Goal: Task Accomplishment & Management: Manage account settings

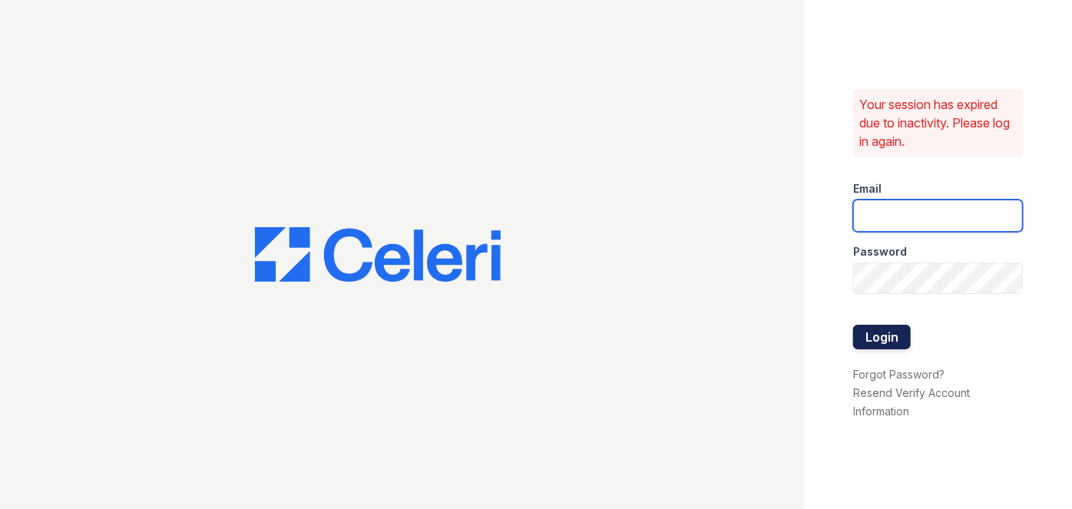
type input "[EMAIL_ADDRESS][PERSON_NAME][DOMAIN_NAME]"
click at [898, 332] on button "Login" at bounding box center [882, 337] width 58 height 25
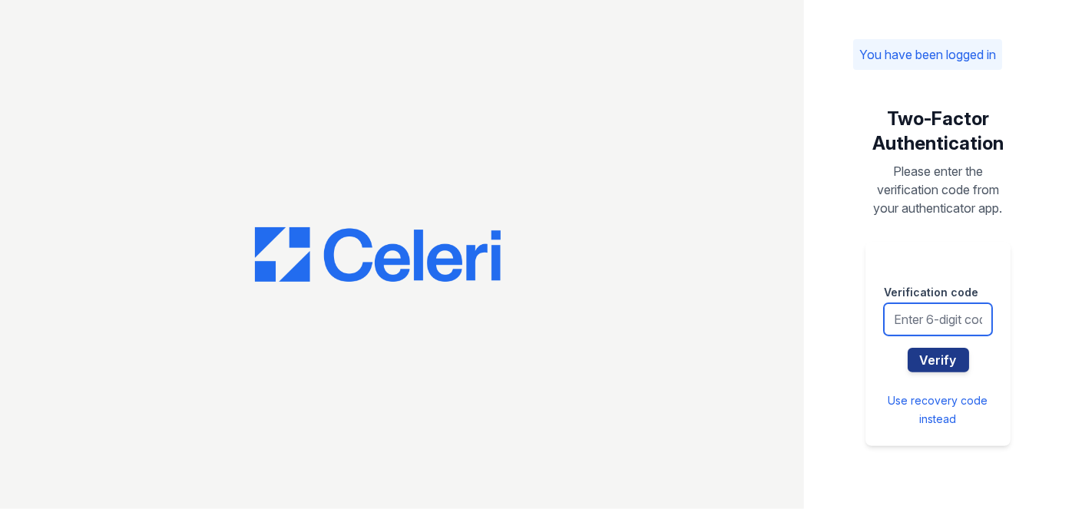
click at [897, 327] on input "text" at bounding box center [938, 319] width 108 height 32
type input "508166"
click at [908, 348] on button "Verify" at bounding box center [938, 360] width 61 height 25
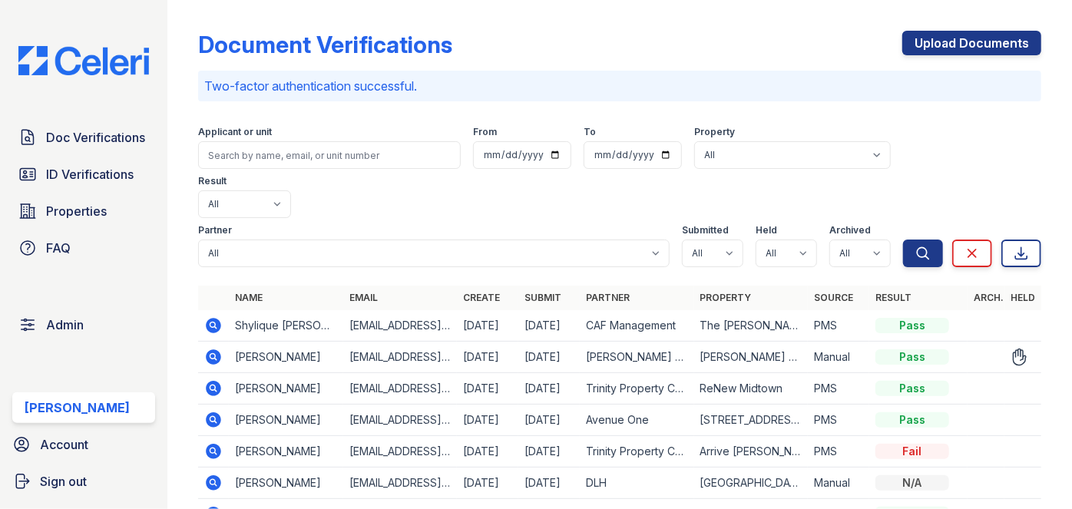
click at [217, 349] on icon at bounding box center [214, 356] width 15 height 15
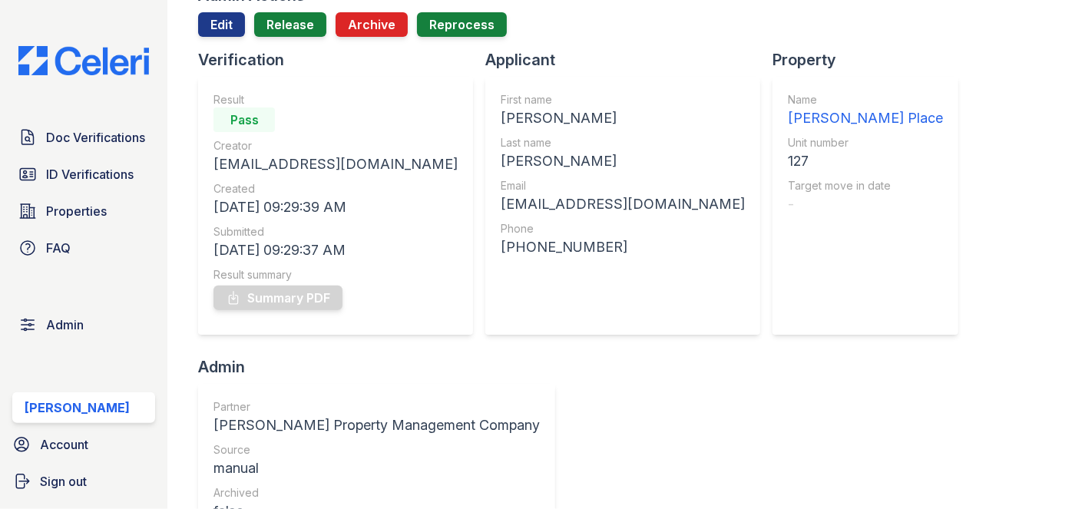
scroll to position [69, 0]
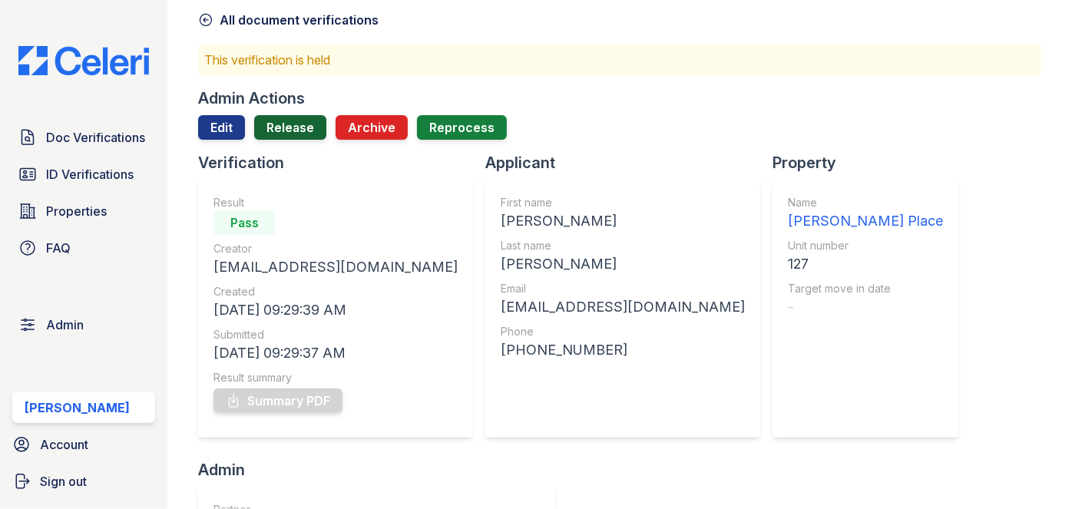
click at [288, 131] on link "Release" at bounding box center [290, 127] width 72 height 25
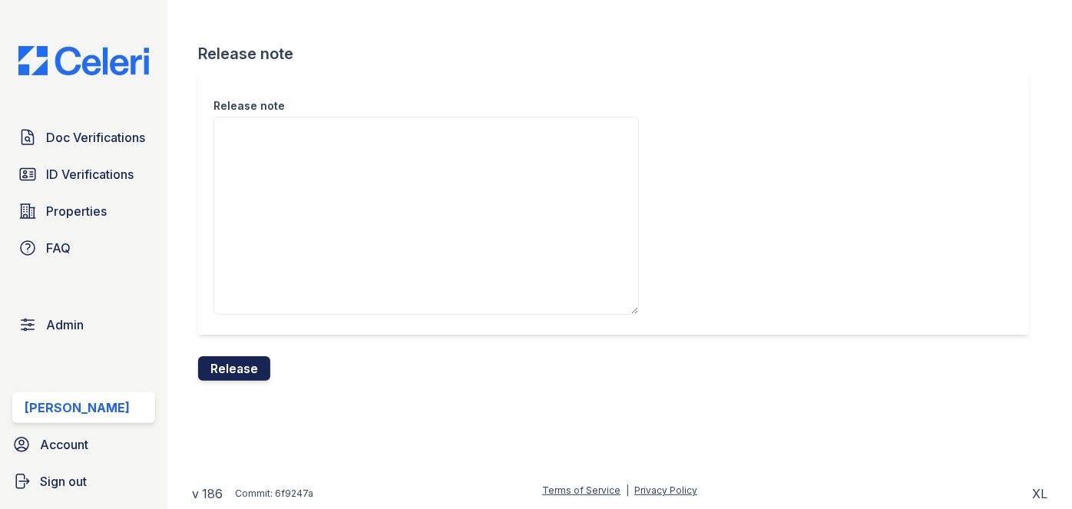
click at [241, 365] on button "Release" at bounding box center [234, 368] width 72 height 25
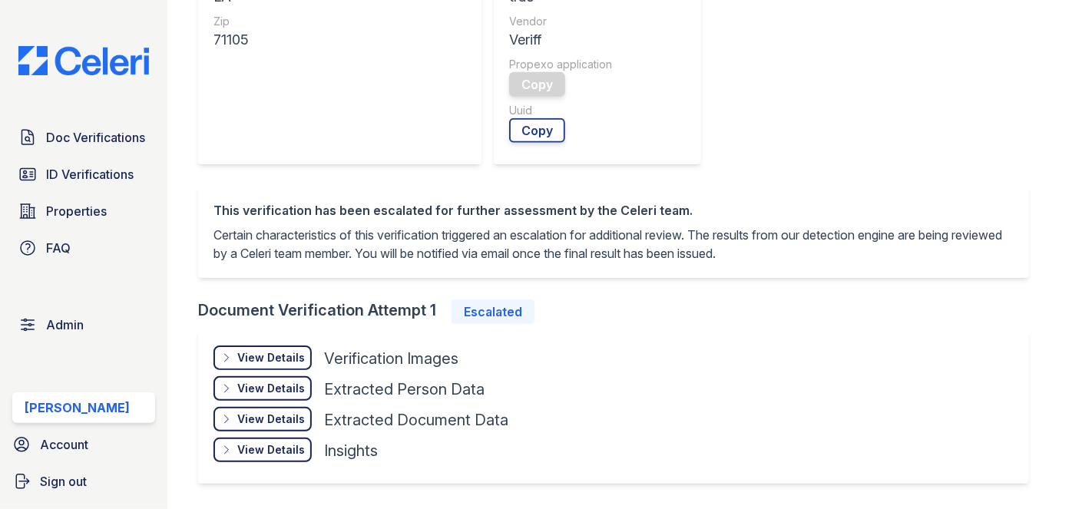
scroll to position [768, 0]
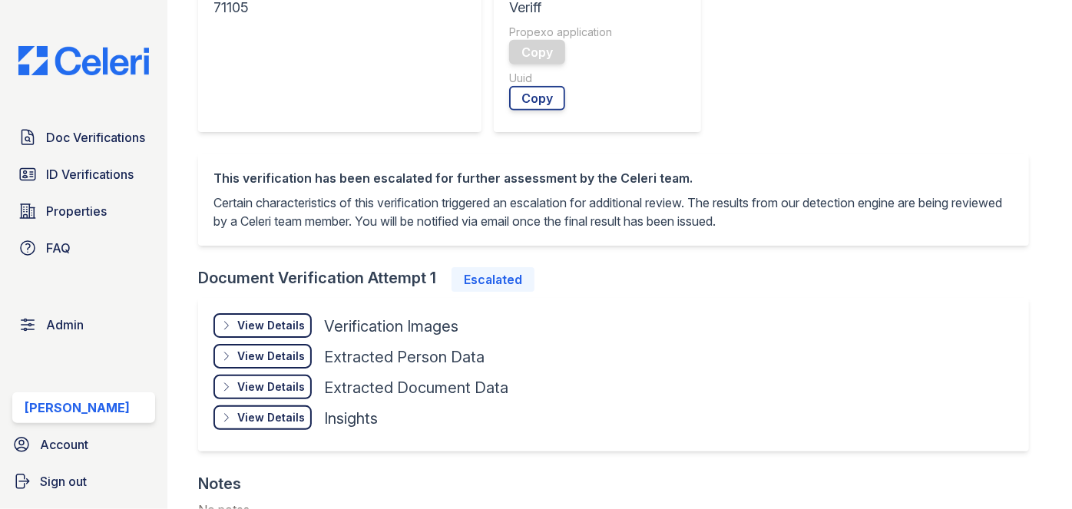
click at [247, 418] on div "View Details" at bounding box center [271, 417] width 68 height 15
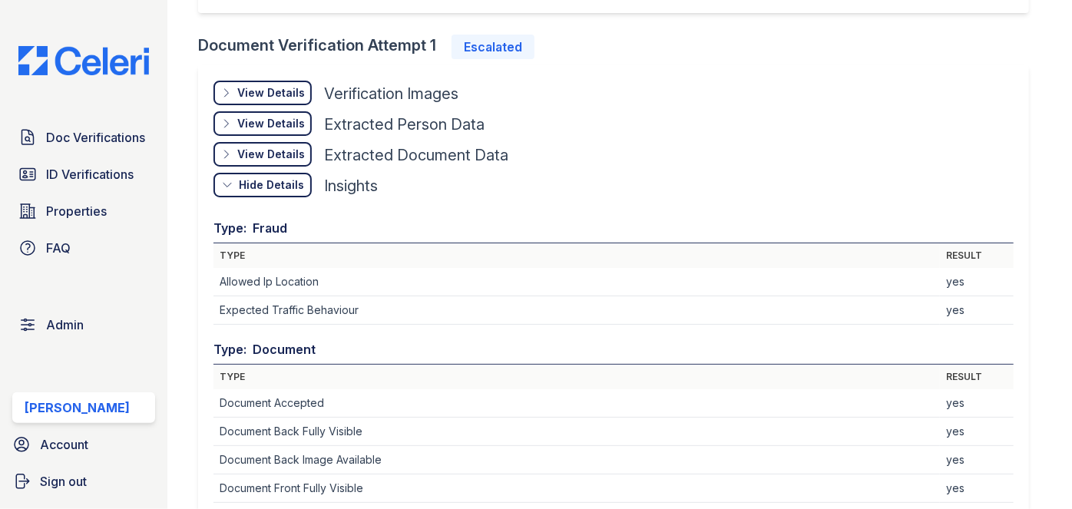
scroll to position [907, 0]
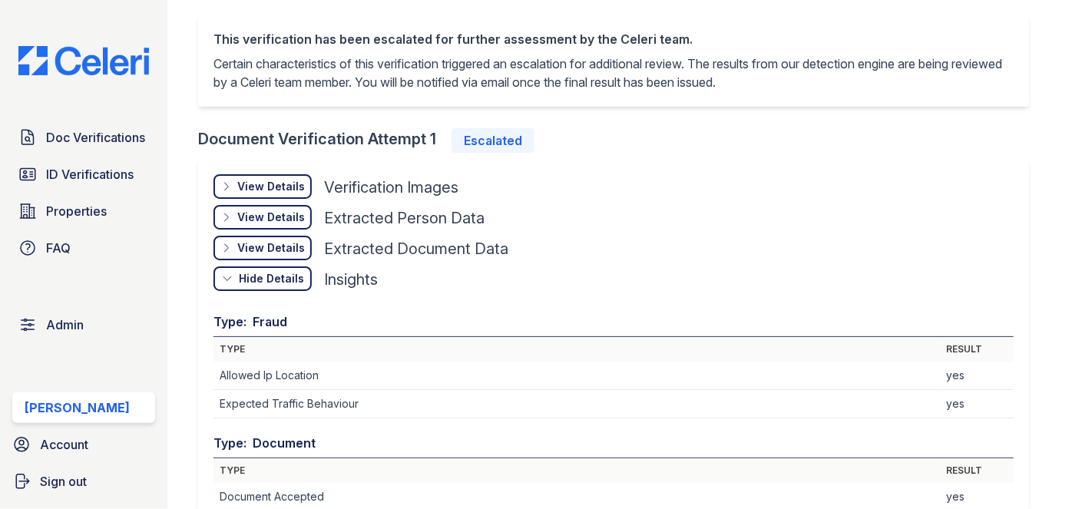
click at [294, 183] on div "View Details" at bounding box center [271, 186] width 68 height 15
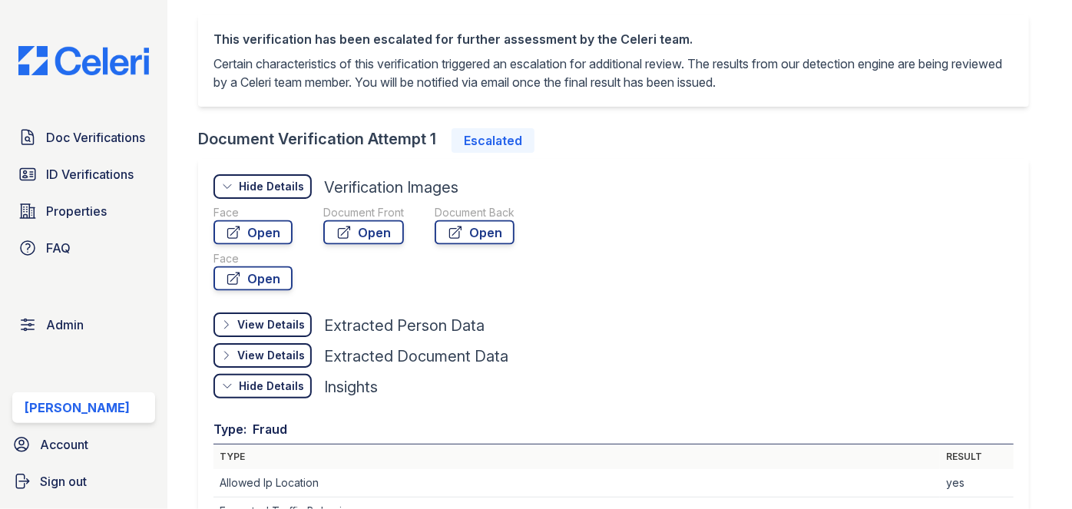
click at [371, 244] on div "Document Front Open" at bounding box center [363, 251] width 81 height 92
click at [371, 232] on link "Open" at bounding box center [363, 232] width 81 height 25
click at [492, 228] on link "Open" at bounding box center [475, 232] width 80 height 25
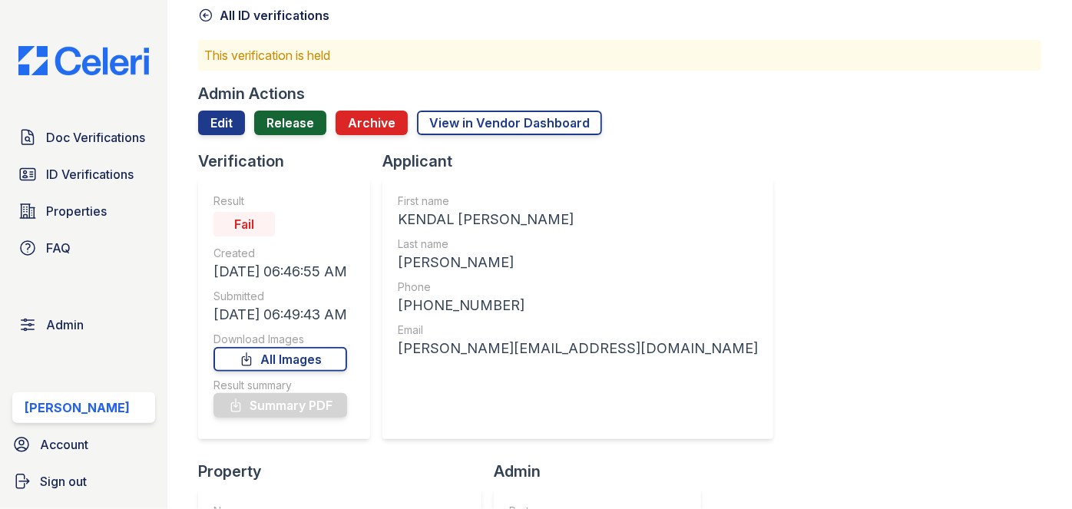
scroll to position [69, 0]
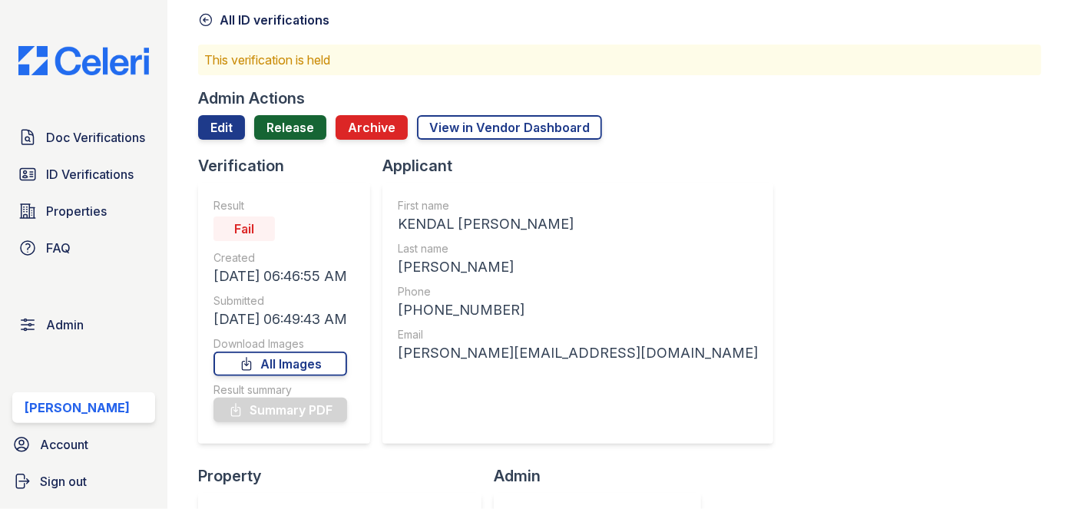
click at [289, 115] on link "Release" at bounding box center [290, 127] width 72 height 25
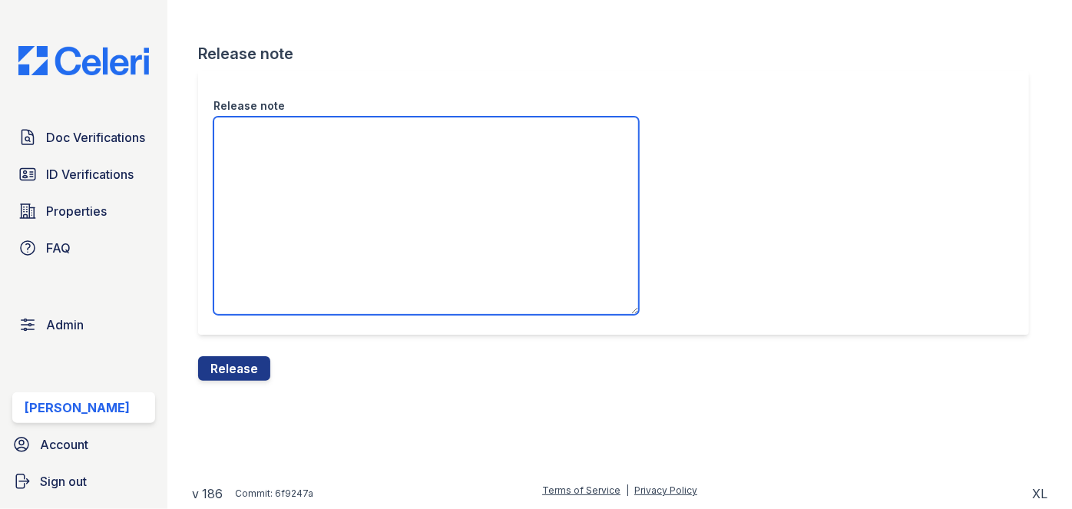
click at [260, 140] on textarea "Release note" at bounding box center [425, 216] width 425 height 198
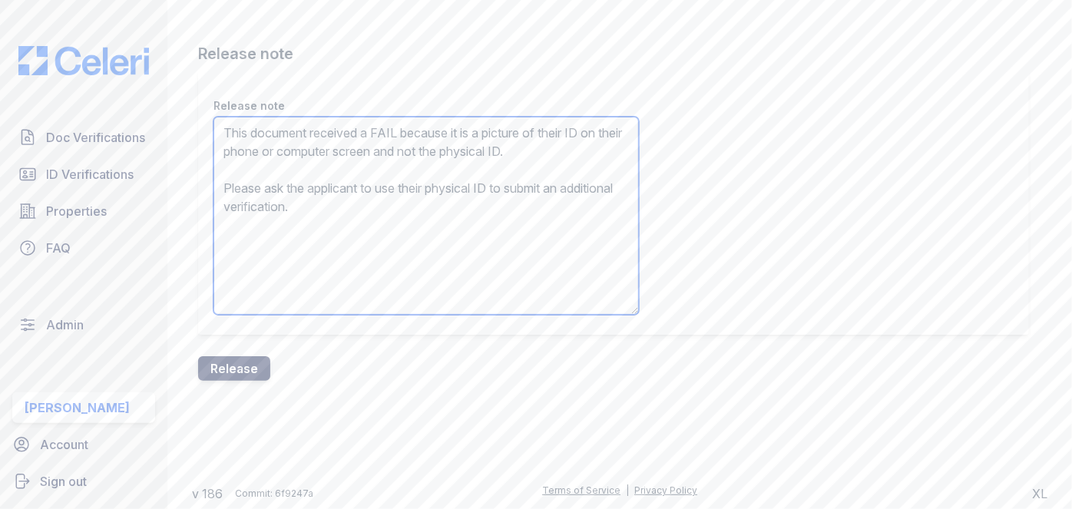
type textarea "This document received a FAIL because it is a picture of their ID on their phon…"
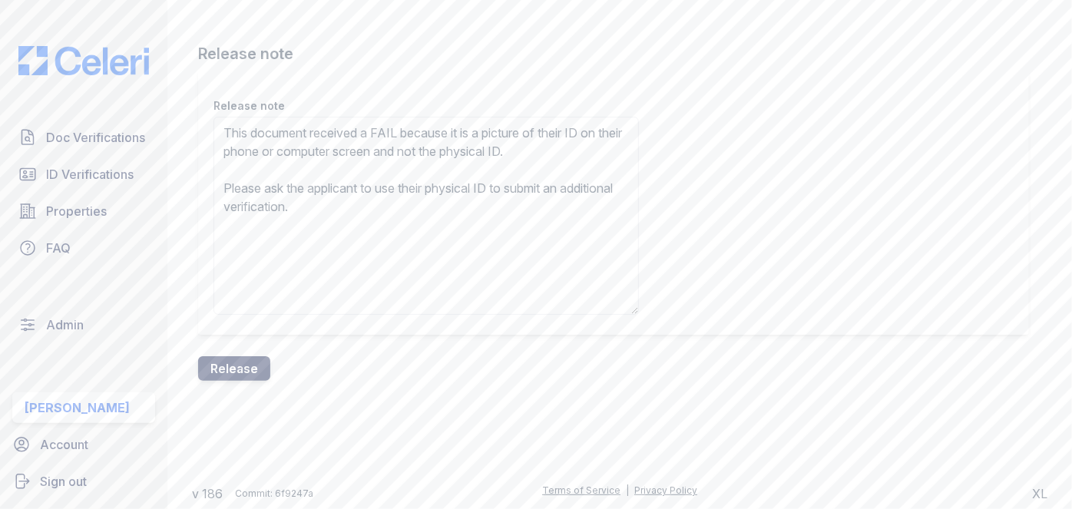
click at [248, 367] on button "Release" at bounding box center [234, 368] width 72 height 25
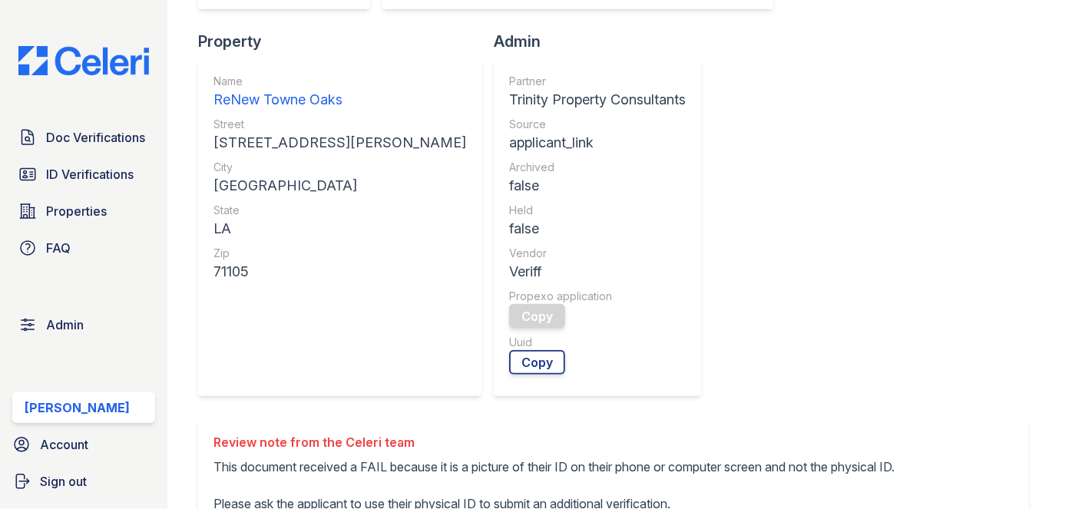
scroll to position [628, 0]
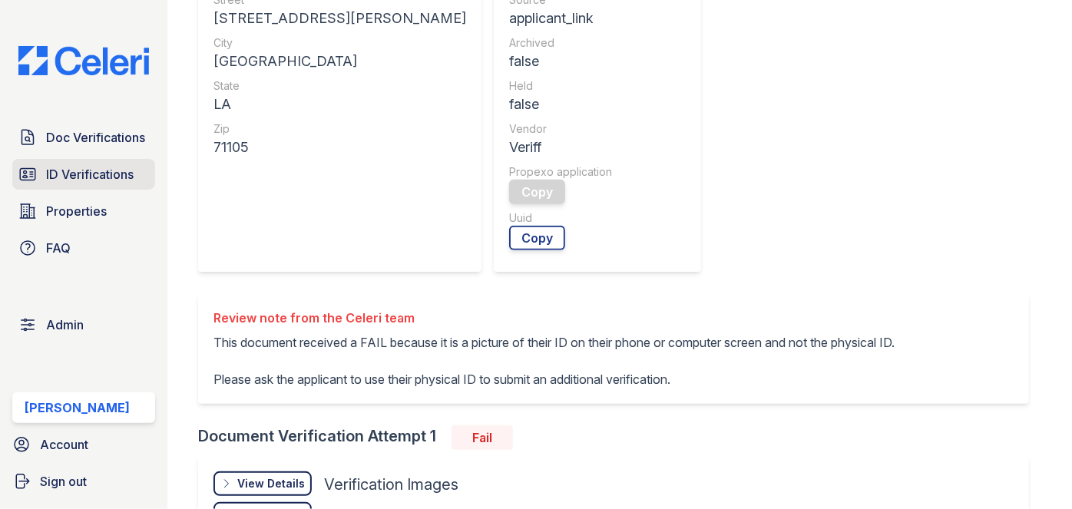
click at [78, 174] on span "ID Verifications" at bounding box center [90, 174] width 88 height 18
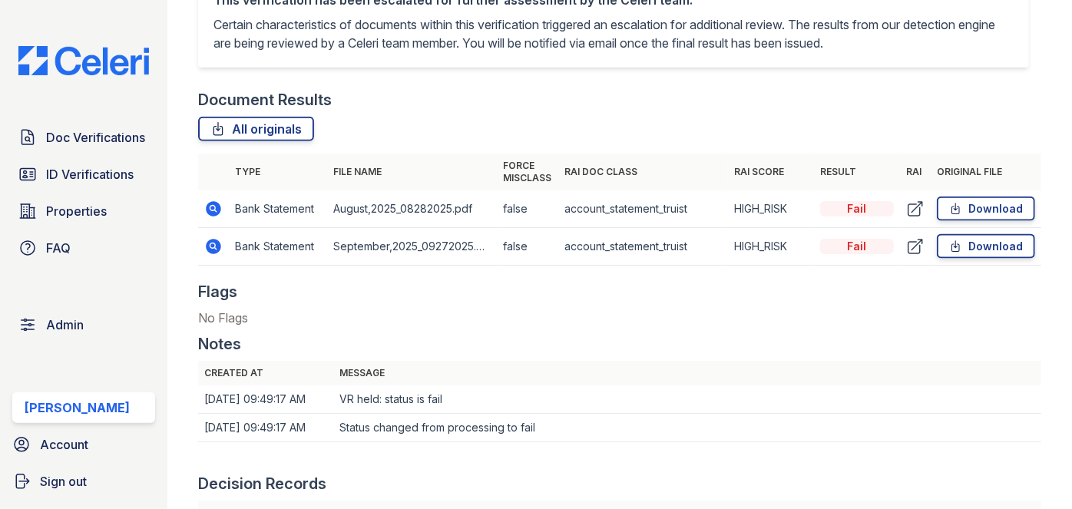
scroll to position [977, 0]
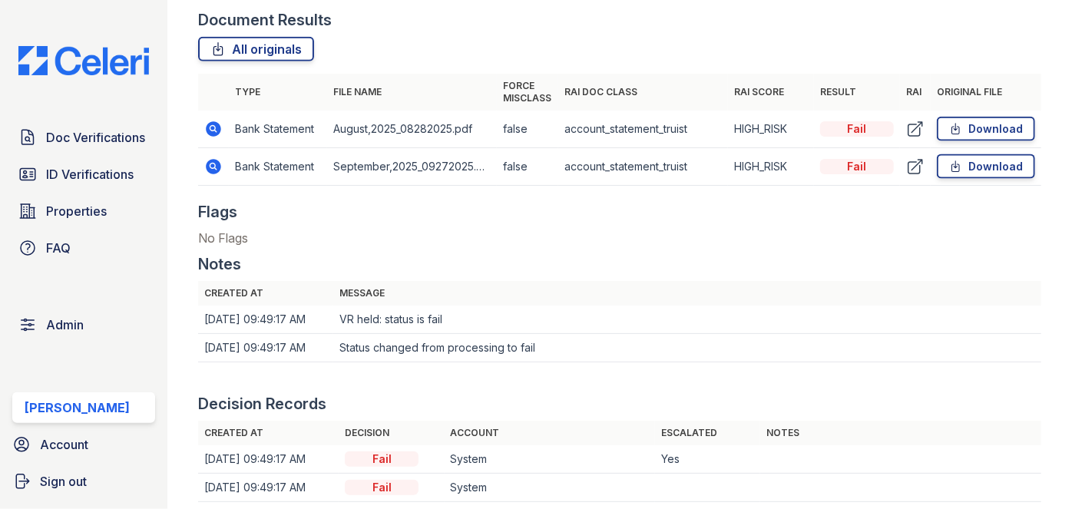
drag, startPoint x: 999, startPoint y: 125, endPoint x: 799, endPoint y: 208, distance: 216.2
click at [999, 125] on link "Download" at bounding box center [986, 129] width 98 height 25
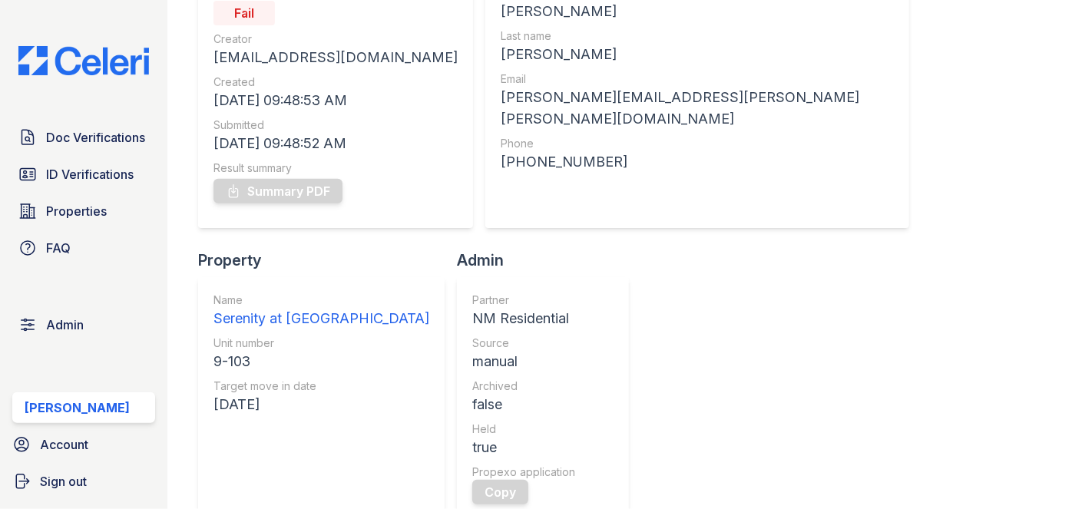
scroll to position [139, 0]
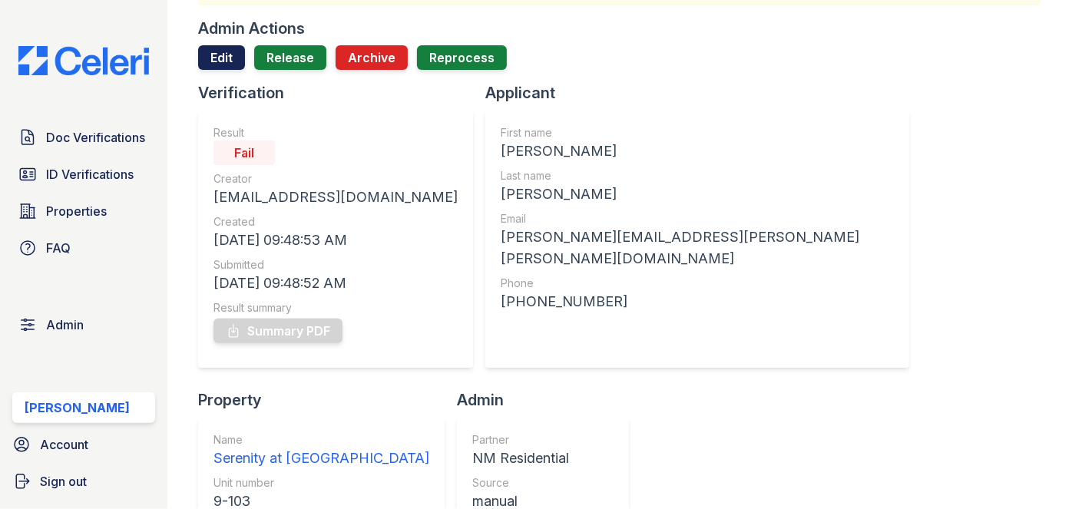
click at [215, 51] on link "Edit" at bounding box center [221, 57] width 47 height 25
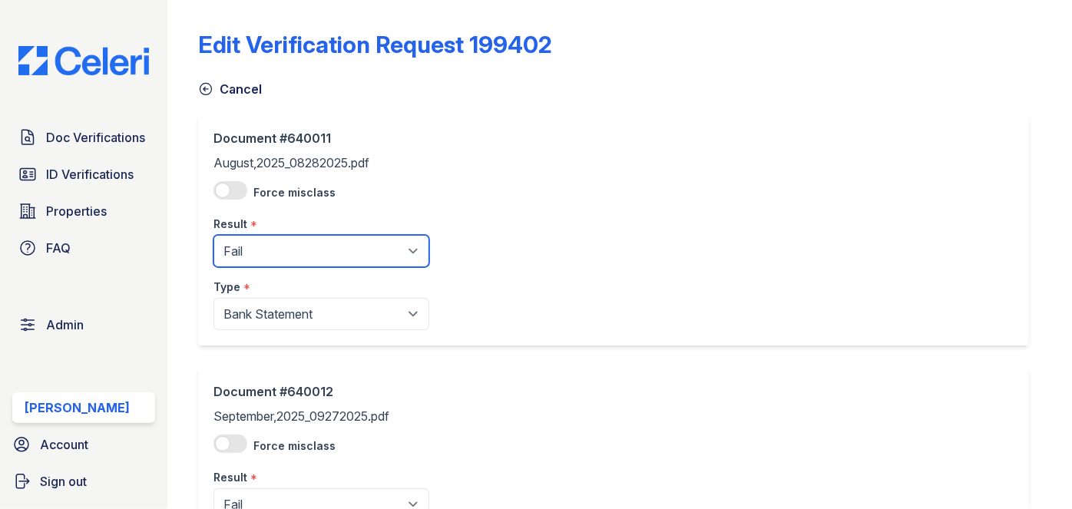
drag, startPoint x: 266, startPoint y: 246, endPoint x: 260, endPoint y: 264, distance: 19.4
click at [266, 246] on select "Pending Sent Started Processing Pass Fail Caution Error N/A" at bounding box center [321, 251] width 216 height 32
select select "pass"
click at [213, 235] on select "Pending Sent Started Processing Pass Fail Caution Error N/A" at bounding box center [321, 251] width 216 height 32
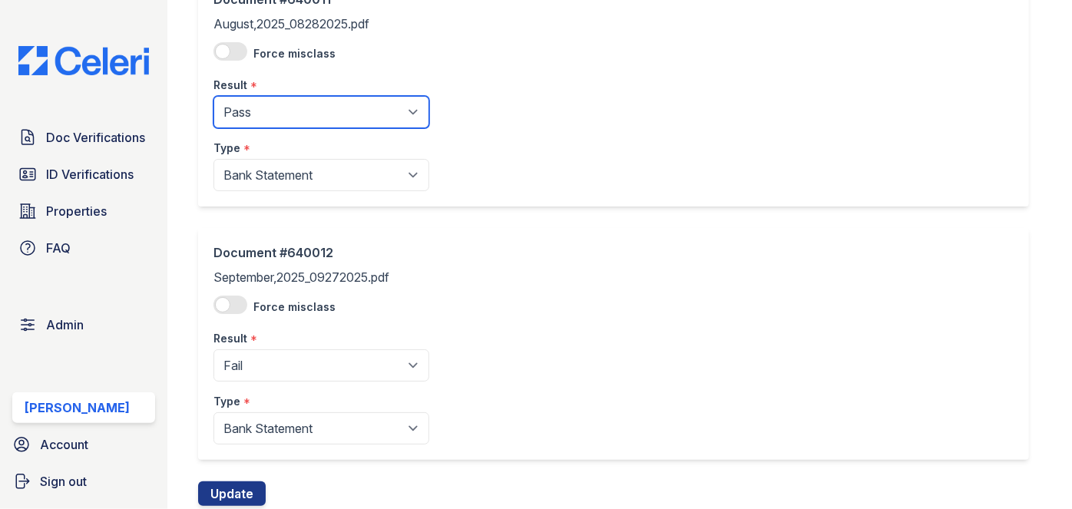
scroll to position [187, 0]
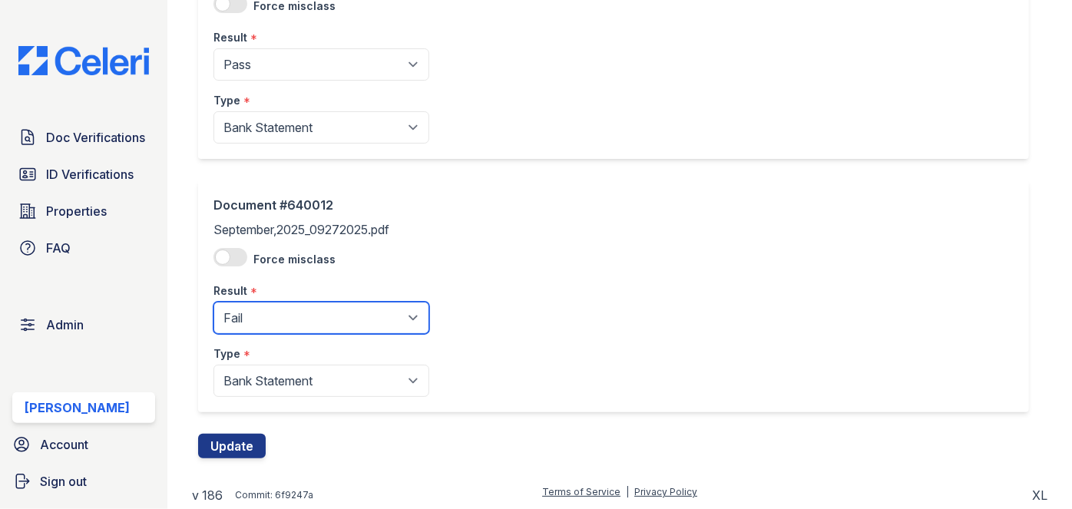
click at [264, 316] on select "Pending Sent Started Processing Pass Fail Caution Error N/A" at bounding box center [321, 318] width 216 height 32
select select "pass"
click at [213, 302] on select "Pending Sent Started Processing Pass Fail Caution Error N/A" at bounding box center [321, 318] width 216 height 32
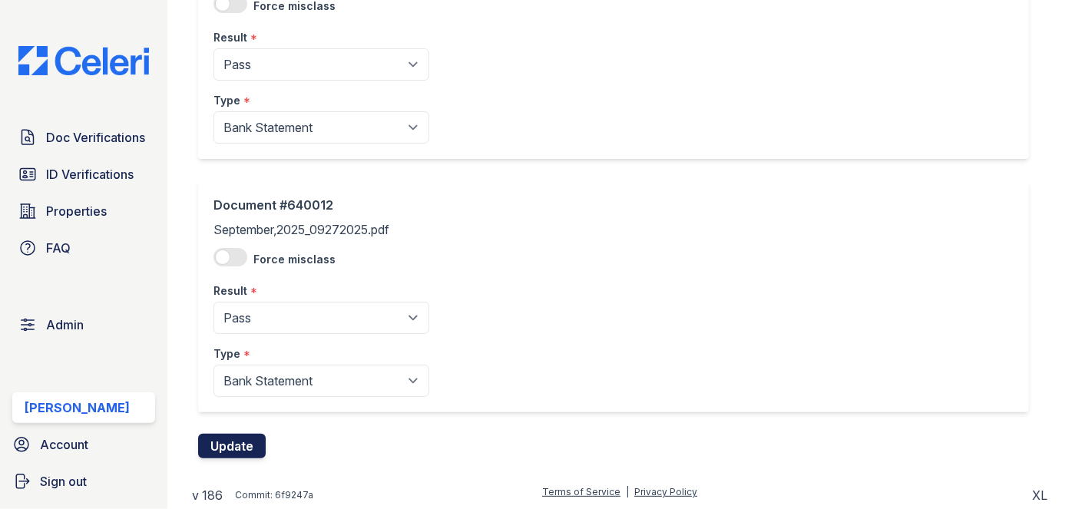
click at [246, 440] on button "Update" at bounding box center [232, 446] width 68 height 25
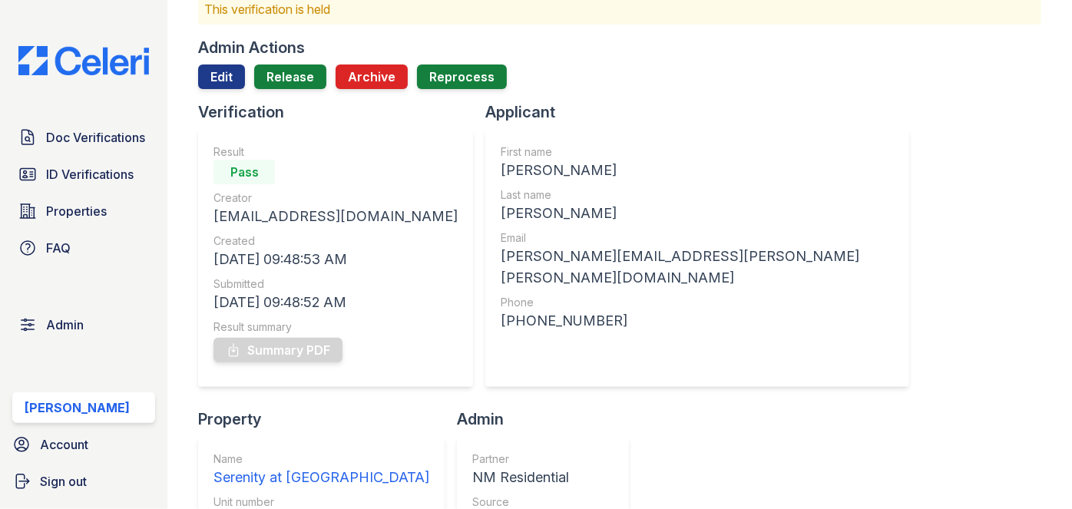
scroll to position [69, 0]
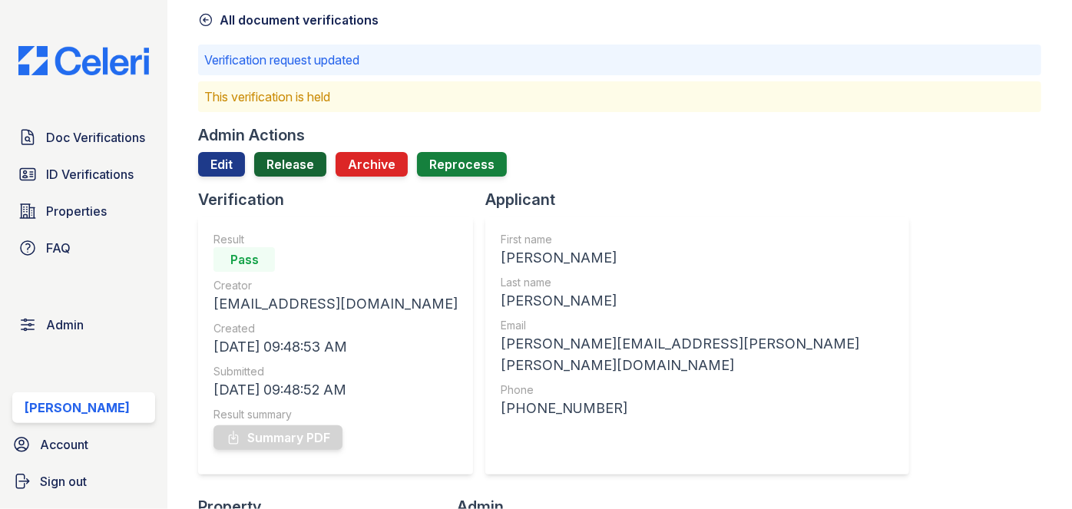
click at [277, 171] on link "Release" at bounding box center [290, 164] width 72 height 25
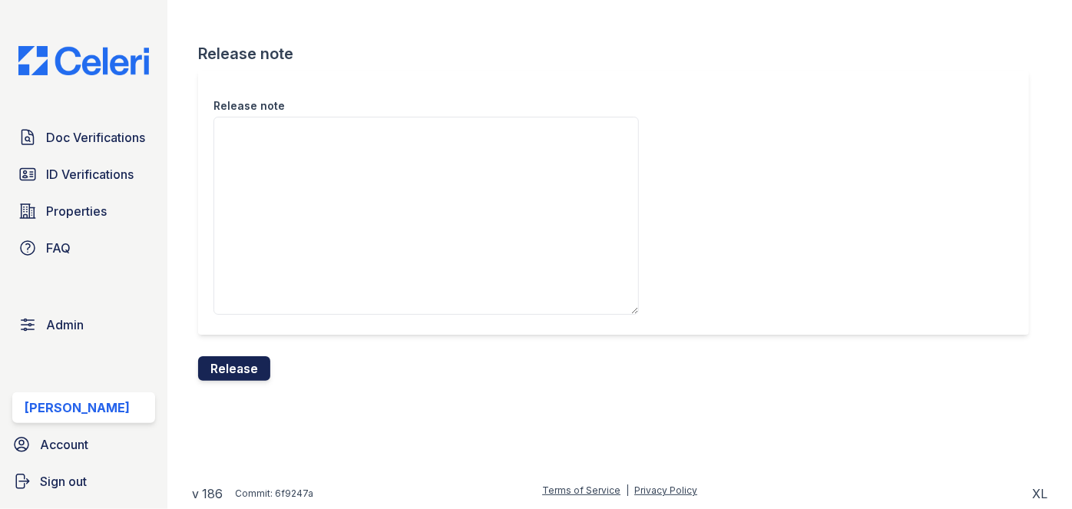
click at [247, 370] on button "Release" at bounding box center [234, 368] width 72 height 25
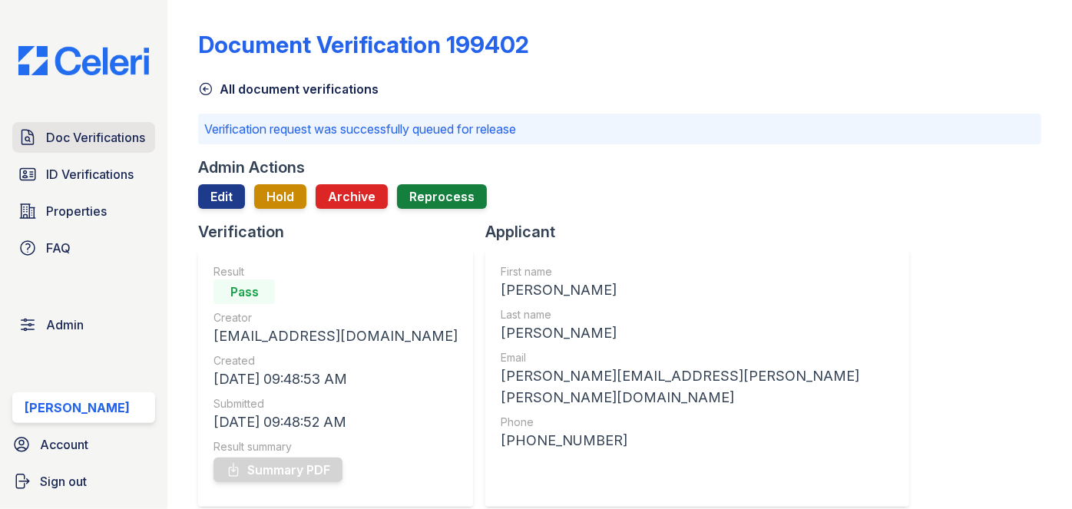
click at [108, 134] on span "Doc Verifications" at bounding box center [95, 137] width 99 height 18
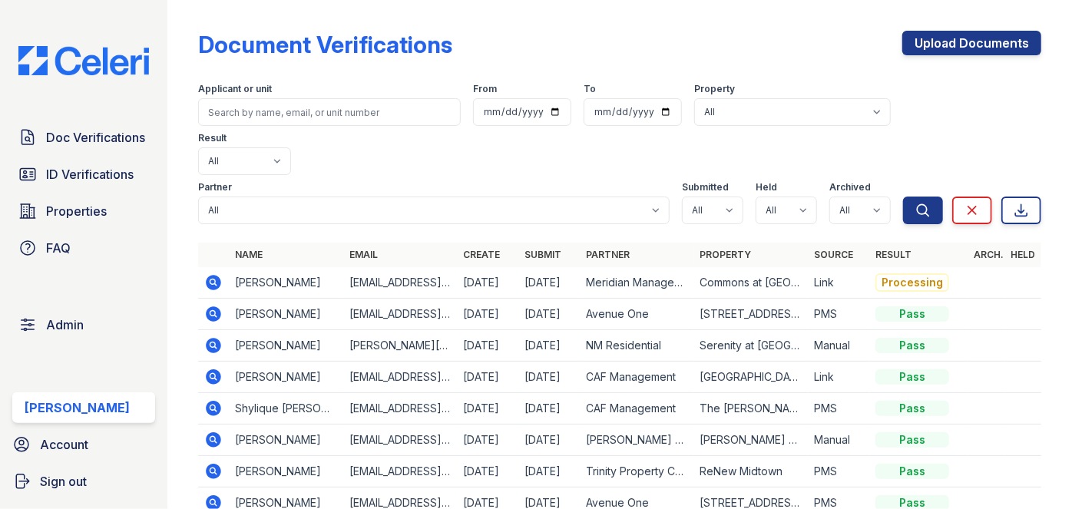
drag, startPoint x: 160, startPoint y: 18, endPoint x: 150, endPoint y: 5, distance: 15.8
click at [160, 18] on div "Doc Verifications ID Verifications Properties FAQ Admin Darija Dedic Account Si…" at bounding box center [83, 254] width 167 height 509
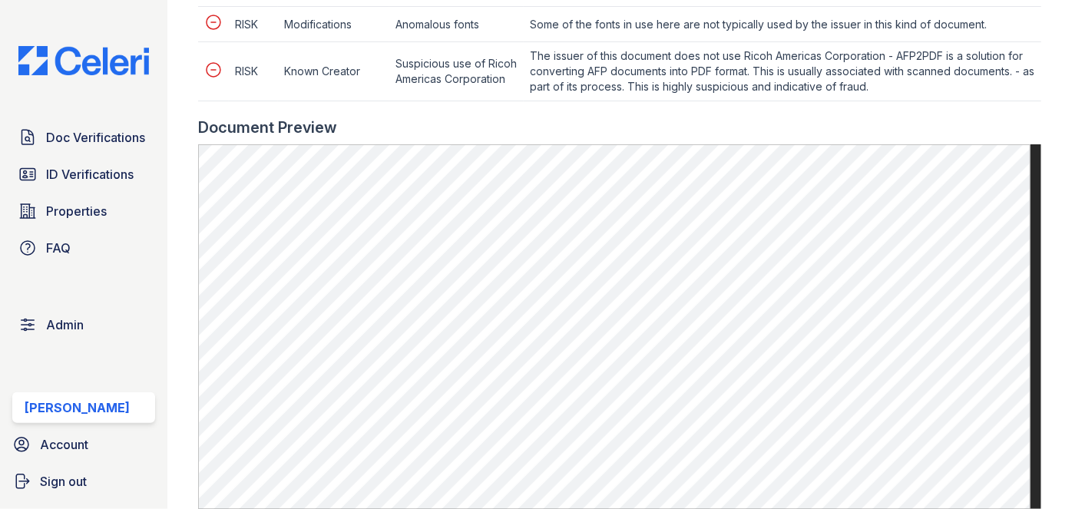
scroll to position [1047, 0]
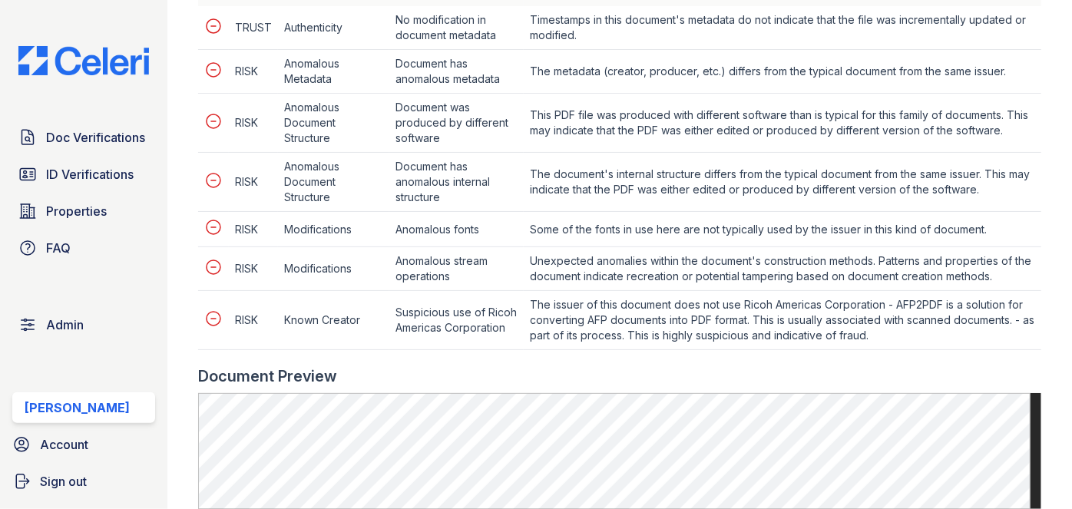
scroll to position [768, 0]
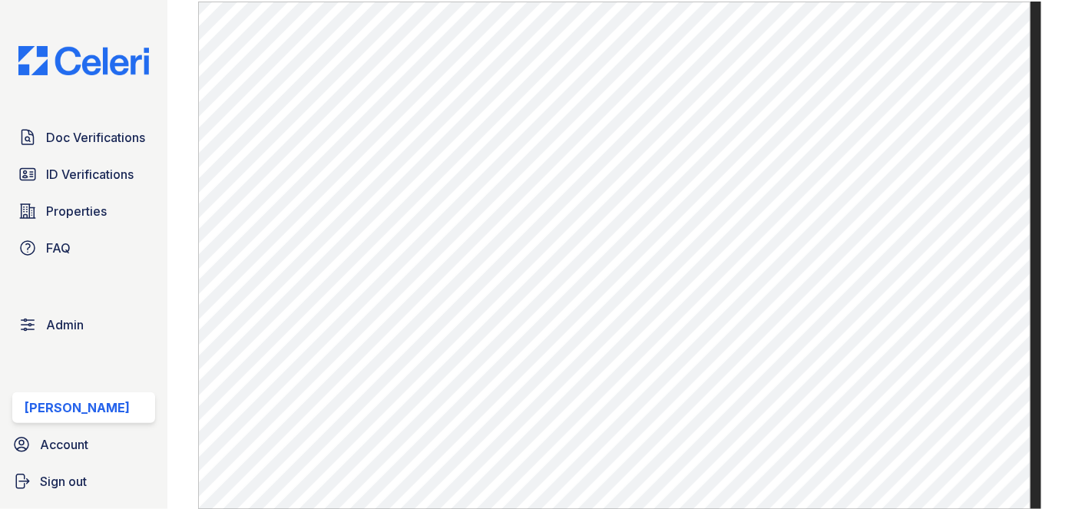
scroll to position [558, 0]
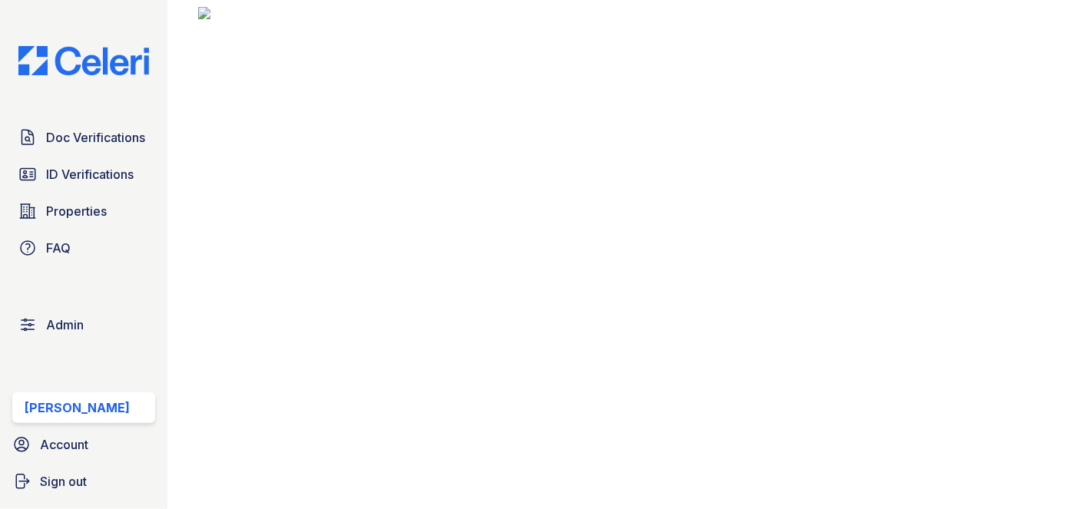
scroll to position [488, 0]
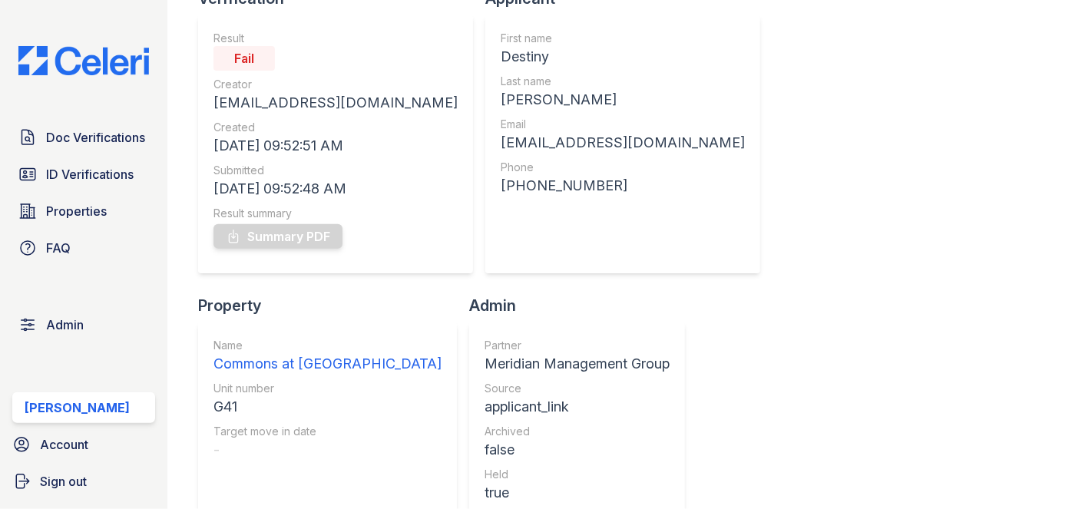
scroll to position [139, 0]
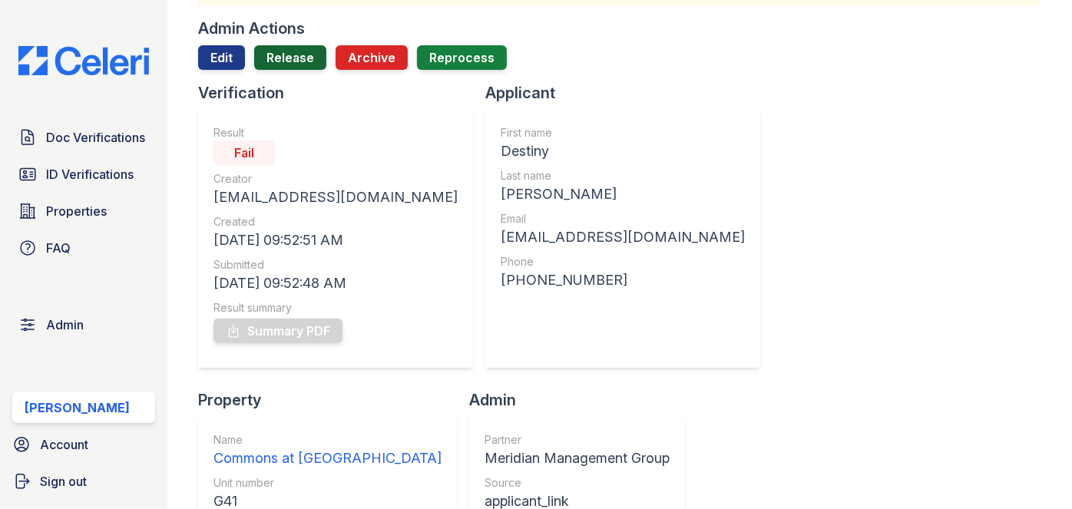
click at [289, 48] on link "Release" at bounding box center [290, 57] width 72 height 25
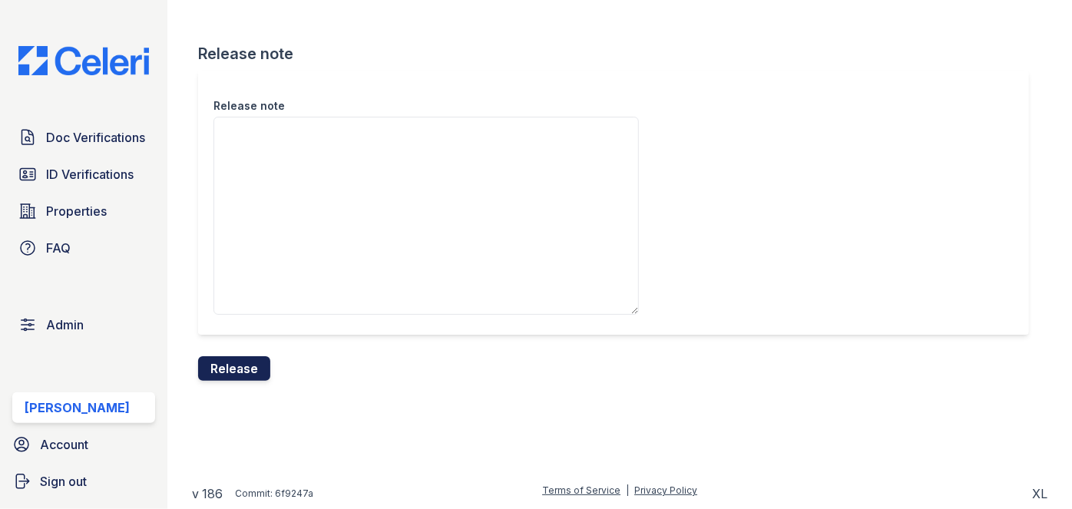
click at [237, 362] on button "Release" at bounding box center [234, 368] width 72 height 25
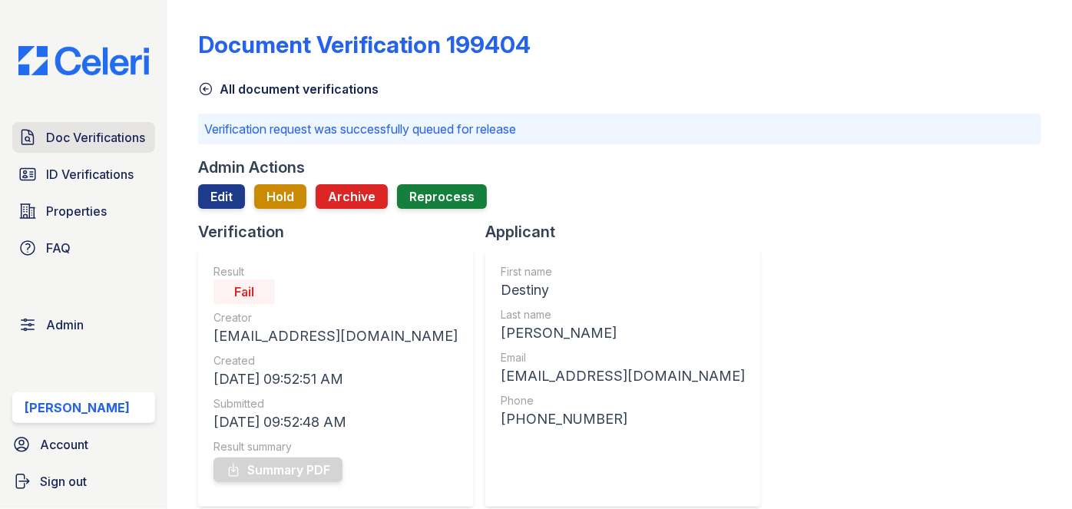
click at [137, 127] on link "Doc Verifications" at bounding box center [83, 137] width 143 height 31
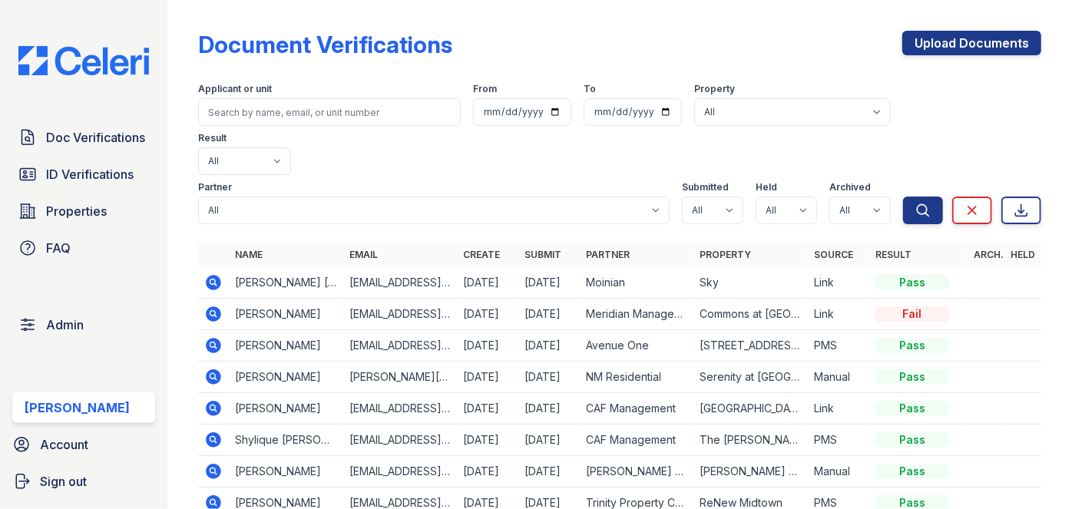
click at [148, 15] on div "Doc Verifications ID Verifications Properties FAQ Admin Darija Dedic Account Si…" at bounding box center [83, 254] width 167 height 509
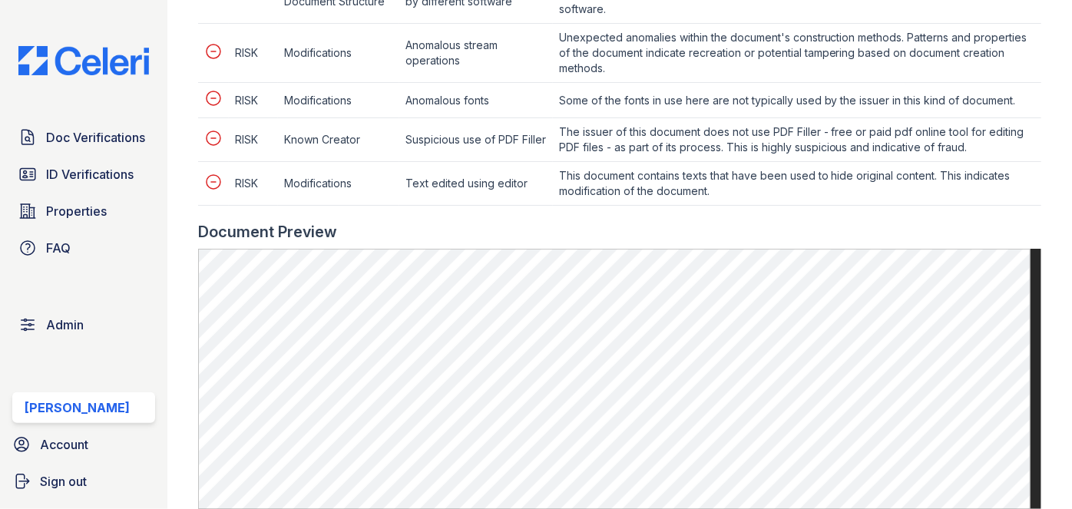
scroll to position [1047, 0]
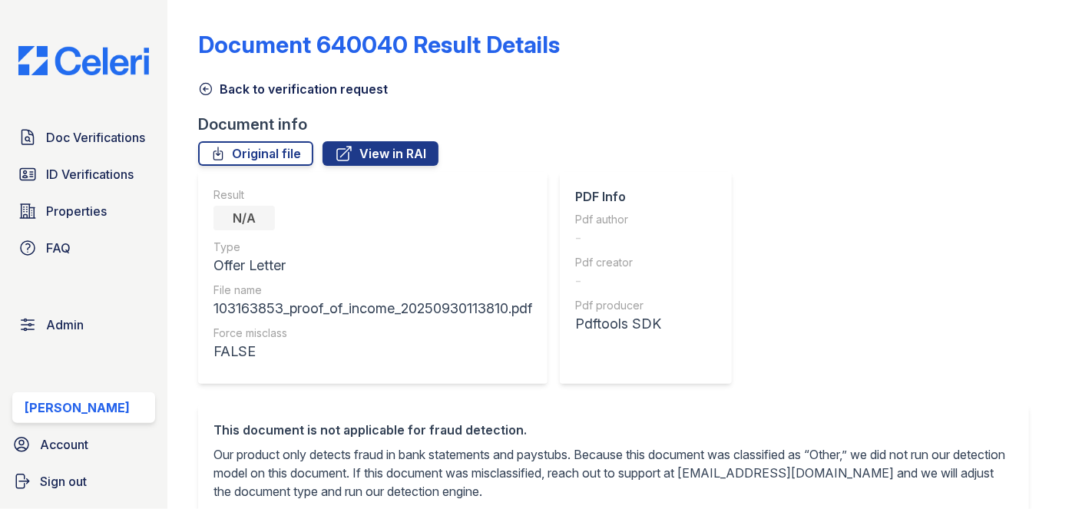
scroll to position [558, 0]
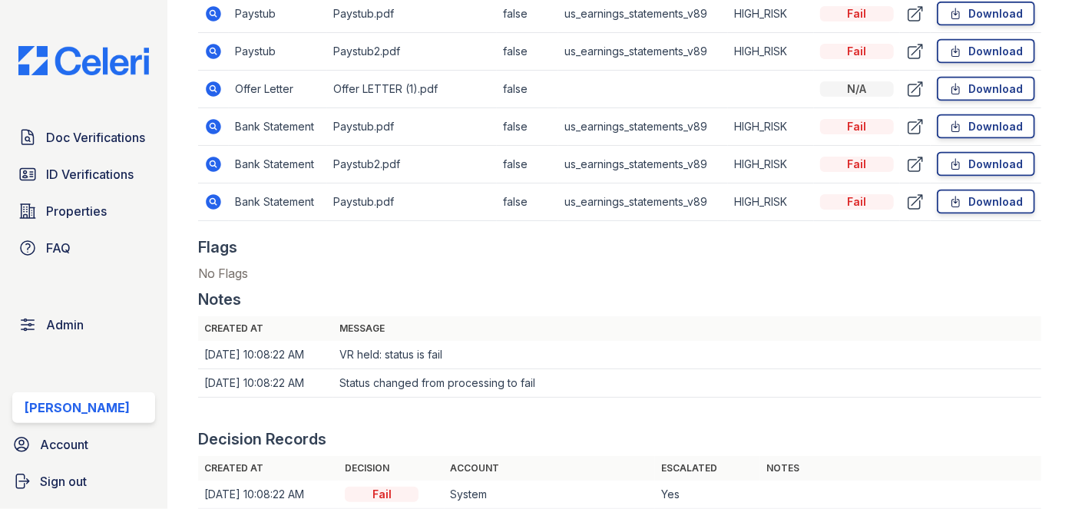
scroll to position [1116, 0]
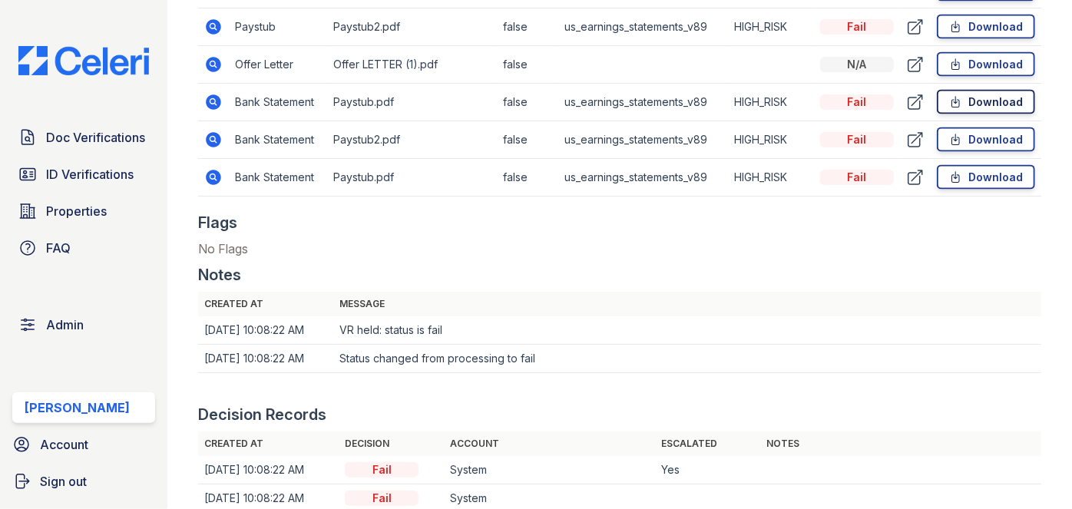
click at [987, 99] on link "Download" at bounding box center [986, 102] width 98 height 25
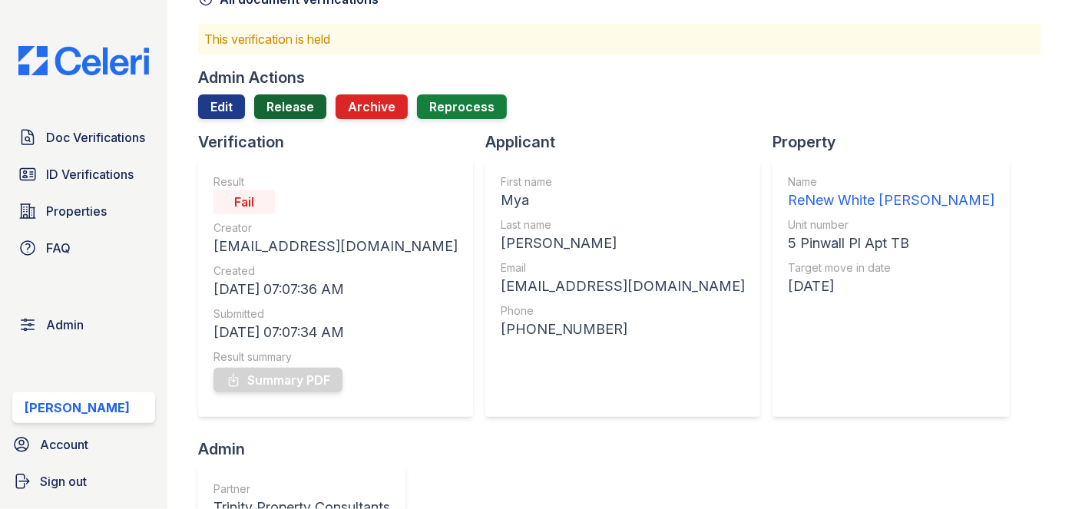
scroll to position [69, 0]
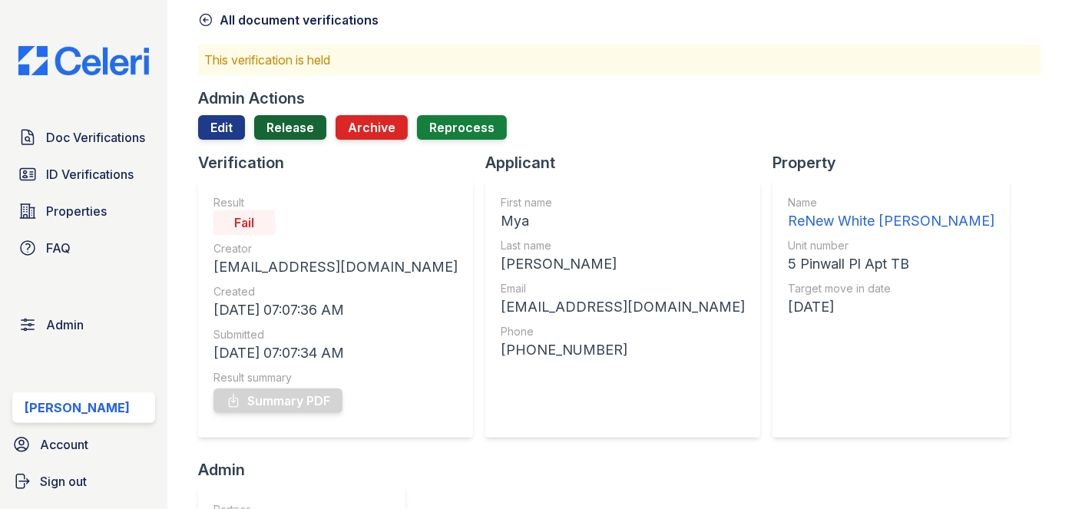
click at [292, 127] on link "Release" at bounding box center [290, 127] width 72 height 25
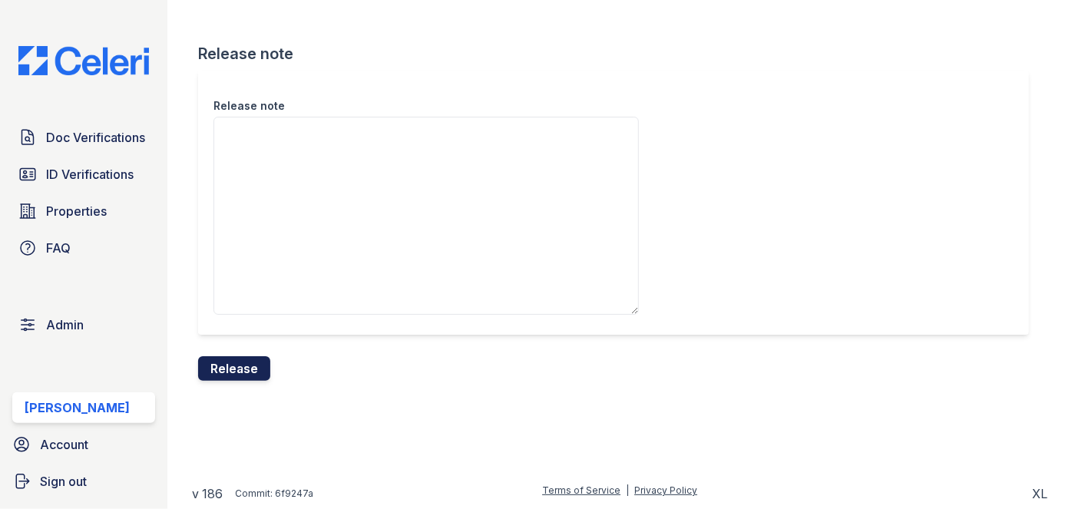
click at [255, 362] on button "Release" at bounding box center [234, 368] width 72 height 25
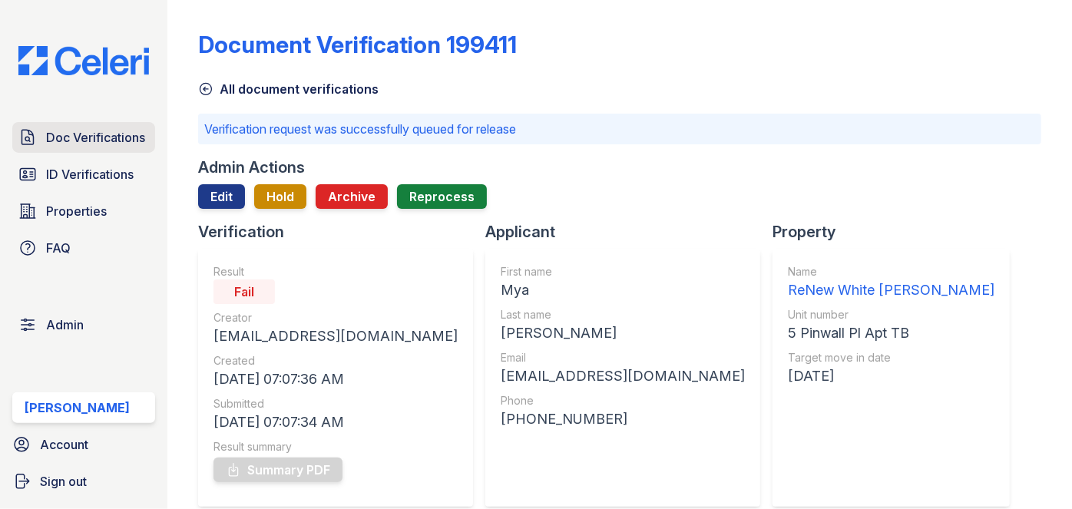
click at [129, 131] on span "Doc Verifications" at bounding box center [95, 137] width 99 height 18
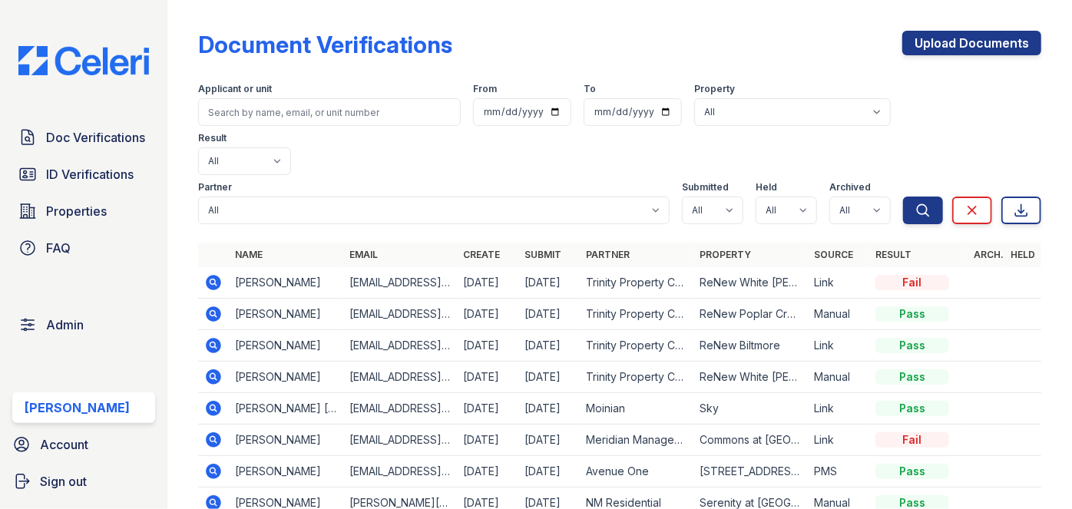
click at [220, 275] on icon at bounding box center [214, 282] width 15 height 15
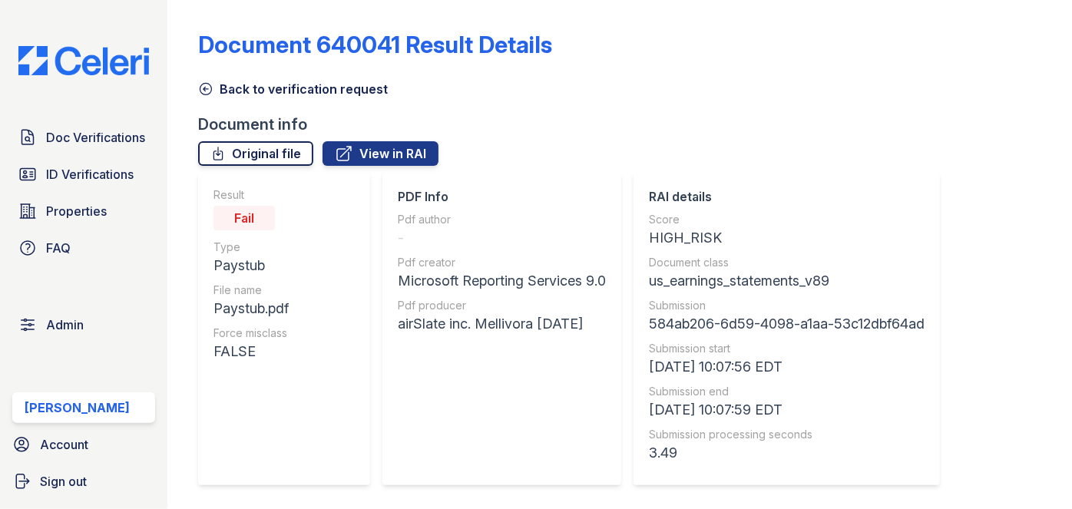
click at [294, 150] on link "Original file" at bounding box center [255, 153] width 115 height 25
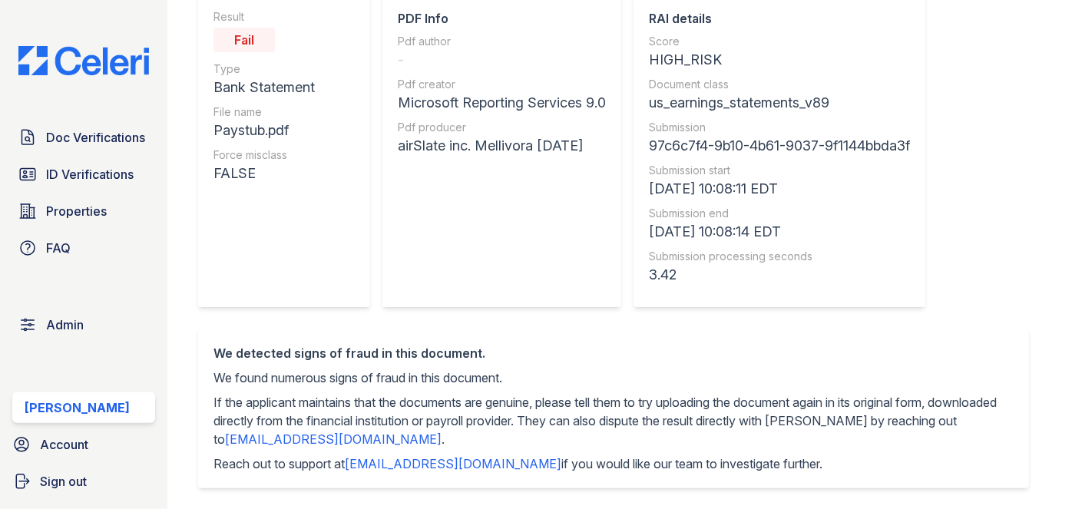
scroll to position [69, 0]
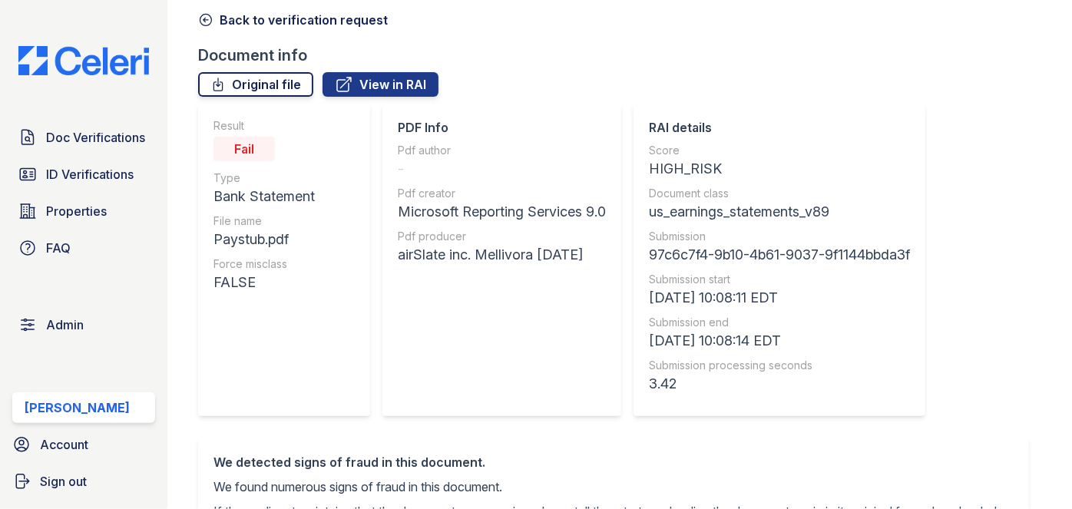
click at [276, 89] on link "Original file" at bounding box center [255, 84] width 115 height 25
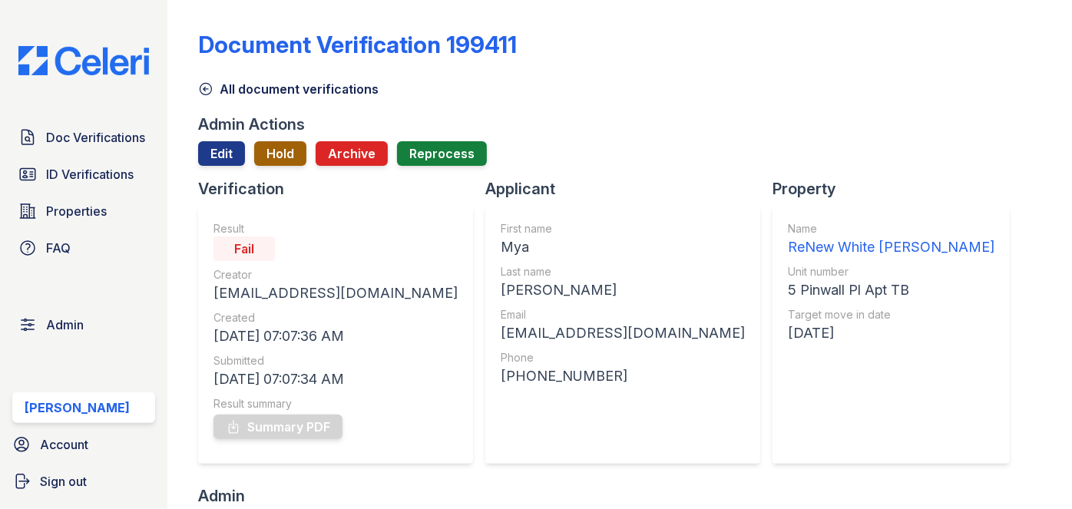
click at [287, 157] on button "Hold" at bounding box center [280, 153] width 52 height 25
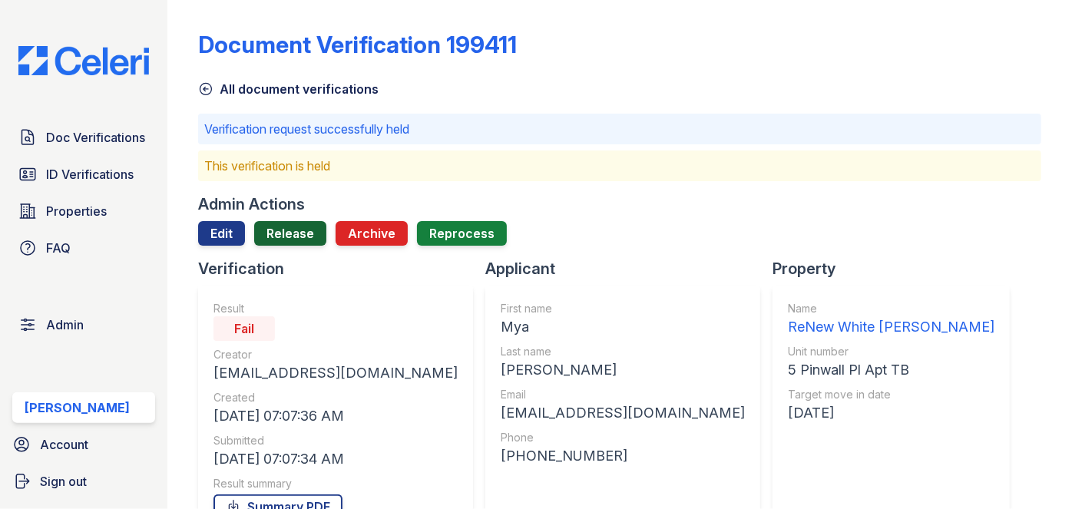
click at [282, 230] on link "Release" at bounding box center [290, 233] width 72 height 25
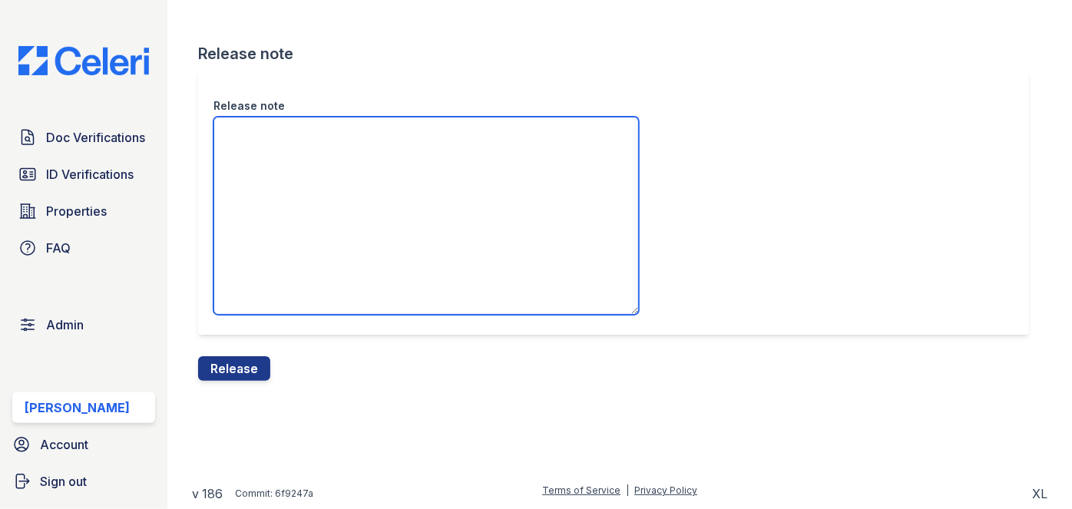
click at [264, 177] on textarea "Release note" at bounding box center [425, 216] width 425 height 198
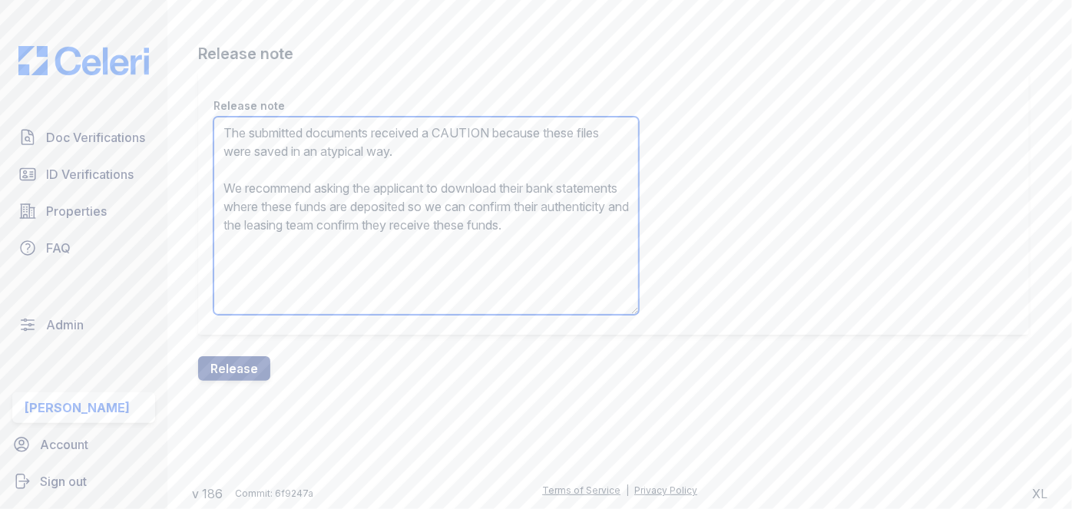
click at [462, 132] on textarea "The submitted documents received a CAUTION because these files were saved in an…" at bounding box center [425, 216] width 425 height 198
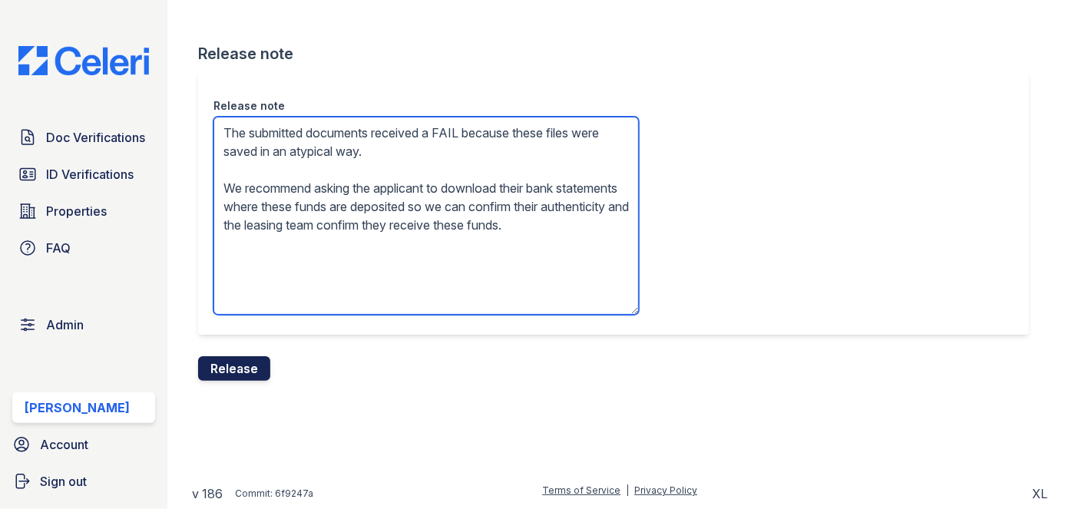
type textarea "The submitted documents received a FAIL because these files were saved in an at…"
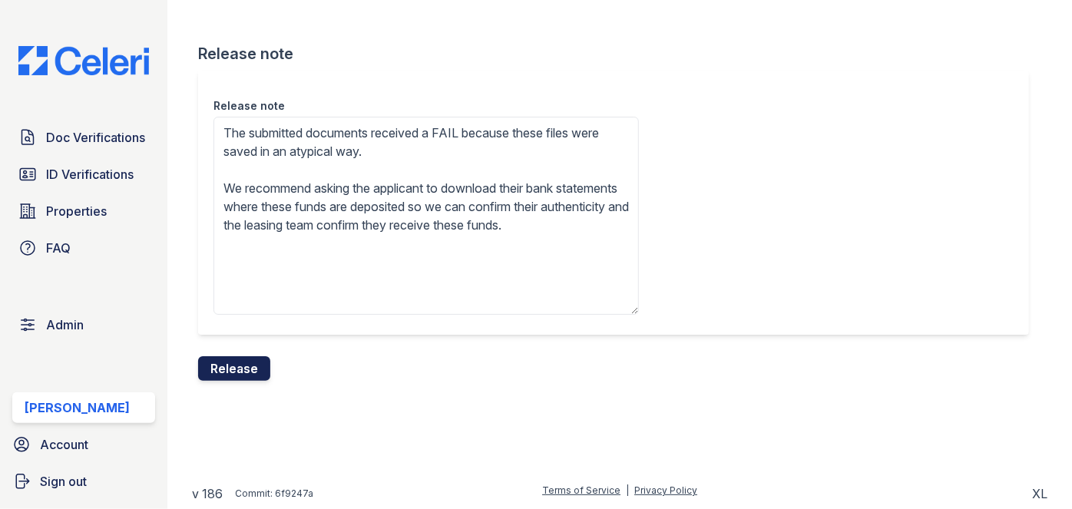
click at [250, 366] on button "Release" at bounding box center [234, 368] width 72 height 25
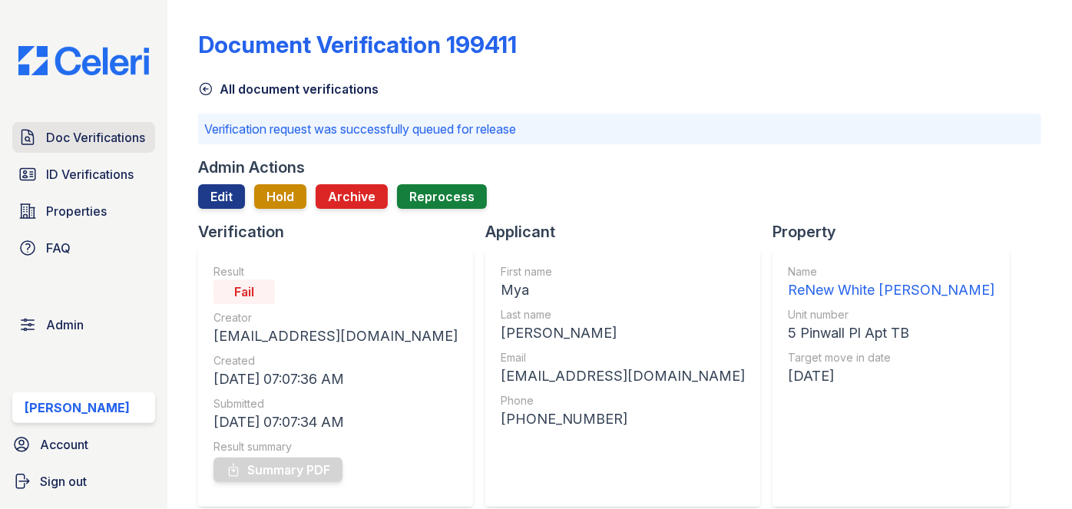
click at [123, 141] on span "Doc Verifications" at bounding box center [95, 137] width 99 height 18
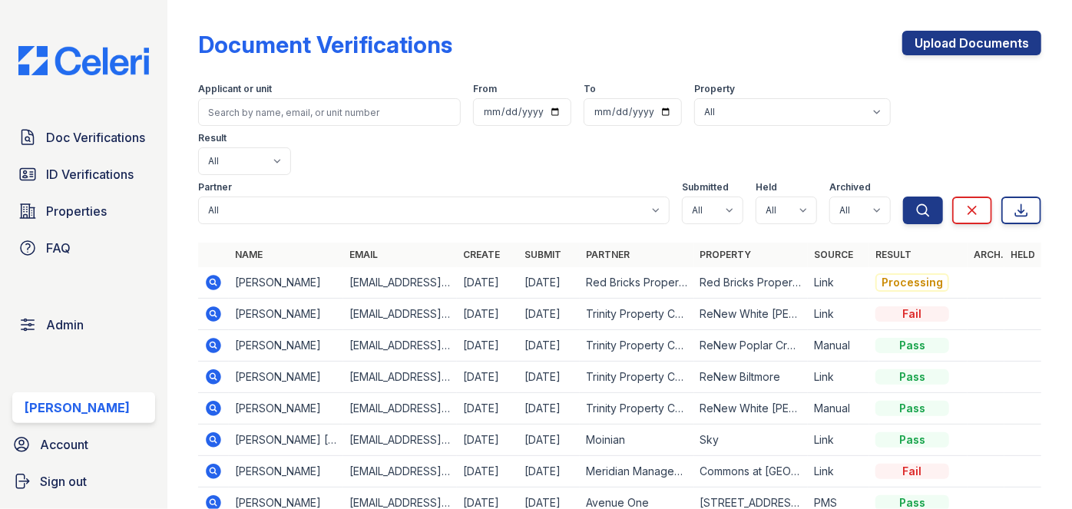
scroll to position [139, 0]
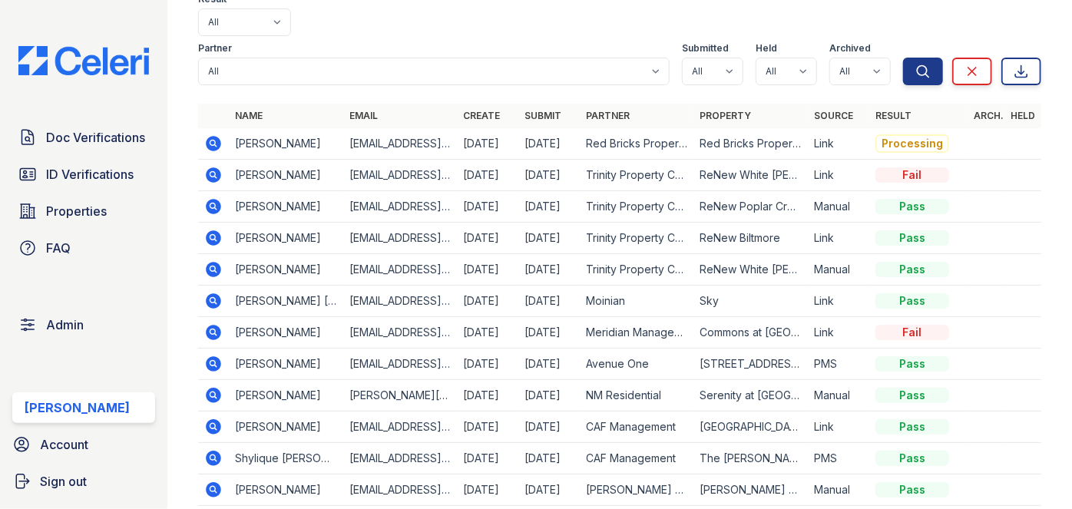
click at [214, 172] on icon at bounding box center [213, 174] width 4 height 4
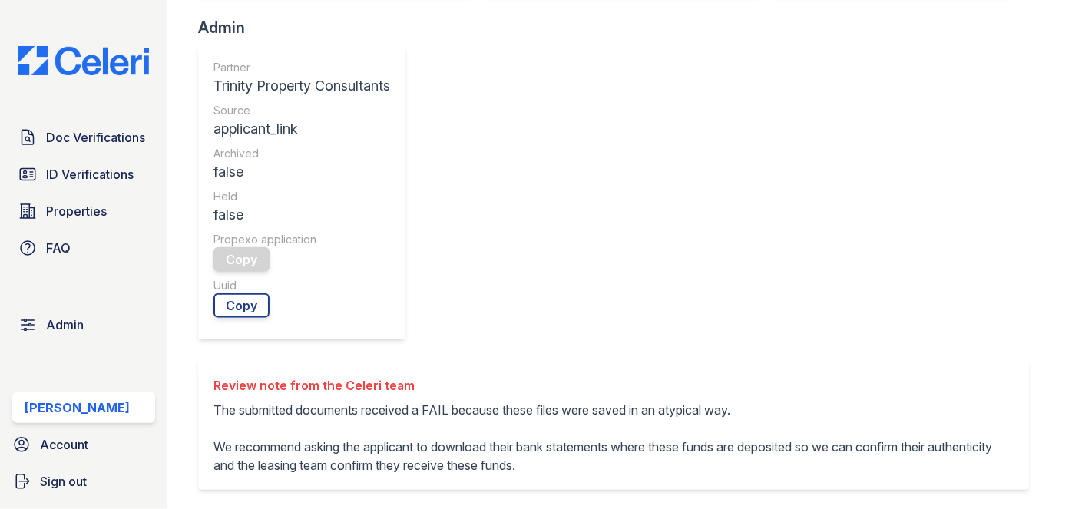
scroll to position [418, 0]
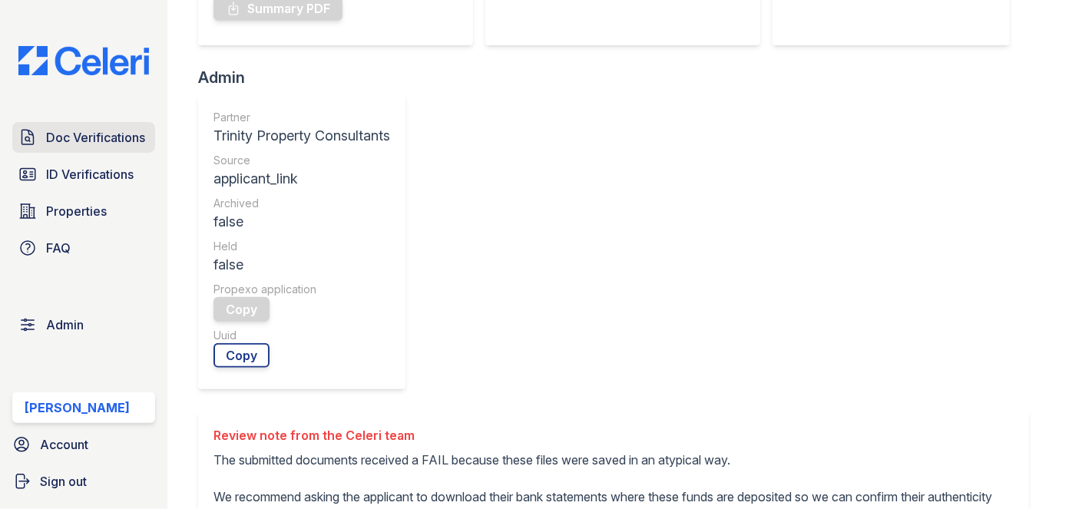
click at [127, 127] on link "Doc Verifications" at bounding box center [83, 137] width 143 height 31
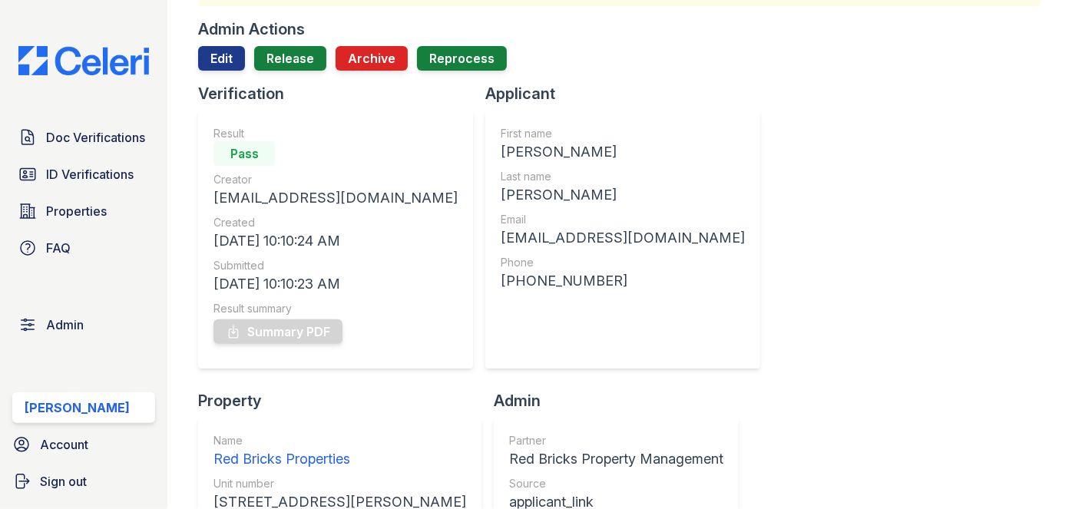
scroll to position [69, 0]
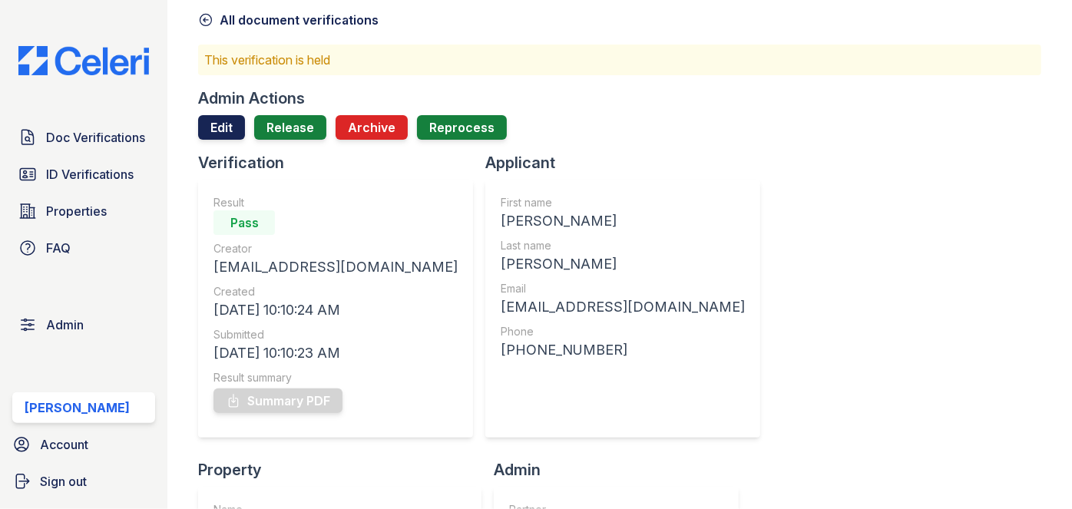
click at [229, 130] on link "Edit" at bounding box center [221, 127] width 47 height 25
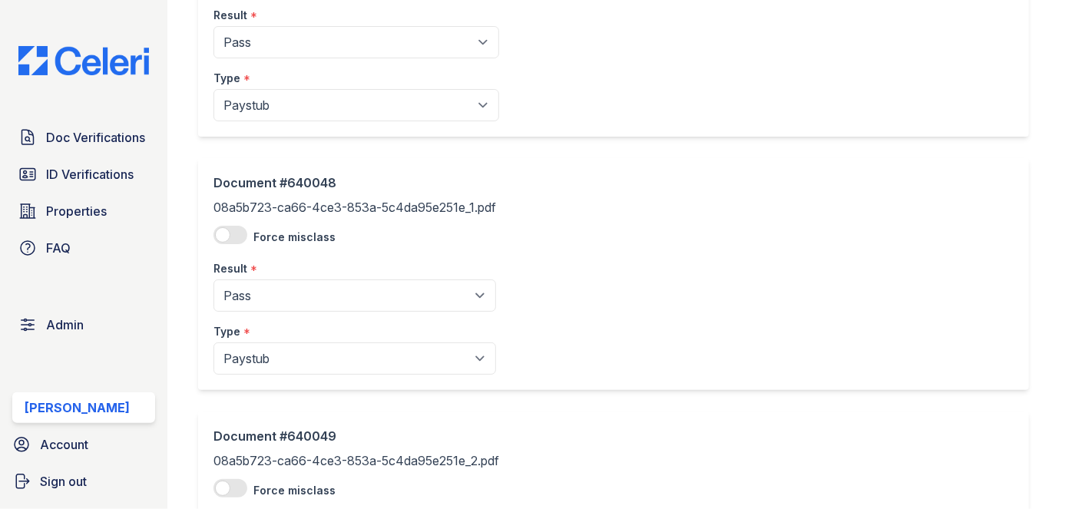
scroll to position [209, 0]
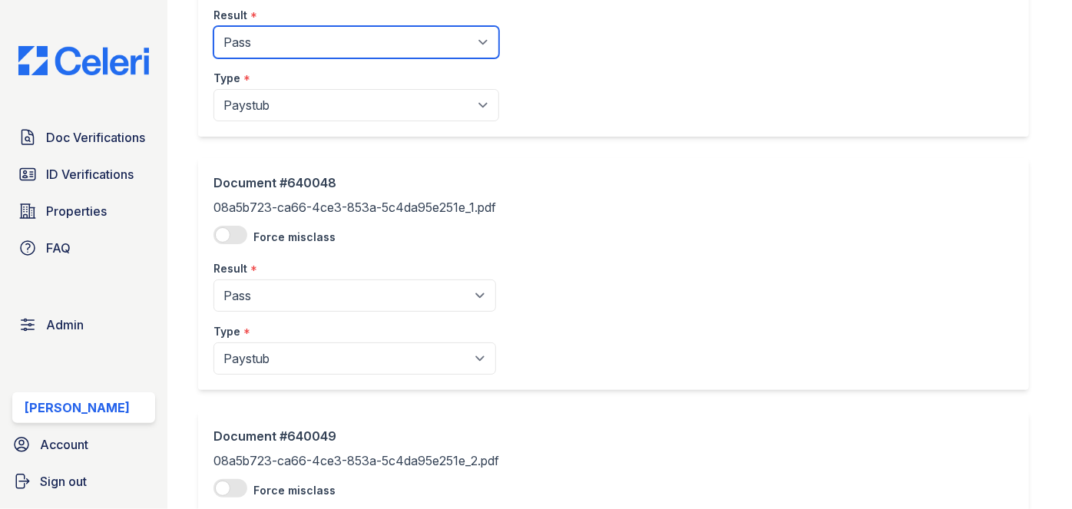
click at [322, 46] on select "Pending Sent Started Processing Pass Fail Caution Error N/A" at bounding box center [356, 42] width 286 height 32
select select "fail"
click at [213, 26] on select "Pending Sent Started Processing Pass Fail Caution Error N/A" at bounding box center [356, 42] width 286 height 32
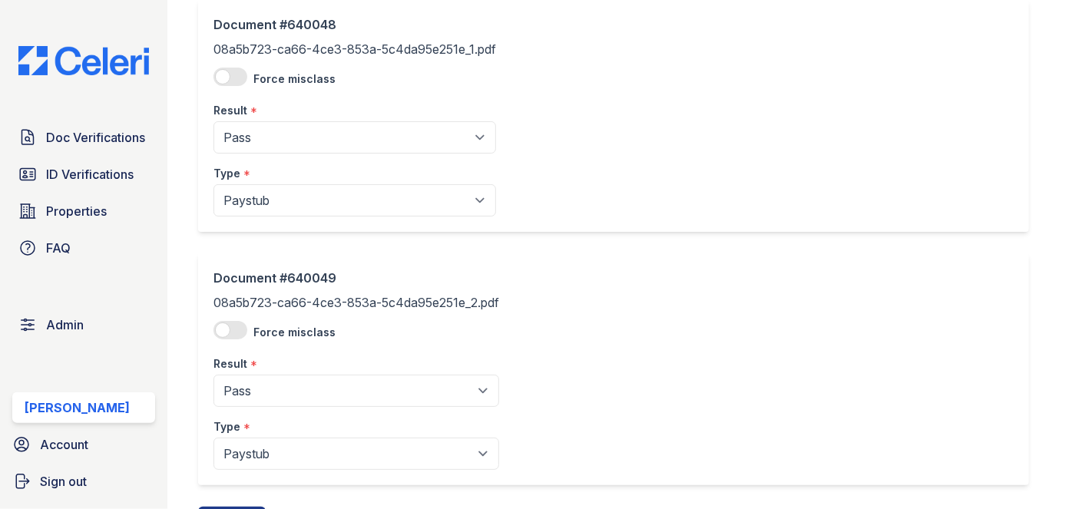
scroll to position [418, 0]
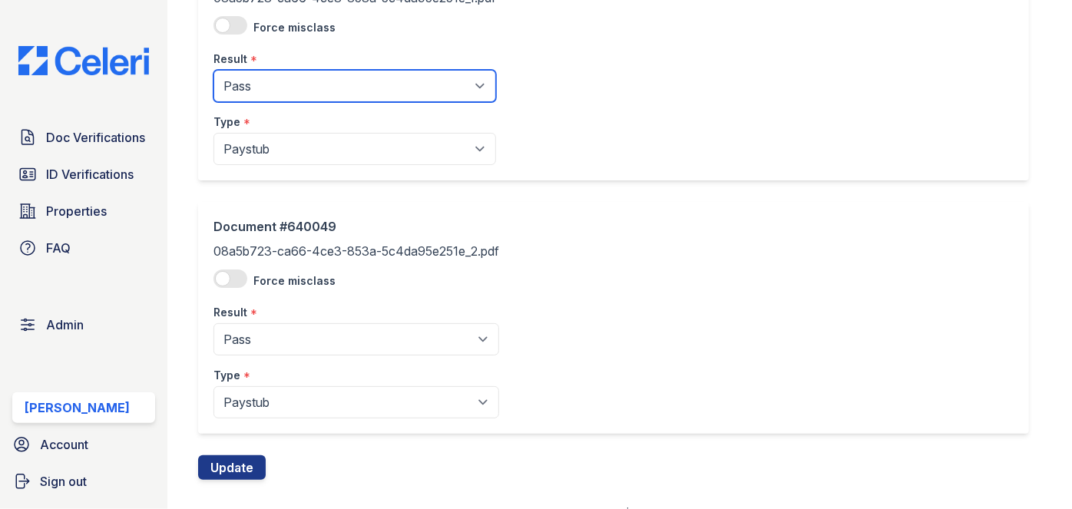
click at [303, 84] on select "Pending Sent Started Processing Pass Fail Caution Error N/A" at bounding box center [354, 86] width 283 height 32
select select "fail"
click at [213, 70] on select "Pending Sent Started Processing Pass Fail Caution Error N/A" at bounding box center [354, 86] width 283 height 32
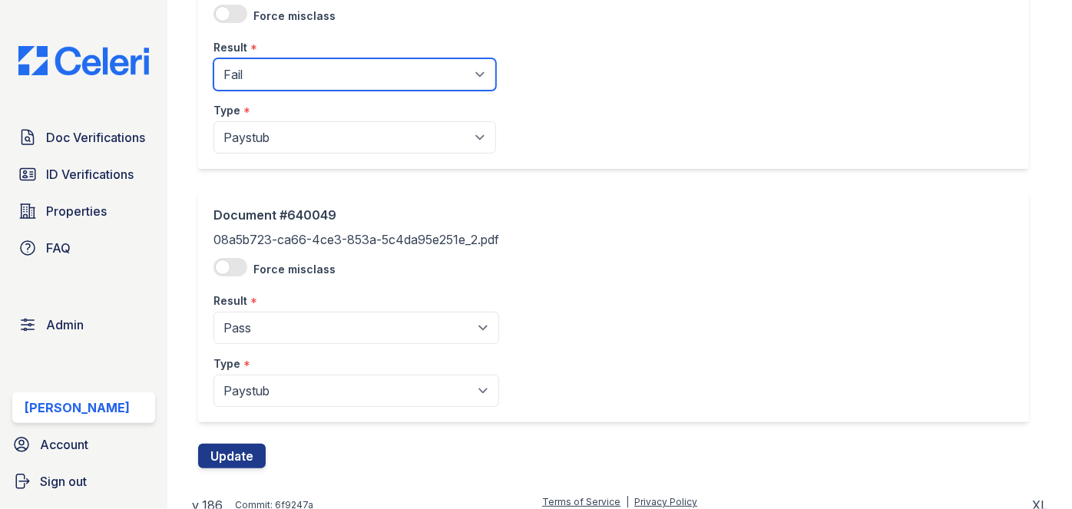
scroll to position [440, 0]
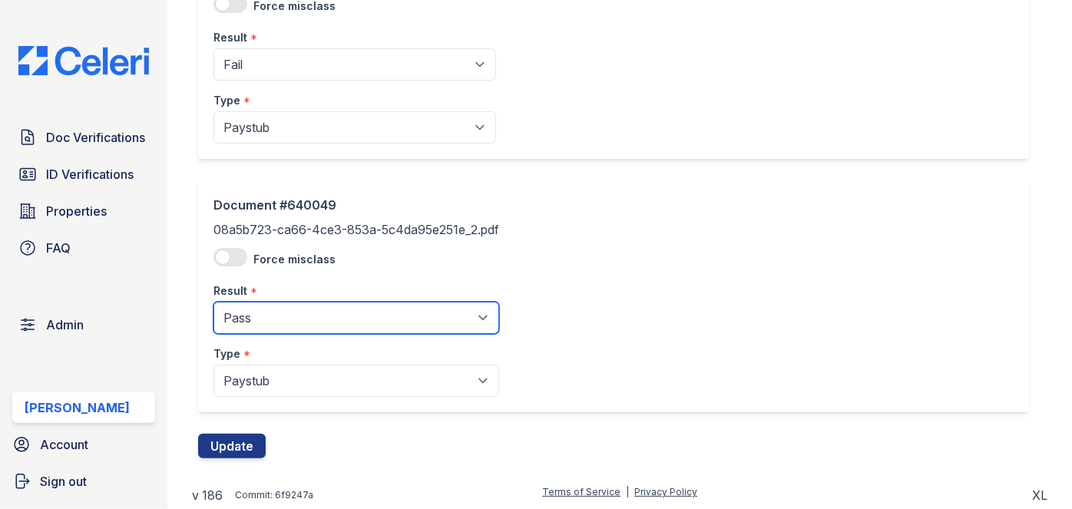
click at [294, 322] on select "Pending Sent Started Processing Pass Fail Caution Error N/A" at bounding box center [356, 318] width 286 height 32
select select "fail"
click at [213, 302] on select "Pending Sent Started Processing Pass Fail Caution Error N/A" at bounding box center [356, 318] width 286 height 32
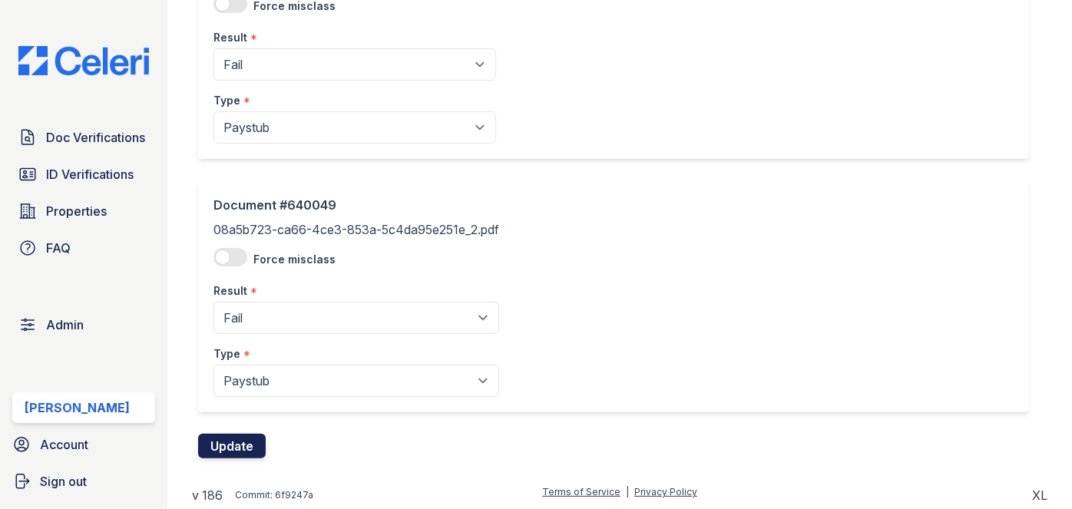
click at [240, 441] on button "Update" at bounding box center [232, 446] width 68 height 25
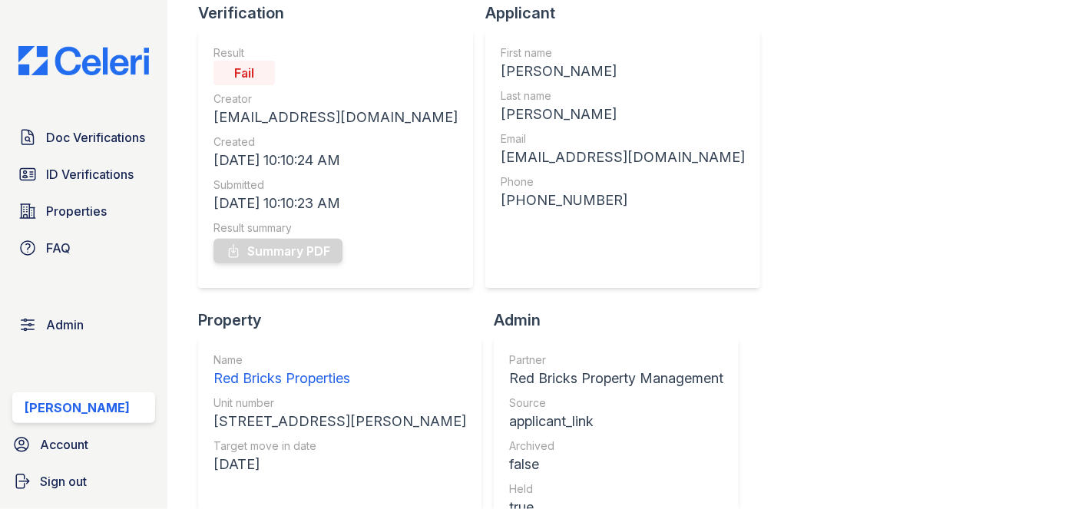
scroll to position [139, 0]
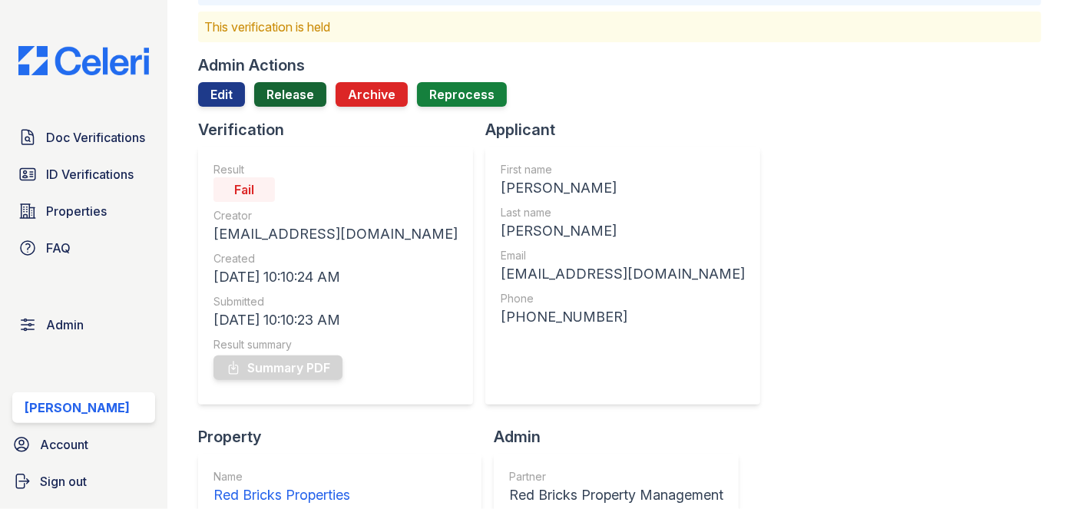
click at [296, 92] on link "Release" at bounding box center [290, 94] width 72 height 25
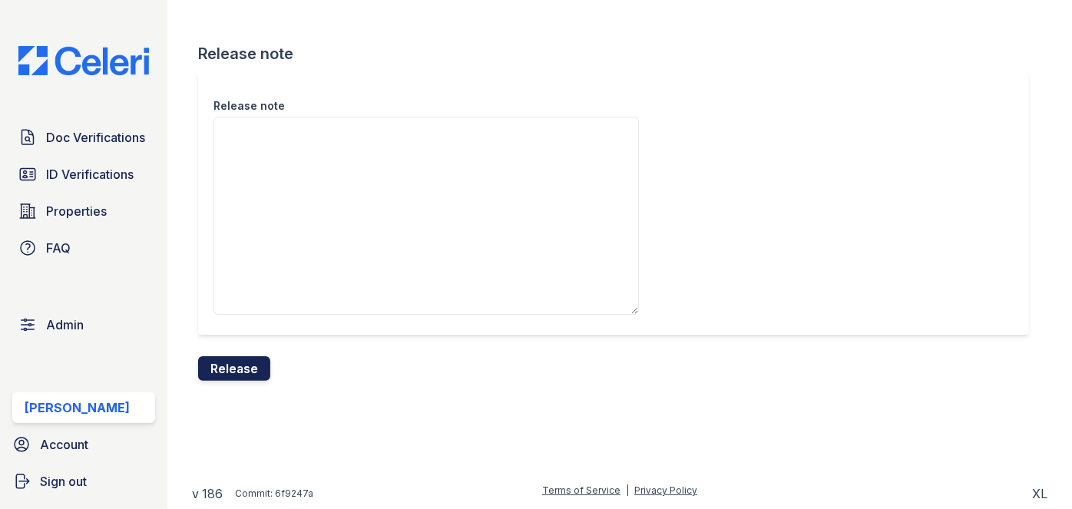
click at [258, 364] on button "Release" at bounding box center [234, 368] width 72 height 25
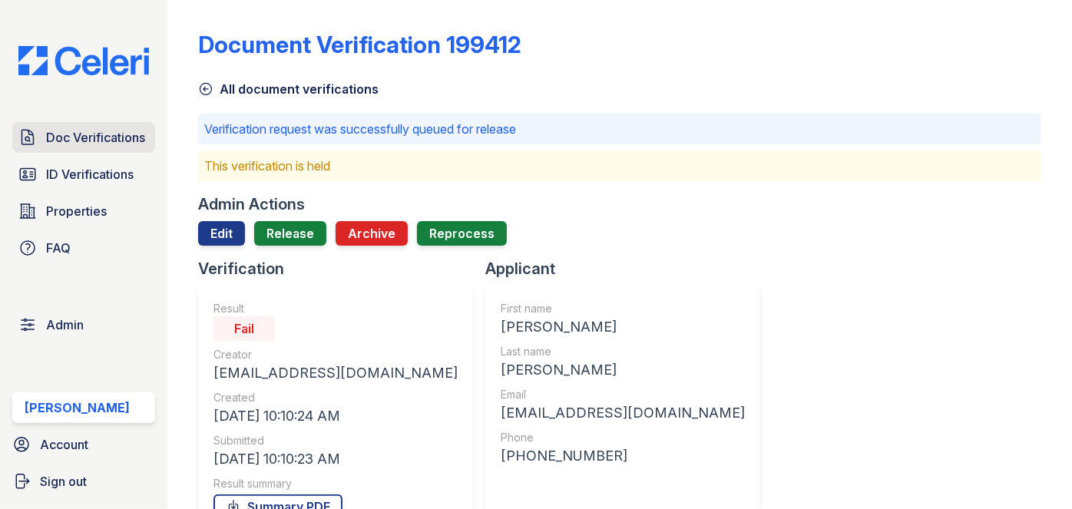
click at [96, 131] on span "Doc Verifications" at bounding box center [95, 137] width 99 height 18
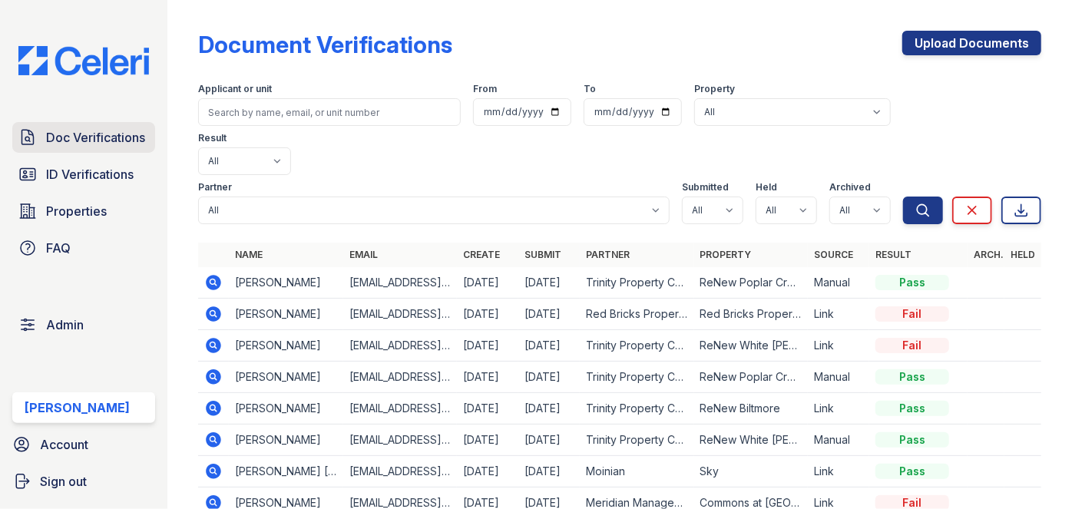
click at [106, 139] on span "Doc Verifications" at bounding box center [95, 137] width 99 height 18
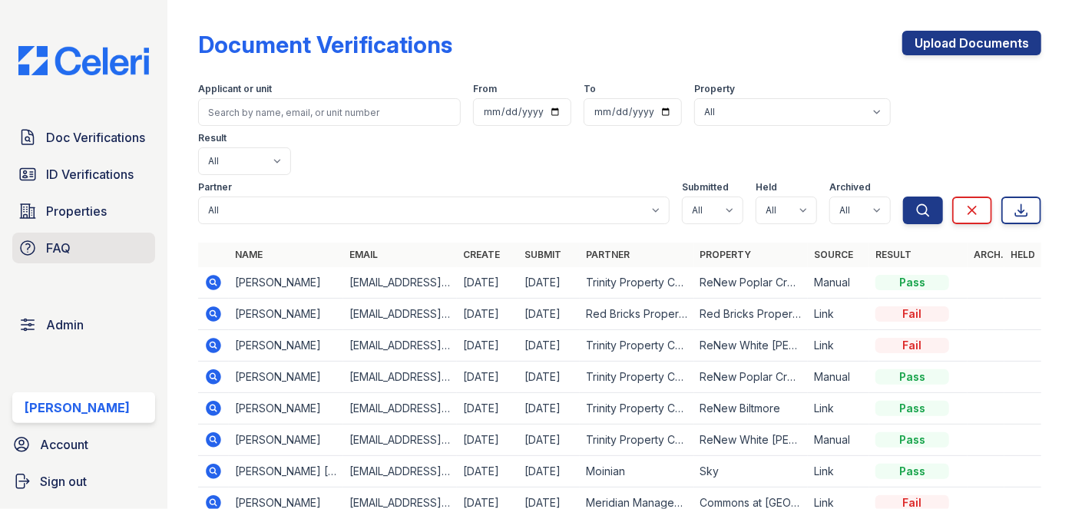
click at [80, 246] on link "FAQ" at bounding box center [83, 248] width 143 height 31
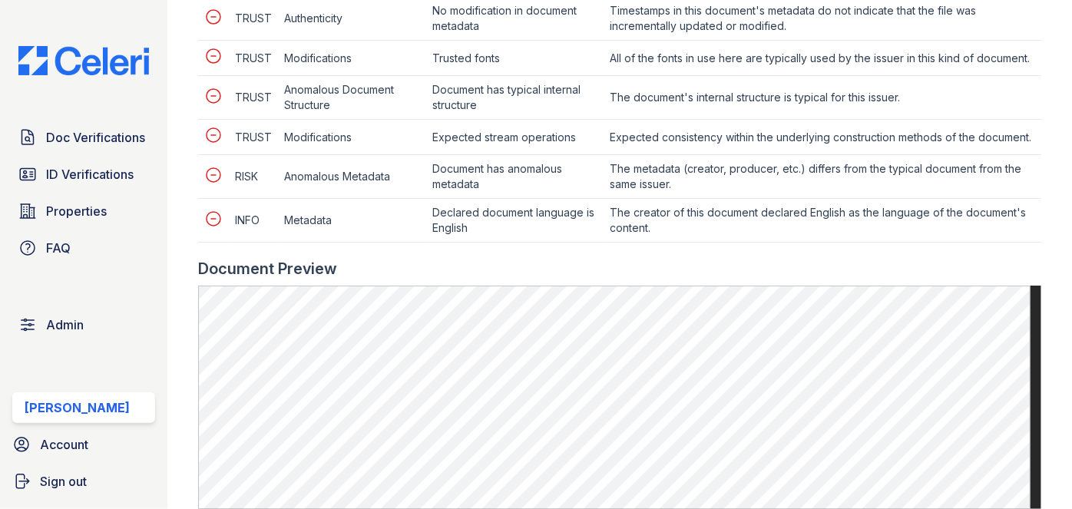
scroll to position [628, 0]
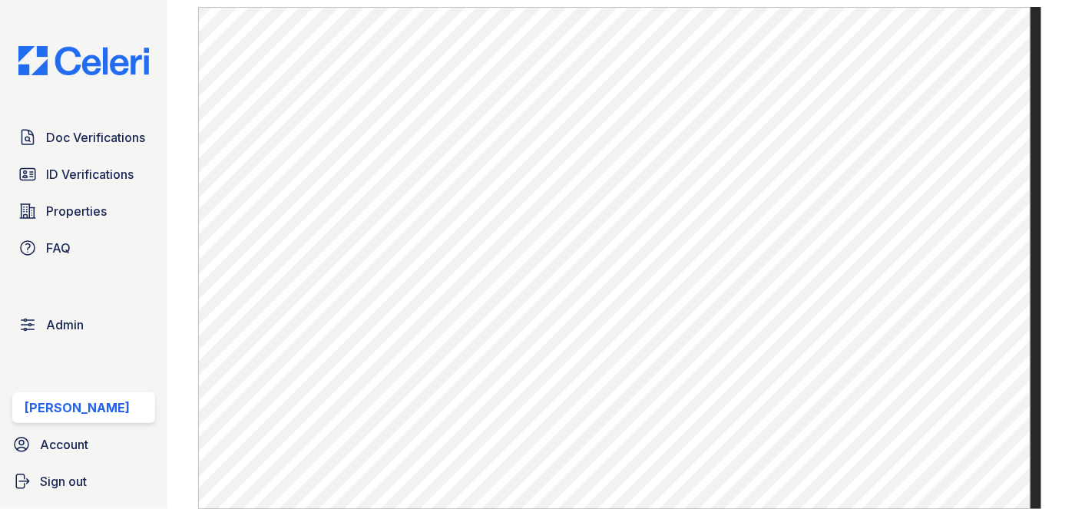
scroll to position [488, 0]
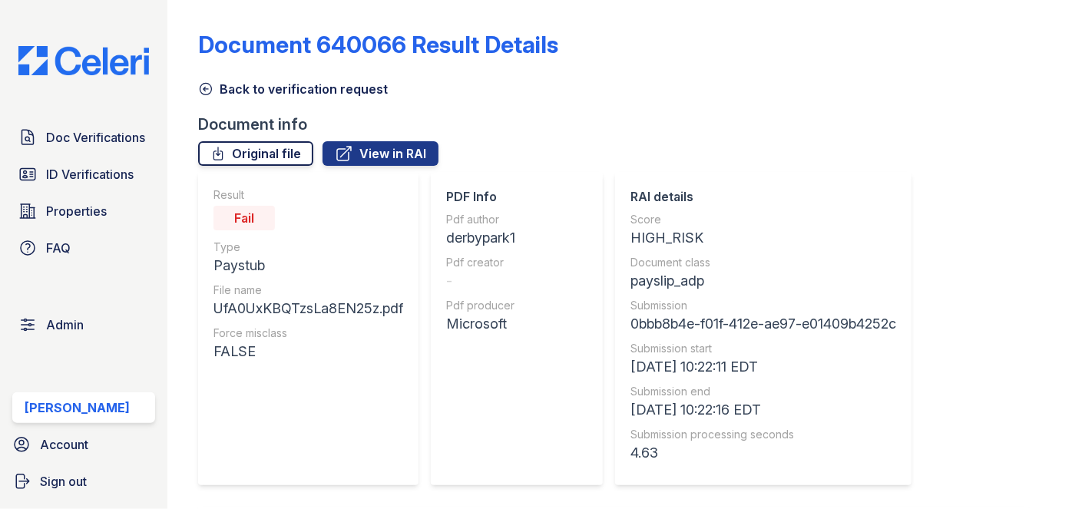
click at [286, 156] on link "Original file" at bounding box center [255, 153] width 115 height 25
click at [134, 133] on span "Doc Verifications" at bounding box center [95, 137] width 99 height 18
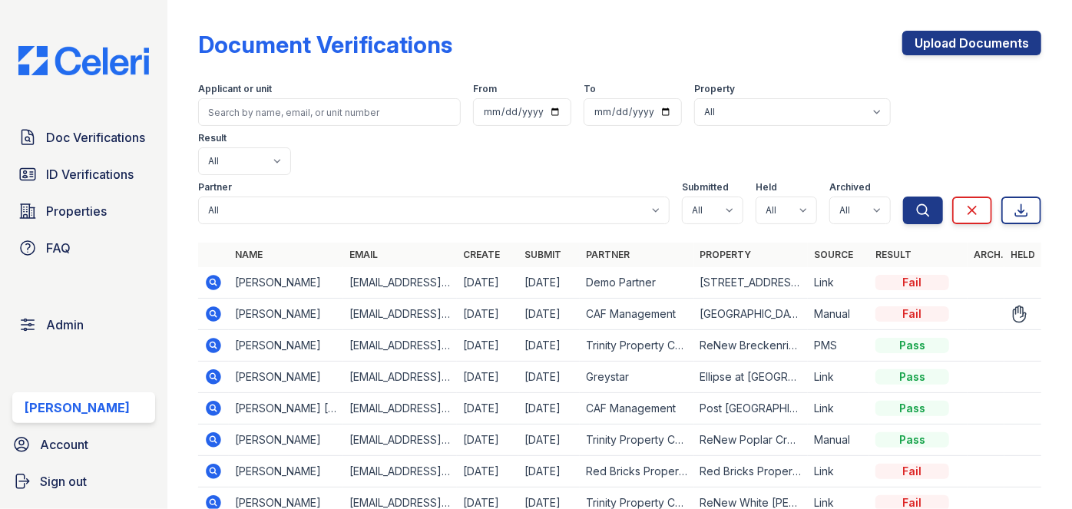
scroll to position [170, 0]
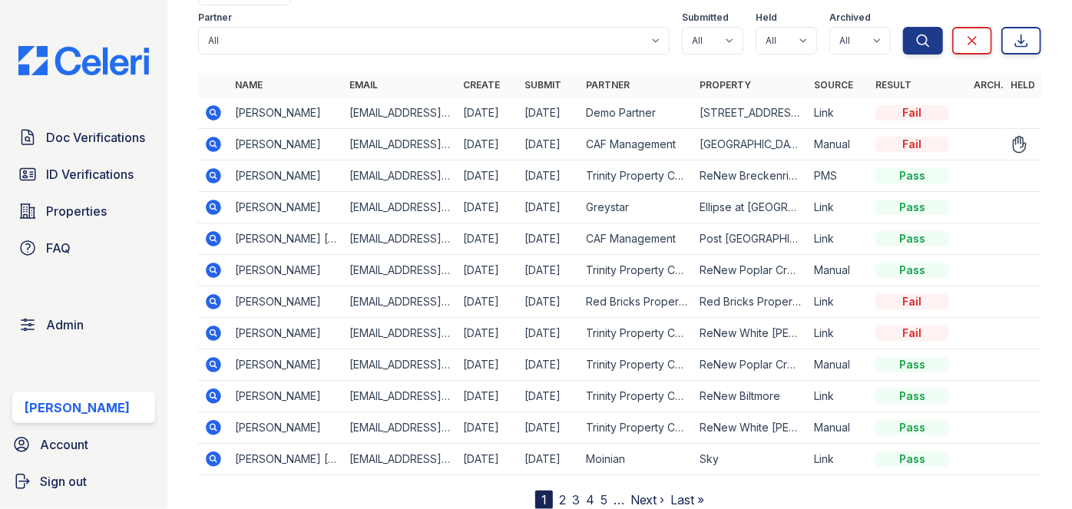
click at [210, 135] on icon at bounding box center [213, 144] width 18 height 18
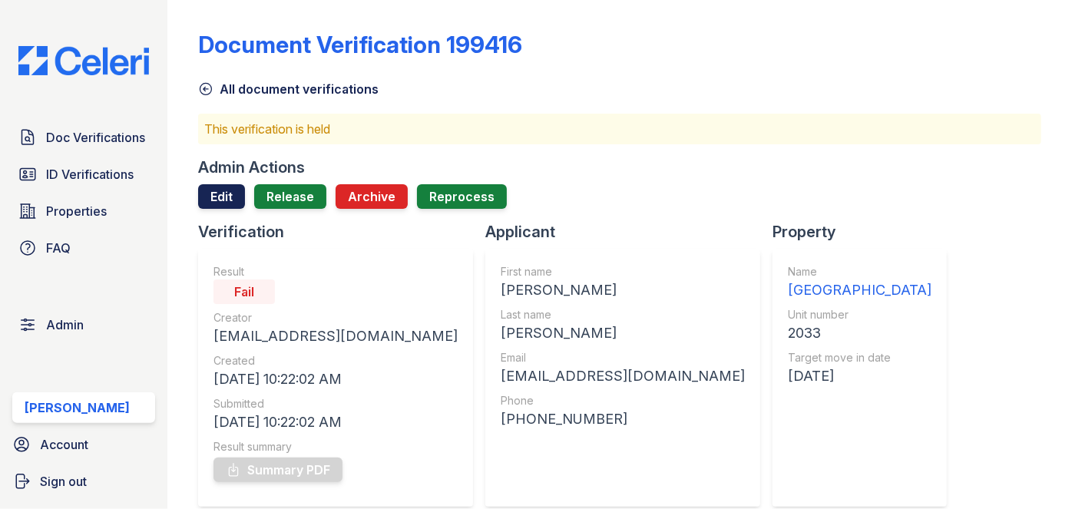
click at [203, 197] on link "Edit" at bounding box center [221, 196] width 47 height 25
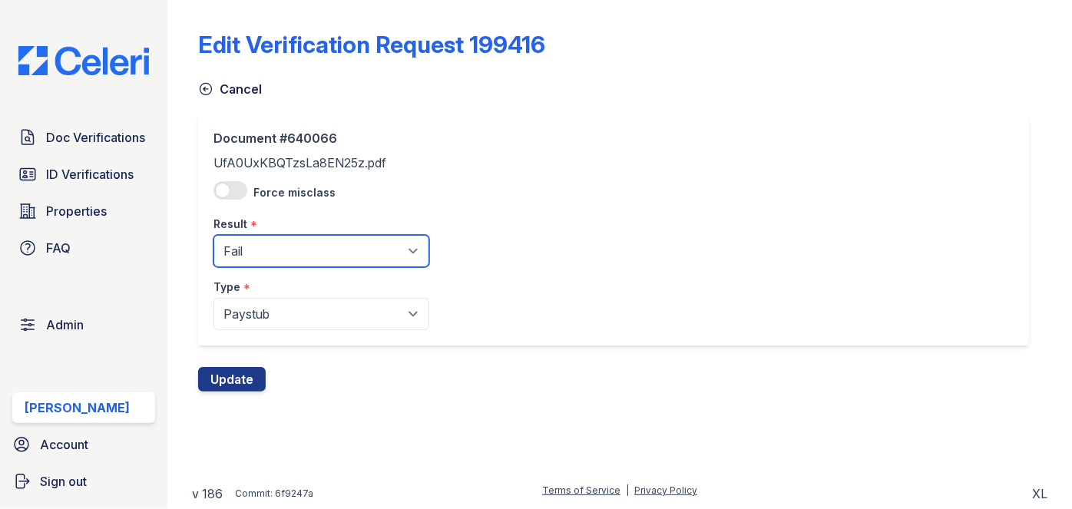
click at [256, 249] on select "Pending Sent Started Processing Pass Fail Caution Error N/A" at bounding box center [321, 251] width 216 height 32
select select "caution"
click at [213, 235] on select "Pending Sent Started Processing Pass Fail Caution Error N/A" at bounding box center [321, 251] width 216 height 32
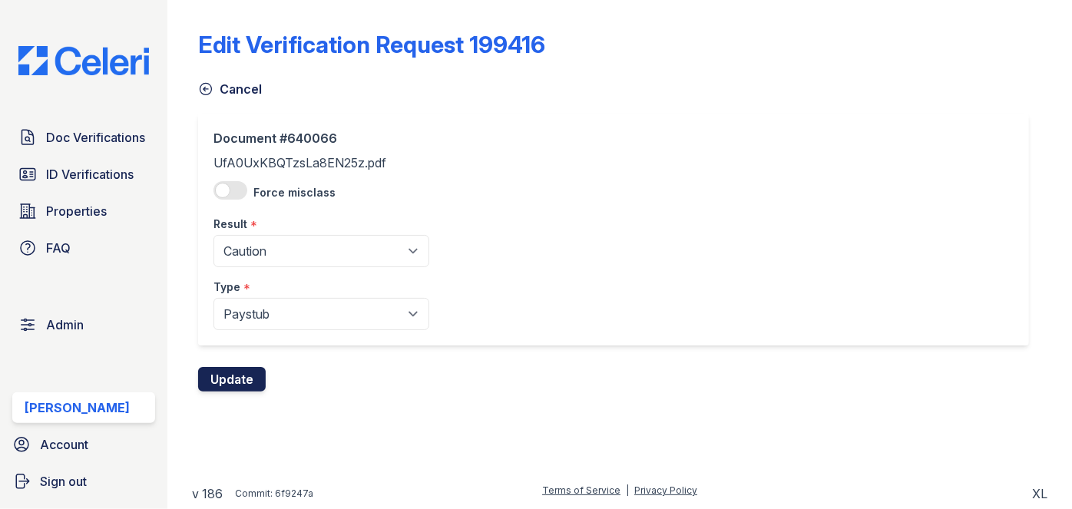
click at [244, 375] on button "Update" at bounding box center [232, 379] width 68 height 25
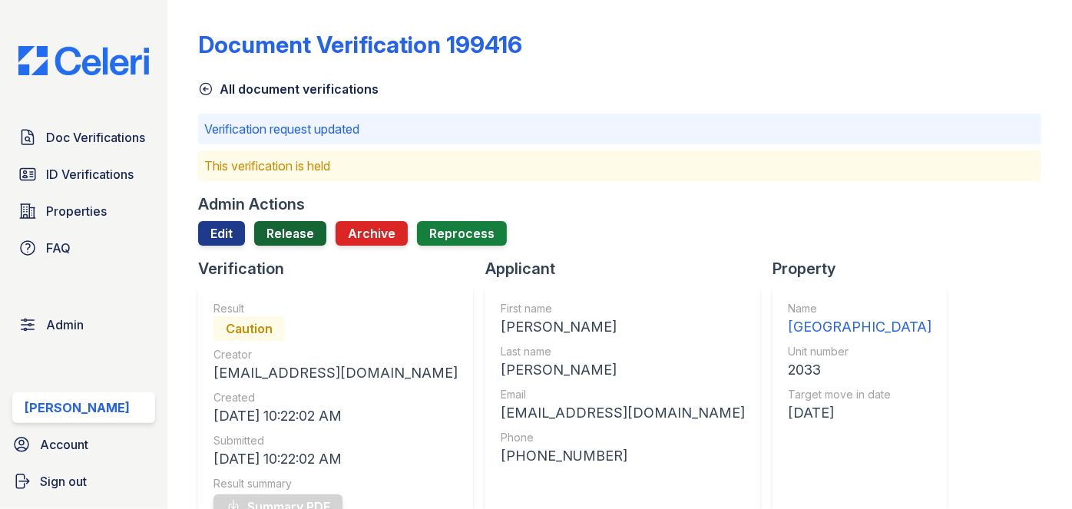
click at [296, 230] on link "Release" at bounding box center [290, 233] width 72 height 25
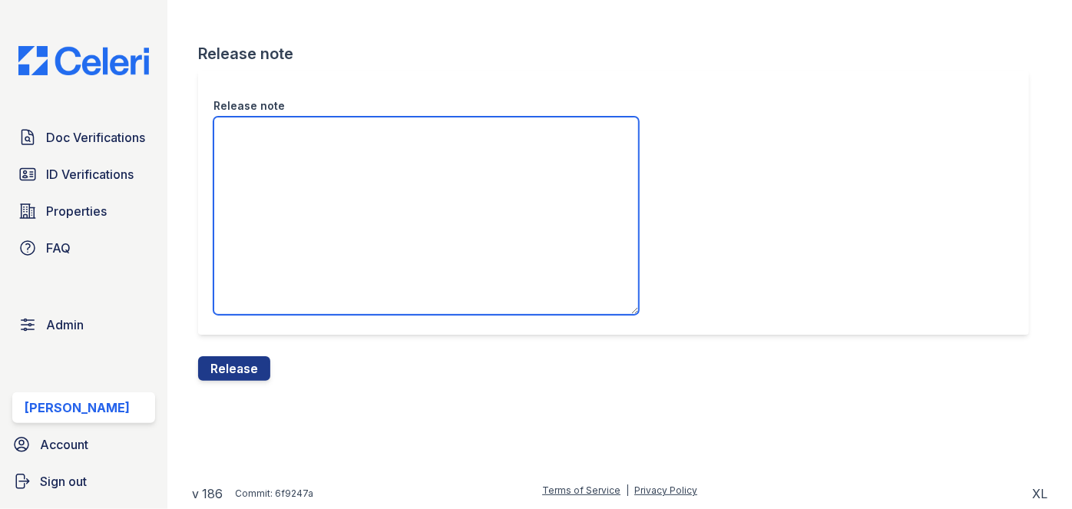
click at [317, 172] on textarea "Release note" at bounding box center [425, 216] width 425 height 198
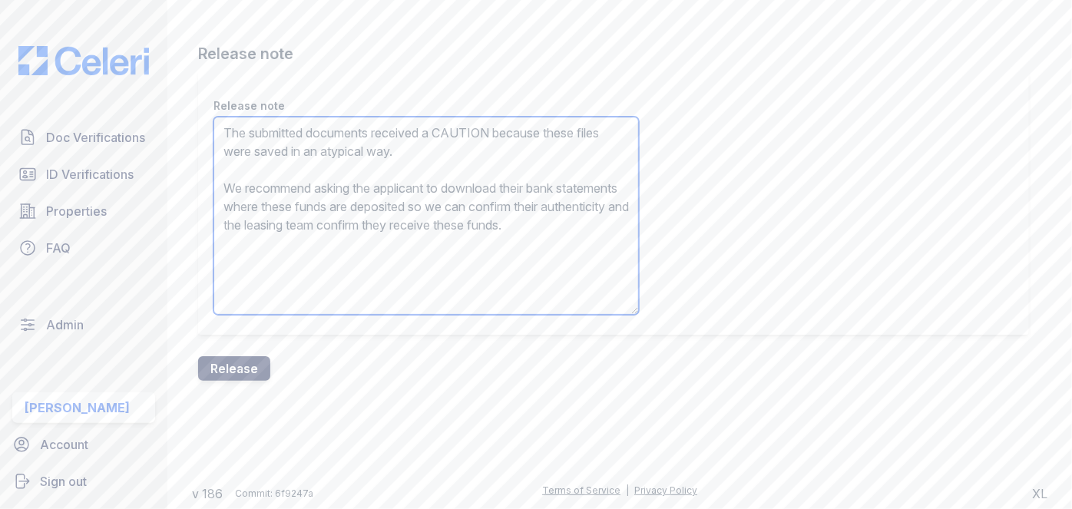
type textarea "The submitted documents received a CAUTION because these files were saved in an…"
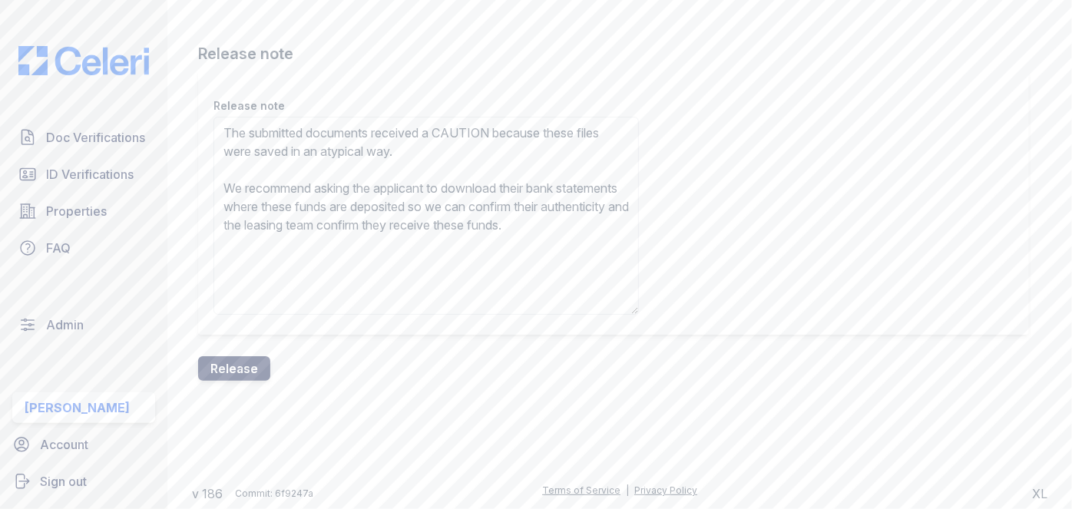
click at [235, 362] on button "Release" at bounding box center [234, 368] width 72 height 25
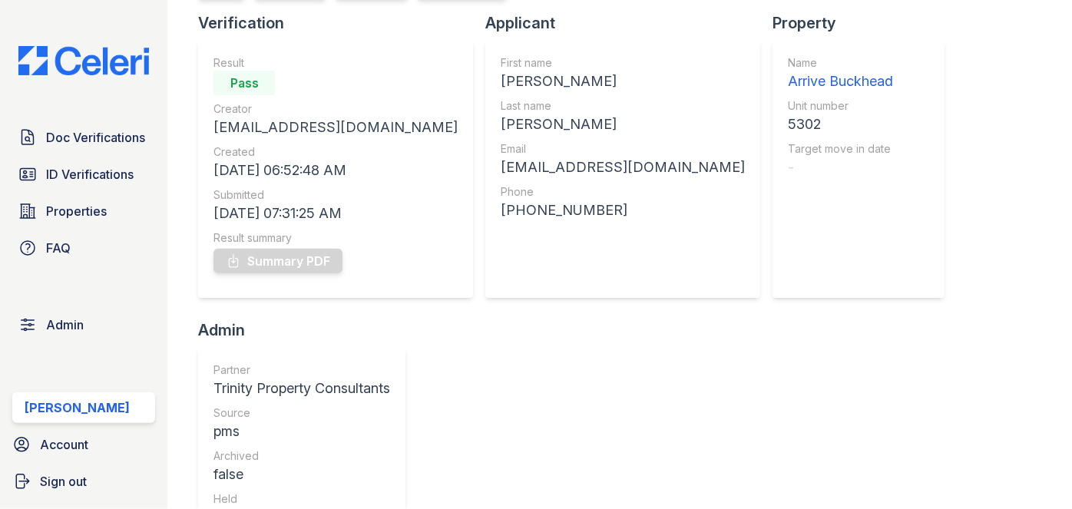
scroll to position [69, 0]
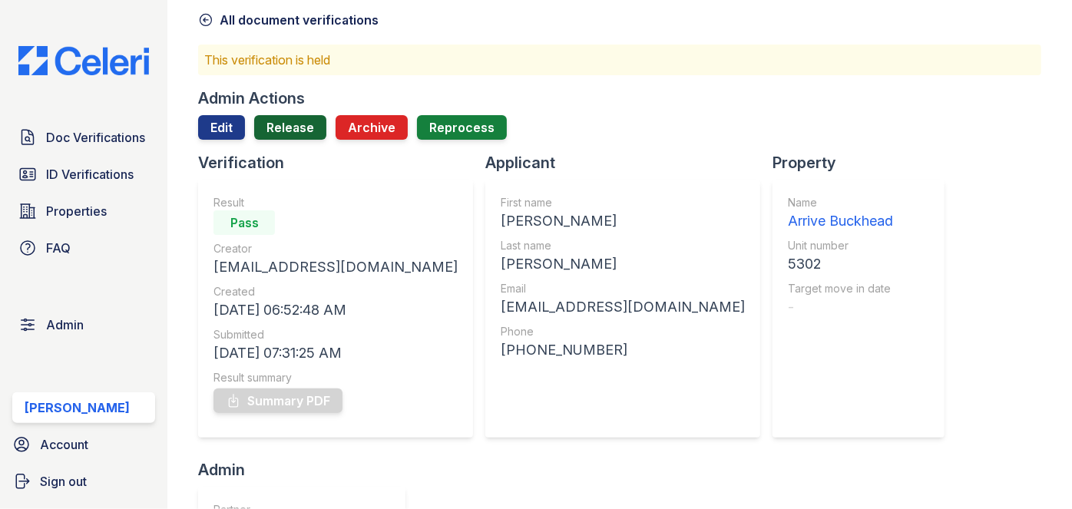
click at [276, 120] on link "Release" at bounding box center [290, 127] width 72 height 25
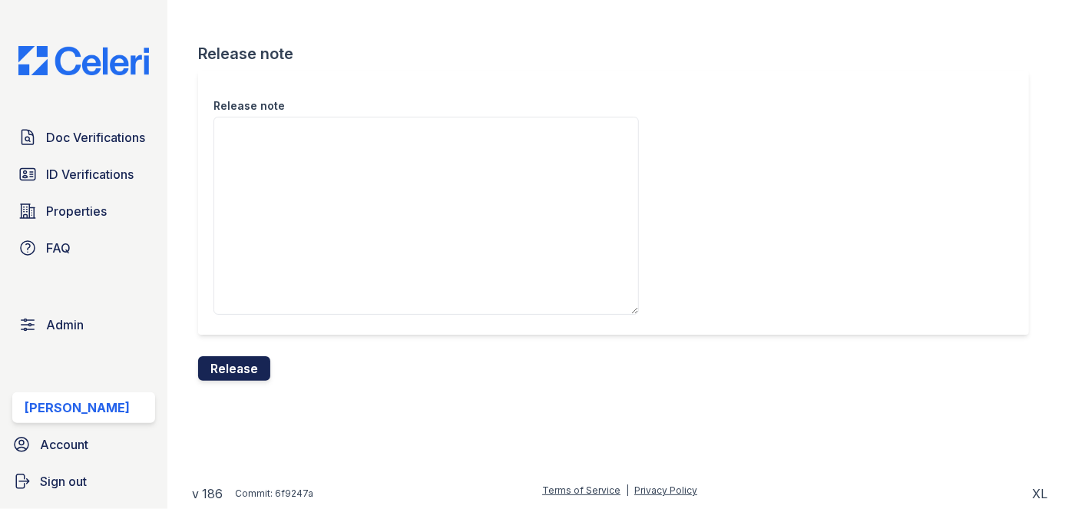
click at [239, 369] on button "Release" at bounding box center [234, 368] width 72 height 25
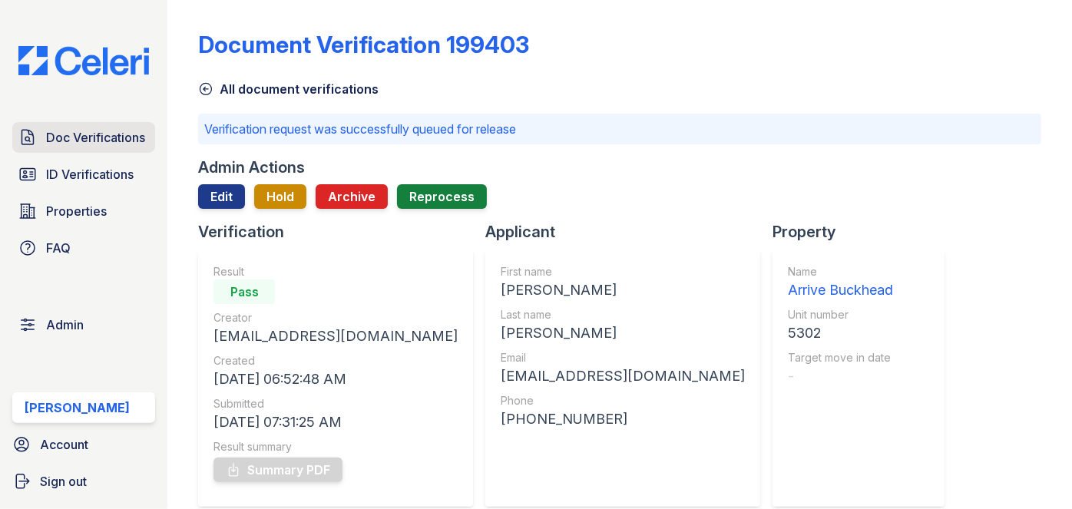
click at [102, 124] on link "Doc Verifications" at bounding box center [83, 137] width 143 height 31
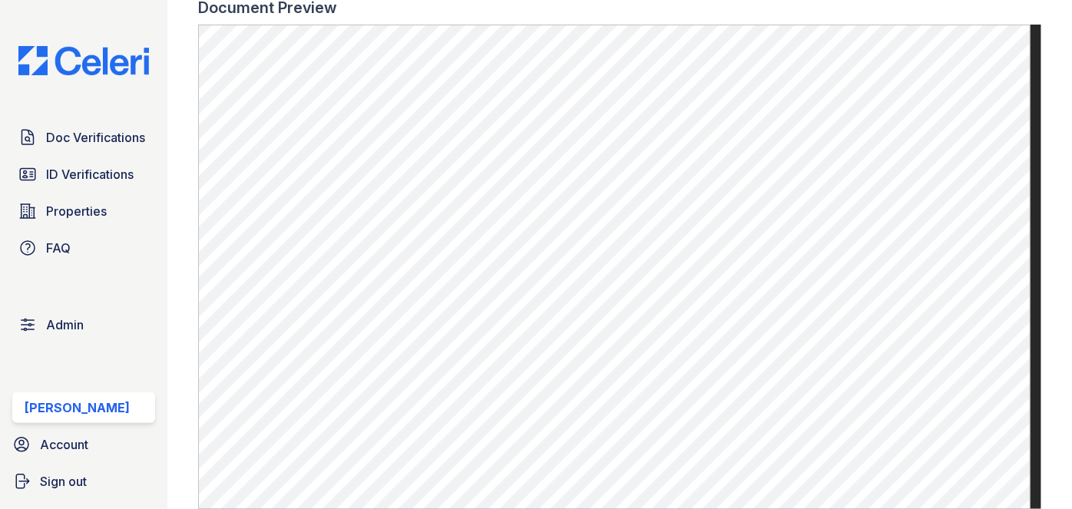
scroll to position [768, 0]
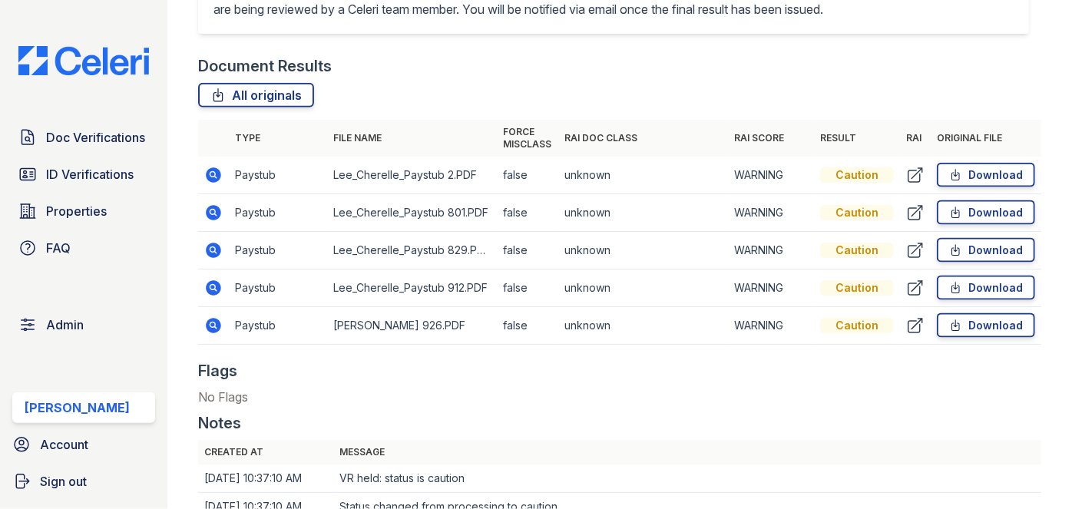
scroll to position [1047, 0]
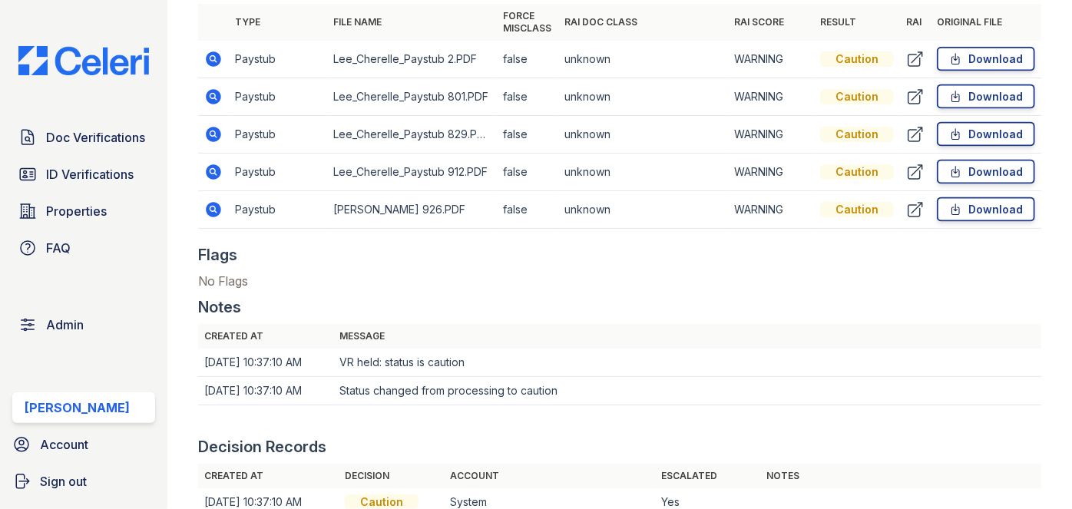
drag, startPoint x: 954, startPoint y: 55, endPoint x: 919, endPoint y: 61, distance: 35.8
click at [955, 55] on link "Download" at bounding box center [986, 59] width 98 height 25
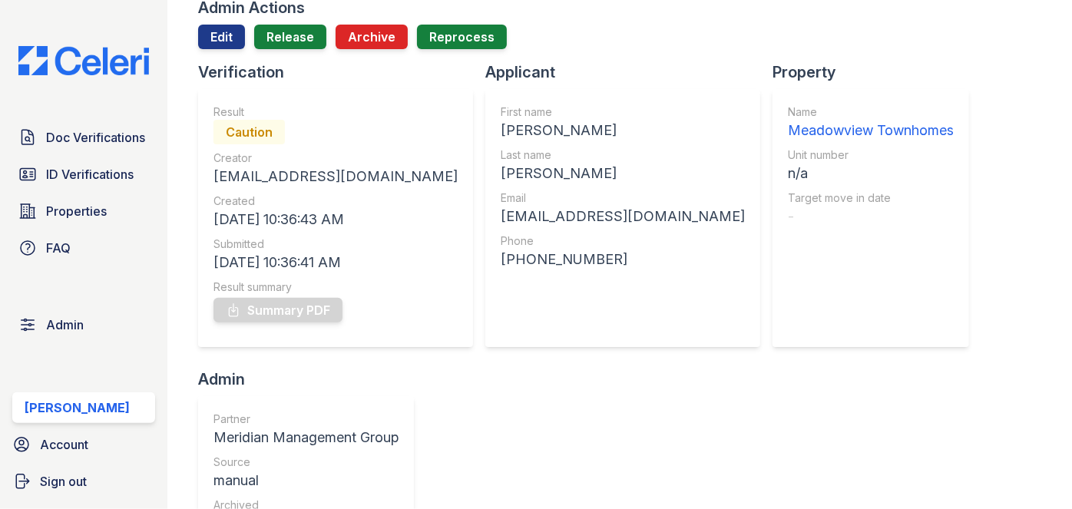
scroll to position [139, 0]
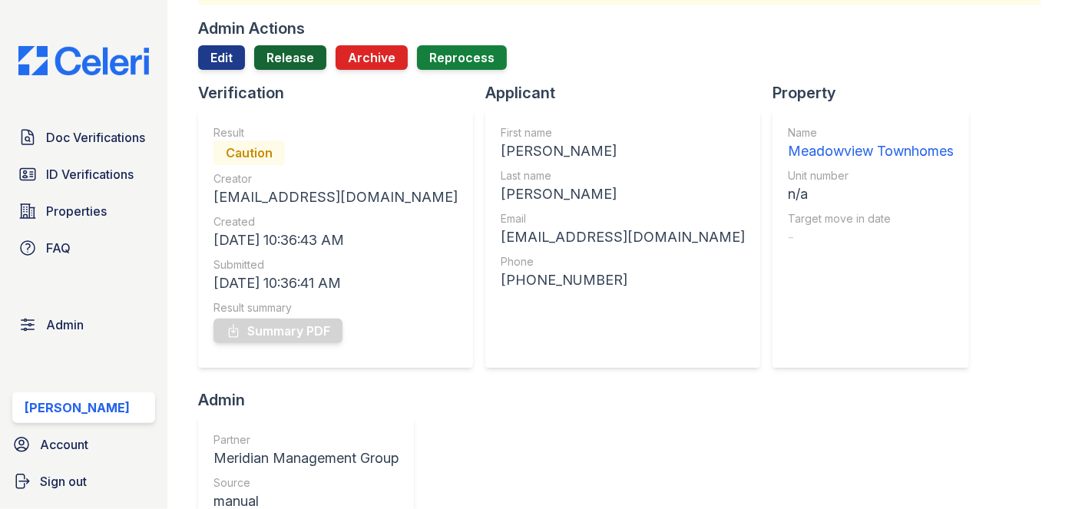
click at [299, 48] on link "Release" at bounding box center [290, 57] width 72 height 25
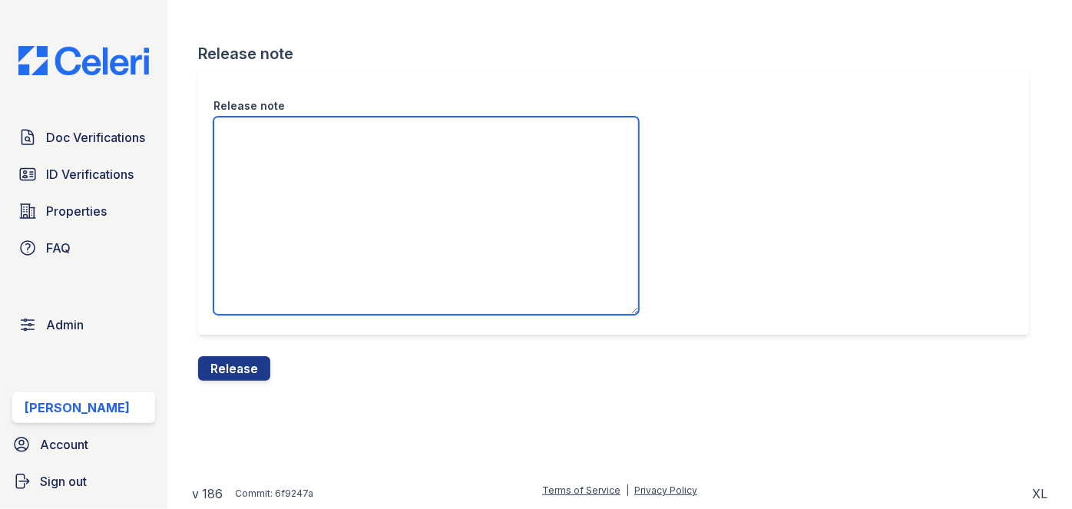
click at [280, 144] on textarea "Release note" at bounding box center [425, 216] width 425 height 198
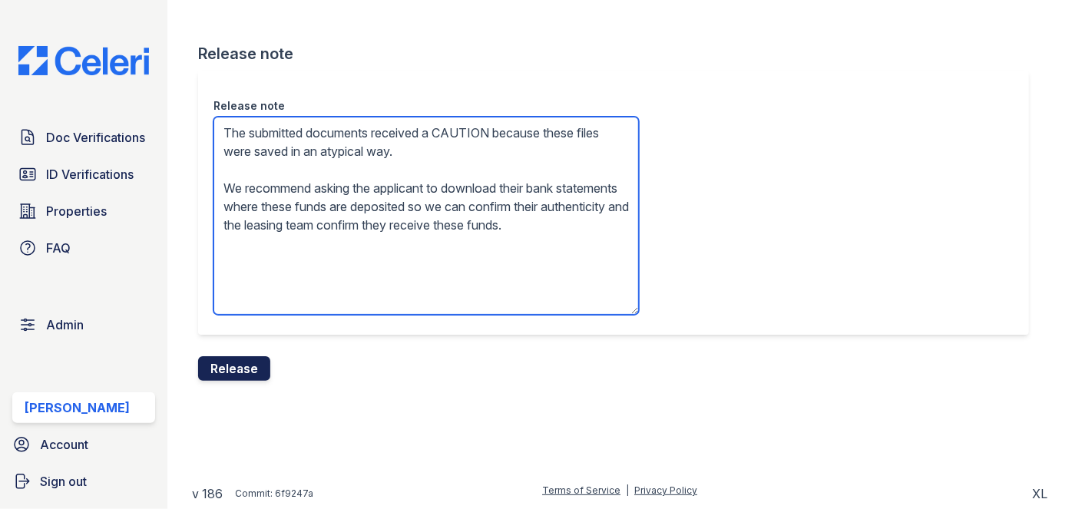
type textarea "The submitted documents received a CAUTION because these files were saved in an…"
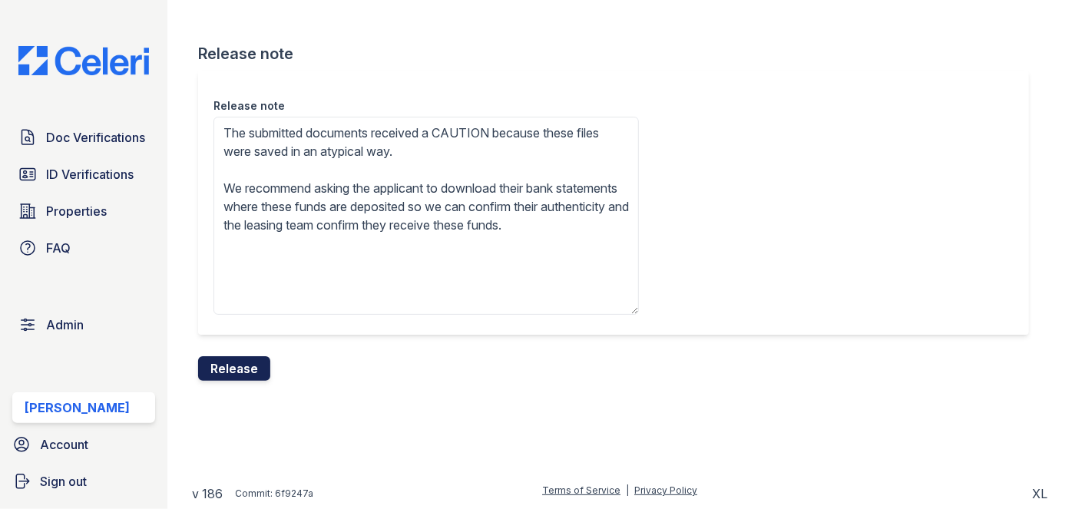
click at [247, 357] on button "Release" at bounding box center [234, 368] width 72 height 25
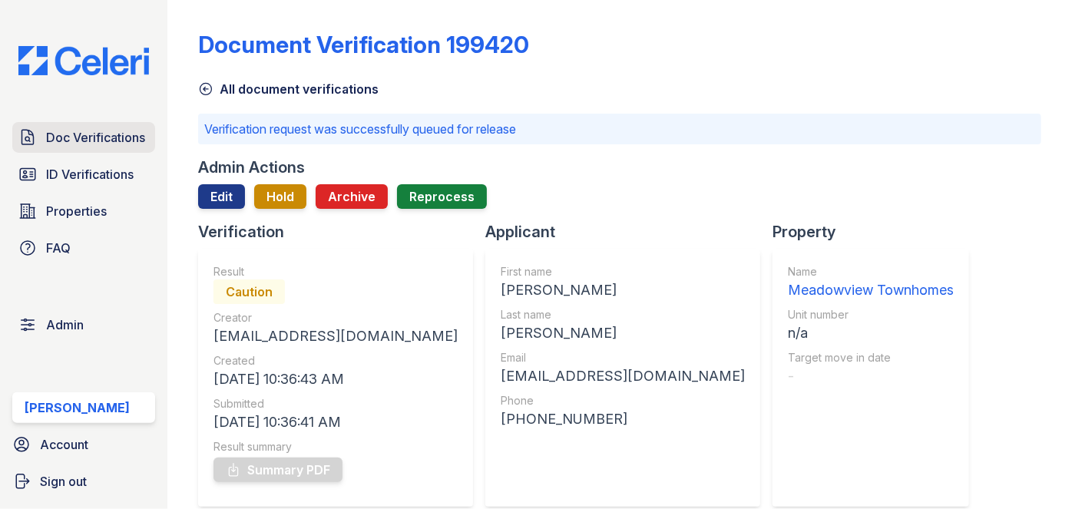
click at [68, 132] on span "Doc Verifications" at bounding box center [95, 137] width 99 height 18
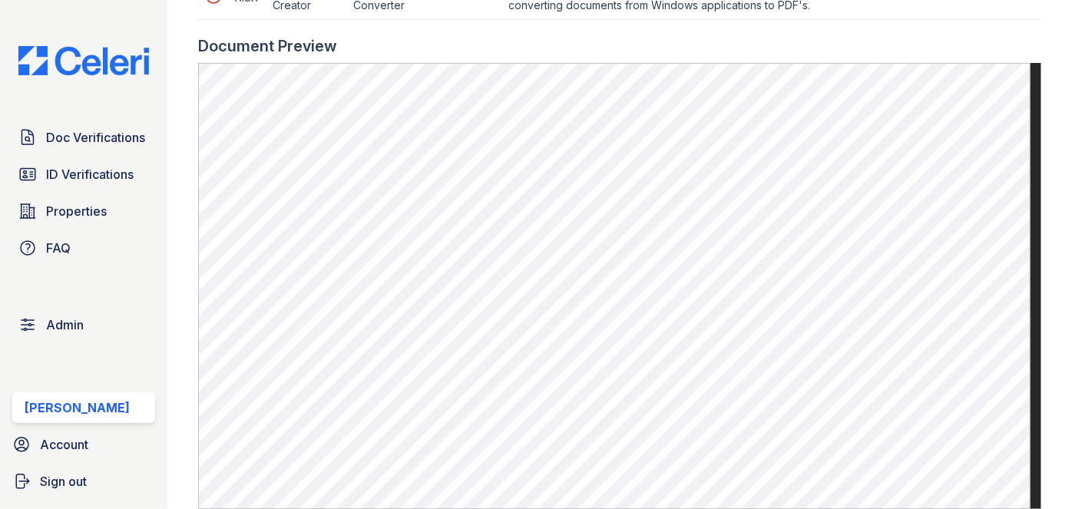
scroll to position [837, 0]
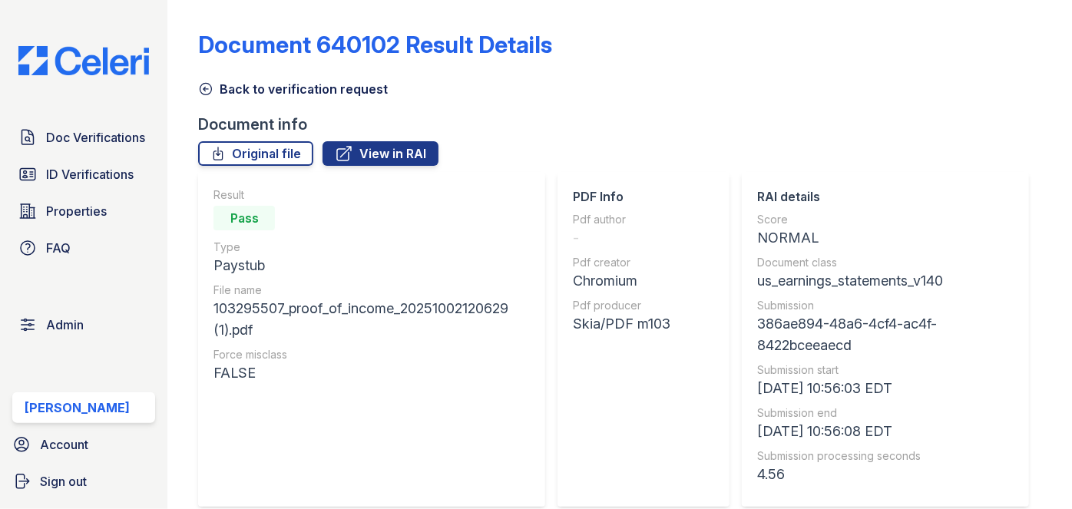
click at [210, 85] on icon at bounding box center [206, 90] width 12 height 12
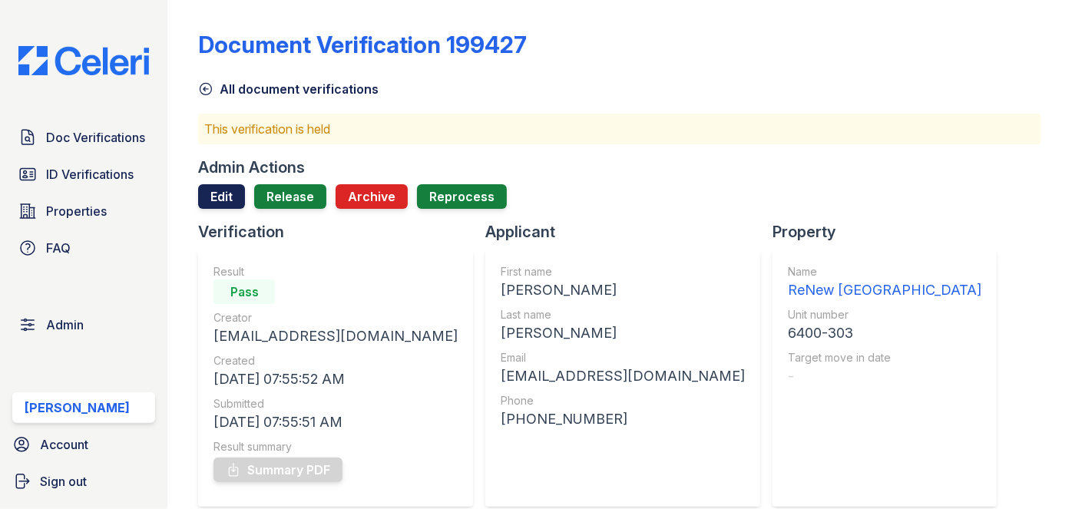
click at [213, 194] on link "Edit" at bounding box center [221, 196] width 47 height 25
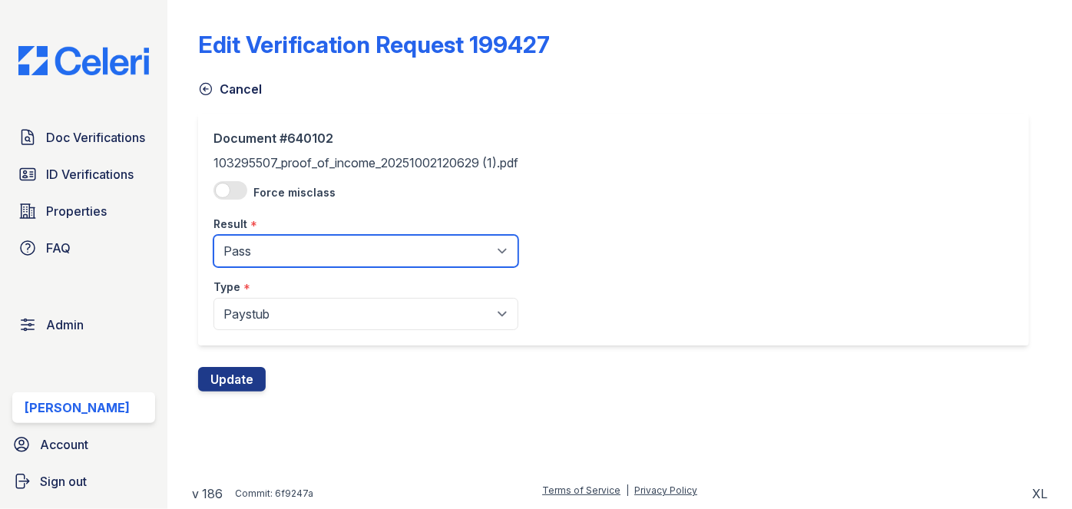
click at [273, 246] on select "Pending Sent Started Processing Pass Fail Caution Error N/A" at bounding box center [365, 251] width 305 height 32
select select "fail"
click at [213, 235] on select "Pending Sent Started Processing Pass Fail Caution Error N/A" at bounding box center [365, 251] width 305 height 32
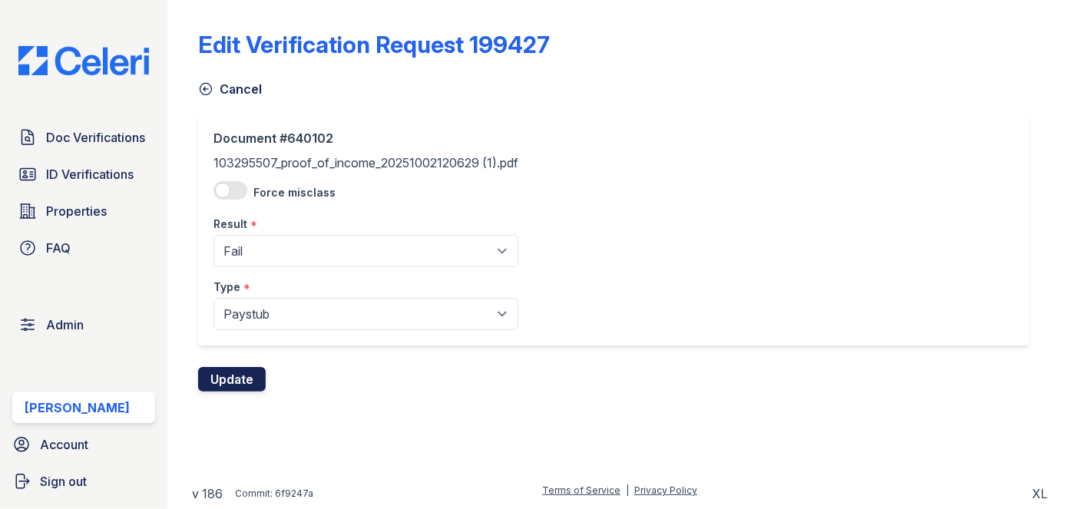
click at [235, 379] on button "Update" at bounding box center [232, 379] width 68 height 25
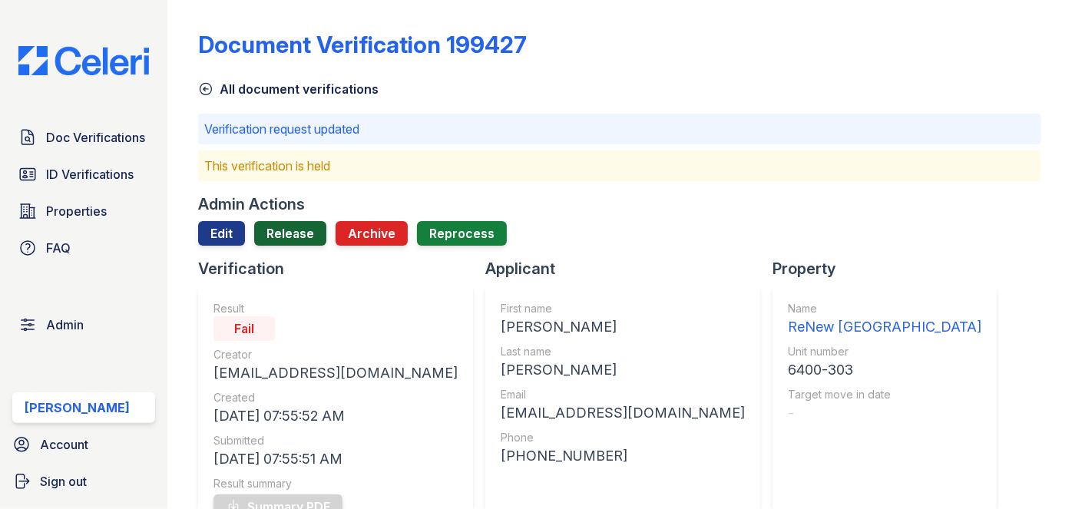
click at [291, 230] on link "Release" at bounding box center [290, 233] width 72 height 25
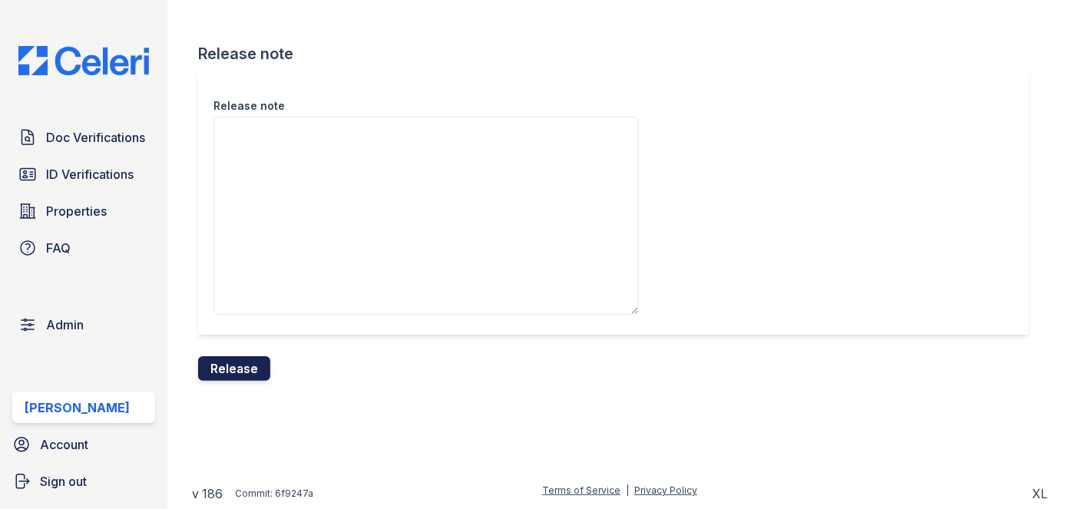
click at [243, 371] on button "Release" at bounding box center [234, 368] width 72 height 25
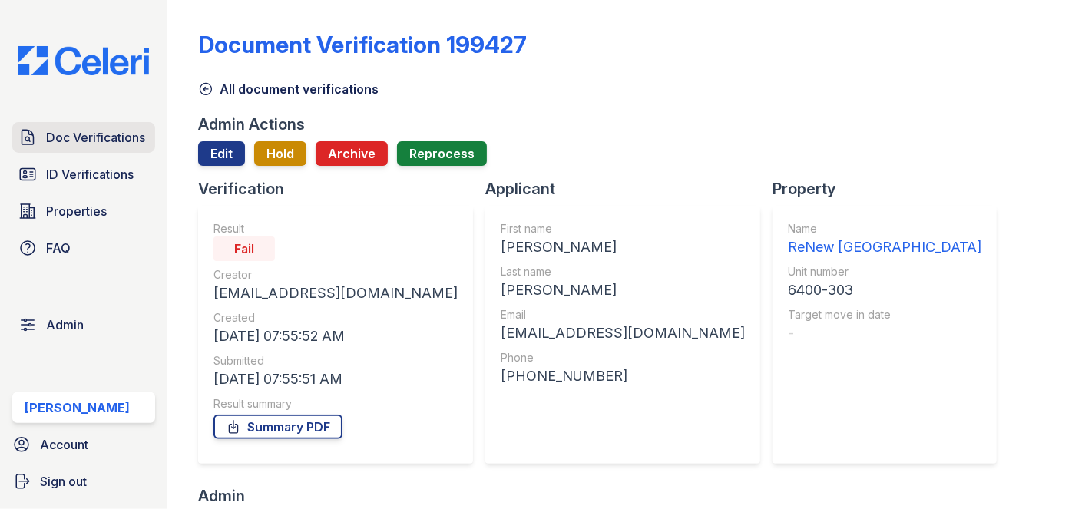
click at [99, 126] on link "Doc Verifications" at bounding box center [83, 137] width 143 height 31
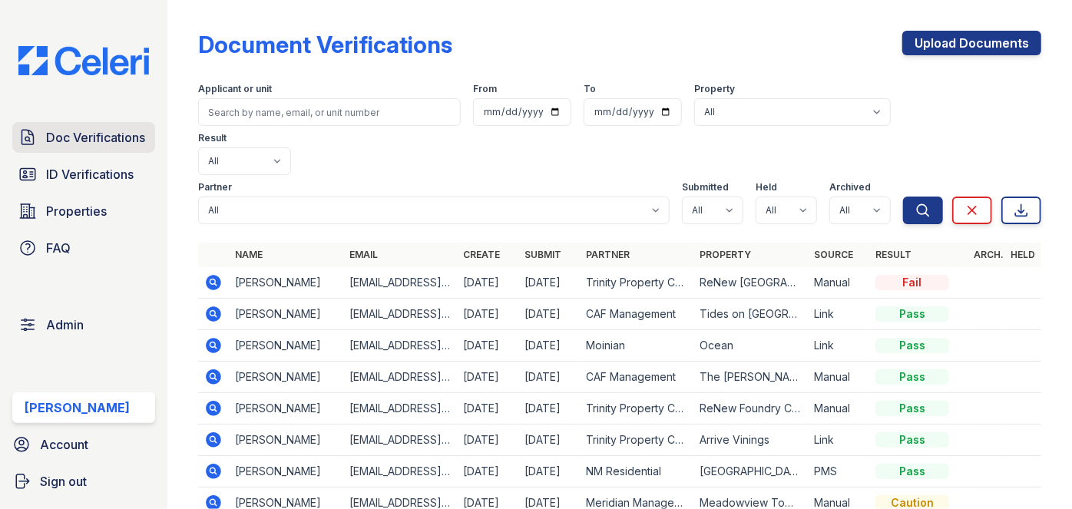
click at [94, 135] on span "Doc Verifications" at bounding box center [95, 137] width 99 height 18
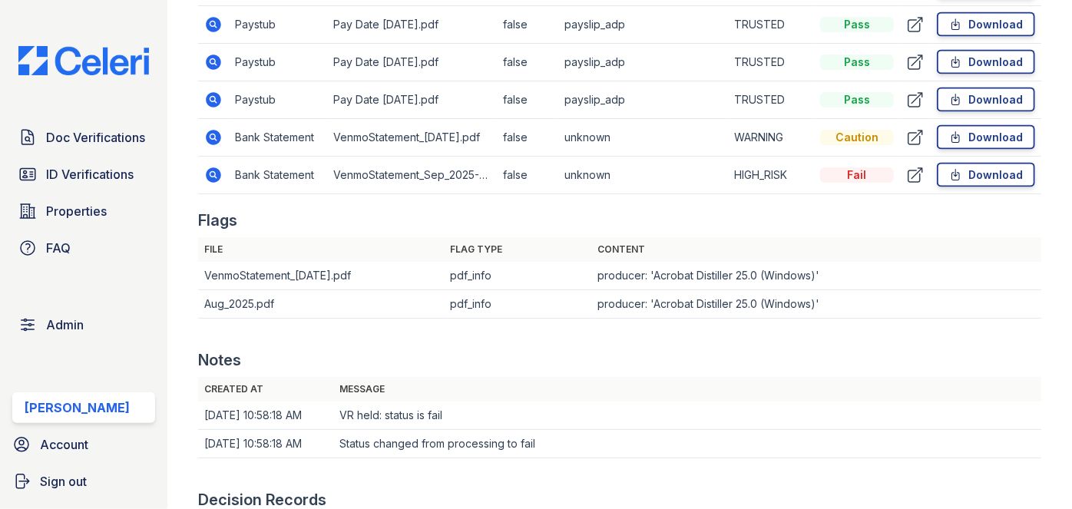
scroll to position [1256, 0]
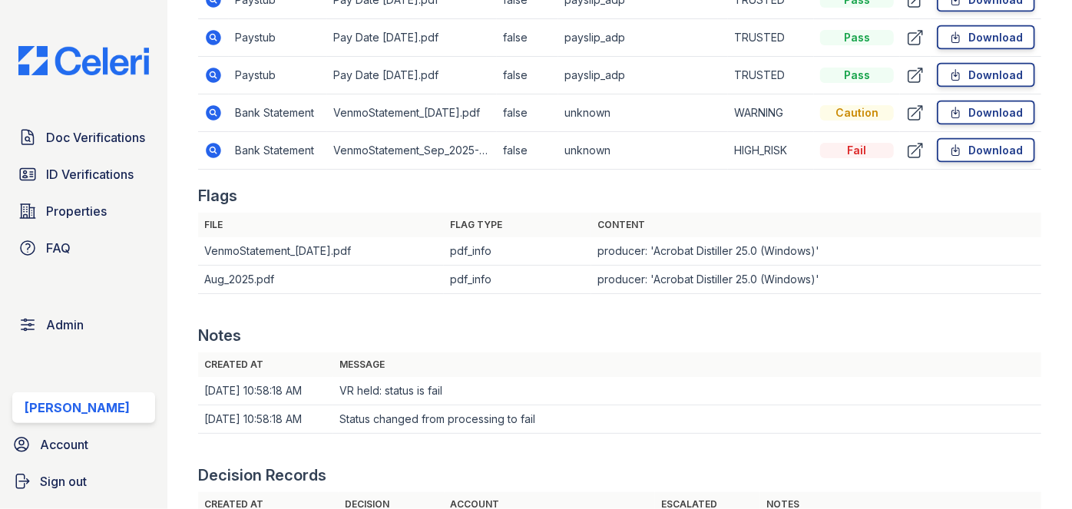
drag, startPoint x: 224, startPoint y: 108, endPoint x: 215, endPoint y: 113, distance: 10.3
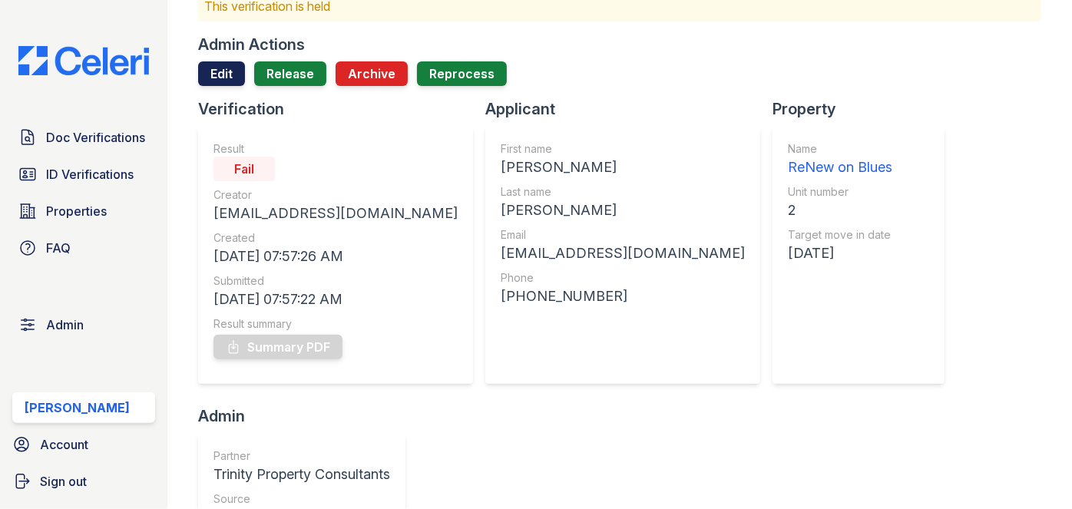
scroll to position [69, 0]
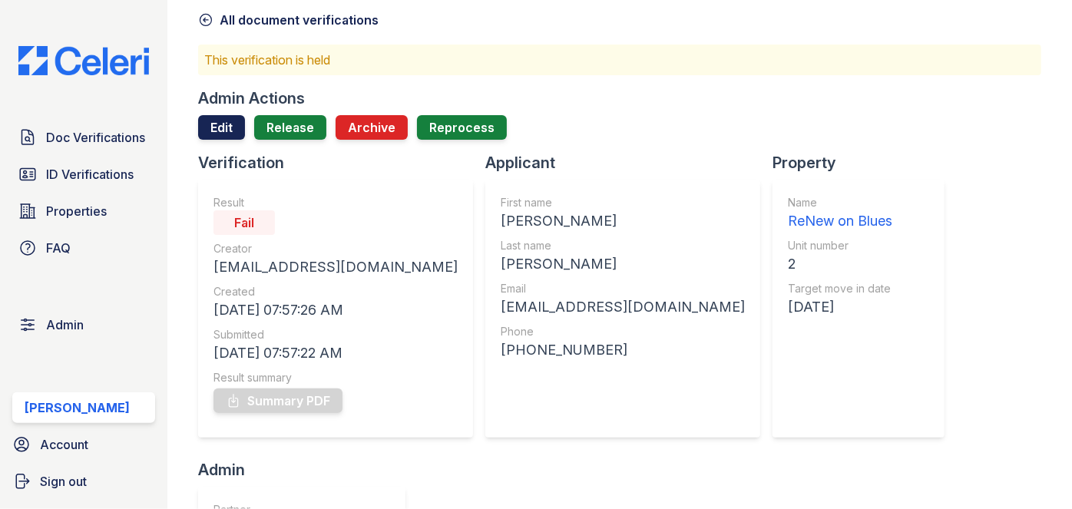
click at [217, 123] on link "Edit" at bounding box center [221, 127] width 47 height 25
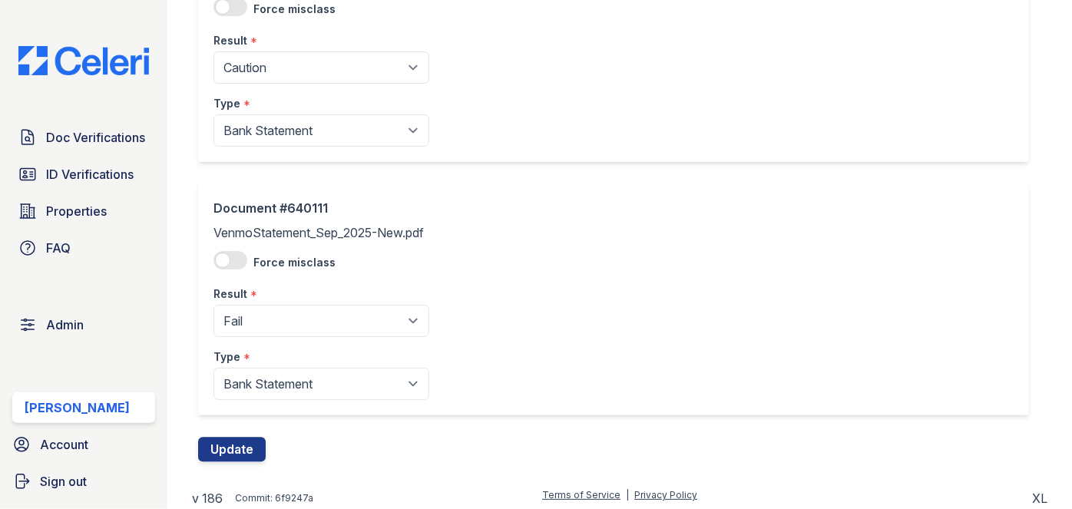
scroll to position [1957, 0]
click at [296, 305] on select "Pending Sent Started Processing Pass Fail Caution Error N/A" at bounding box center [321, 321] width 216 height 32
select select "caution"
click at [213, 305] on select "Pending Sent Started Processing Pass Fail Caution Error N/A" at bounding box center [321, 321] width 216 height 32
click at [241, 442] on button "Update" at bounding box center [232, 449] width 68 height 25
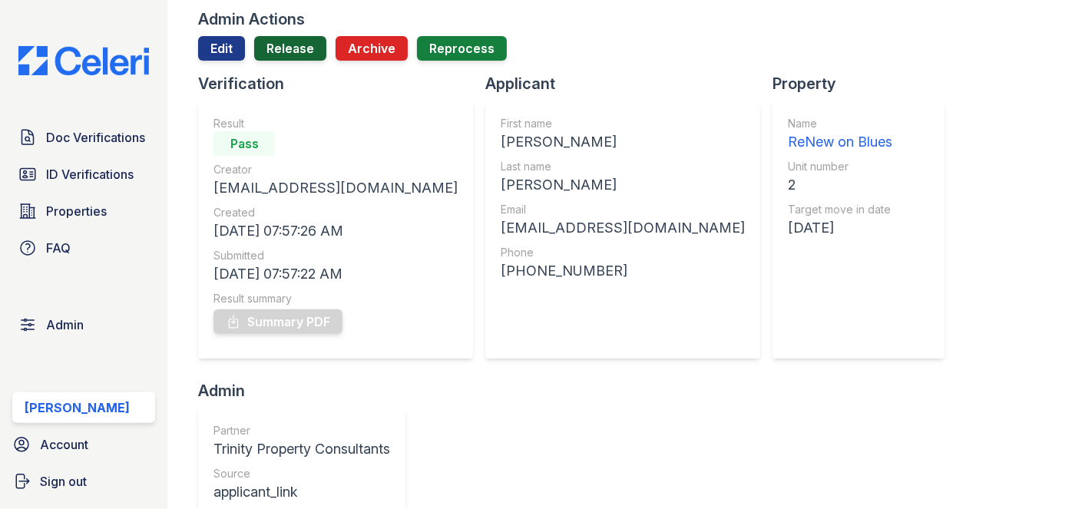
scroll to position [69, 0]
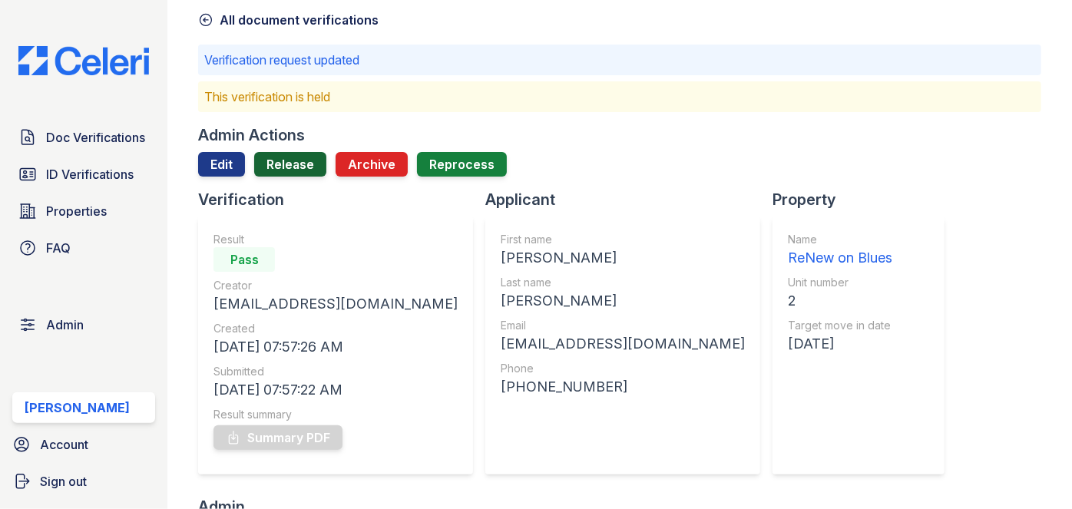
click at [287, 160] on link "Release" at bounding box center [290, 164] width 72 height 25
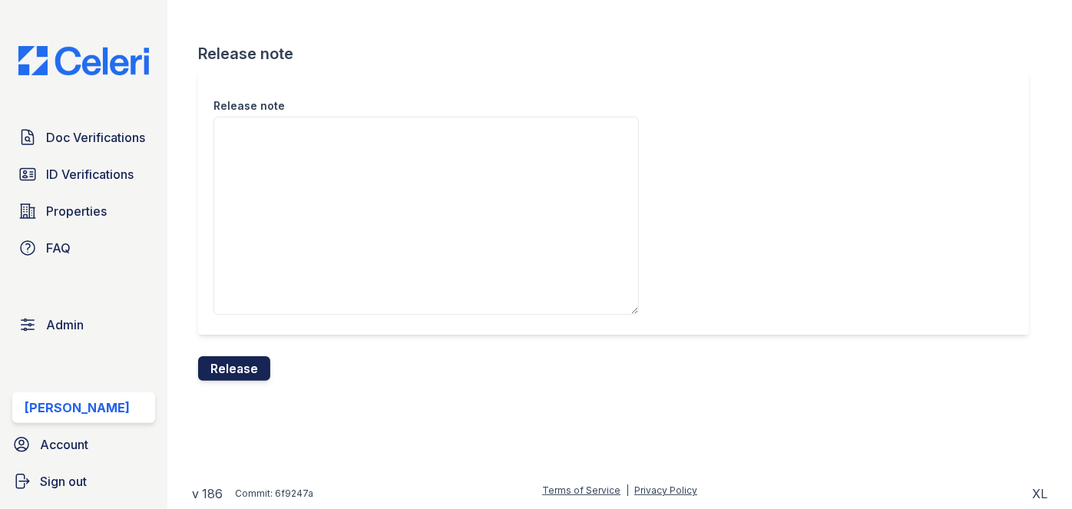
click at [236, 359] on button "Release" at bounding box center [234, 368] width 72 height 25
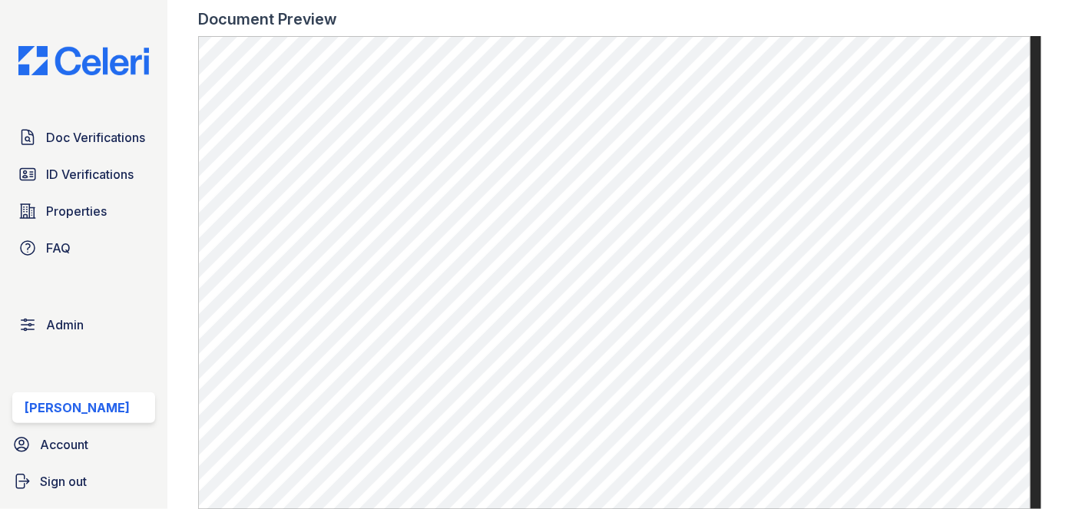
scroll to position [837, 0]
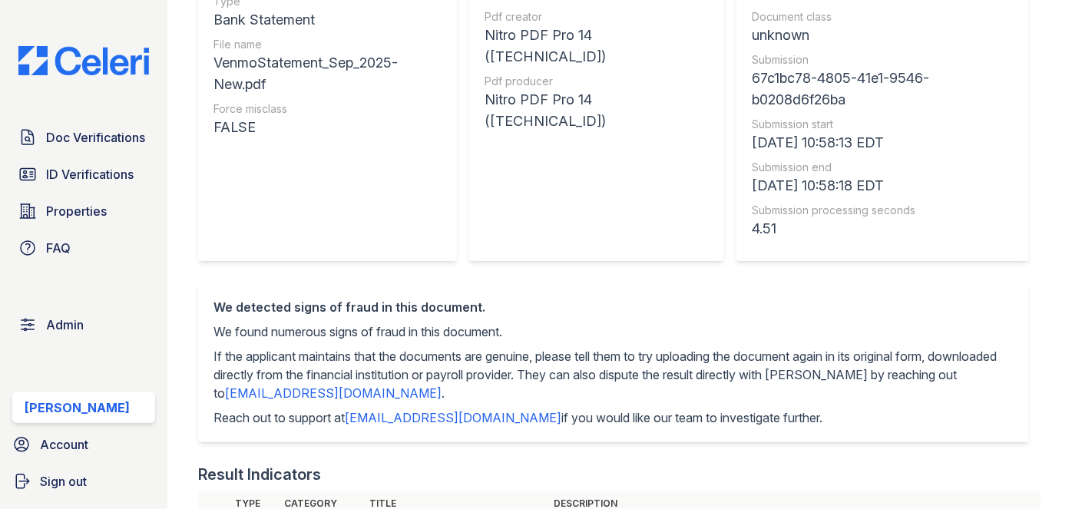
scroll to position [139, 0]
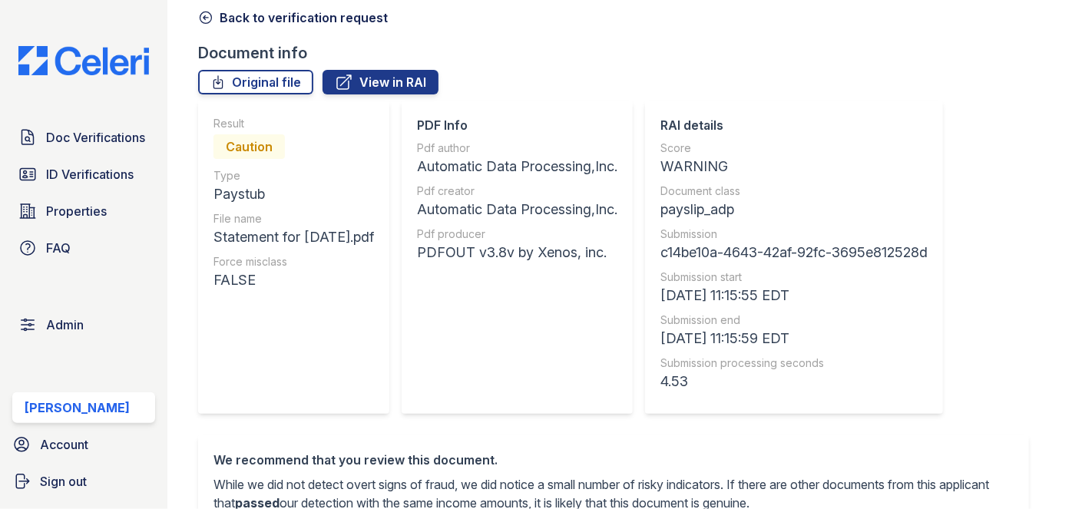
scroll to position [69, 0]
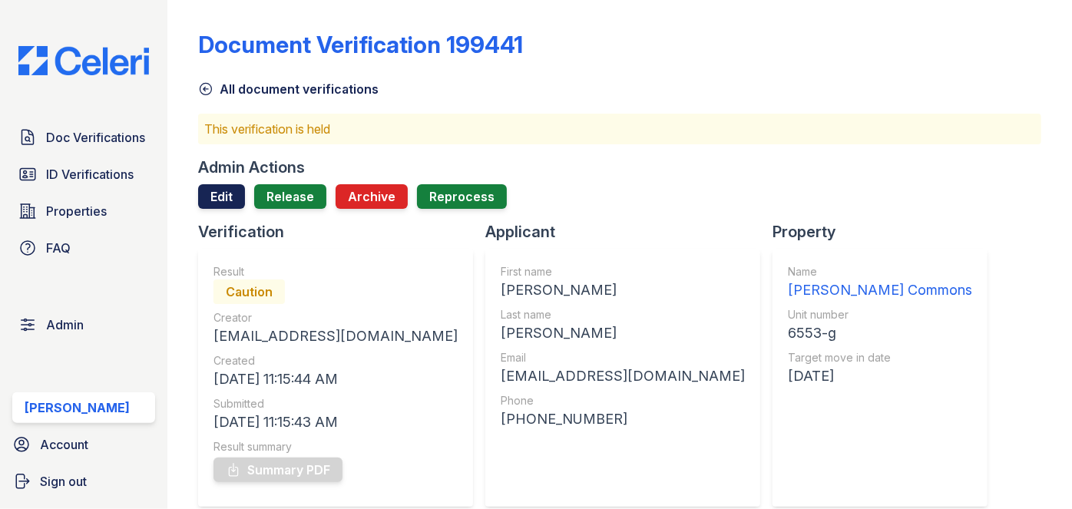
click at [220, 193] on link "Edit" at bounding box center [221, 196] width 47 height 25
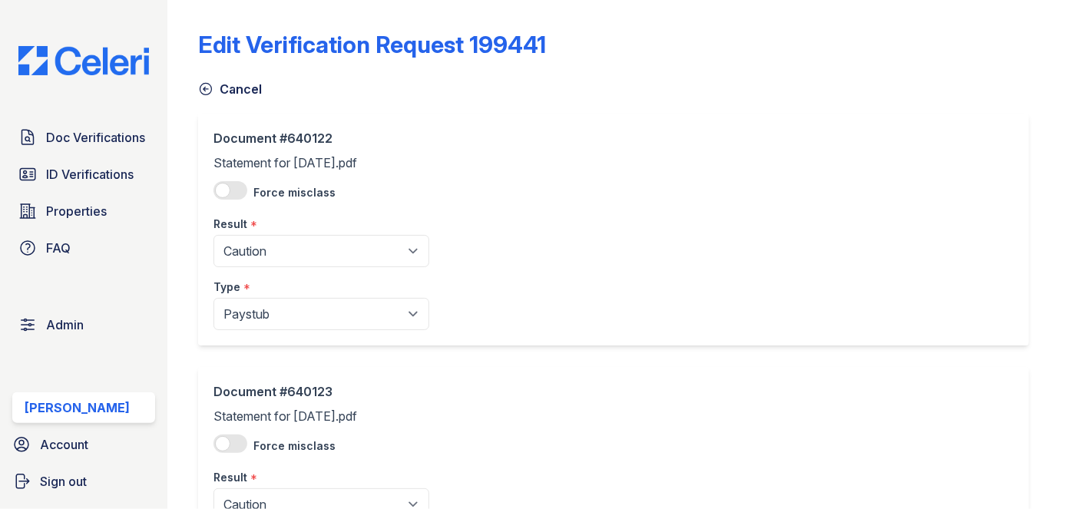
scroll to position [139, 0]
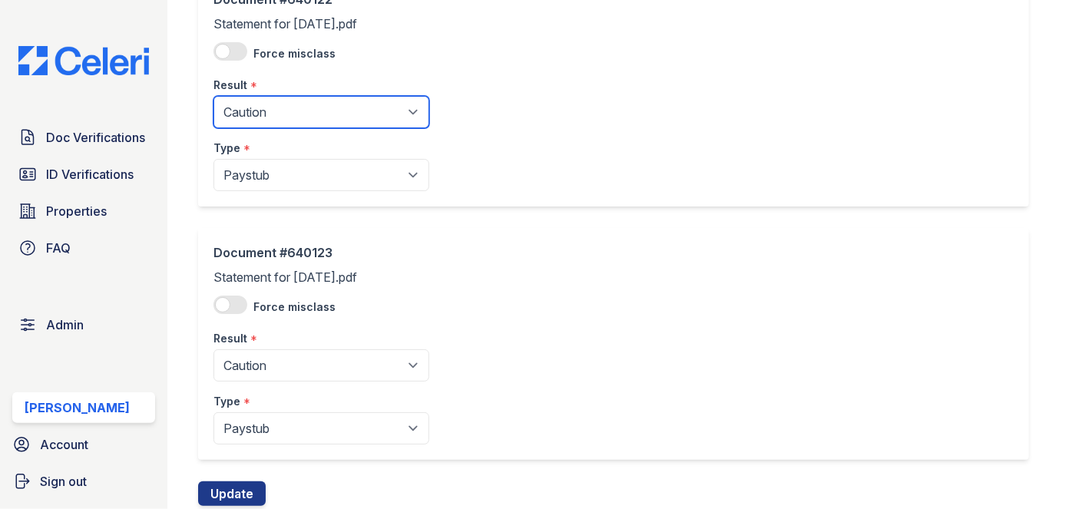
click at [300, 106] on select "Pending Sent Started Processing Pass Fail Caution Error N/A" at bounding box center [321, 112] width 216 height 32
select select "pass"
click at [213, 96] on select "Pending Sent Started Processing Pass Fail Caution Error N/A" at bounding box center [321, 112] width 216 height 32
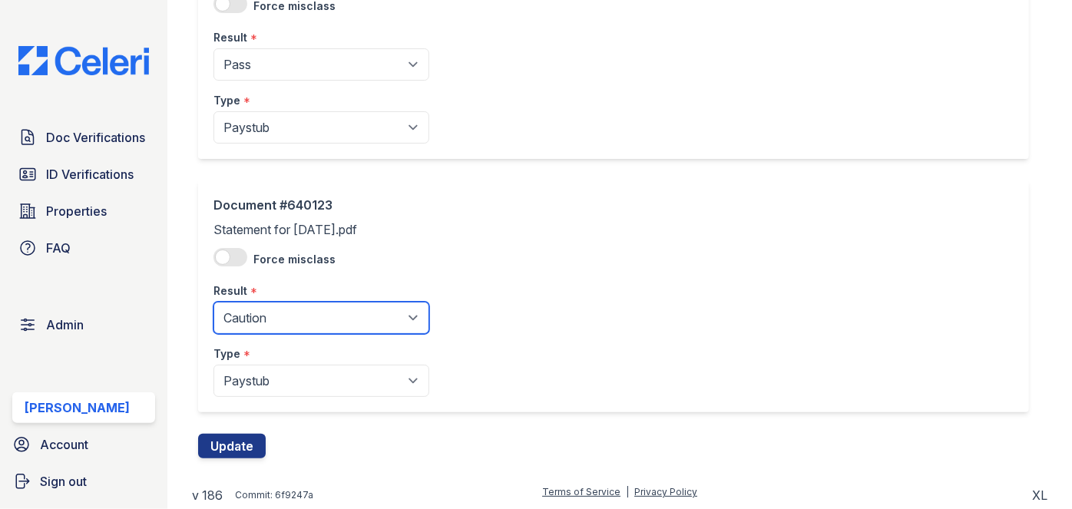
click at [268, 315] on select "Pending Sent Started Processing Pass Fail Caution Error N/A" at bounding box center [321, 318] width 216 height 32
select select "pass"
click at [213, 302] on select "Pending Sent Started Processing Pass Fail Caution Error N/A" at bounding box center [321, 318] width 216 height 32
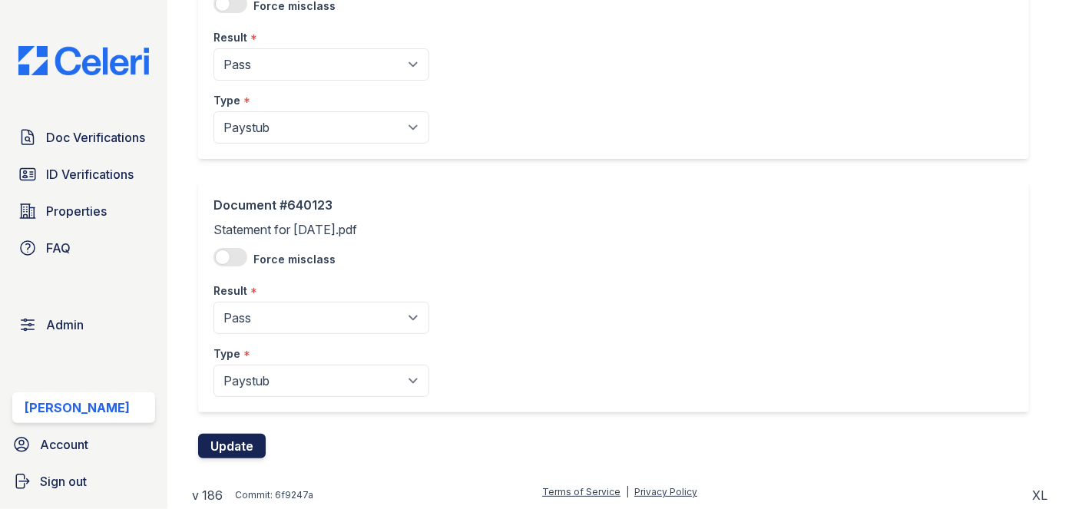
click at [234, 441] on button "Update" at bounding box center [232, 446] width 68 height 25
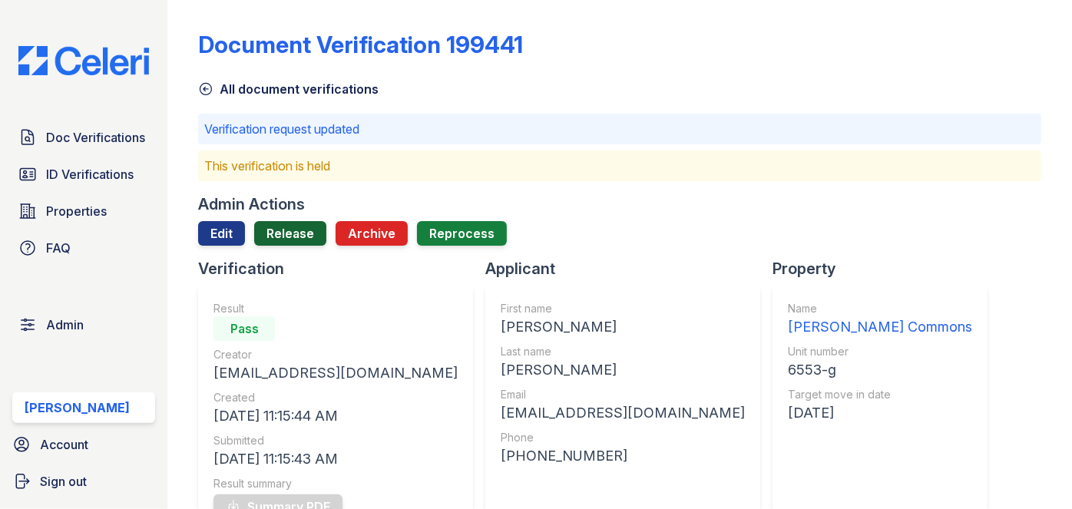
click at [295, 221] on link "Release" at bounding box center [290, 233] width 72 height 25
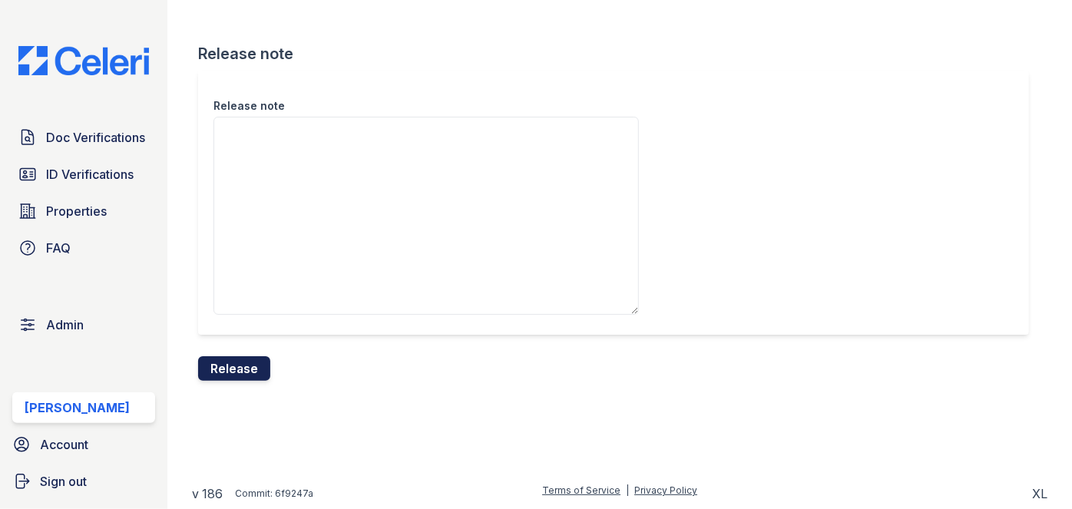
click at [246, 379] on button "Release" at bounding box center [234, 368] width 72 height 25
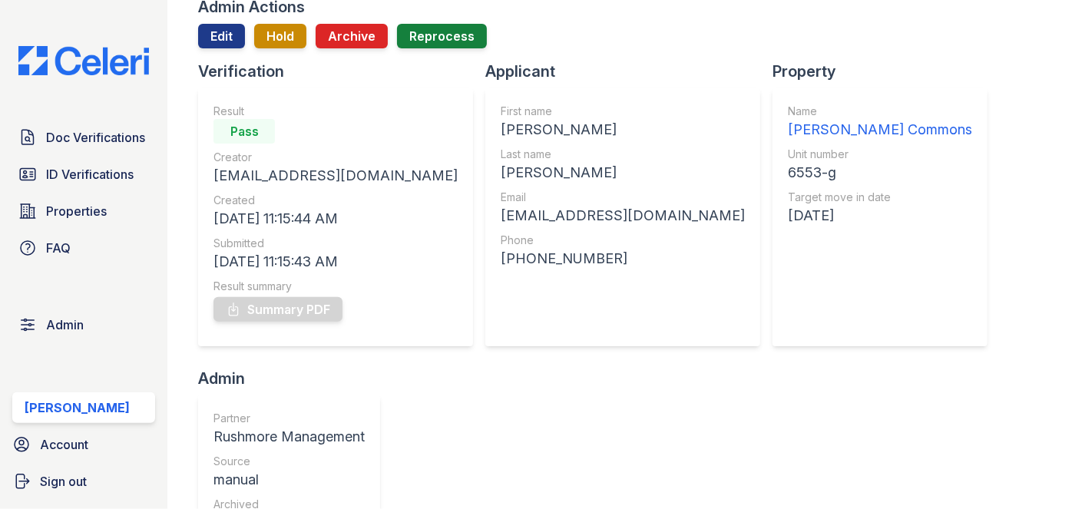
scroll to position [139, 0]
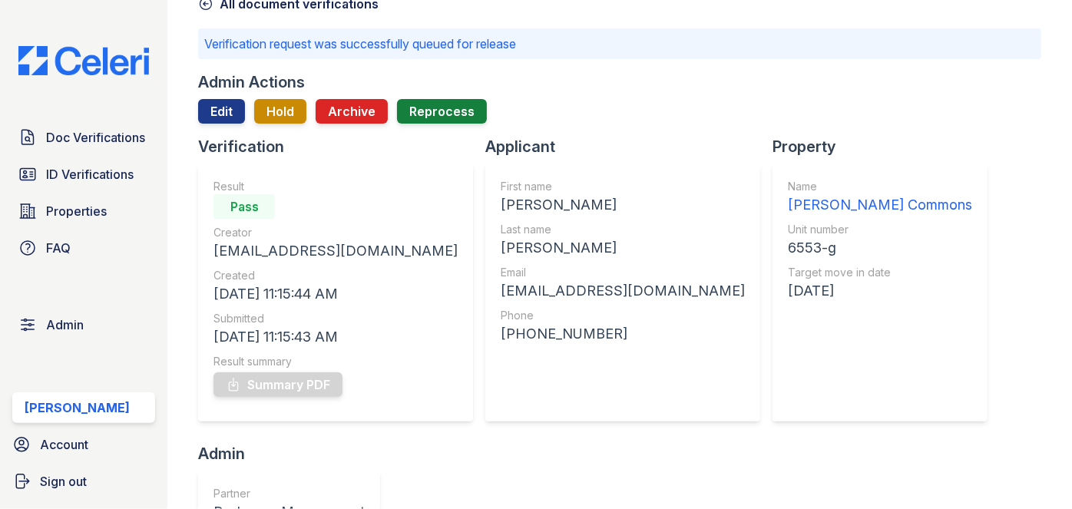
scroll to position [0, 0]
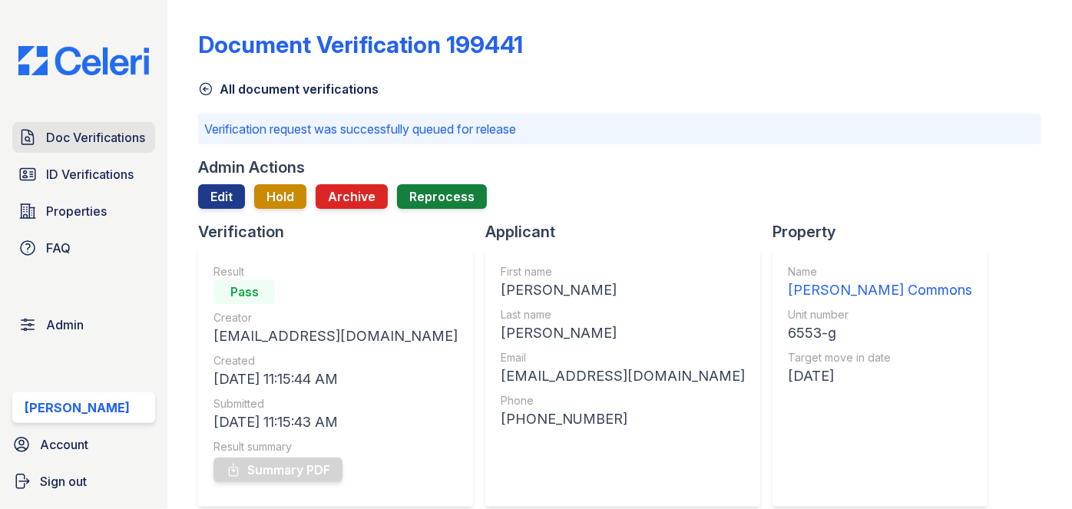
click at [111, 131] on span "Doc Verifications" at bounding box center [95, 137] width 99 height 18
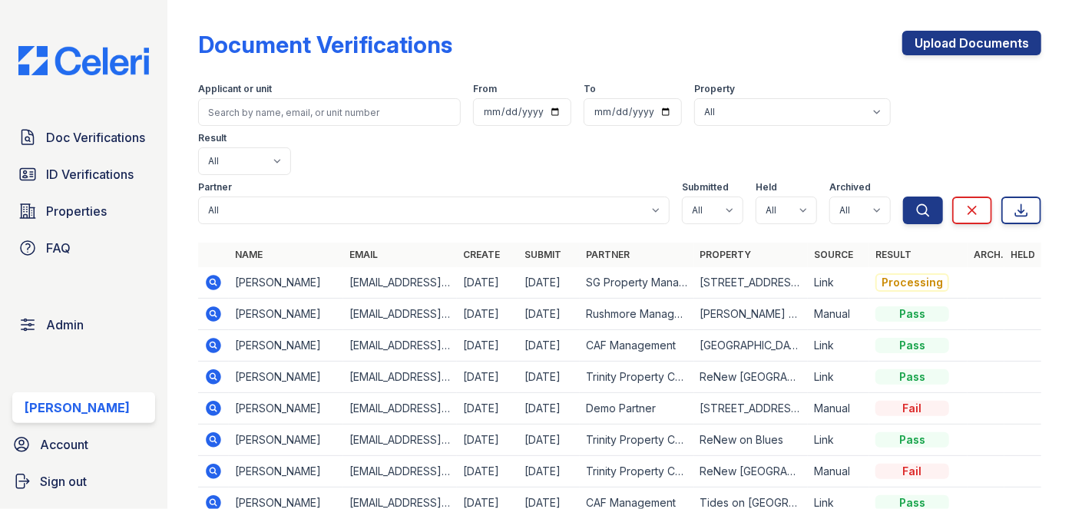
click at [208, 275] on icon at bounding box center [214, 282] width 15 height 15
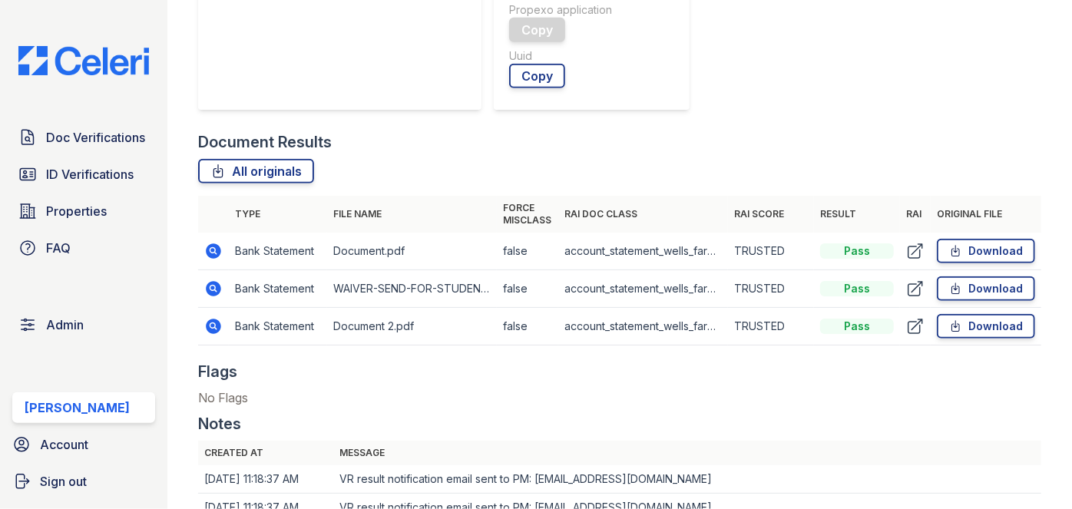
scroll to position [837, 0]
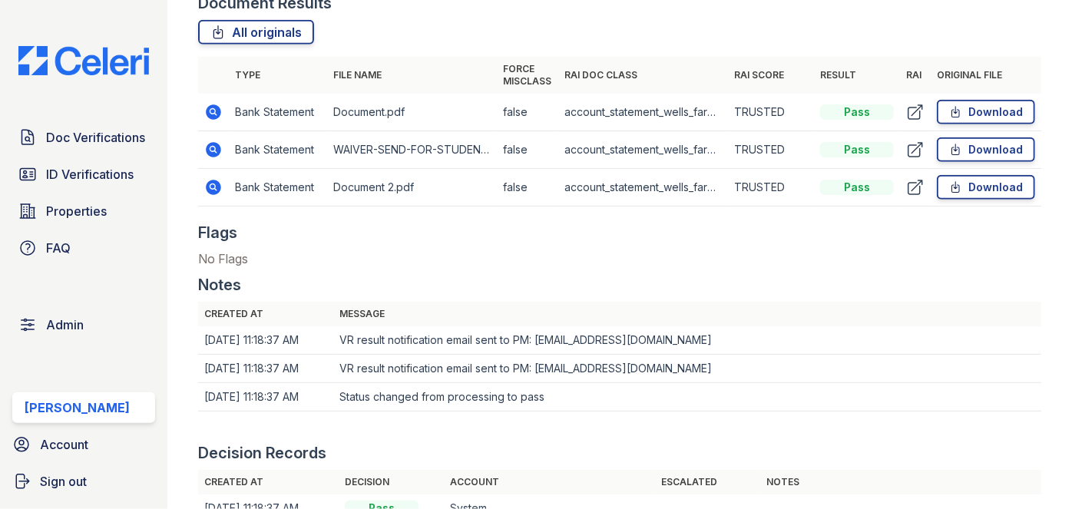
click at [213, 113] on icon at bounding box center [213, 112] width 18 height 18
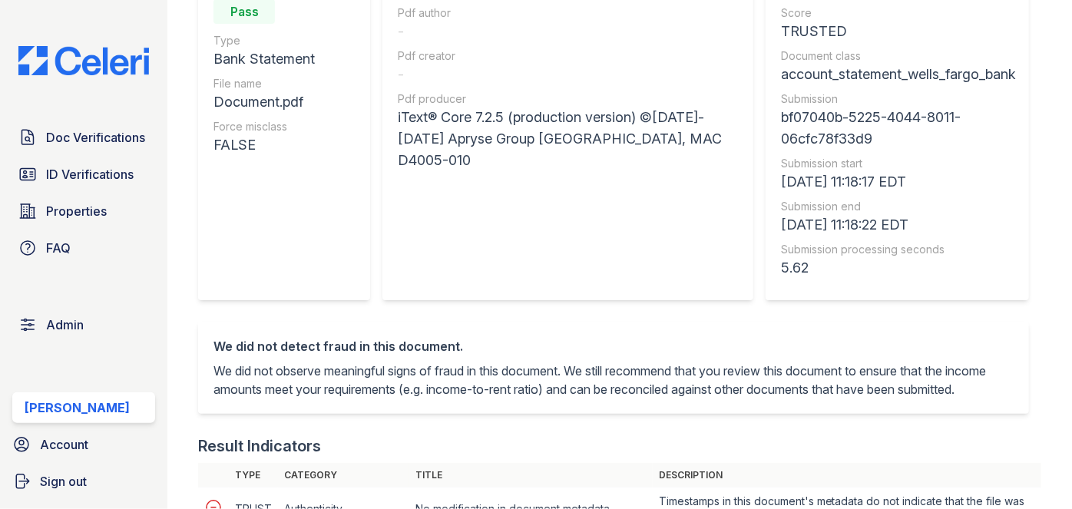
scroll to position [209, 0]
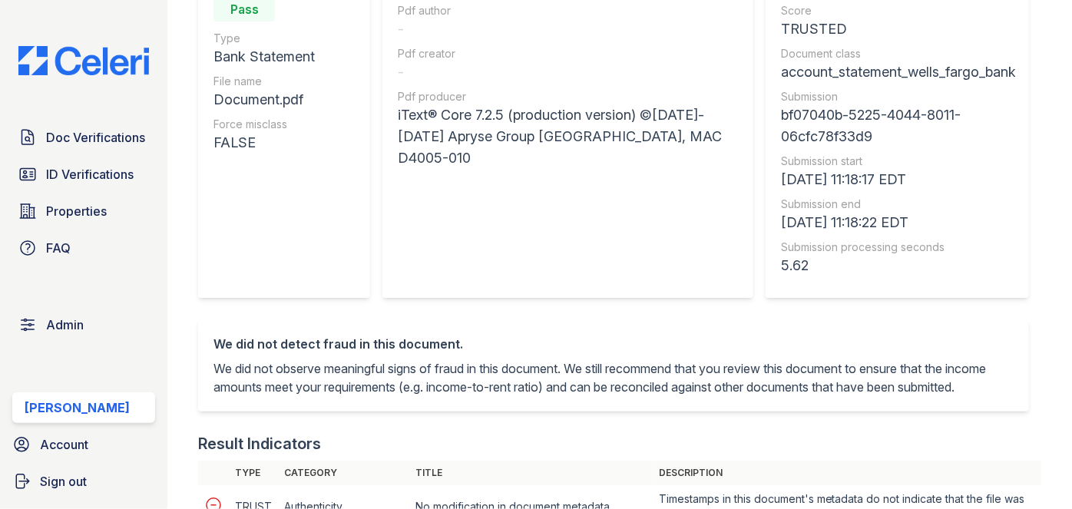
click at [589, 305] on div "PDF Info Pdf author - Pdf creator - Pdf producer iText® Core 7.2.5 (production …" at bounding box center [573, 141] width 383 height 356
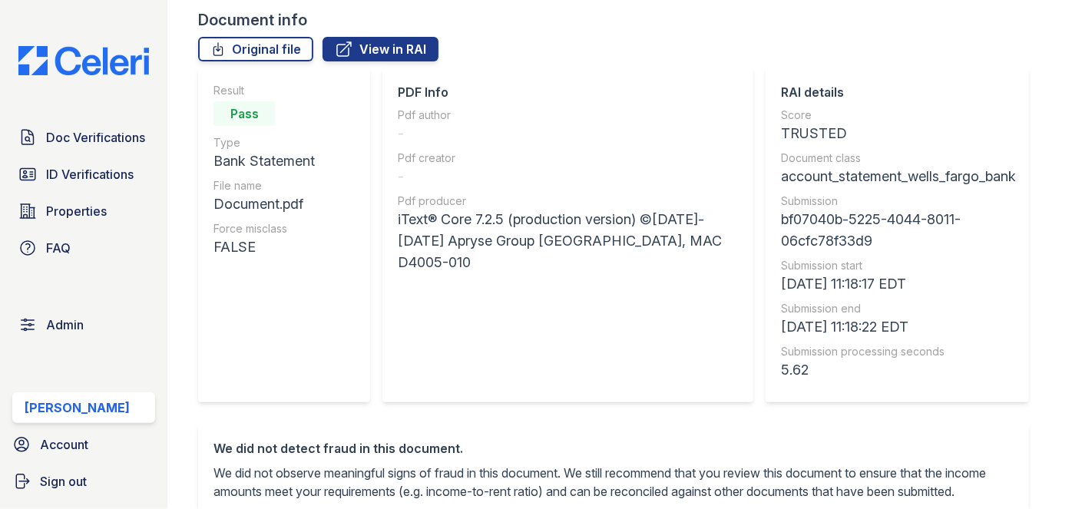
scroll to position [139, 0]
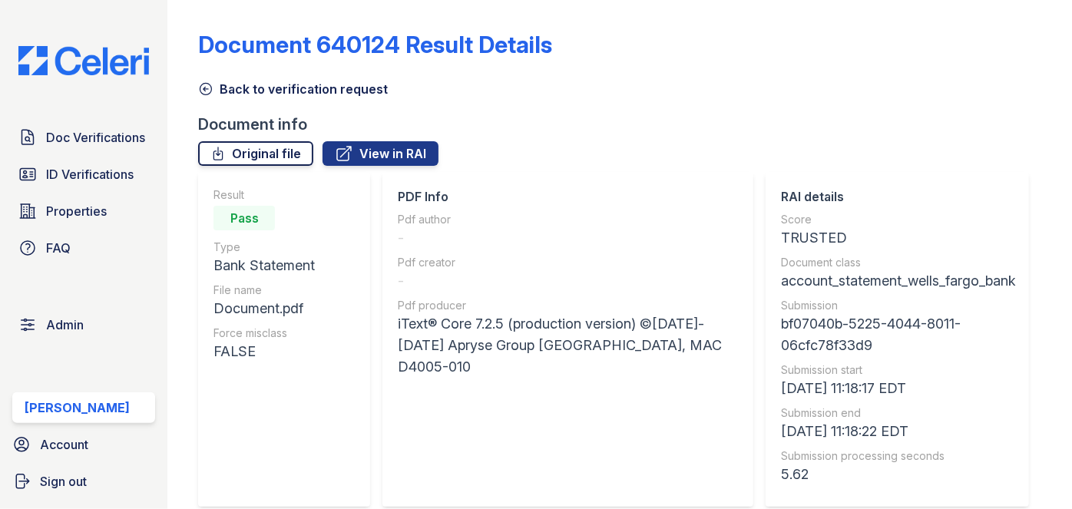
click at [273, 157] on link "Original file" at bounding box center [255, 153] width 115 height 25
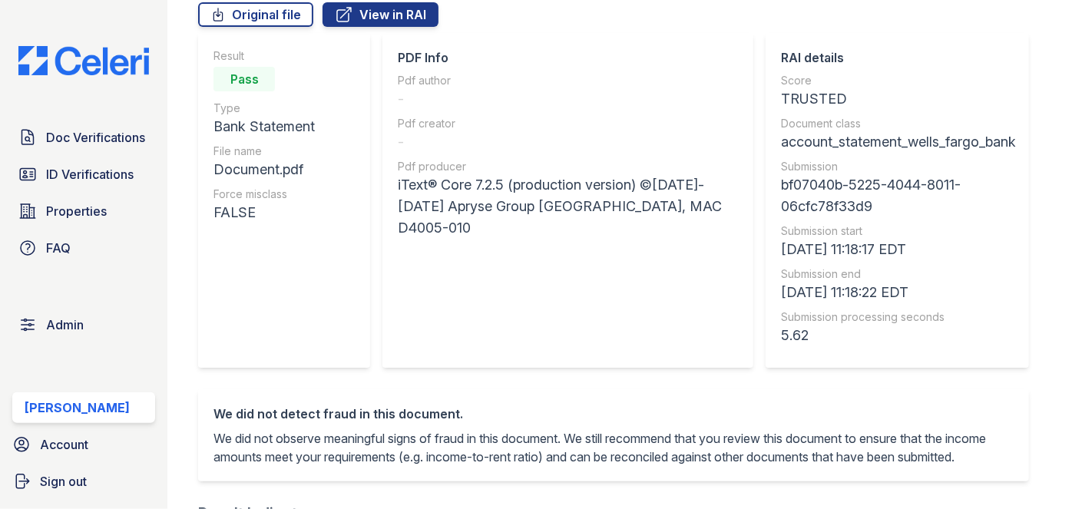
scroll to position [139, 0]
drag, startPoint x: 399, startPoint y: 164, endPoint x: 508, endPoint y: 172, distance: 108.5
click at [508, 172] on div "Pdf producer" at bounding box center [568, 166] width 340 height 15
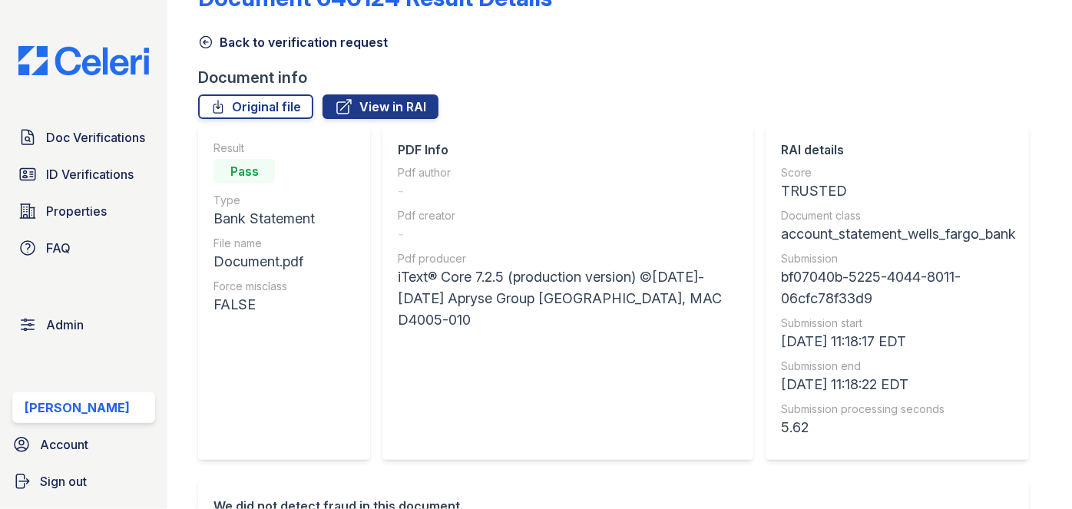
scroll to position [69, 0]
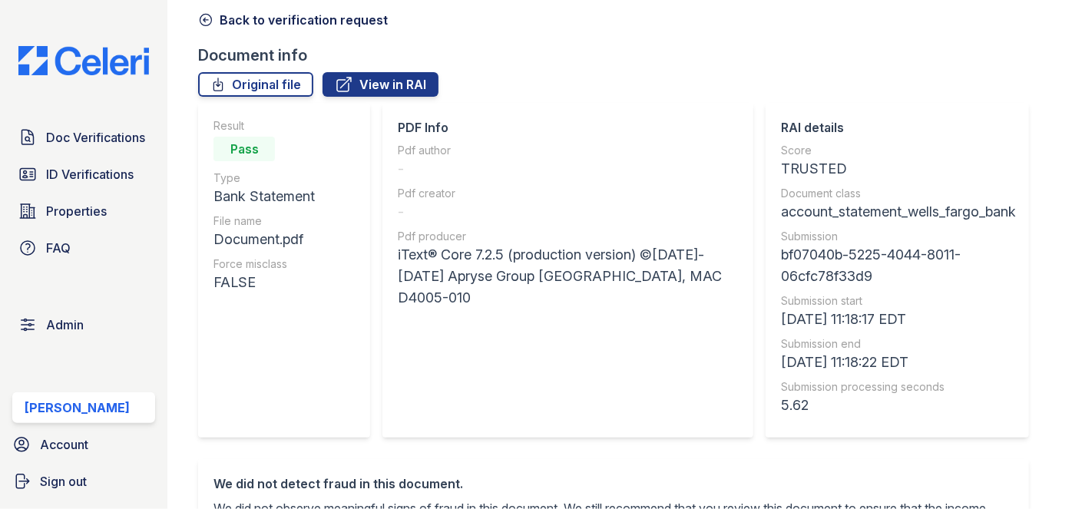
click at [481, 179] on div "Pdf author - Pdf creator - Pdf producer iText® Core 7.2.5 (production version) …" at bounding box center [568, 226] width 340 height 166
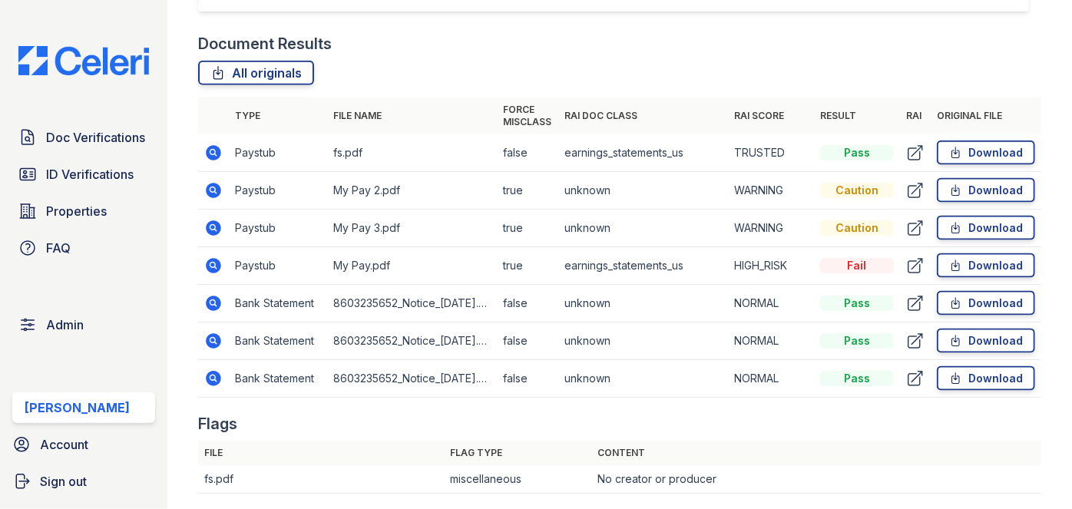
scroll to position [977, 0]
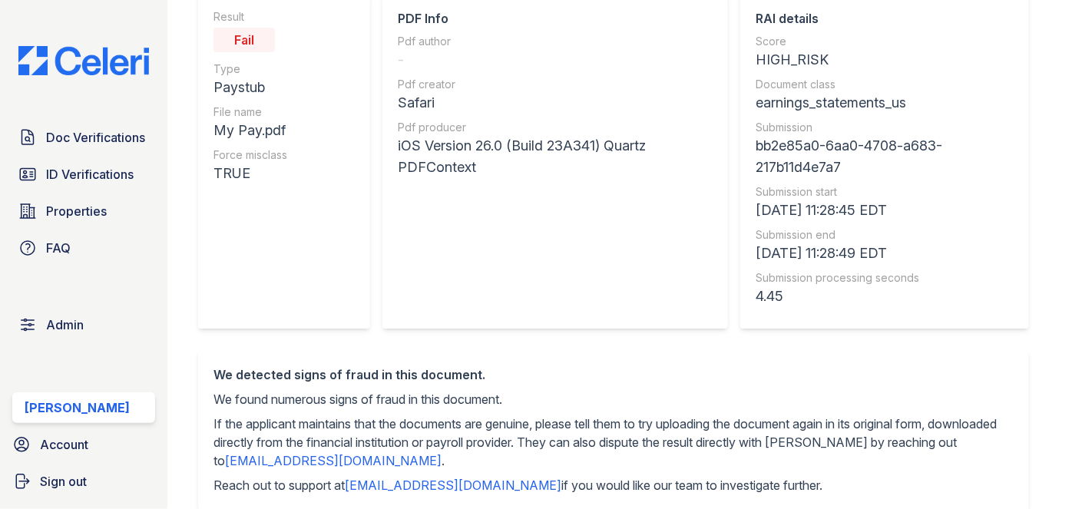
scroll to position [69, 0]
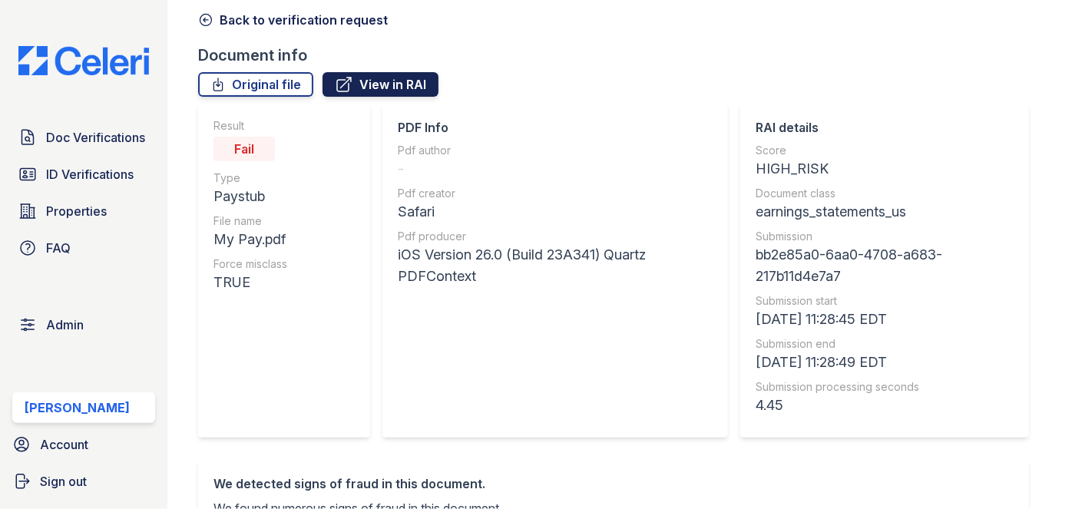
click at [385, 88] on link "View in RAI" at bounding box center [380, 84] width 116 height 25
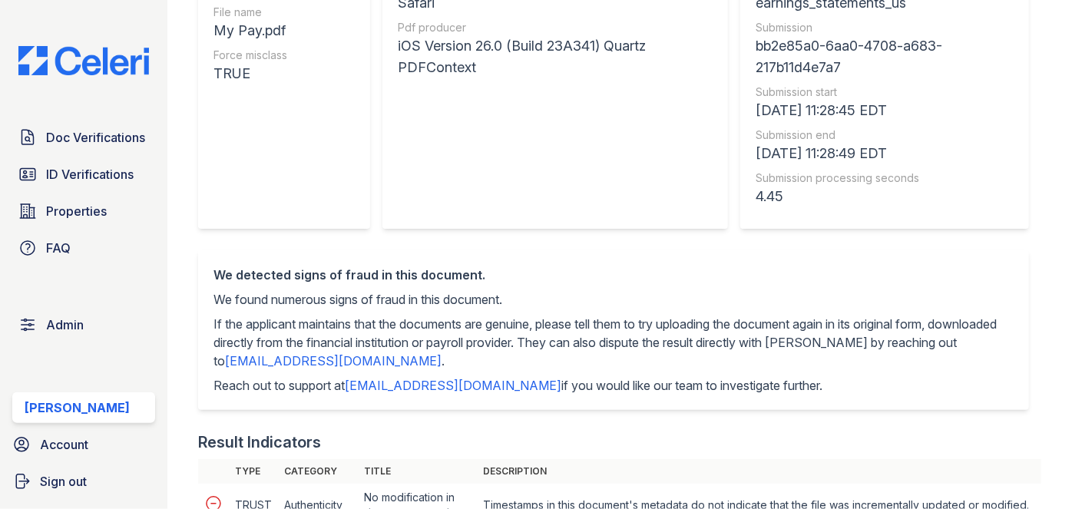
scroll to position [0, 0]
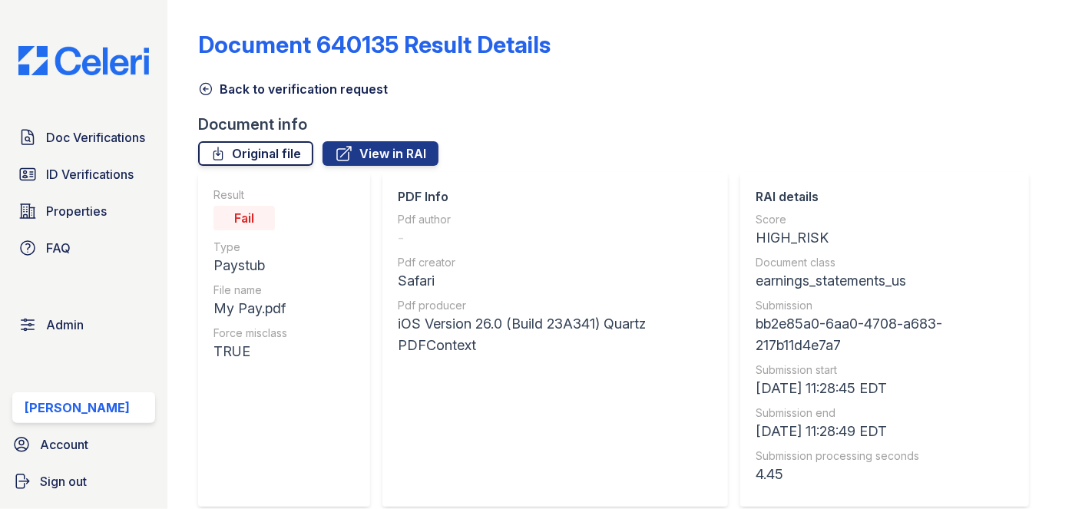
click at [263, 155] on link "Original file" at bounding box center [255, 153] width 115 height 25
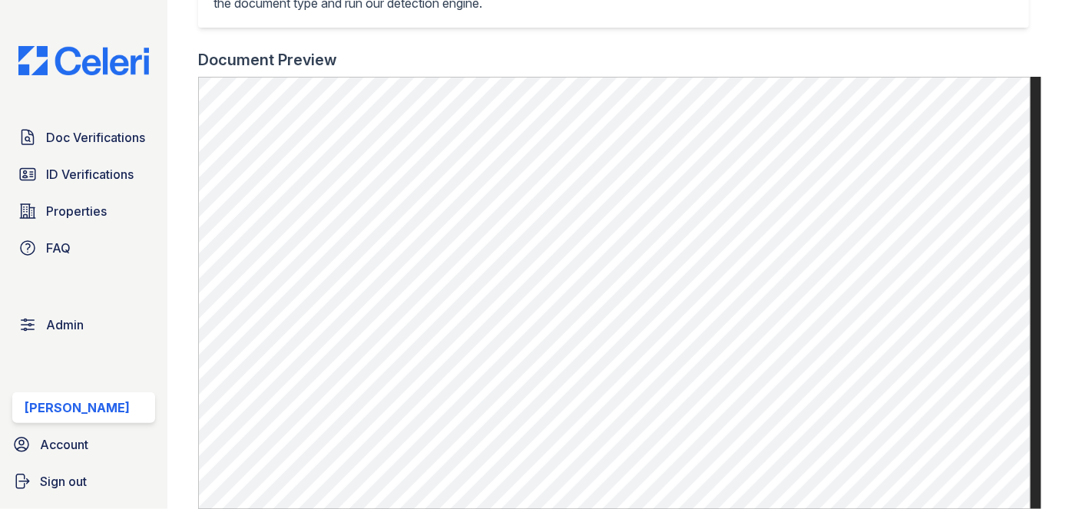
scroll to position [558, 0]
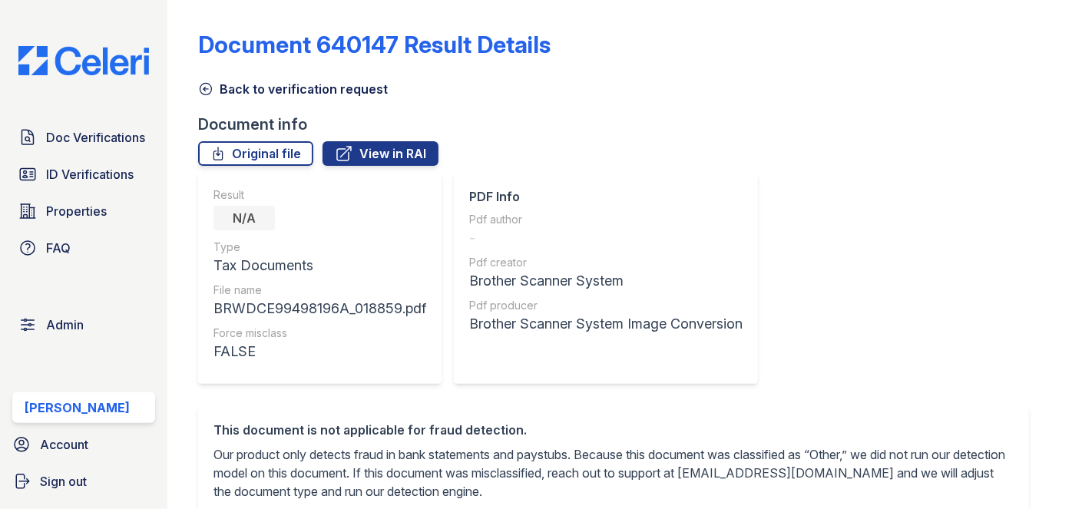
scroll to position [628, 0]
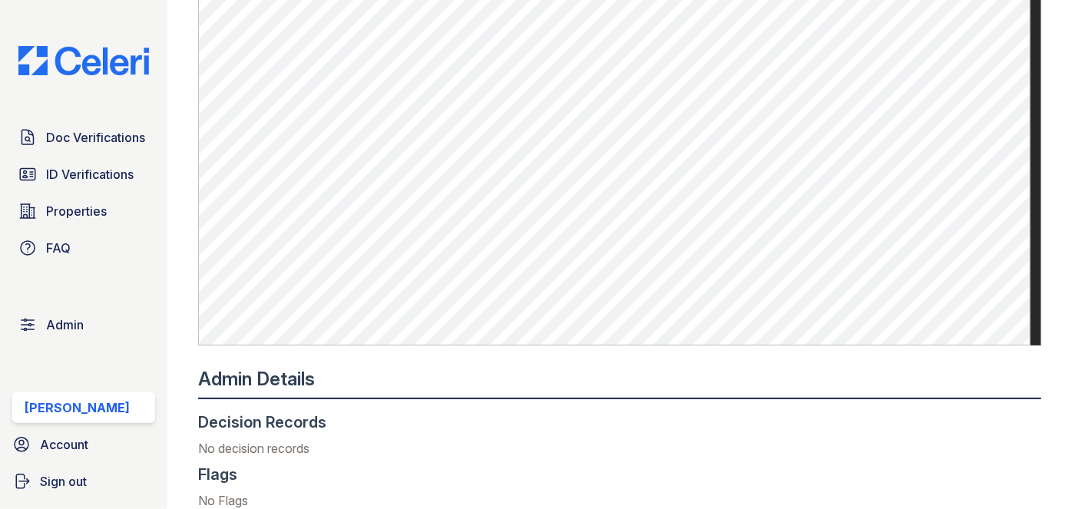
scroll to position [768, 0]
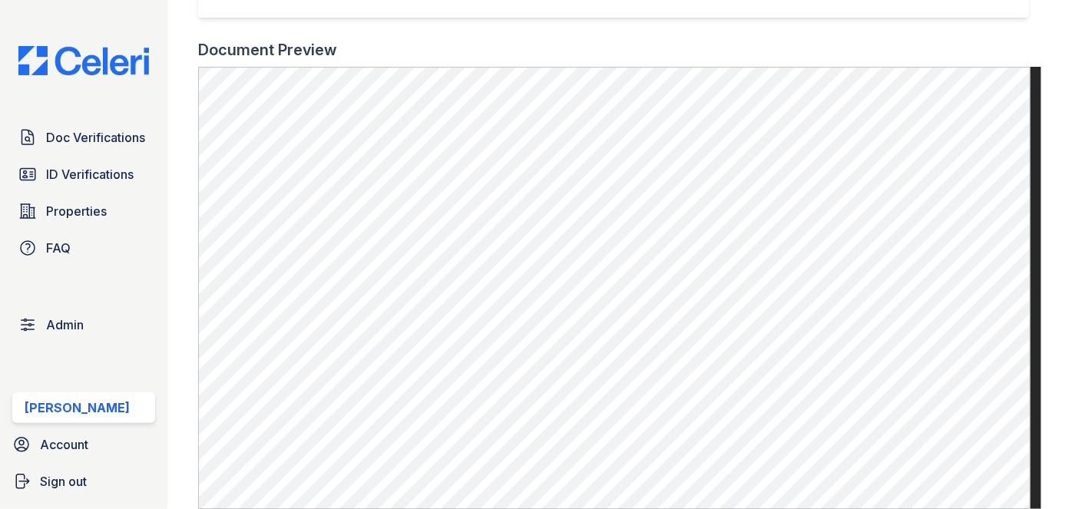
scroll to position [488, 0]
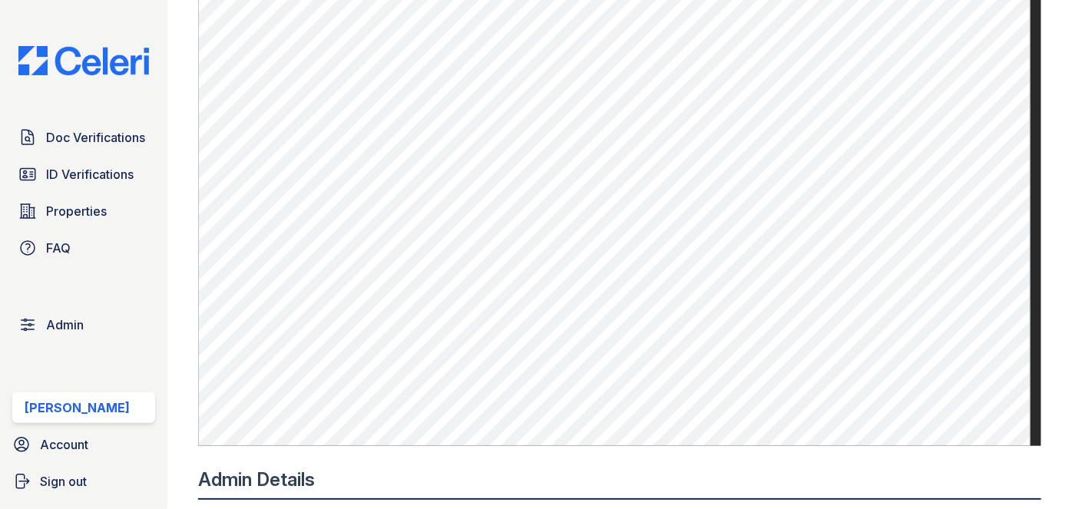
scroll to position [558, 0]
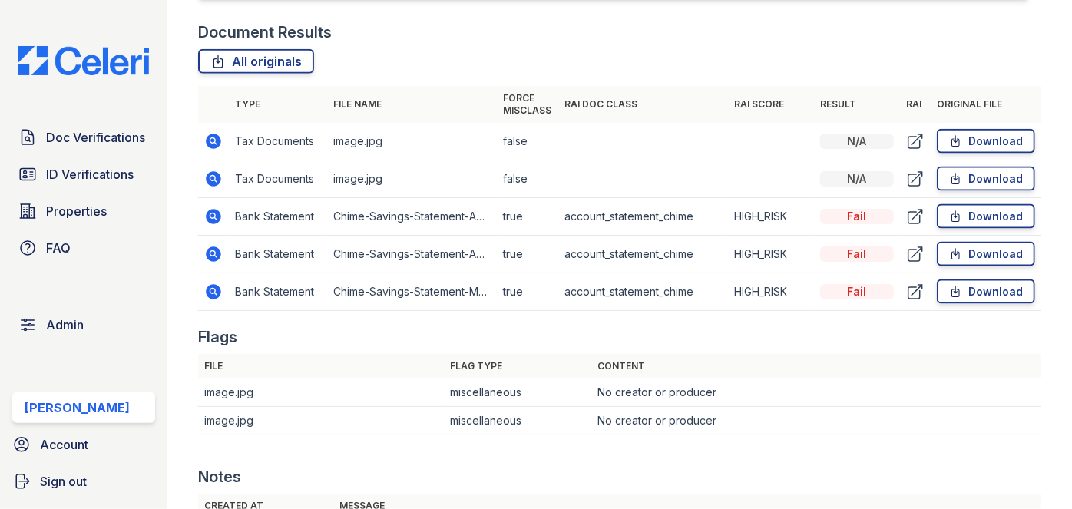
scroll to position [1047, 0]
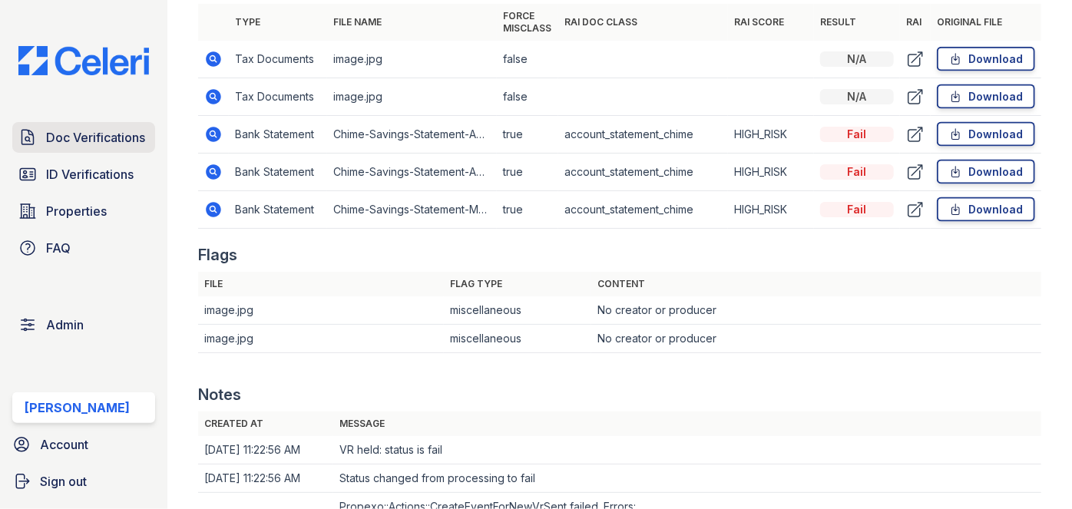
click at [115, 133] on span "Doc Verifications" at bounding box center [95, 137] width 99 height 18
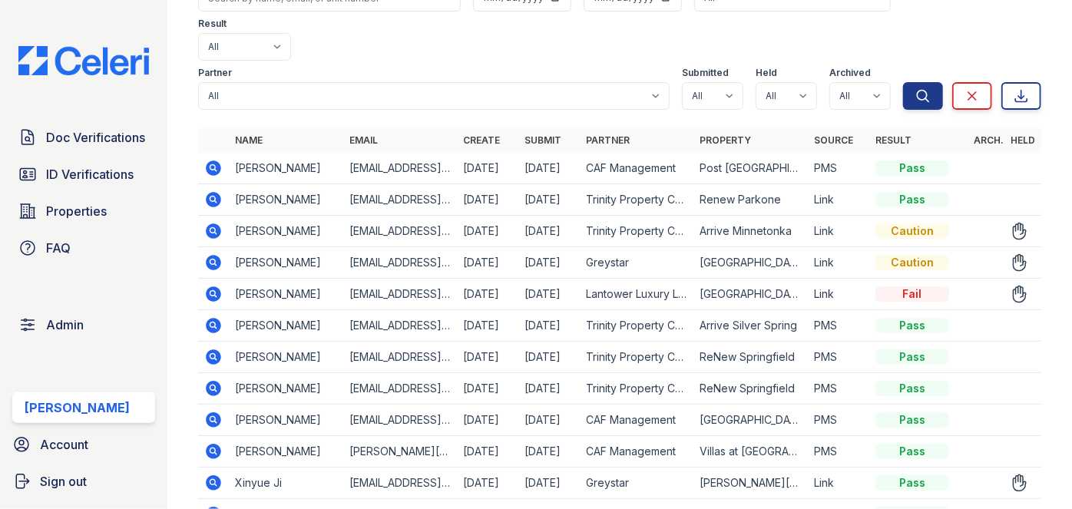
scroll to position [139, 0]
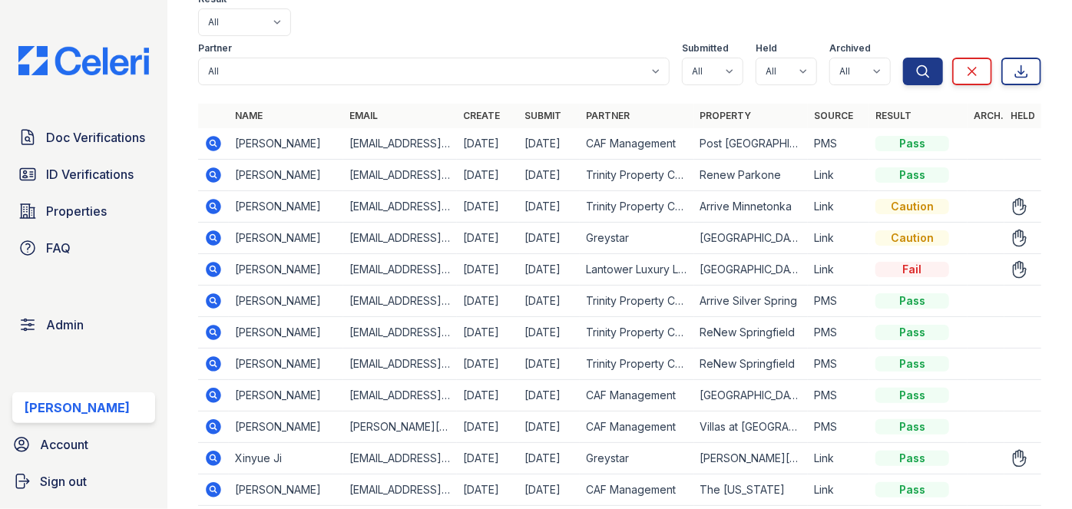
click at [202, 128] on td at bounding box center [213, 143] width 31 height 31
click at [213, 136] on icon at bounding box center [214, 143] width 15 height 15
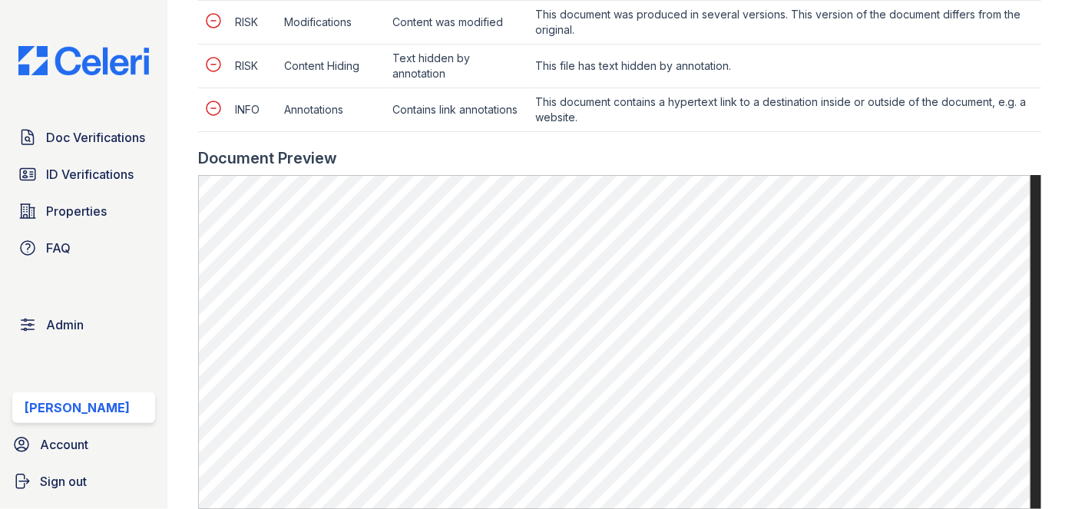
scroll to position [1186, 0]
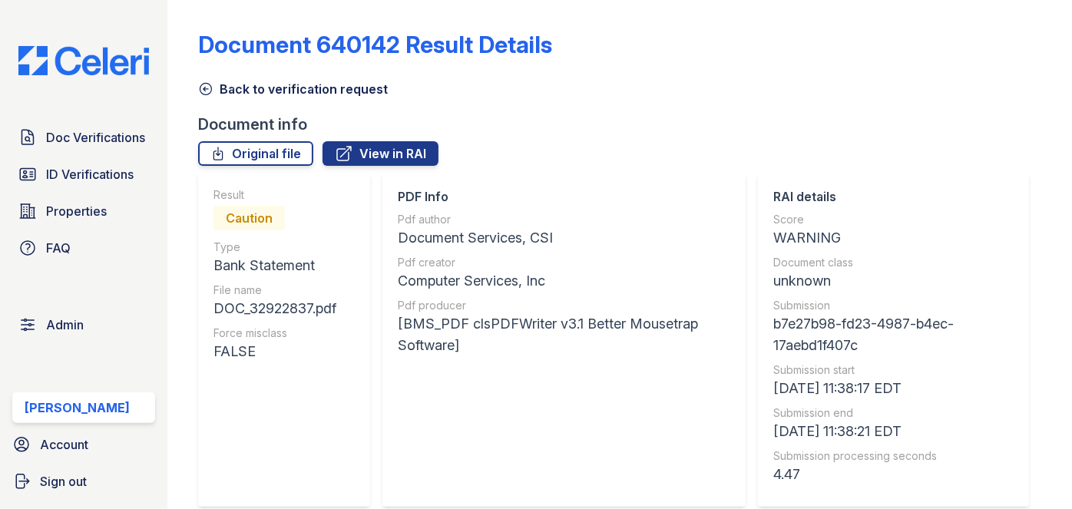
click at [204, 97] on link "Back to verification request" at bounding box center [293, 89] width 190 height 18
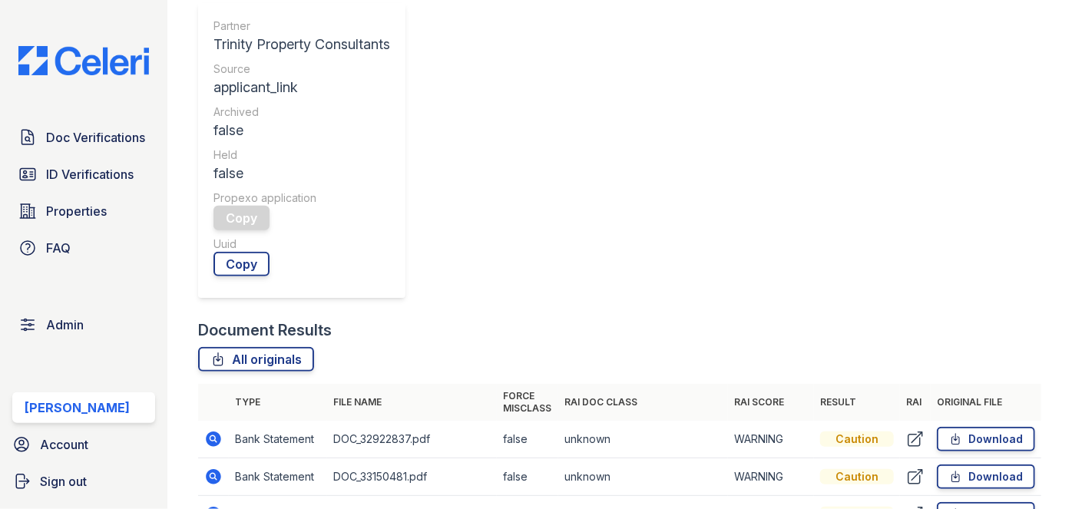
scroll to position [488, 0]
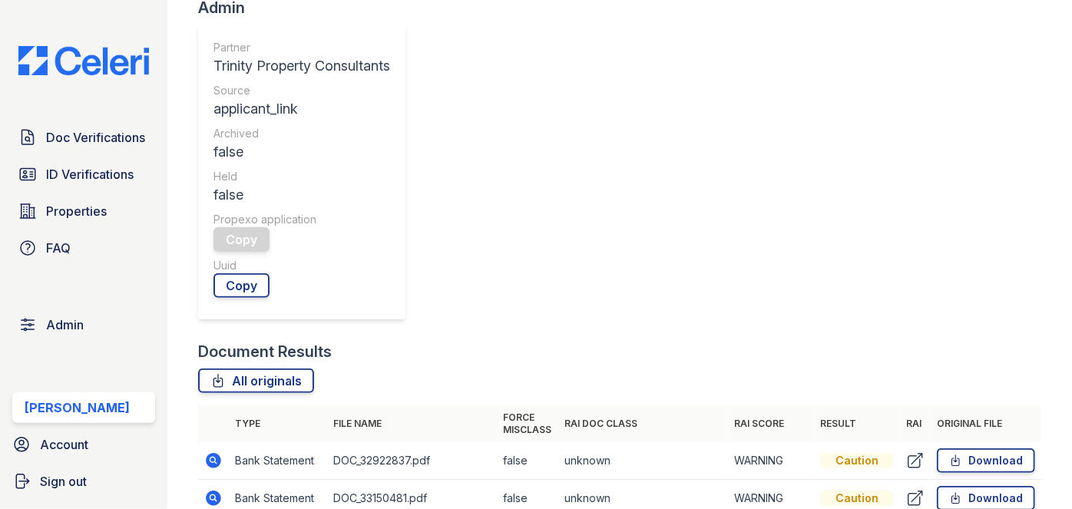
drag, startPoint x: 725, startPoint y: 114, endPoint x: 774, endPoint y: 118, distance: 49.3
click at [774, 405] on th "RAI Score" at bounding box center [771, 423] width 86 height 37
drag, startPoint x: 780, startPoint y: 150, endPoint x: 720, endPoint y: 147, distance: 60.0
click at [728, 442] on td "WARNING" at bounding box center [771, 461] width 86 height 38
click at [729, 442] on td "WARNING" at bounding box center [771, 461] width 86 height 38
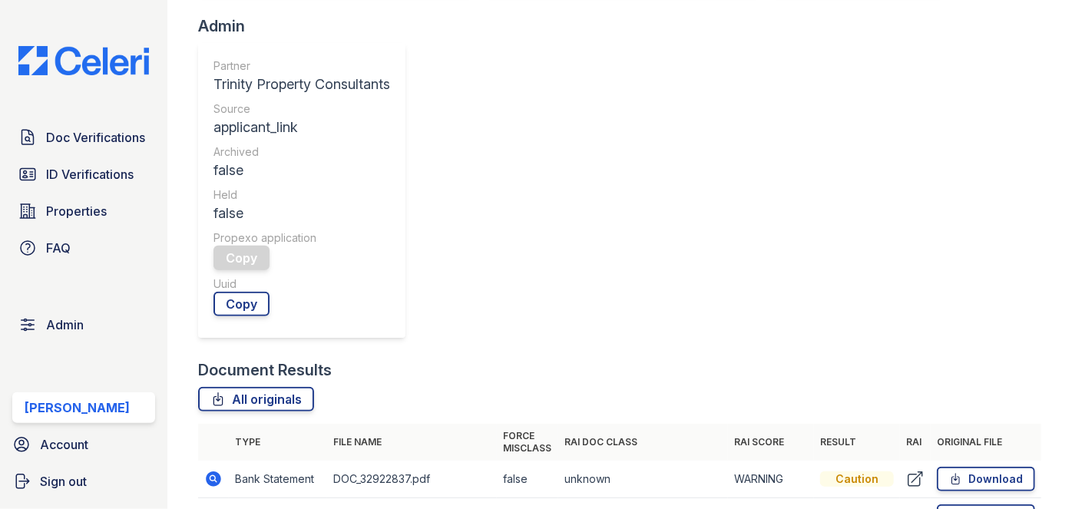
scroll to position [418, 0]
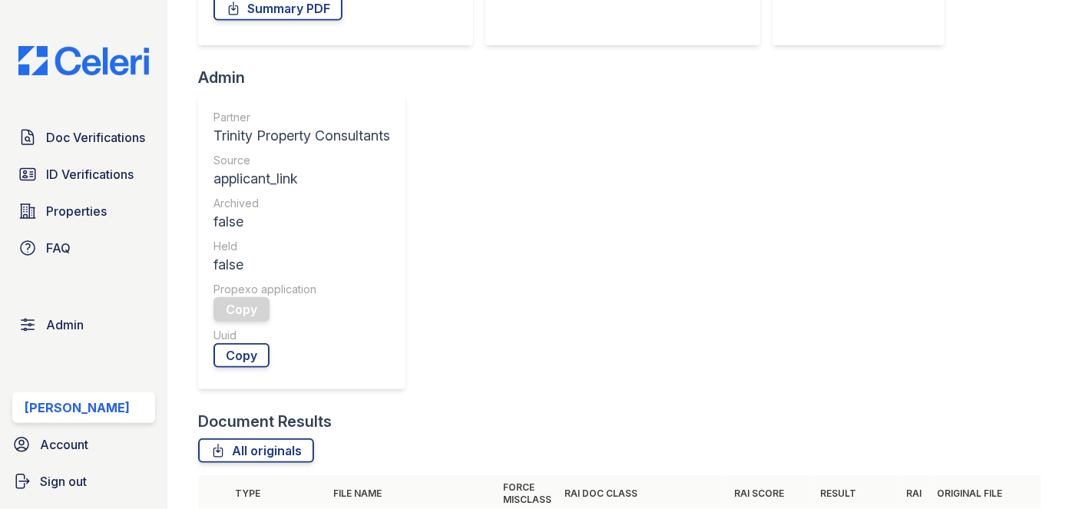
drag, startPoint x: 210, startPoint y: 220, endPoint x: 261, endPoint y: 236, distance: 53.2
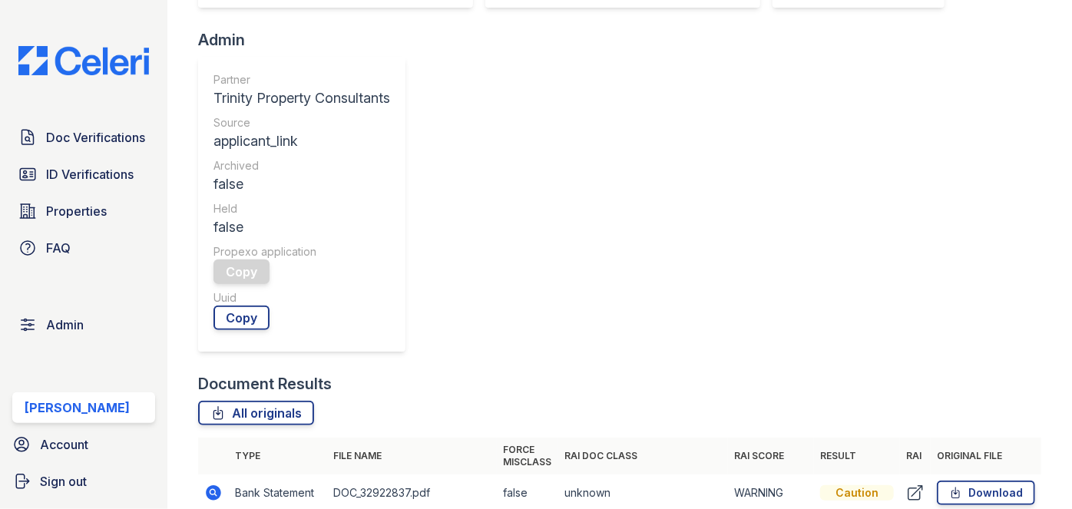
scroll to position [488, 0]
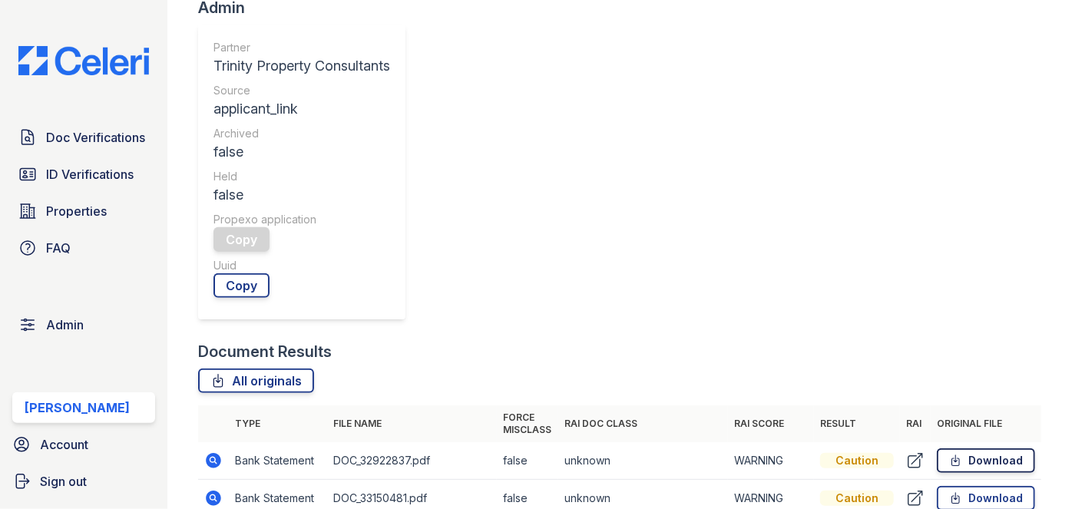
click at [980, 448] on link "Download" at bounding box center [986, 460] width 98 height 25
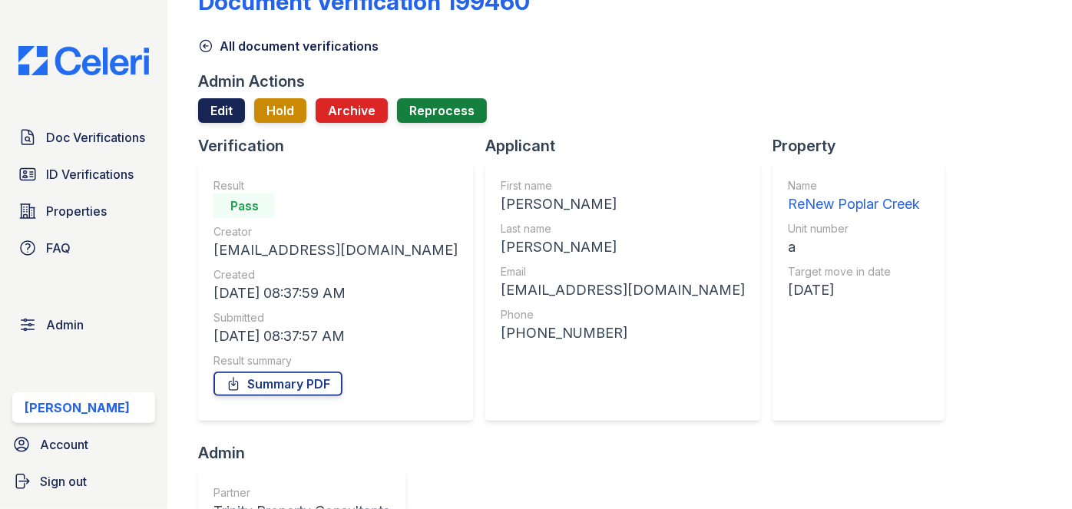
scroll to position [0, 0]
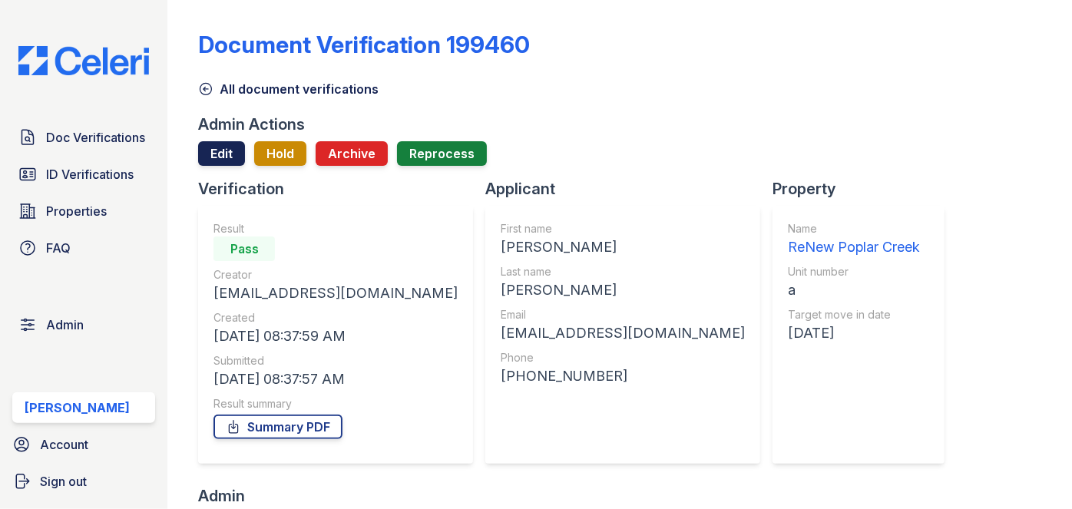
click at [217, 154] on link "Edit" at bounding box center [221, 153] width 47 height 25
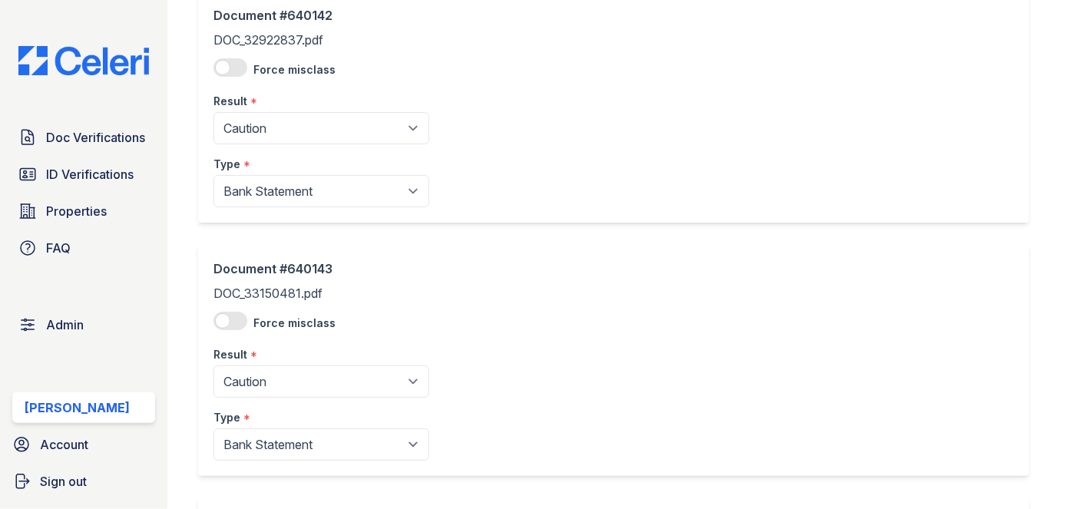
scroll to position [139, 0]
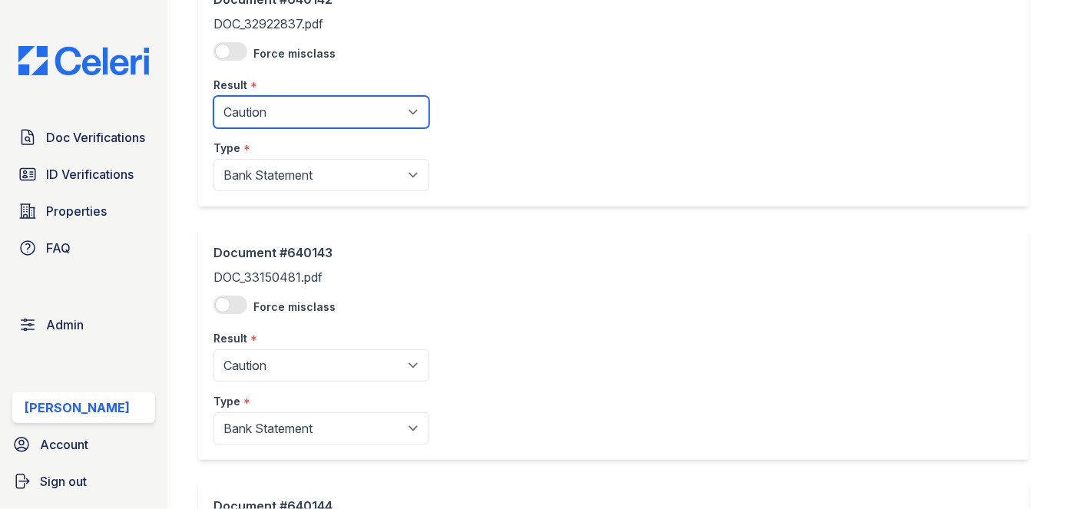
click at [266, 113] on select "Pending Sent Started Processing Pass Fail Caution Error N/A" at bounding box center [321, 112] width 216 height 32
select select "pass"
click at [213, 96] on select "Pending Sent Started Processing Pass Fail Caution Error N/A" at bounding box center [321, 112] width 216 height 32
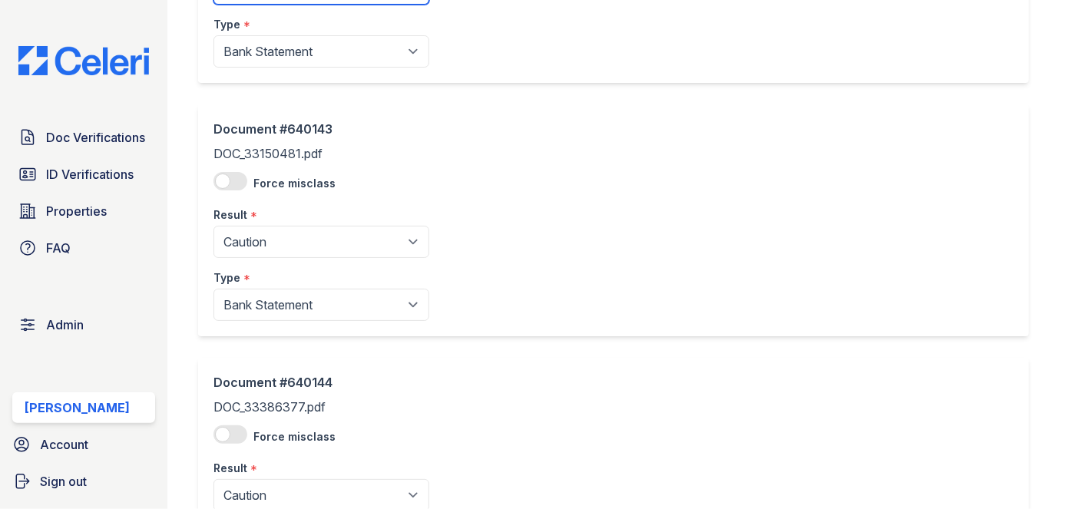
scroll to position [279, 0]
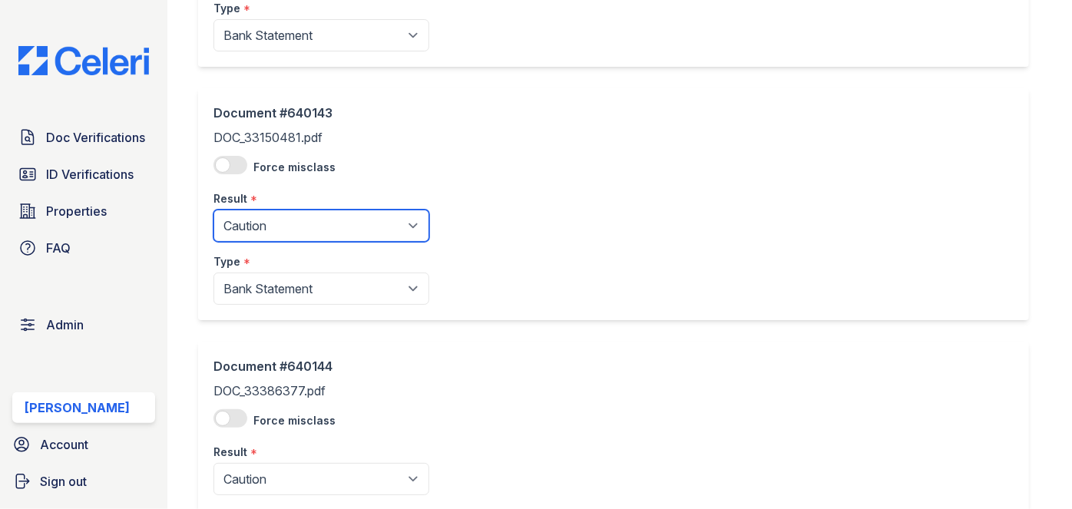
click at [271, 230] on select "Pending Sent Started Processing Pass Fail Caution Error N/A" at bounding box center [321, 226] width 216 height 32
select select "pass"
click at [213, 210] on select "Pending Sent Started Processing Pass Fail Caution Error N/A" at bounding box center [321, 226] width 216 height 32
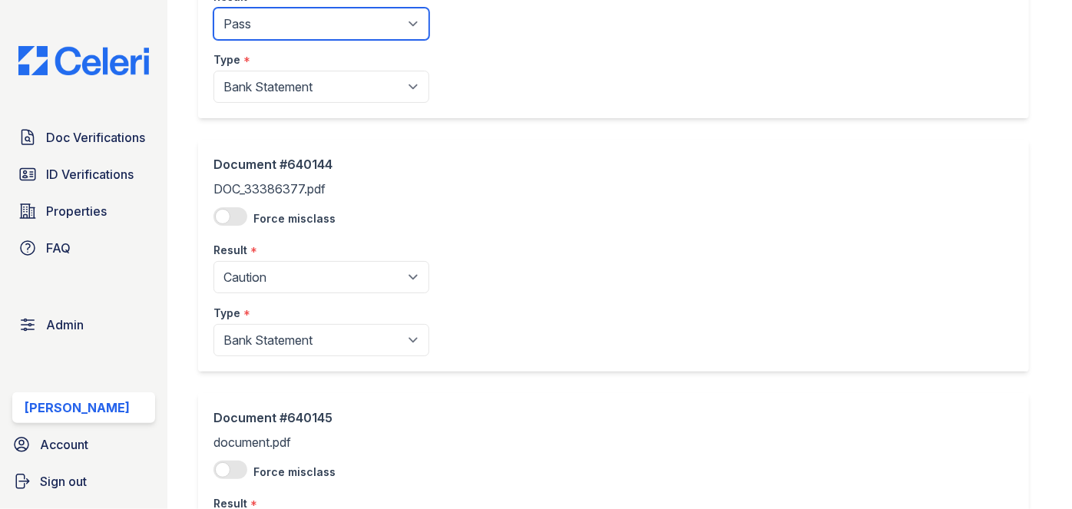
scroll to position [488, 0]
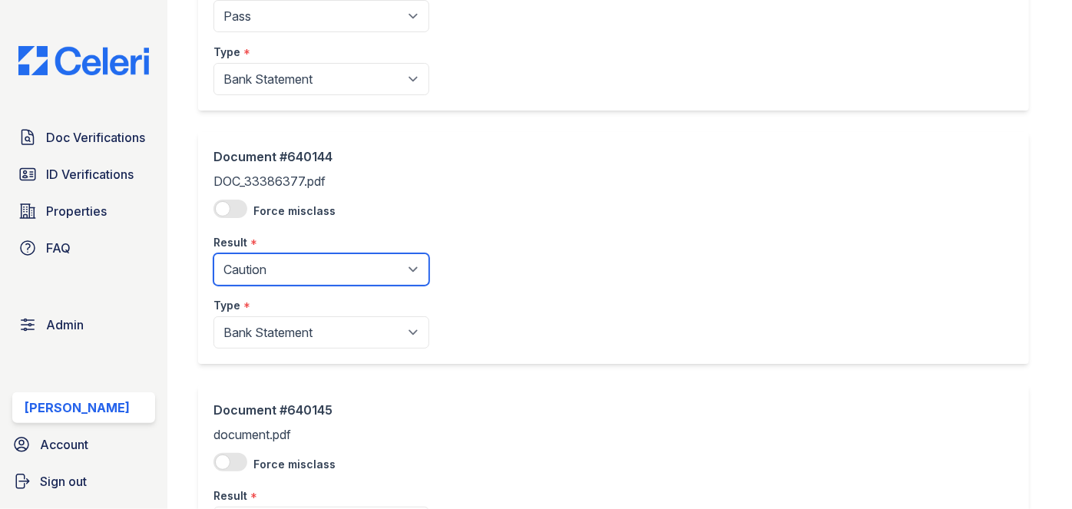
click at [272, 267] on select "Pending Sent Started Processing Pass Fail Caution Error N/A" at bounding box center [321, 269] width 216 height 32
select select "pass"
click at [213, 253] on select "Pending Sent Started Processing Pass Fail Caution Error N/A" at bounding box center [321, 269] width 216 height 32
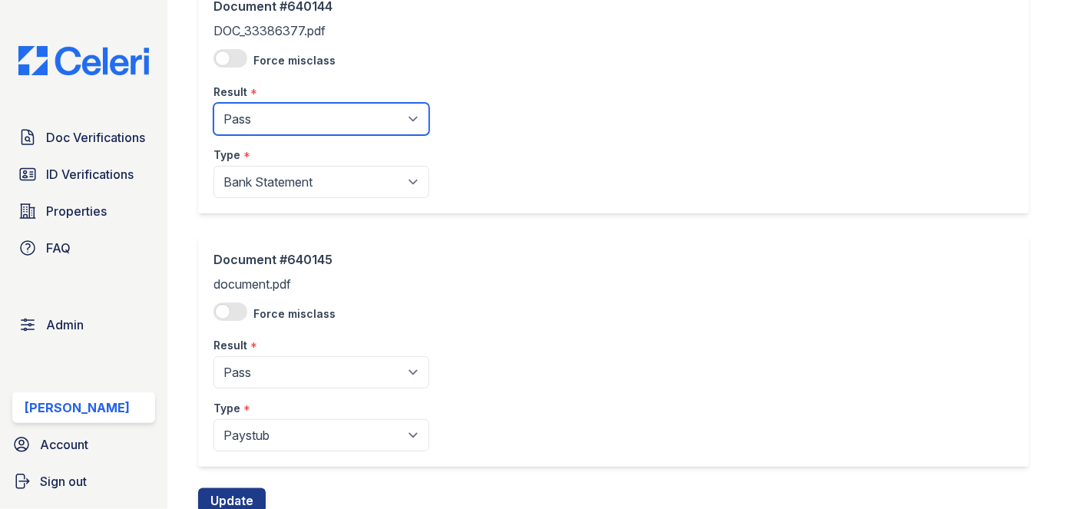
scroll to position [693, 0]
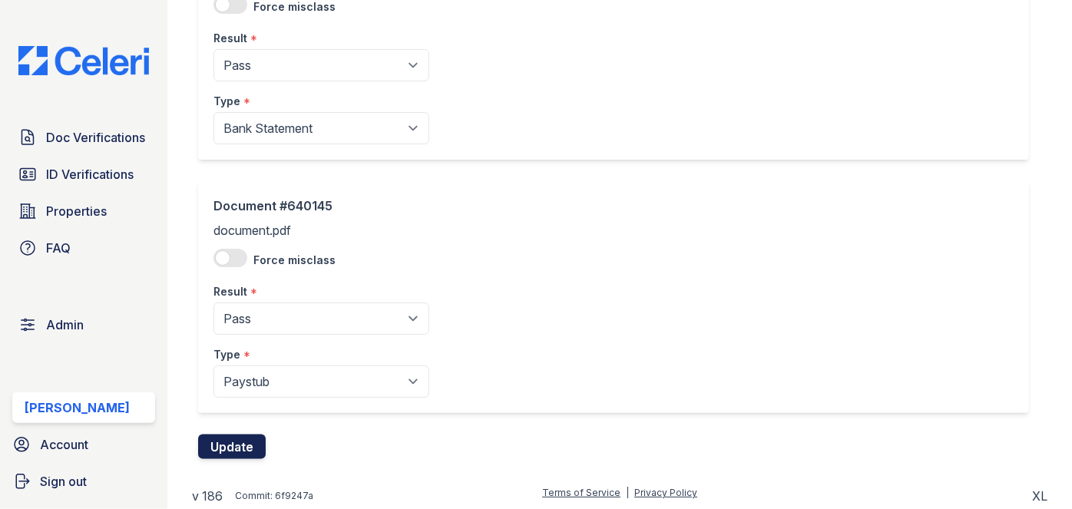
click at [234, 448] on button "Update" at bounding box center [232, 447] width 68 height 25
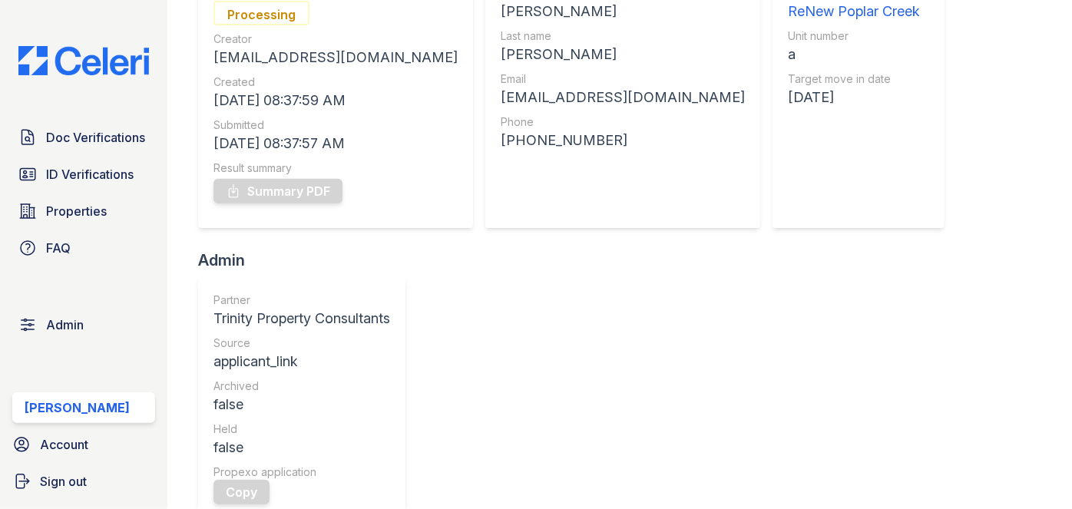
scroll to position [558, 0]
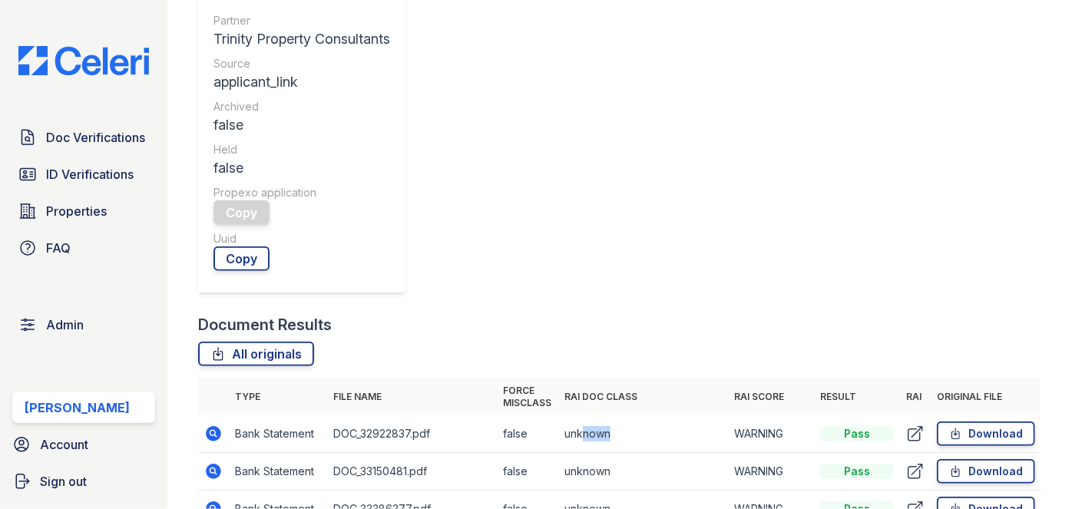
drag, startPoint x: 577, startPoint y: 129, endPoint x: 670, endPoint y: 132, distance: 93.0
click at [670, 415] on td "unknown" at bounding box center [643, 434] width 170 height 38
click at [677, 415] on td "unknown" at bounding box center [643, 434] width 170 height 38
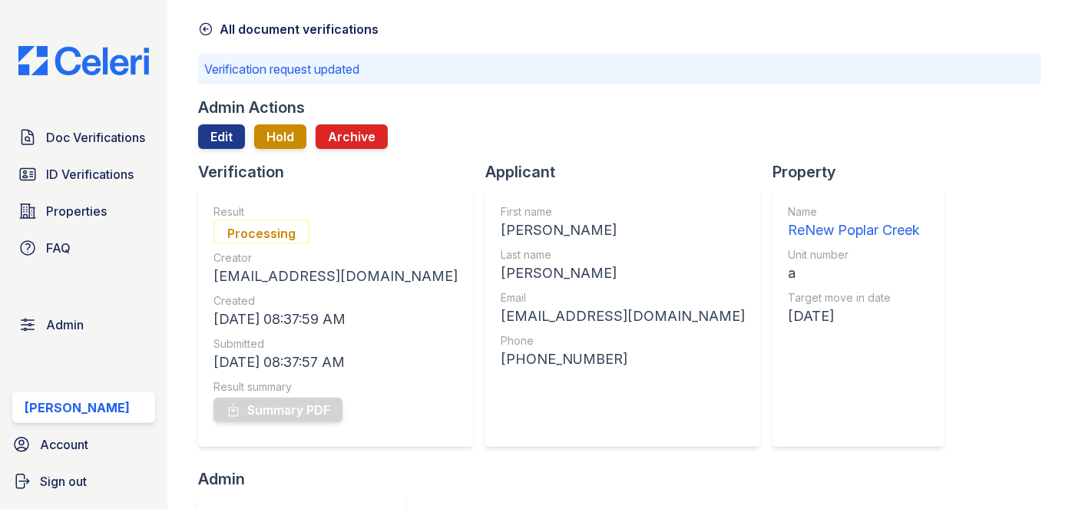
scroll to position [0, 0]
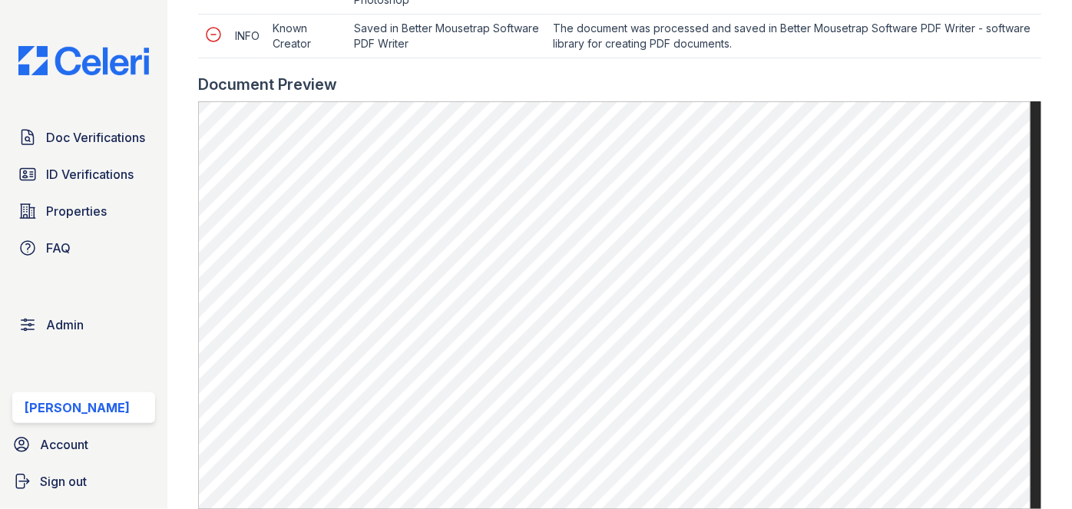
scroll to position [837, 0]
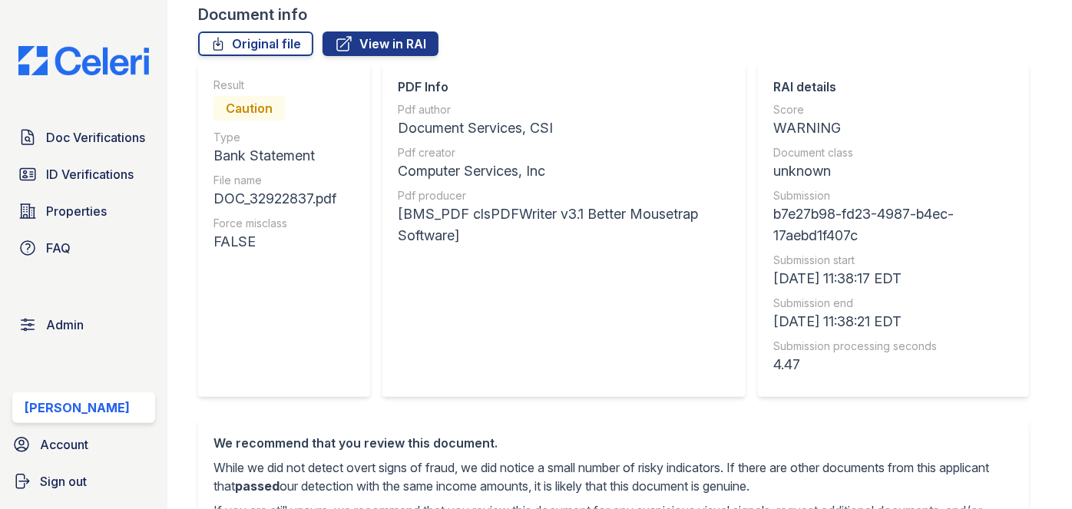
scroll to position [139, 0]
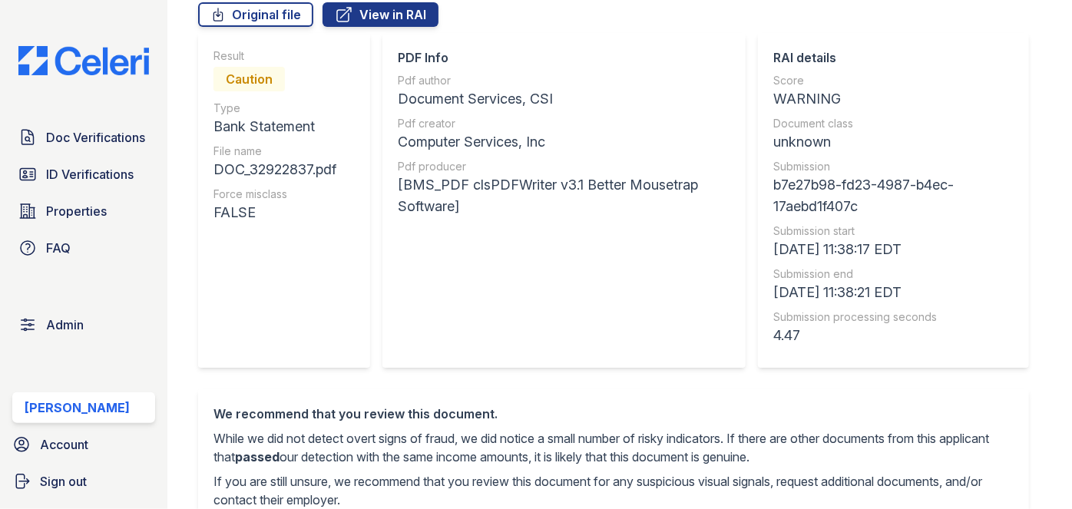
drag, startPoint x: 397, startPoint y: 94, endPoint x: 559, endPoint y: 119, distance: 163.9
click at [582, 119] on div "PDF Info Pdf author Document Services, CSI Pdf creator Computer Services, Inc P…" at bounding box center [563, 200] width 363 height 335
click at [415, 141] on div "Computer Services, Inc" at bounding box center [564, 141] width 332 height 21
click at [560, 157] on div "Pdf author Document Services, CSI Pdf creator Computer Services, Inc Pdf produc…" at bounding box center [564, 145] width 332 height 144
click at [409, 179] on div "[BMS_PDF clsPDFWriter v3.1 Better Mousetrap Software]" at bounding box center [564, 195] width 332 height 43
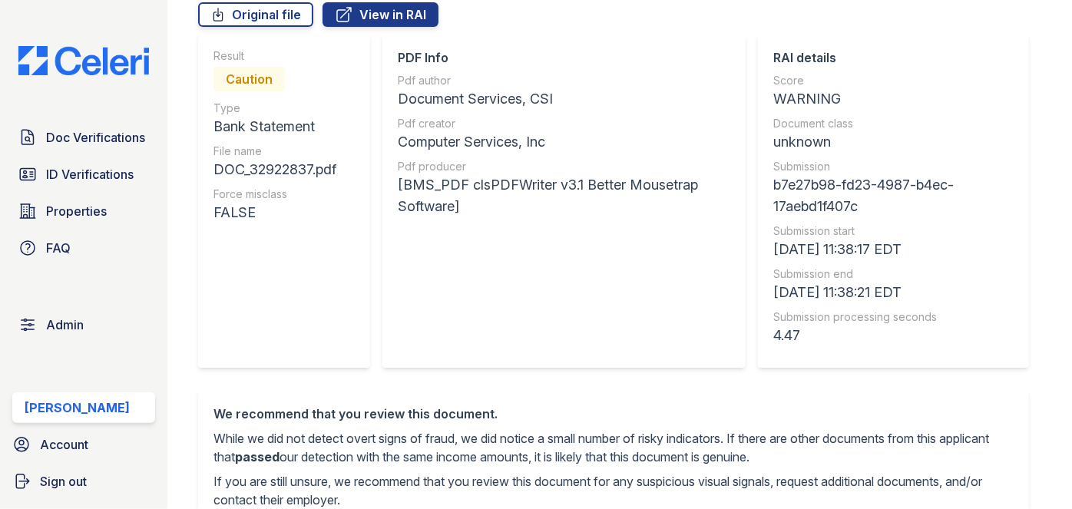
drag, startPoint x: 428, startPoint y: 193, endPoint x: 547, endPoint y: 230, distance: 125.3
click at [547, 230] on div "PDF Info Pdf author Document Services, CSI Pdf creator Computer Services, Inc P…" at bounding box center [564, 200] width 332 height 304
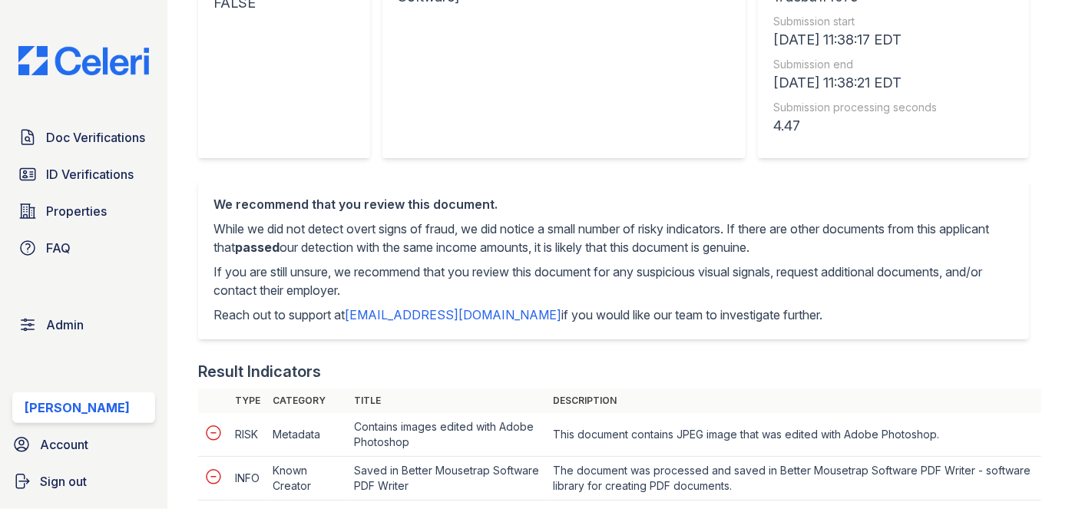
scroll to position [628, 0]
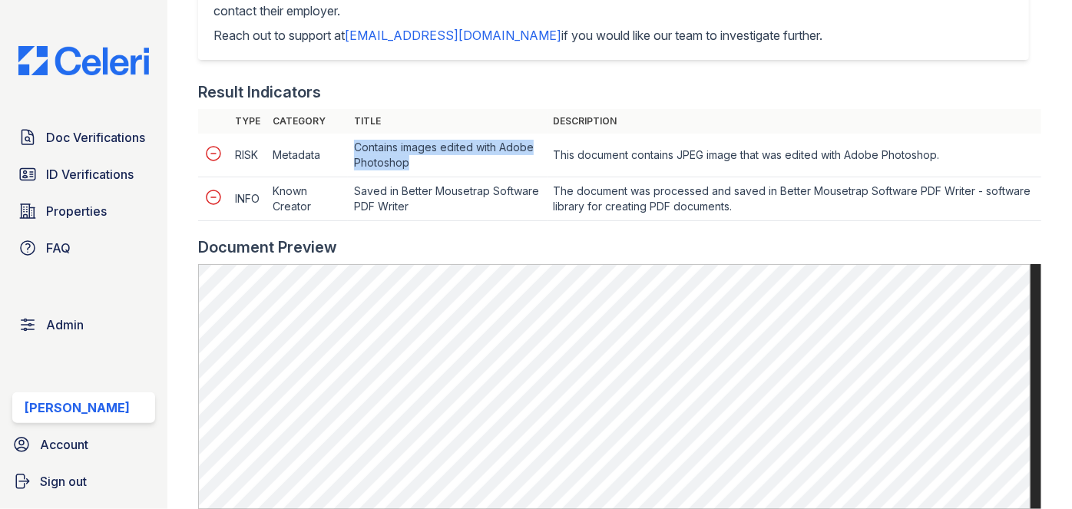
drag, startPoint x: 429, startPoint y: 166, endPoint x: 348, endPoint y: 140, distance: 85.5
click at [348, 140] on td "Contains images edited with Adobe Photoshop" at bounding box center [447, 156] width 199 height 44
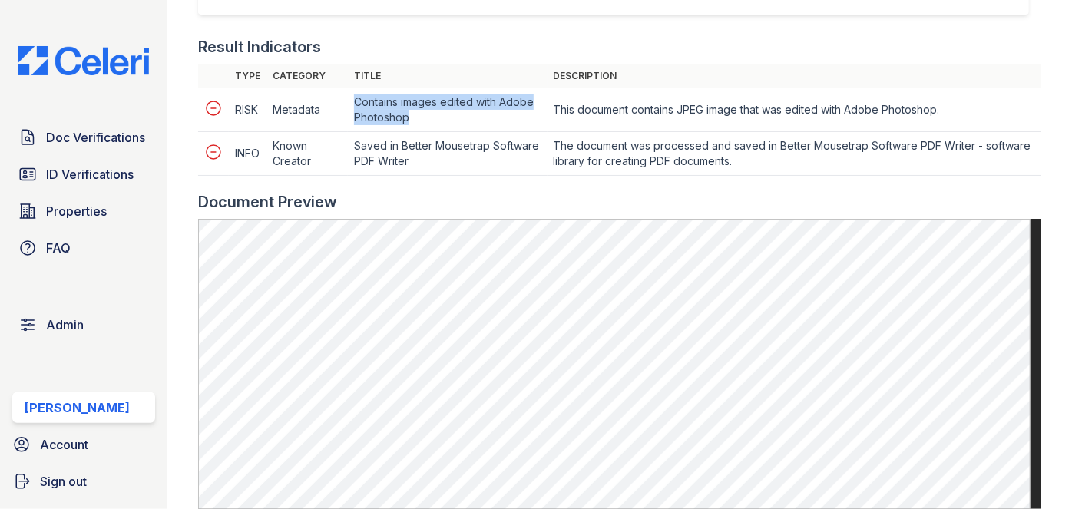
scroll to position [698, 0]
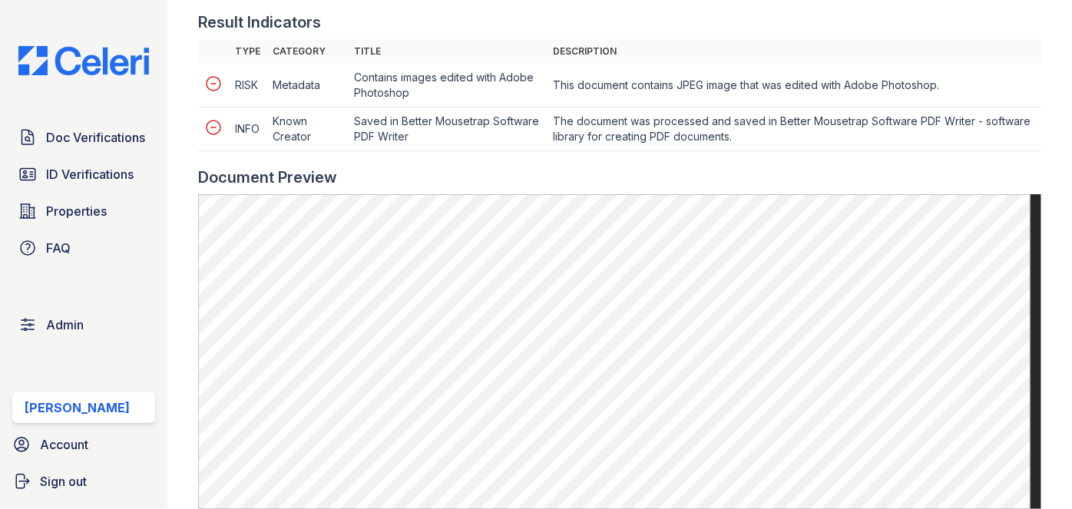
click at [358, 121] on td "Saved in Better Mousetrap Software PDF Writer" at bounding box center [447, 129] width 199 height 44
drag, startPoint x: 352, startPoint y: 118, endPoint x: 487, endPoint y: 141, distance: 137.0
click at [472, 146] on td "Saved in Better Mousetrap Software PDF Writer" at bounding box center [447, 129] width 199 height 44
click at [452, 134] on td "Saved in Better Mousetrap Software PDF Writer" at bounding box center [447, 129] width 199 height 44
drag, startPoint x: 352, startPoint y: 74, endPoint x: 441, endPoint y: 93, distance: 91.9
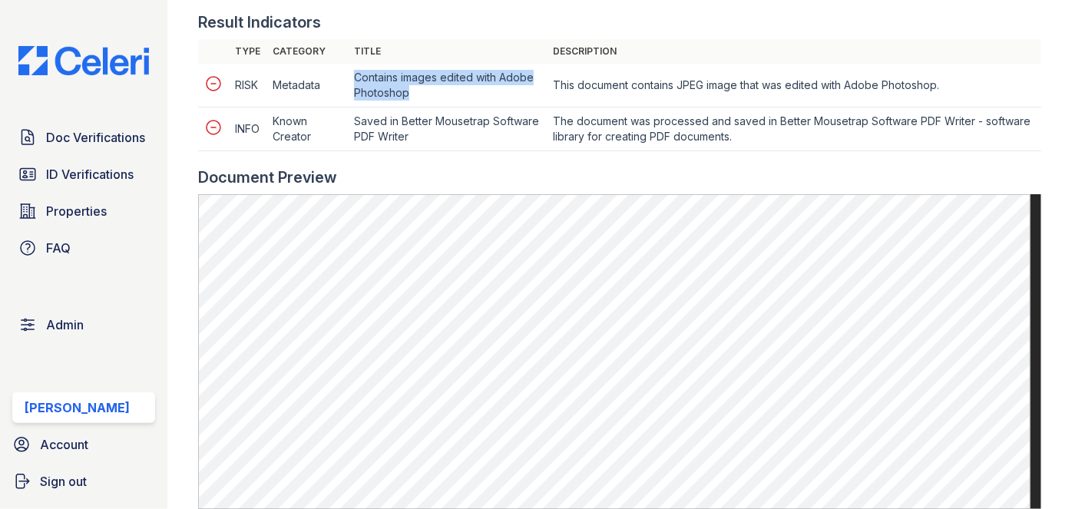
click at [441, 93] on td "Contains images edited with Adobe Photoshop" at bounding box center [447, 86] width 199 height 44
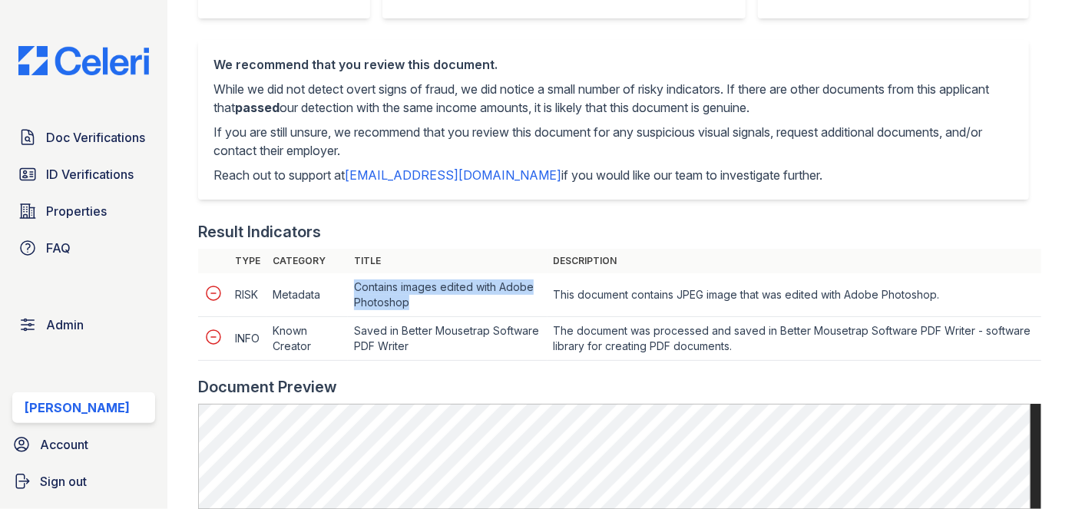
scroll to position [558, 0]
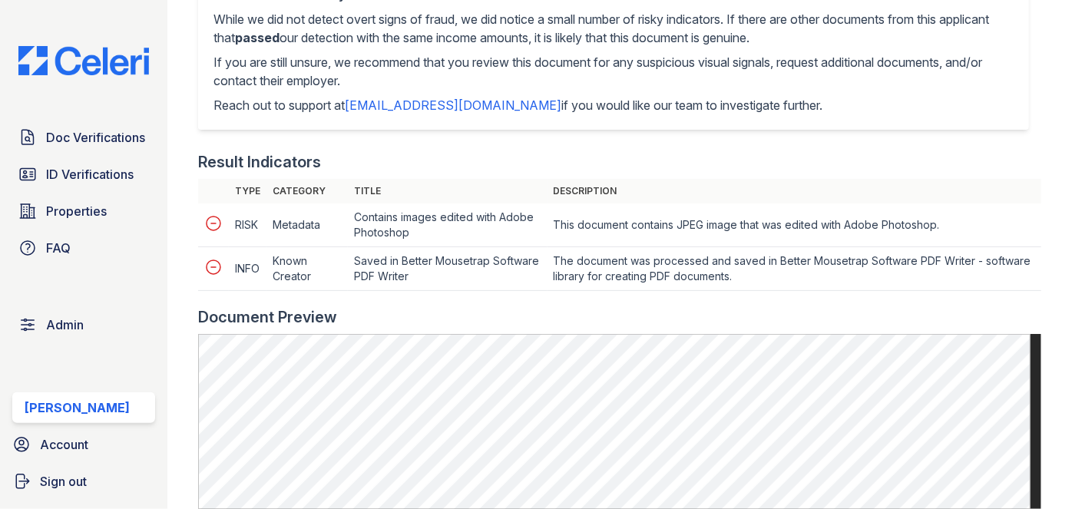
click at [342, 227] on td "Metadata" at bounding box center [306, 225] width 81 height 44
drag, startPoint x: 358, startPoint y: 210, endPoint x: 498, endPoint y: 236, distance: 142.9
click at [495, 236] on td "Contains images edited with Adobe Photoshop" at bounding box center [447, 225] width 199 height 44
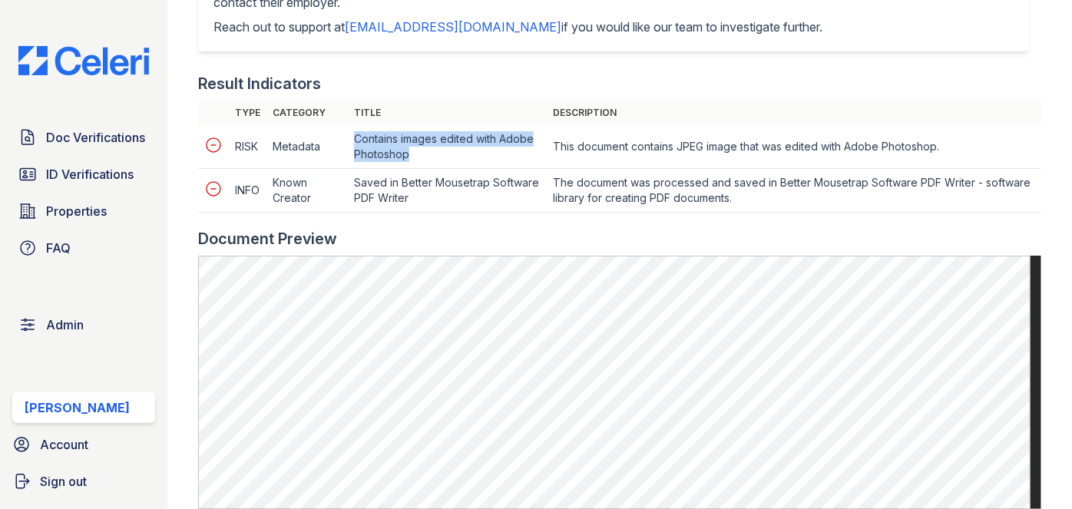
scroll to position [628, 0]
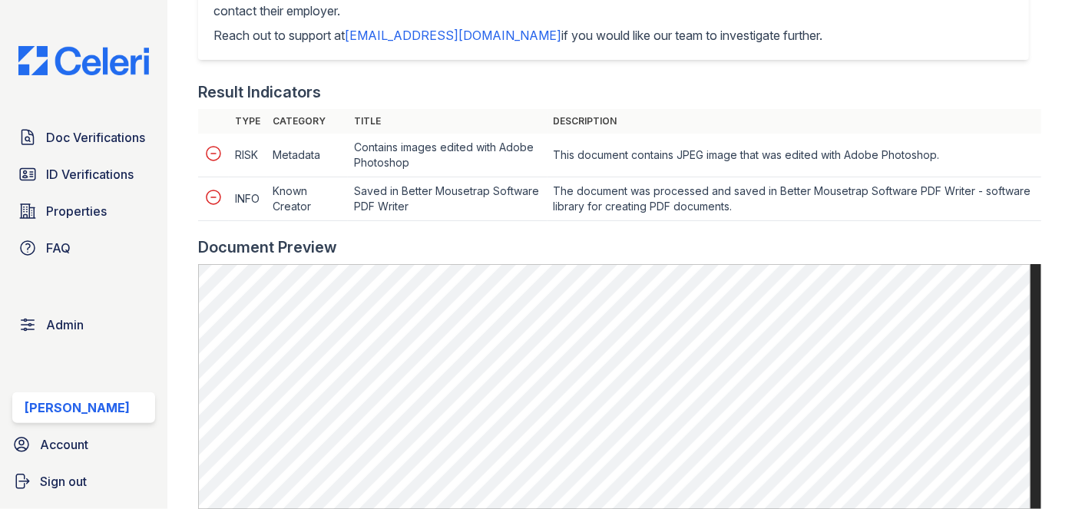
click at [240, 154] on td "RISK" at bounding box center [248, 156] width 38 height 44
drag, startPoint x: 223, startPoint y: 150, endPoint x: 266, endPoint y: 154, distance: 43.1
click at [266, 154] on tr "RISK Metadata Contains images edited with Adobe Photoshop This document contain…" at bounding box center [619, 156] width 843 height 44
click at [253, 152] on td "RISK" at bounding box center [248, 156] width 38 height 44
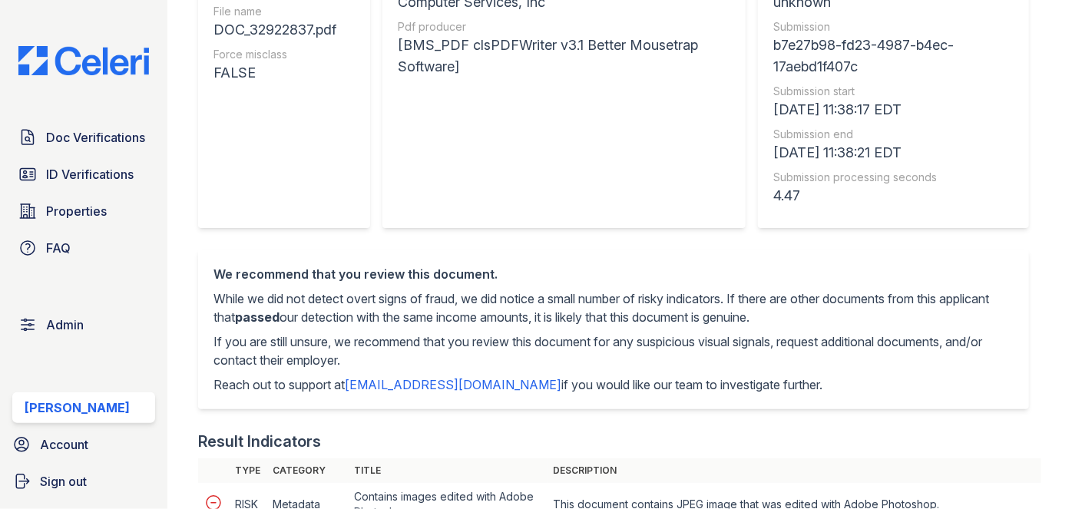
scroll to position [139, 0]
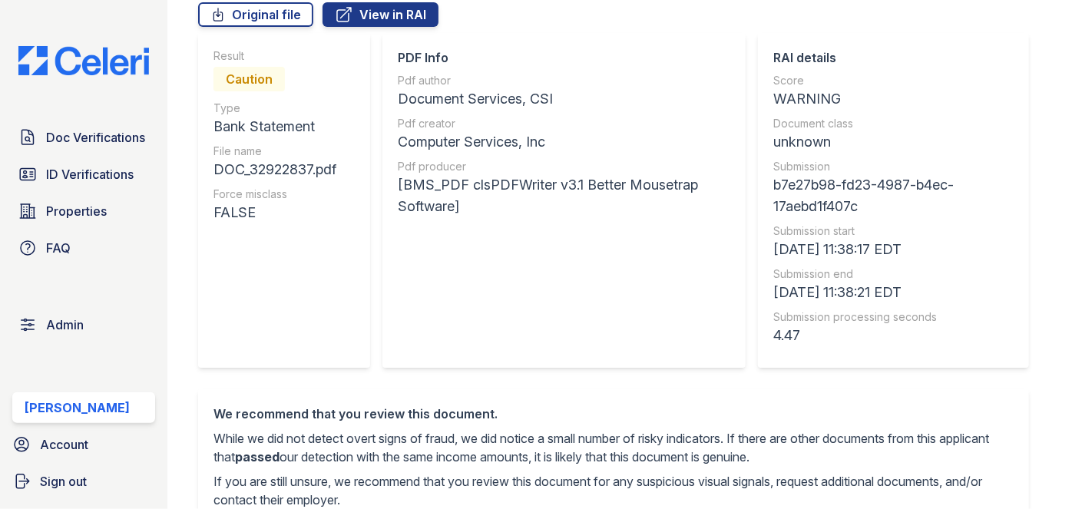
drag, startPoint x: 776, startPoint y: 94, endPoint x: 826, endPoint y: 97, distance: 50.0
click at [826, 97] on div "WARNING" at bounding box center [893, 98] width 240 height 21
click at [825, 98] on div "WARNING" at bounding box center [893, 98] width 240 height 21
click at [412, 92] on div "Document Services, CSI" at bounding box center [564, 98] width 332 height 21
click at [432, 152] on div "Computer Services, Inc" at bounding box center [564, 141] width 332 height 21
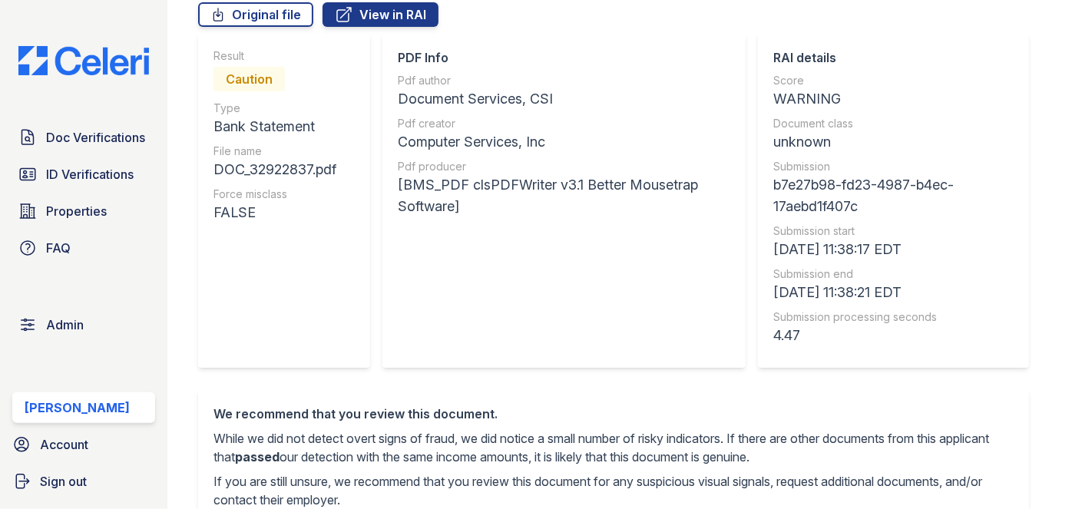
click at [413, 202] on div "[BMS_PDF clsPDFWriter v3.1 Better Mousetrap Software]" at bounding box center [564, 195] width 332 height 43
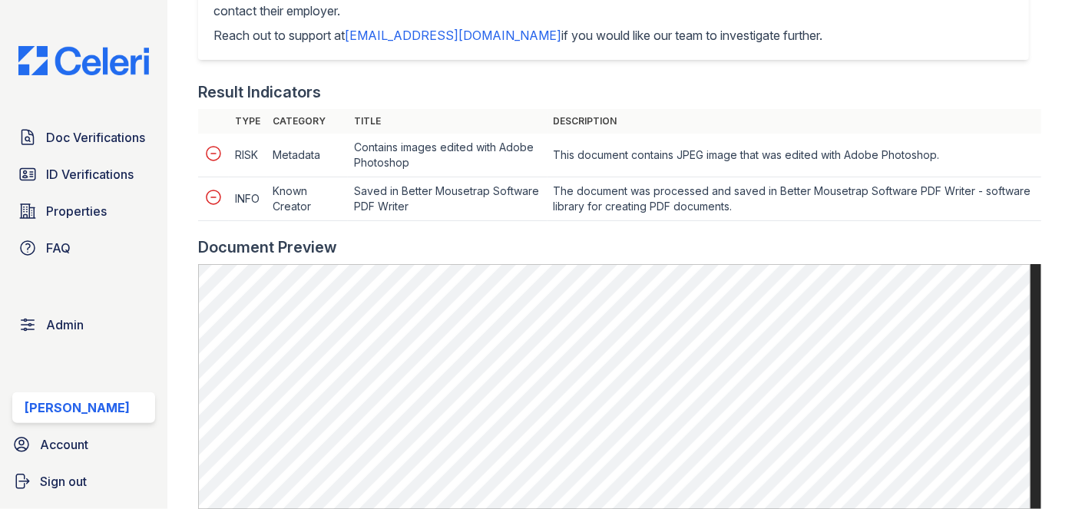
scroll to position [698, 0]
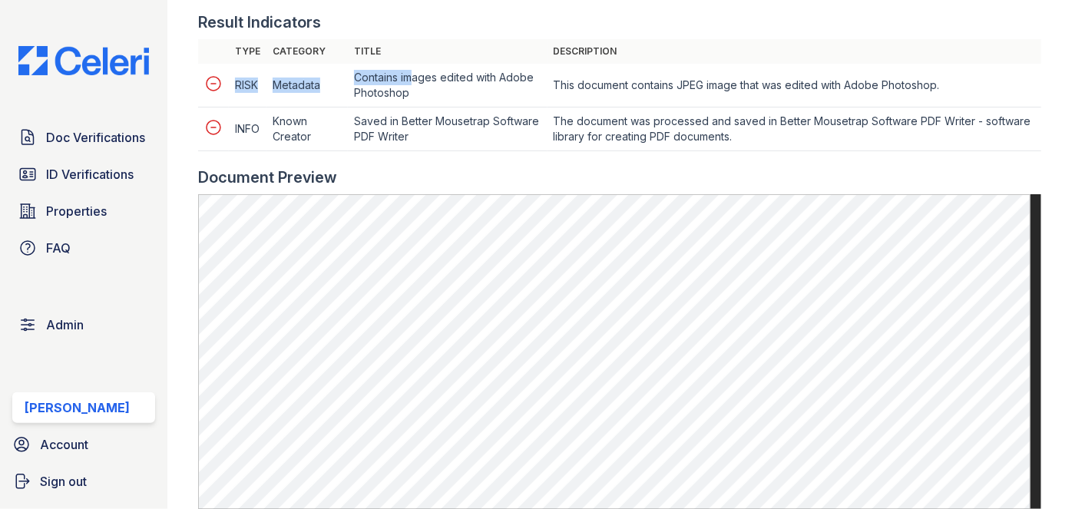
drag, startPoint x: 236, startPoint y: 81, endPoint x: 409, endPoint y: 74, distance: 173.7
click at [409, 74] on tr "RISK Metadata Contains images edited with Adobe Photoshop This document contain…" at bounding box center [619, 86] width 843 height 44
click at [404, 72] on td "Contains images edited with Adobe Photoshop" at bounding box center [447, 86] width 199 height 44
drag, startPoint x: 356, startPoint y: 71, endPoint x: 468, endPoint y: 105, distance: 117.1
click at [468, 105] on td "Contains images edited with Adobe Photoshop" at bounding box center [447, 86] width 199 height 44
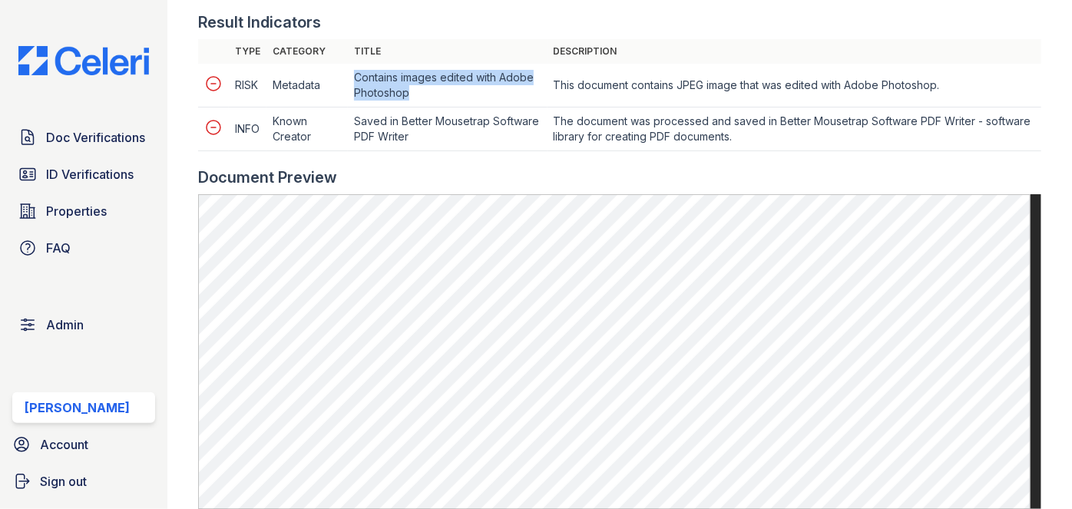
click at [434, 94] on td "Contains images edited with Adobe Photoshop" at bounding box center [447, 86] width 199 height 44
click at [434, 95] on td "Contains images edited with Adobe Photoshop" at bounding box center [447, 86] width 199 height 44
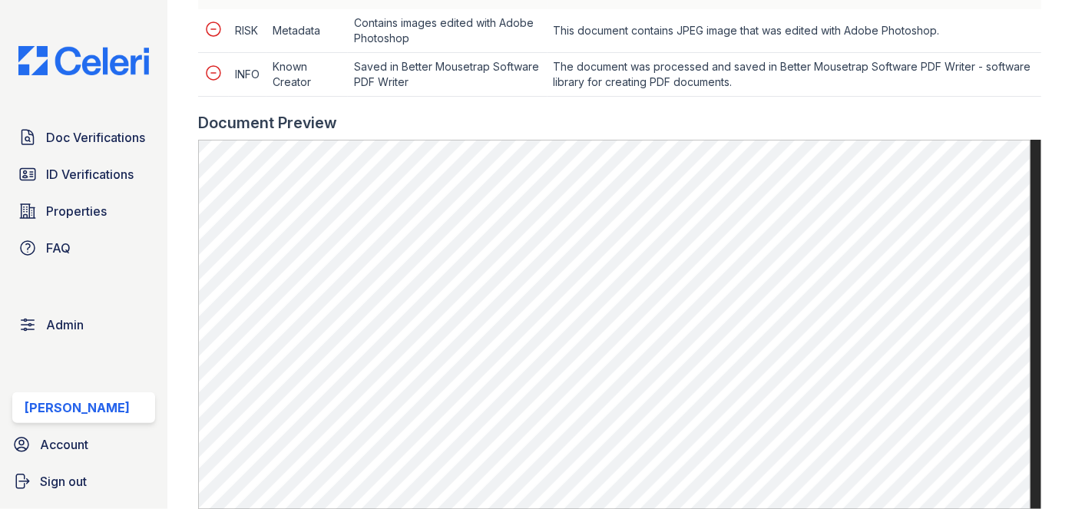
scroll to position [837, 0]
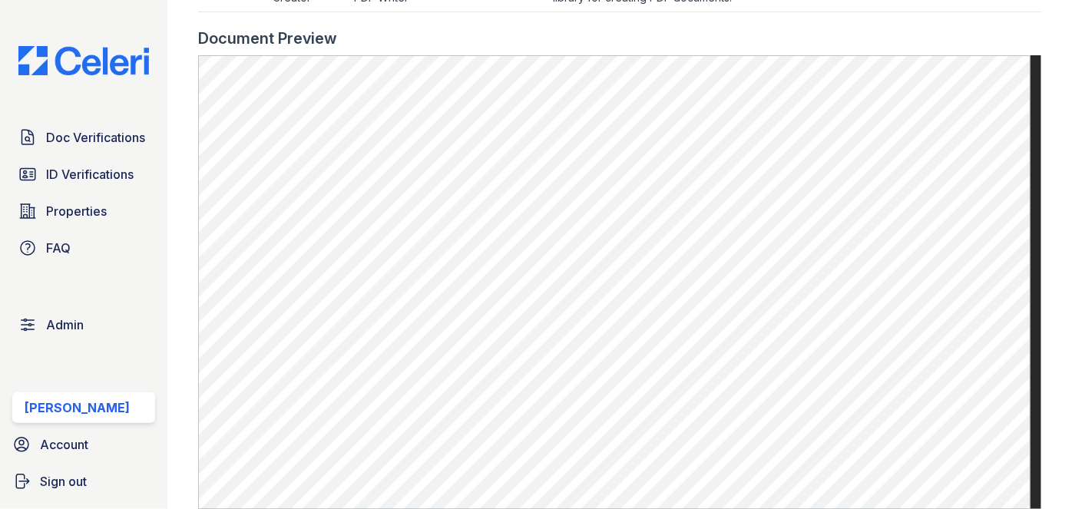
click at [1048, 61] on main "Document 640142 Result Details Back to verification request Document info Origi…" at bounding box center [619, 254] width 904 height 509
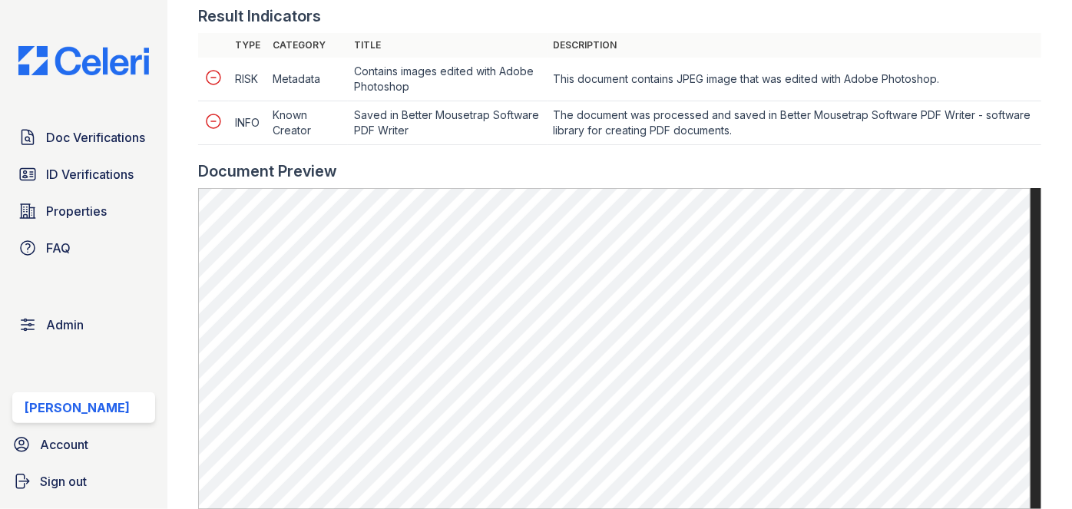
scroll to position [558, 0]
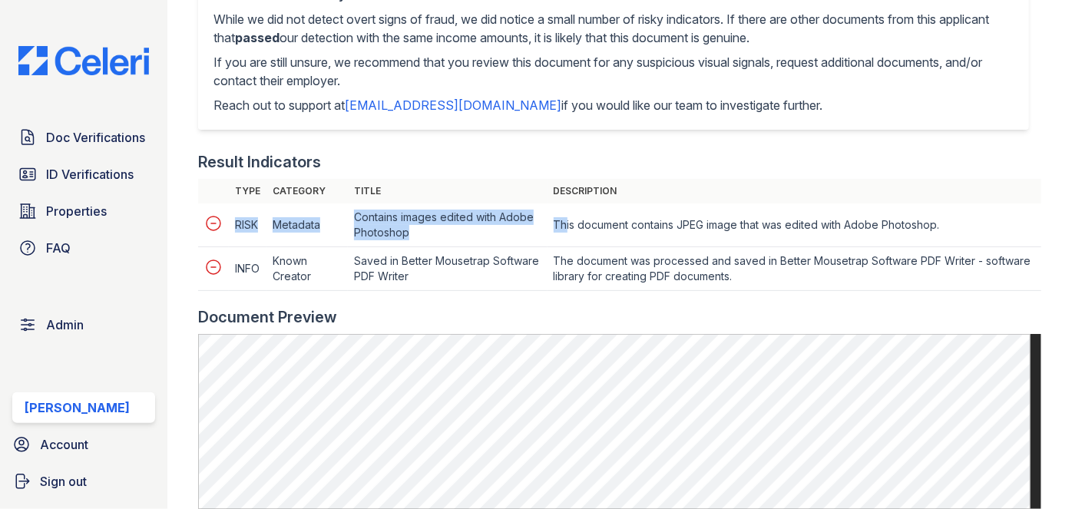
drag, startPoint x: 235, startPoint y: 224, endPoint x: 561, endPoint y: 232, distance: 326.4
click at [561, 232] on tr "RISK Metadata Contains images edited with Adobe Photoshop This document contain…" at bounding box center [619, 225] width 843 height 44
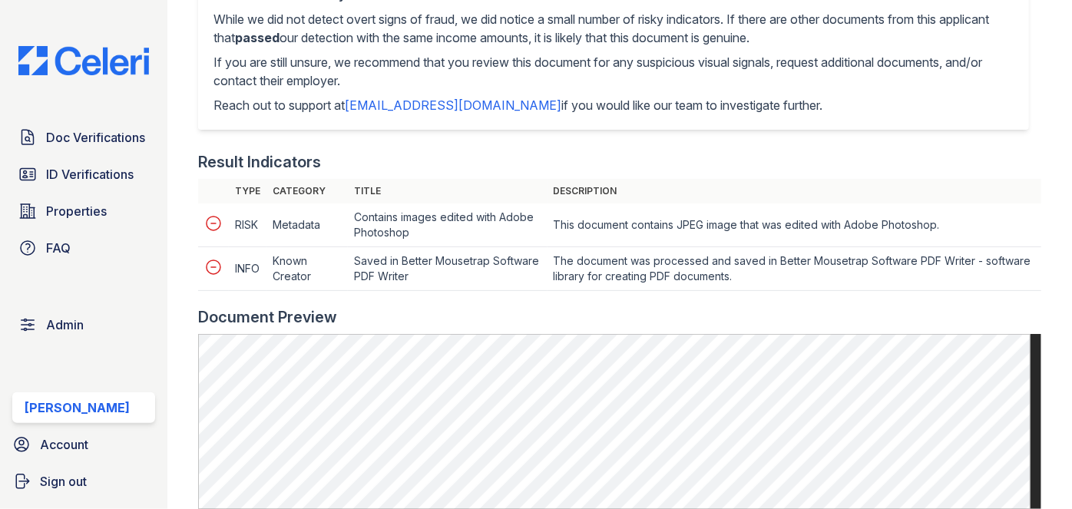
click at [510, 157] on div "Result Indicators" at bounding box center [619, 161] width 843 height 21
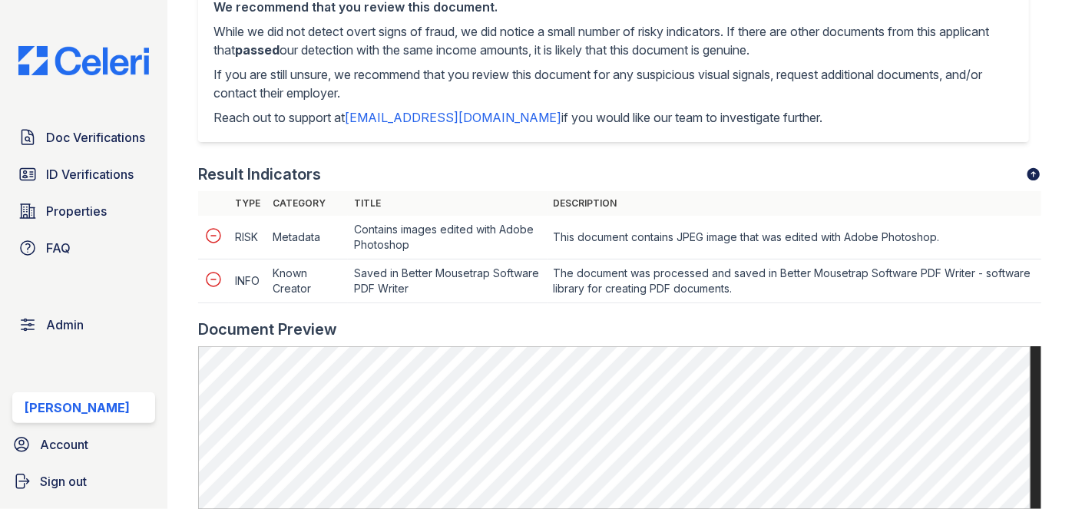
scroll to position [628, 0]
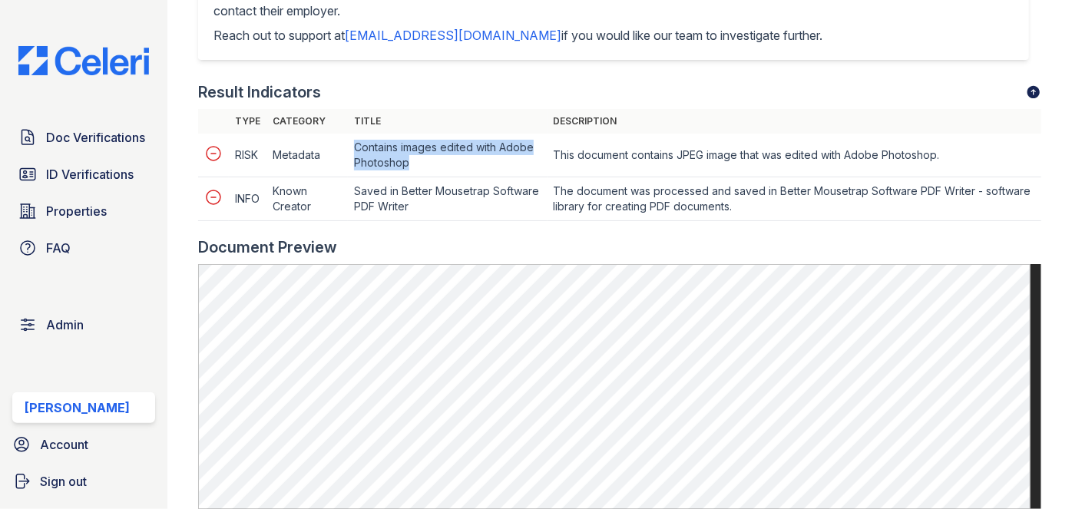
drag, startPoint x: 356, startPoint y: 144, endPoint x: 446, endPoint y: 168, distance: 93.1
click at [446, 168] on td "Contains images edited with Adobe Photoshop" at bounding box center [447, 156] width 199 height 44
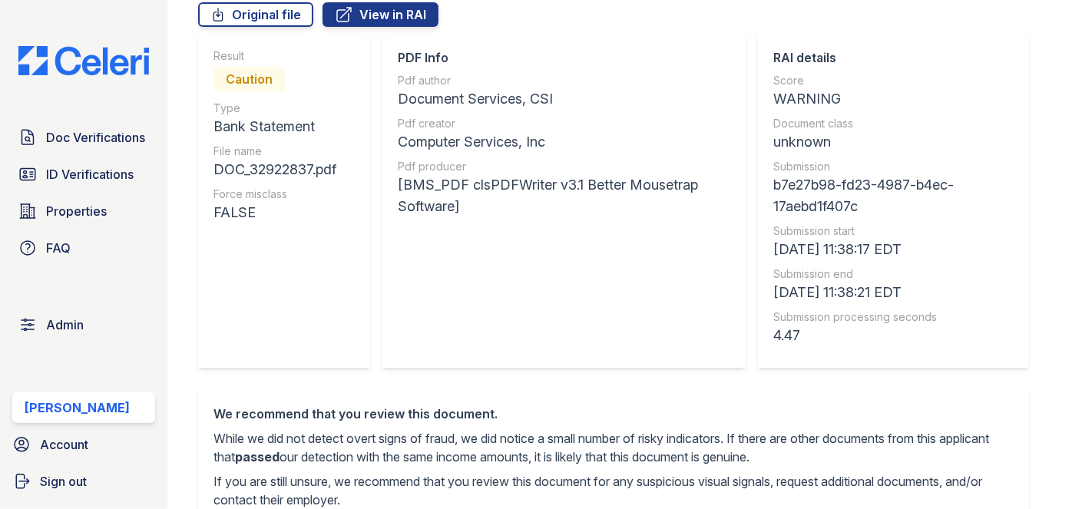
scroll to position [0, 0]
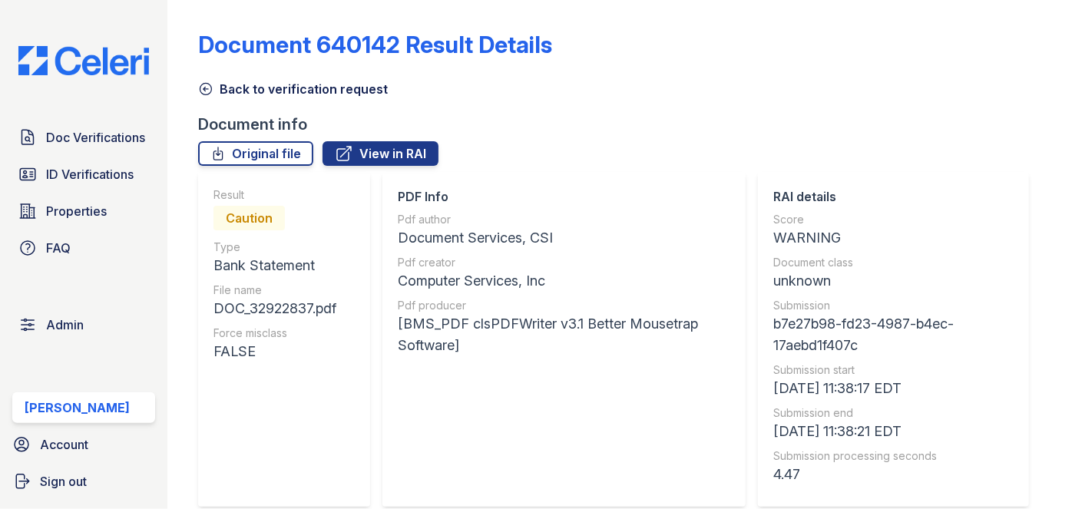
click at [683, 71] on div "Back to verification request" at bounding box center [619, 85] width 843 height 28
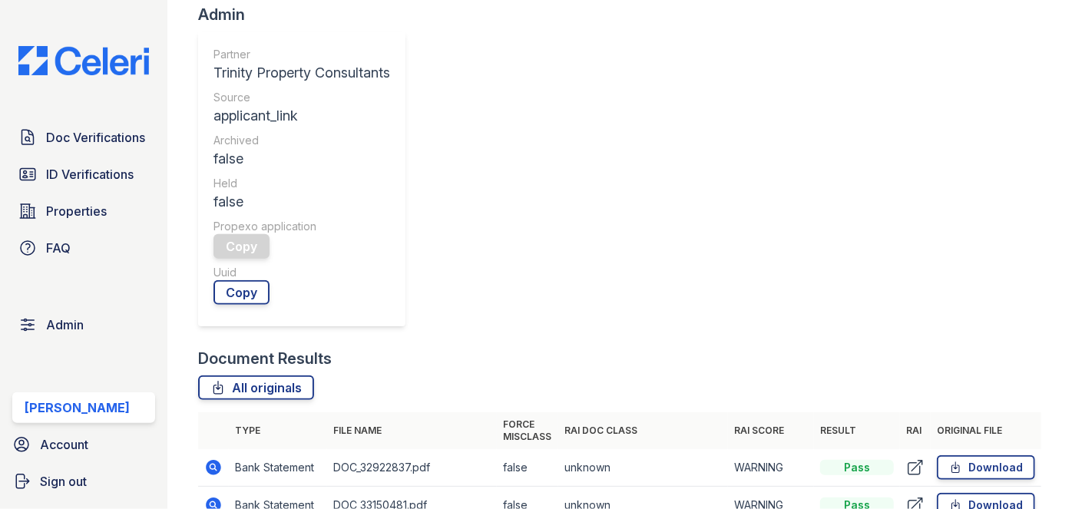
scroll to position [488, 0]
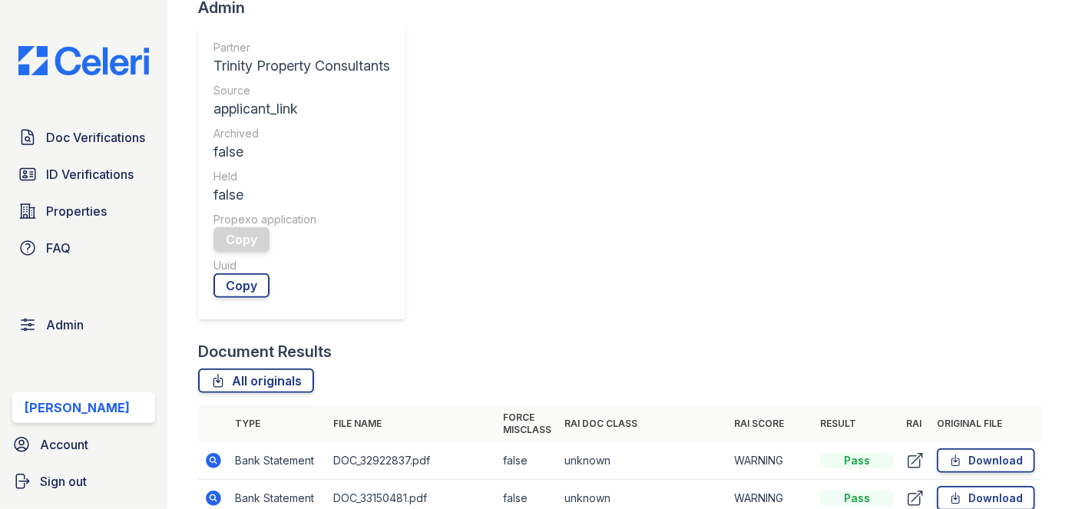
click at [210, 451] on icon at bounding box center [213, 460] width 18 height 18
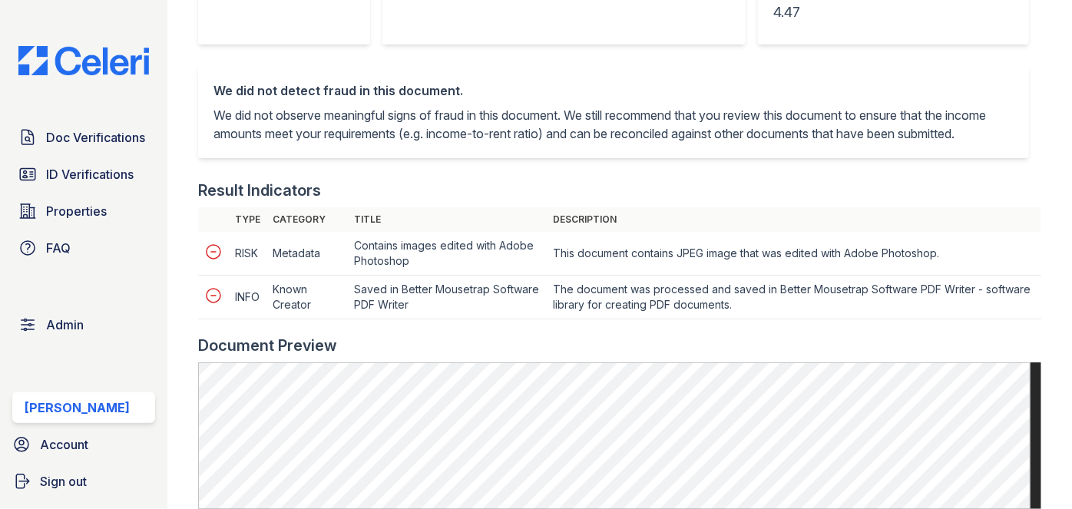
scroll to position [558, 0]
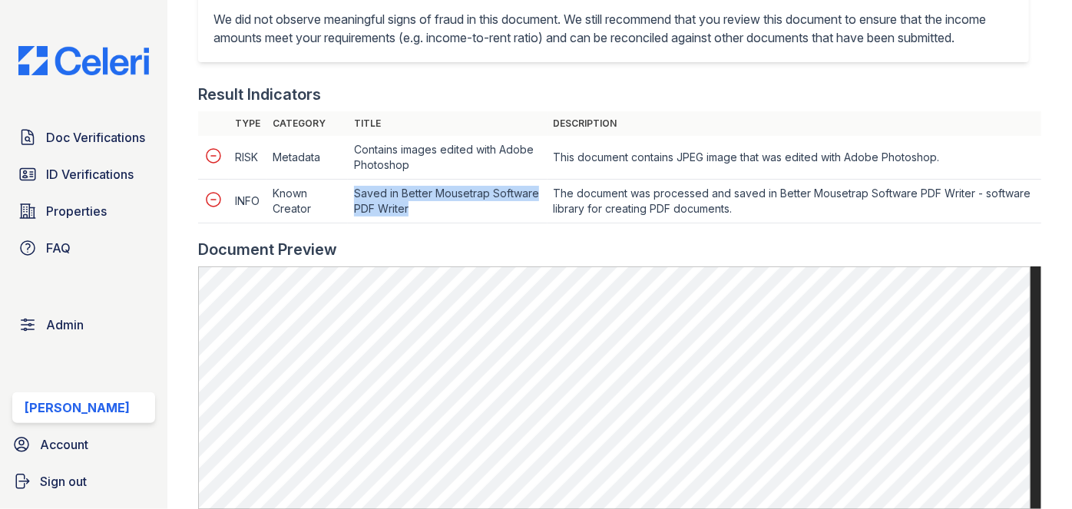
drag, startPoint x: 407, startPoint y: 226, endPoint x: 352, endPoint y: 211, distance: 57.2
click at [352, 211] on td "Saved in Better Mousetrap Software PDF Writer" at bounding box center [447, 202] width 199 height 44
click at [393, 223] on td "Saved in Better Mousetrap Software PDF Writer" at bounding box center [447, 202] width 199 height 44
drag, startPoint x: 352, startPoint y: 210, endPoint x: 424, endPoint y: 231, distance: 75.3
click at [424, 223] on td "Saved in Better Mousetrap Software PDF Writer" at bounding box center [447, 202] width 199 height 44
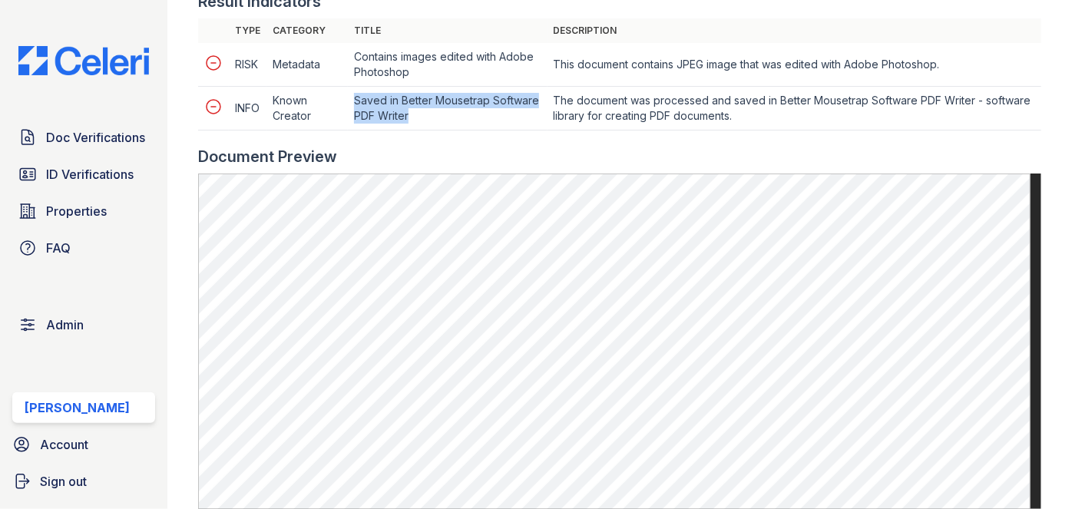
scroll to position [628, 0]
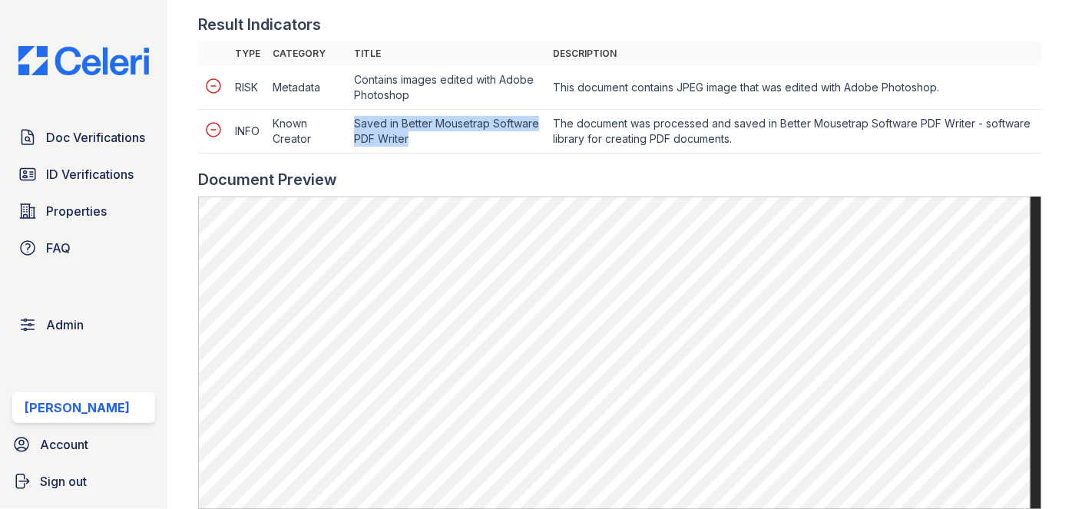
click at [491, 154] on td "Saved in Better Mousetrap Software PDF Writer" at bounding box center [447, 132] width 199 height 44
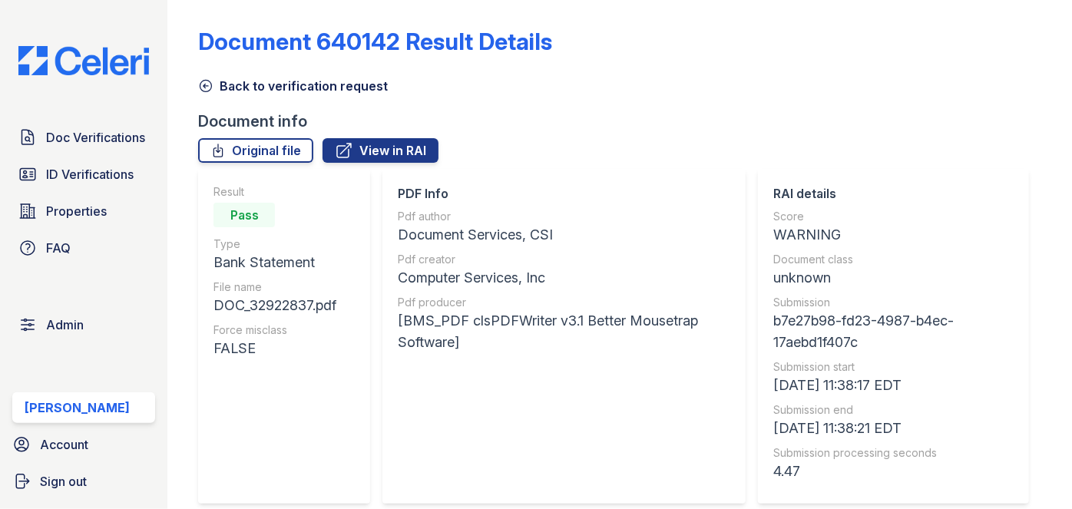
scroll to position [0, 0]
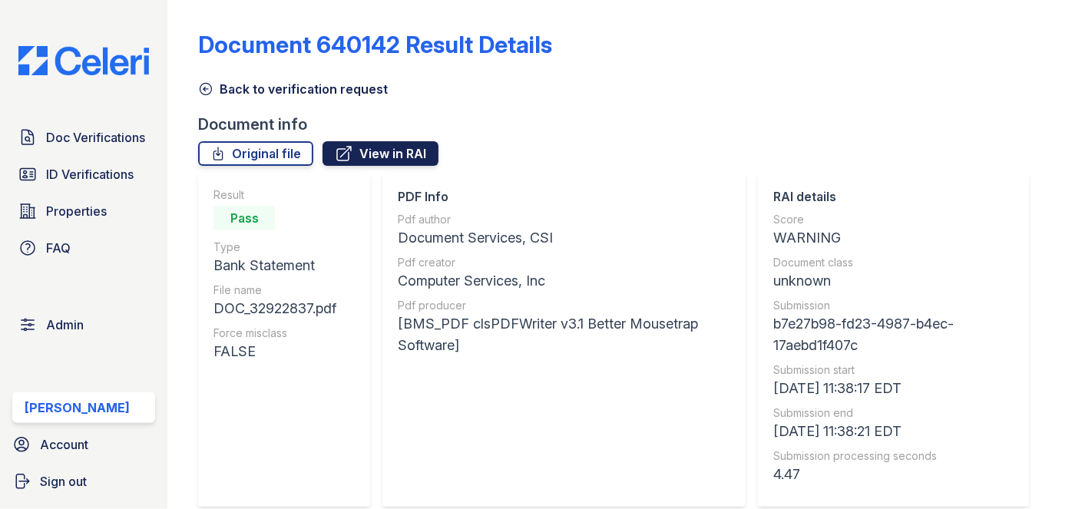
click at [411, 160] on link "View in RAI" at bounding box center [380, 153] width 116 height 25
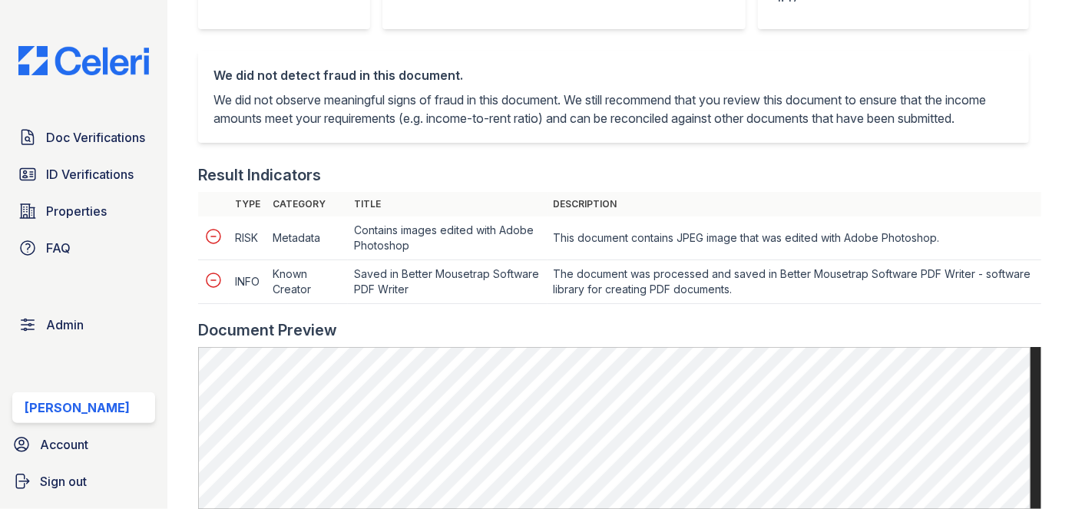
scroll to position [558, 0]
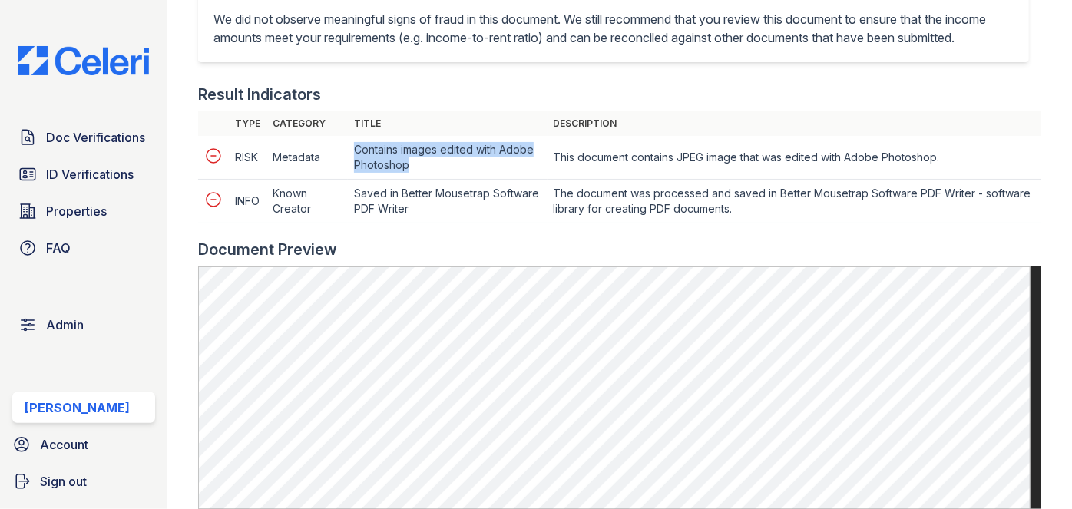
drag, startPoint x: 424, startPoint y: 179, endPoint x: 356, endPoint y: 167, distance: 68.7
click at [356, 167] on td "Contains images edited with Adobe Photoshop" at bounding box center [447, 158] width 199 height 44
click at [396, 173] on td "Contains images edited with Adobe Photoshop" at bounding box center [447, 158] width 199 height 44
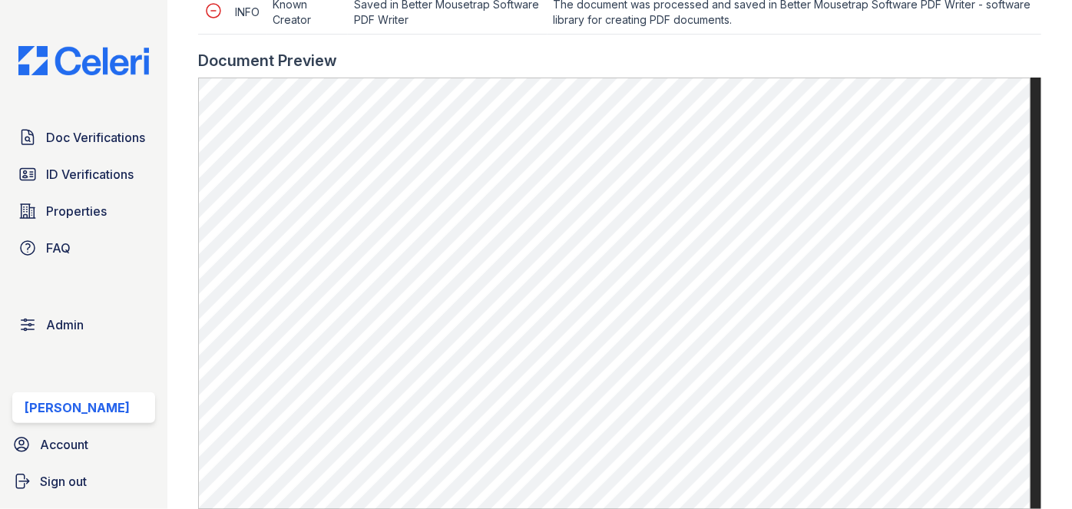
scroll to position [768, 0]
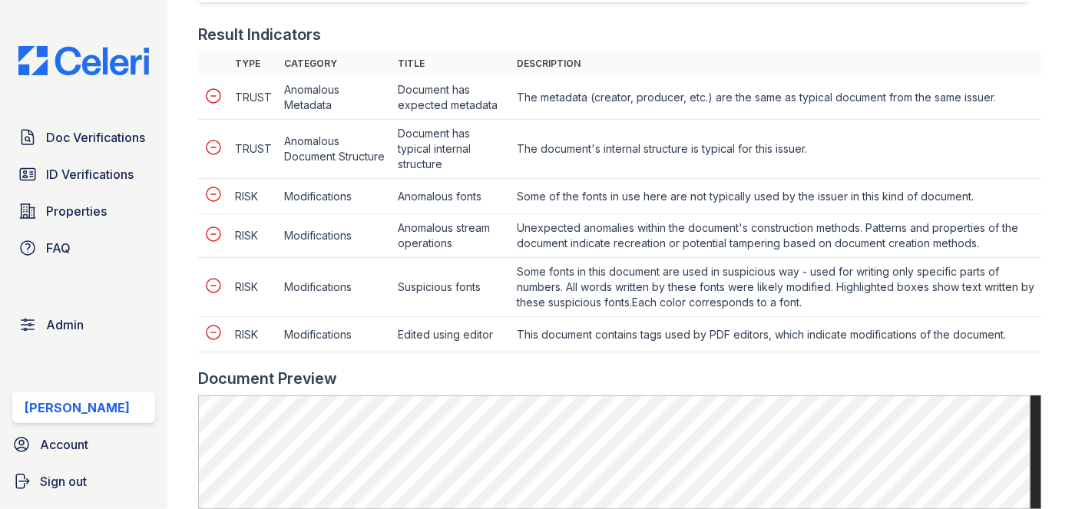
scroll to position [698, 0]
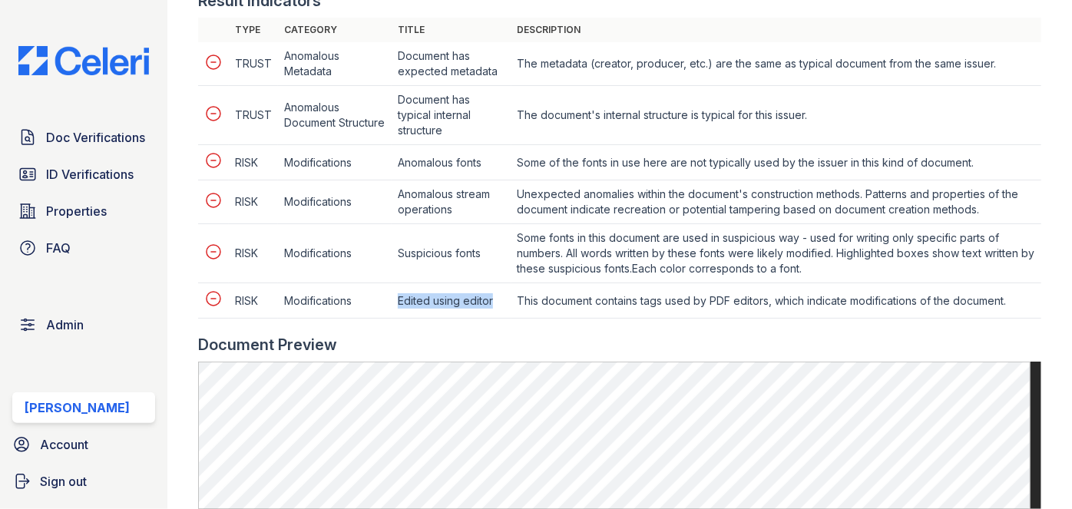
drag, startPoint x: 397, startPoint y: 297, endPoint x: 501, endPoint y: 302, distance: 103.8
click at [501, 302] on td "Edited using editor" at bounding box center [451, 300] width 119 height 35
drag, startPoint x: 399, startPoint y: 252, endPoint x: 486, endPoint y: 252, distance: 86.8
click at [486, 252] on td "Suspicious fonts" at bounding box center [451, 253] width 119 height 59
drag, startPoint x: 382, startPoint y: 194, endPoint x: 401, endPoint y: 195, distance: 18.4
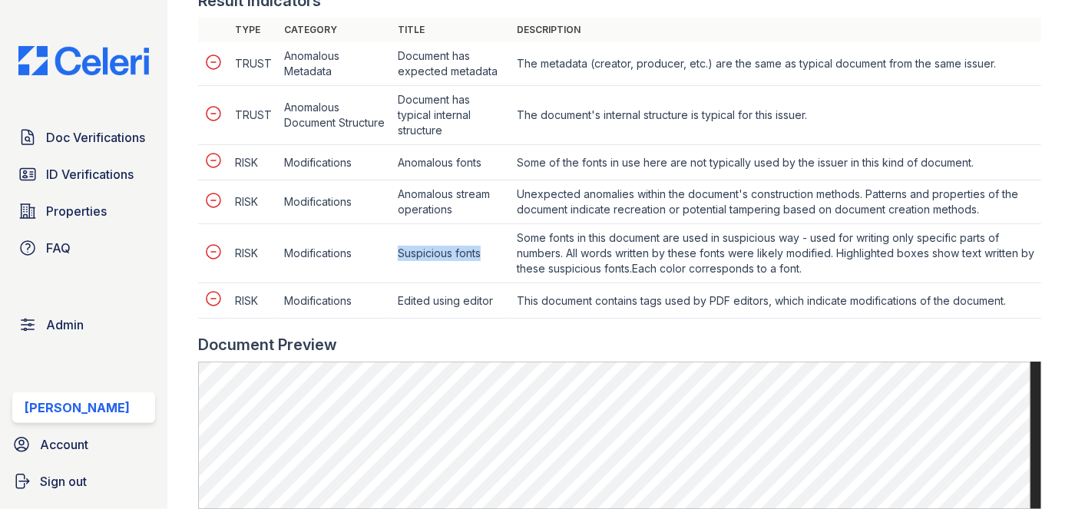
click at [401, 195] on tr "RISK Modifications Anomalous stream operations Unexpected anomalies within the …" at bounding box center [619, 202] width 843 height 44
click at [459, 211] on td "Anomalous stream operations" at bounding box center [451, 202] width 119 height 44
click at [438, 207] on td "Anomalous stream operations" at bounding box center [451, 202] width 119 height 44
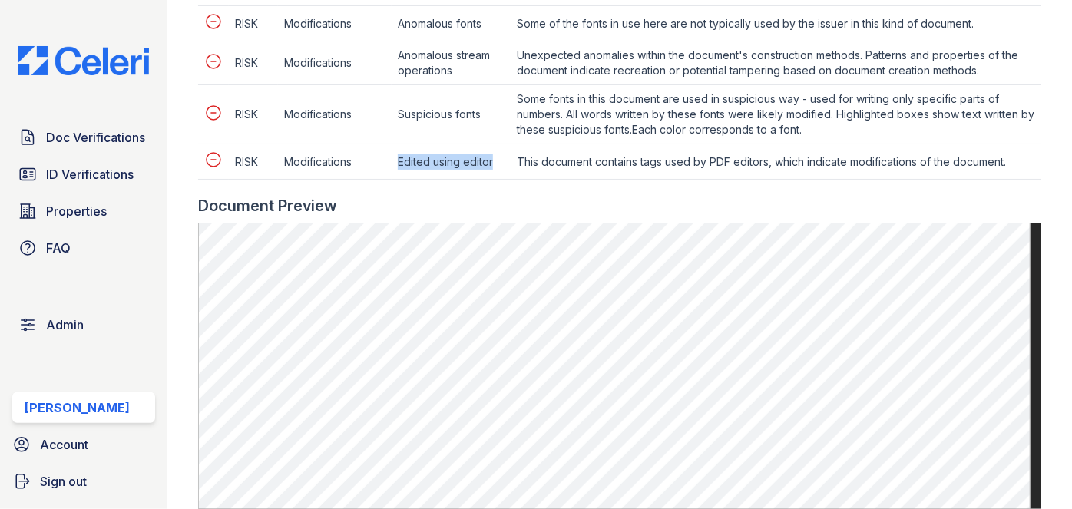
drag, startPoint x: 394, startPoint y: 162, endPoint x: 501, endPoint y: 170, distance: 107.1
click at [501, 170] on td "Edited using editor" at bounding box center [451, 161] width 119 height 35
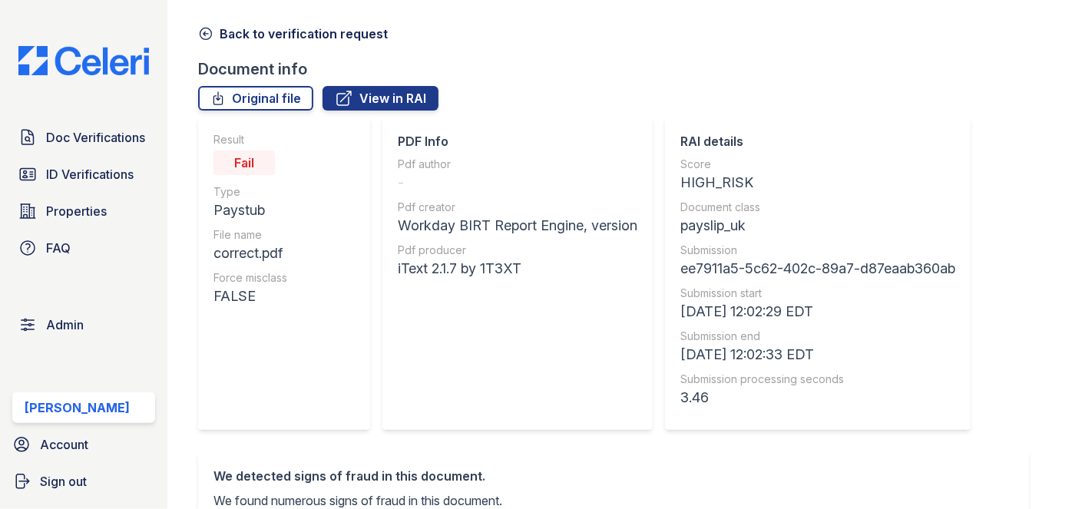
scroll to position [0, 0]
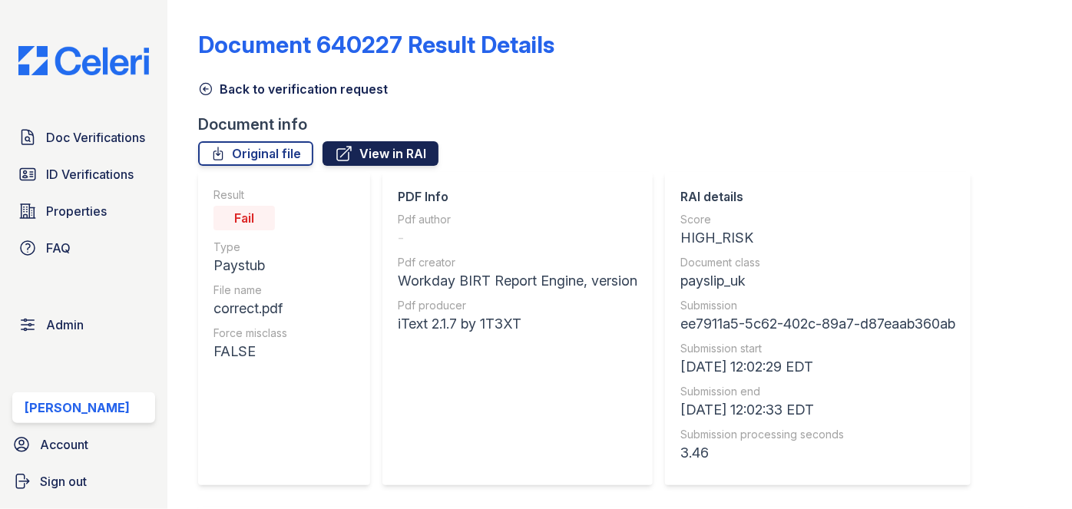
click at [385, 149] on link "View in RAI" at bounding box center [380, 153] width 116 height 25
click at [274, 158] on link "Original file" at bounding box center [255, 153] width 115 height 25
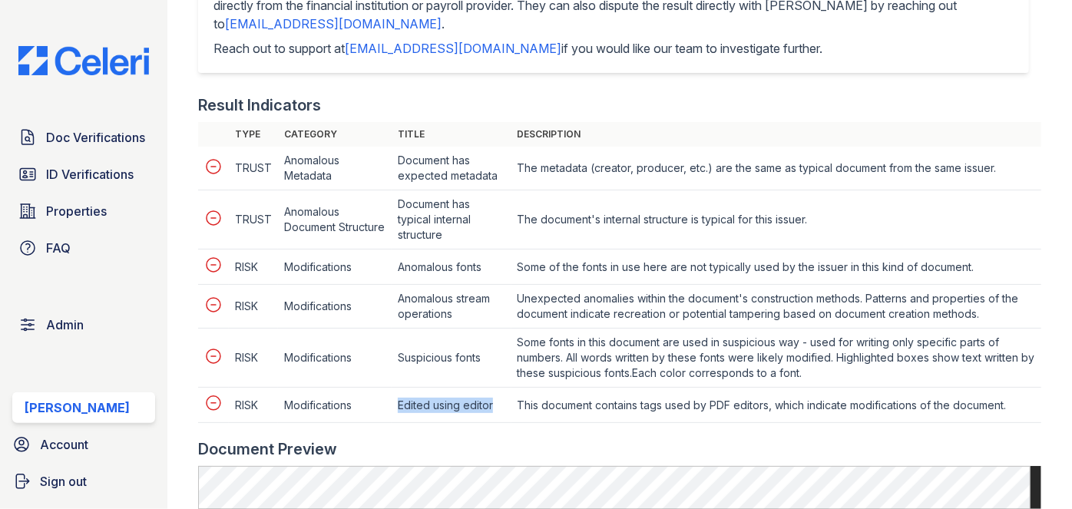
scroll to position [628, 0]
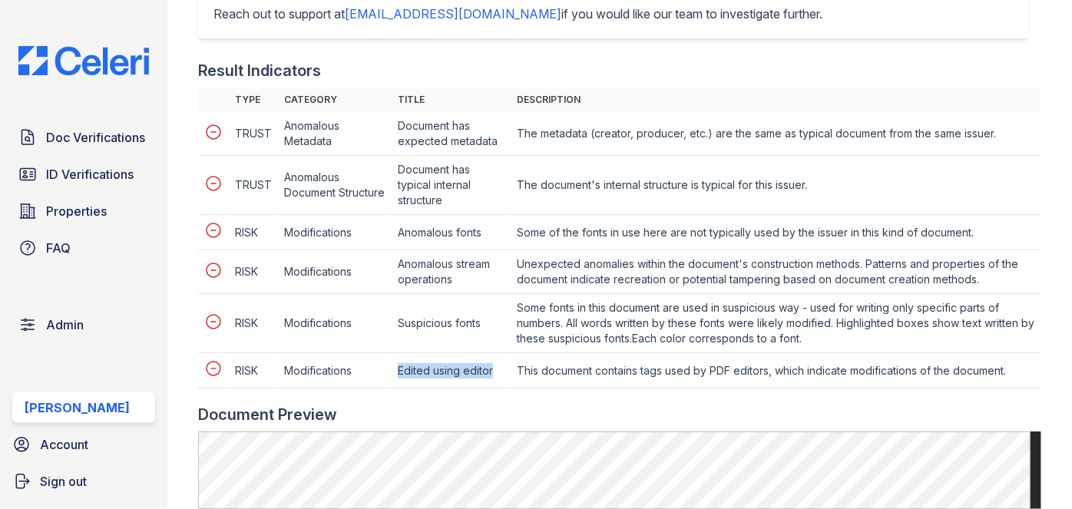
click at [487, 375] on td "Edited using editor" at bounding box center [451, 370] width 119 height 35
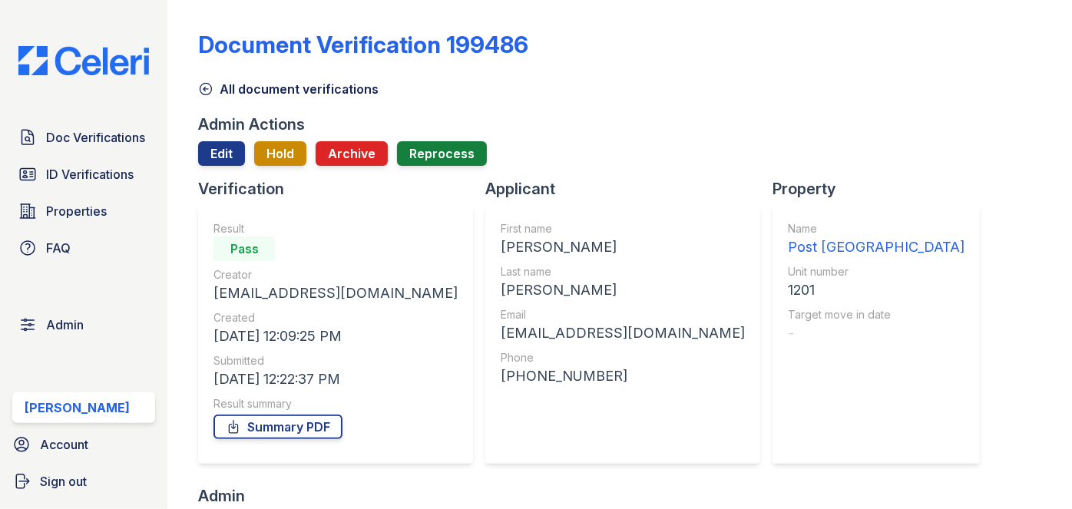
scroll to position [488, 0]
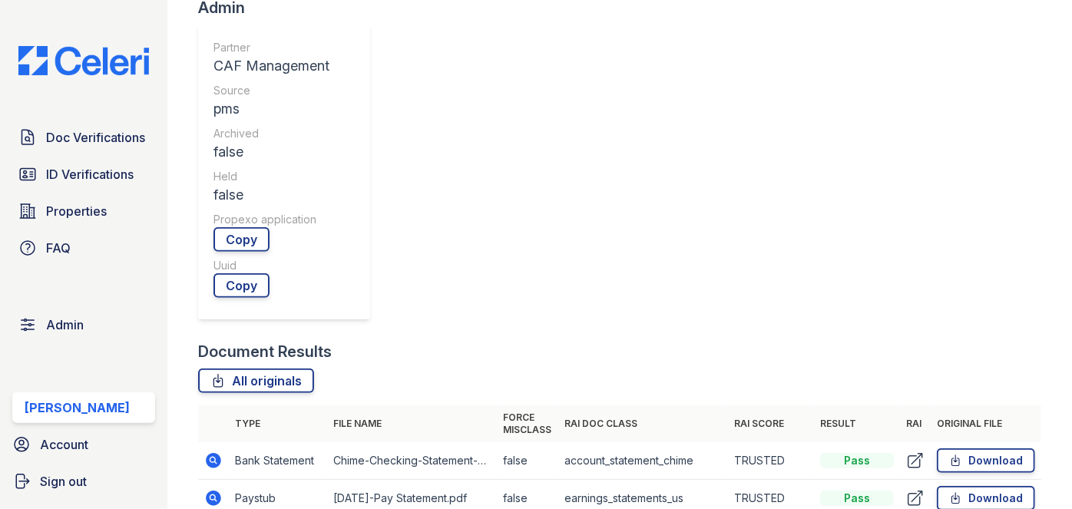
click at [209, 453] on icon at bounding box center [214, 460] width 15 height 15
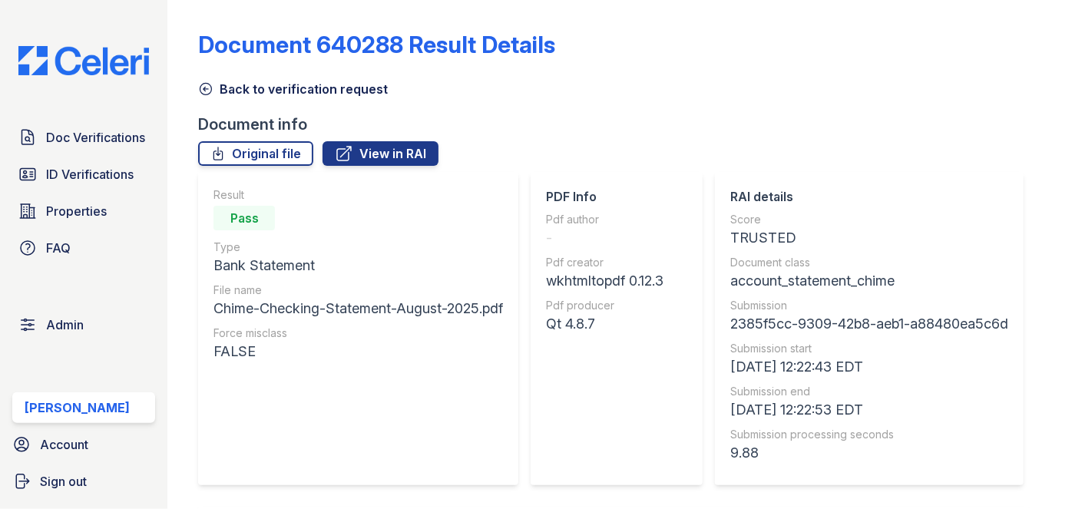
scroll to position [139, 0]
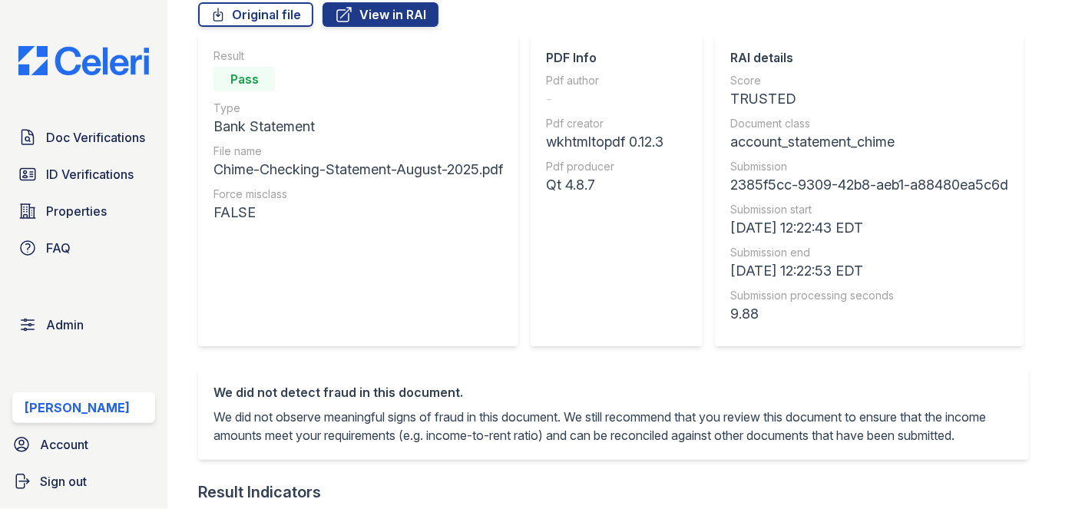
drag, startPoint x: 728, startPoint y: 118, endPoint x: 823, endPoint y: 115, distance: 95.3
click at [823, 116] on div "Document class" at bounding box center [869, 123] width 278 height 15
click at [745, 137] on div "account_statement_chime" at bounding box center [869, 141] width 278 height 21
drag, startPoint x: 751, startPoint y: 144, endPoint x: 911, endPoint y: 147, distance: 159.7
click at [911, 147] on div "RAI details Score TRUSTED Document class account_statement_chime Submission 238…" at bounding box center [869, 189] width 309 height 313
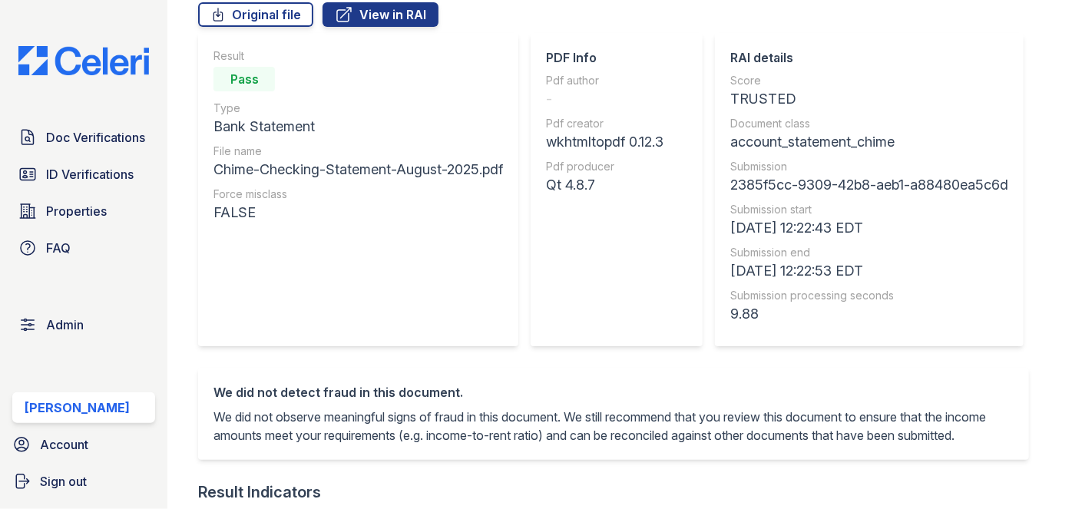
copy div "account_statement_chime"
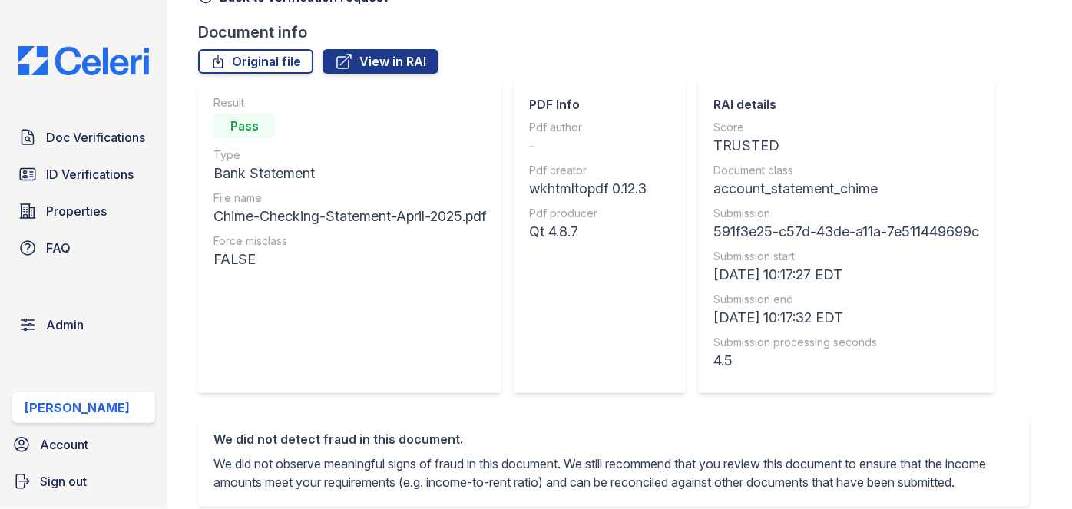
scroll to position [139, 0]
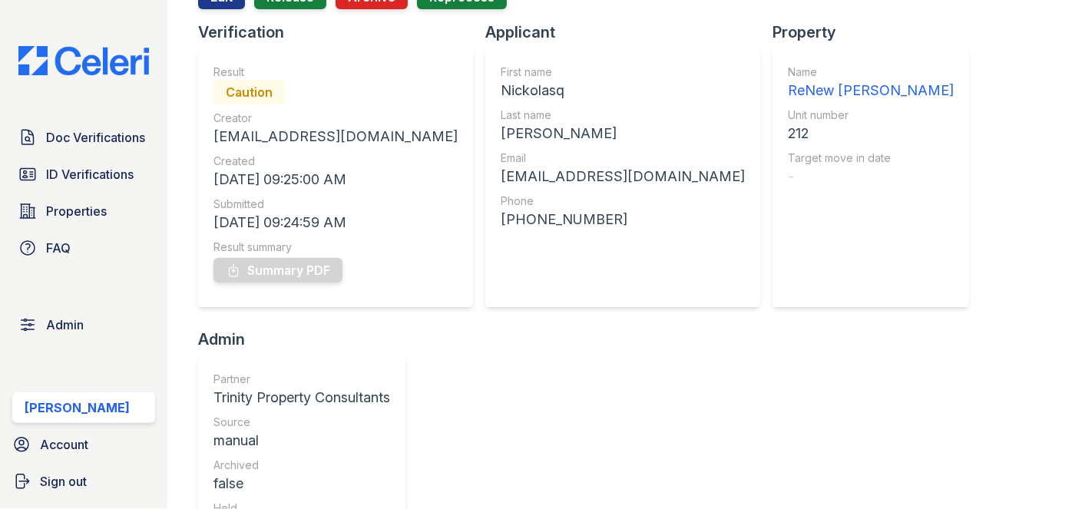
scroll to position [139, 0]
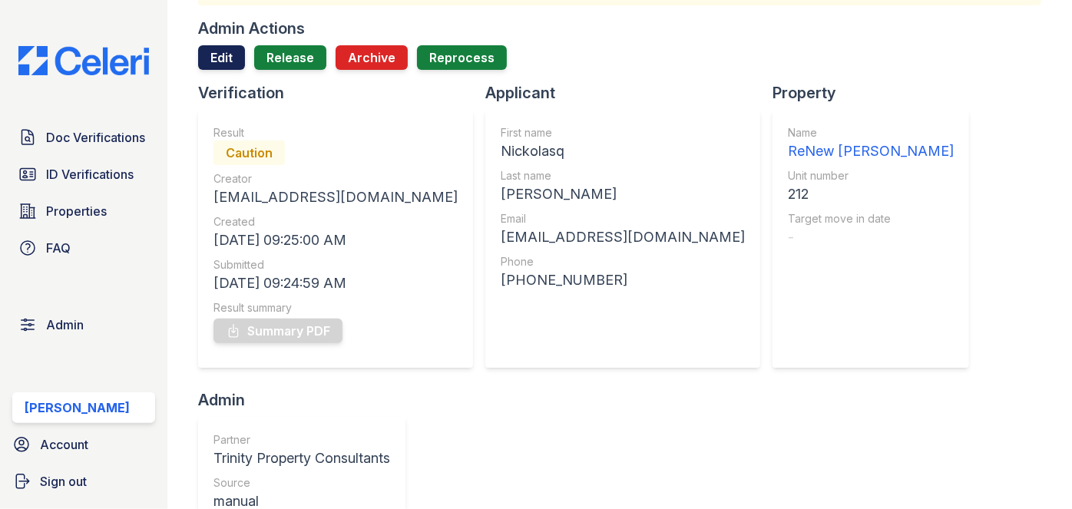
click at [221, 54] on link "Edit" at bounding box center [221, 57] width 47 height 25
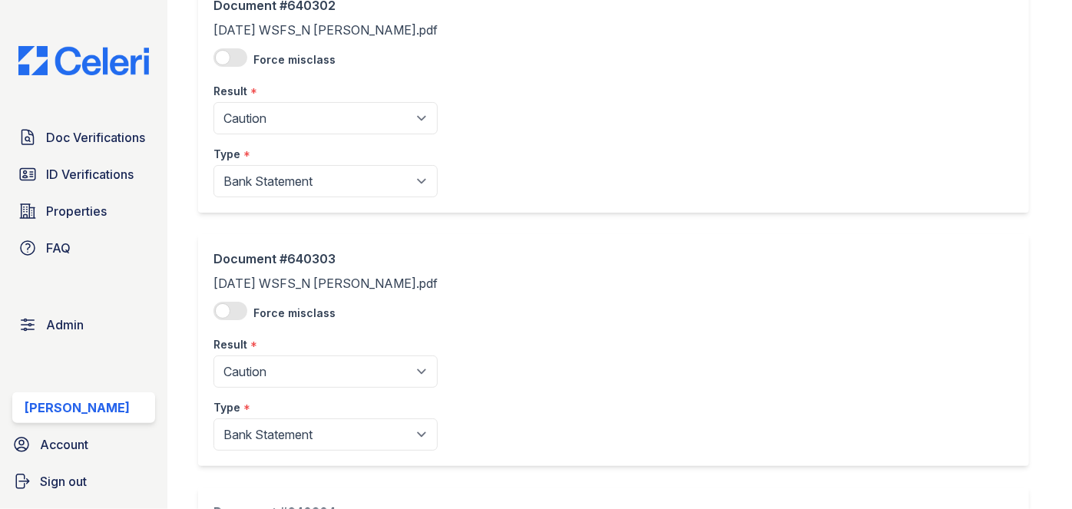
scroll to position [139, 0]
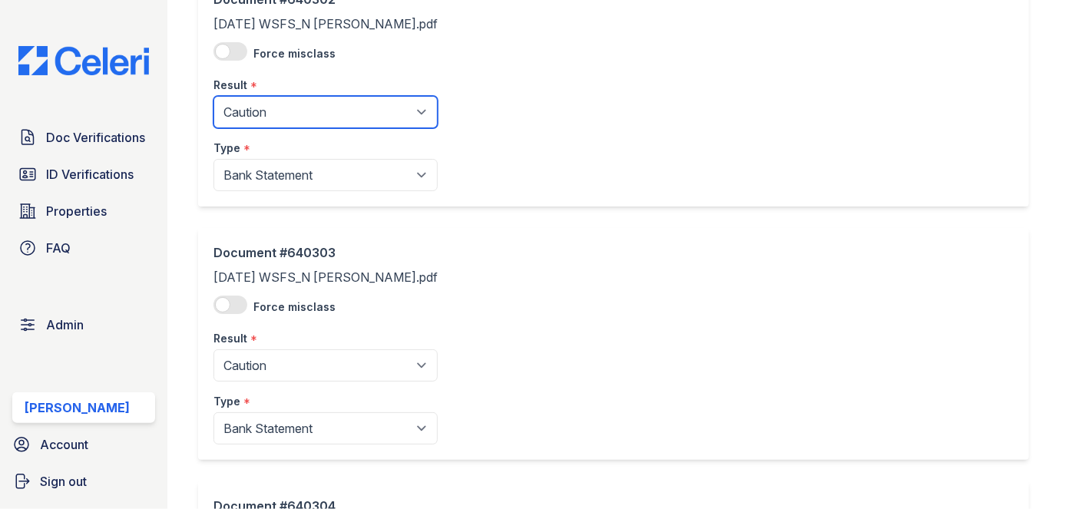
drag, startPoint x: 289, startPoint y: 104, endPoint x: 286, endPoint y: 117, distance: 12.5
click at [289, 104] on select "Pending Sent Started Processing Pass Fail Caution Error N/A" at bounding box center [325, 112] width 224 height 32
select select "pass"
click at [213, 96] on select "Pending Sent Started Processing Pass Fail Caution Error N/A" at bounding box center [325, 112] width 224 height 32
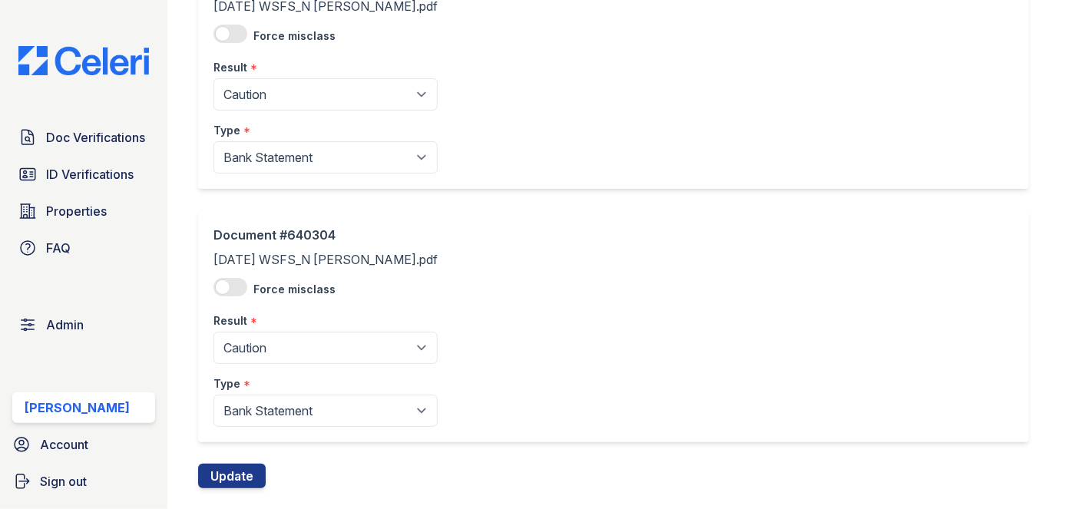
scroll to position [418, 0]
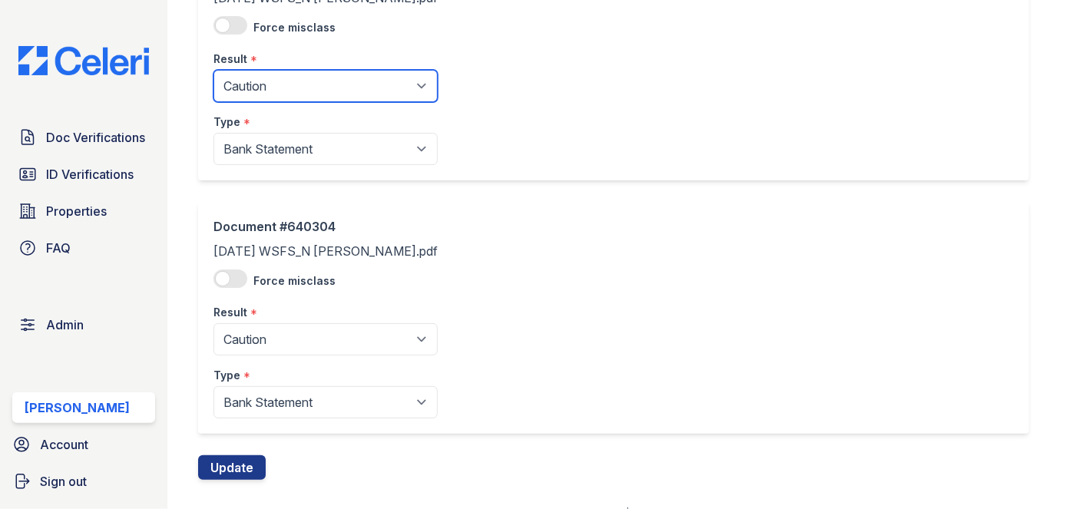
click at [269, 80] on select "Pending Sent Started Processing Pass Fail Caution Error N/A" at bounding box center [325, 86] width 224 height 32
select select "pass"
click at [213, 70] on select "Pending Sent Started Processing Pass Fail Caution Error N/A" at bounding box center [325, 86] width 224 height 32
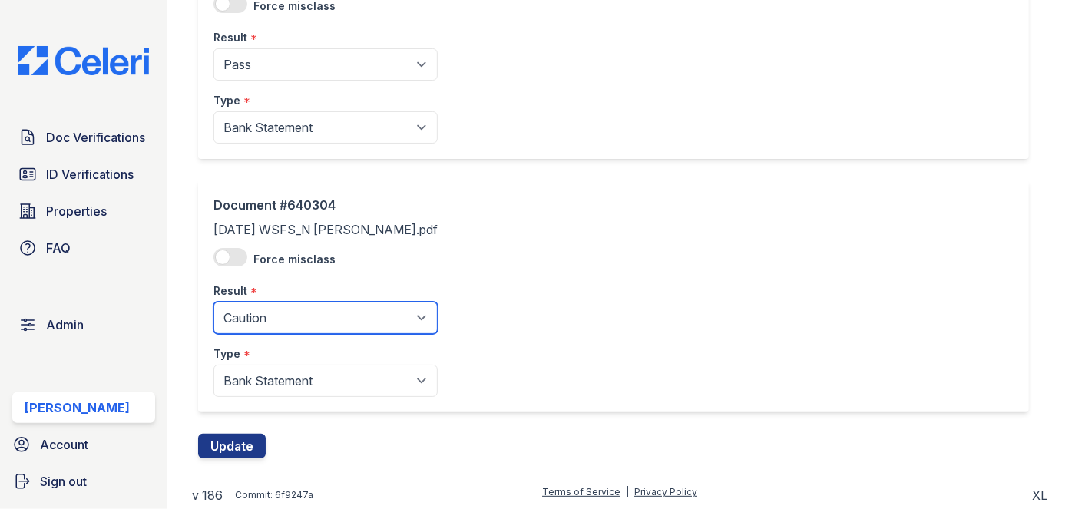
click at [270, 303] on select "Pending Sent Started Processing Pass Fail Caution Error N/A" at bounding box center [325, 318] width 224 height 32
select select "pass"
click at [213, 302] on select "Pending Sent Started Processing Pass Fail Caution Error N/A" at bounding box center [325, 318] width 224 height 32
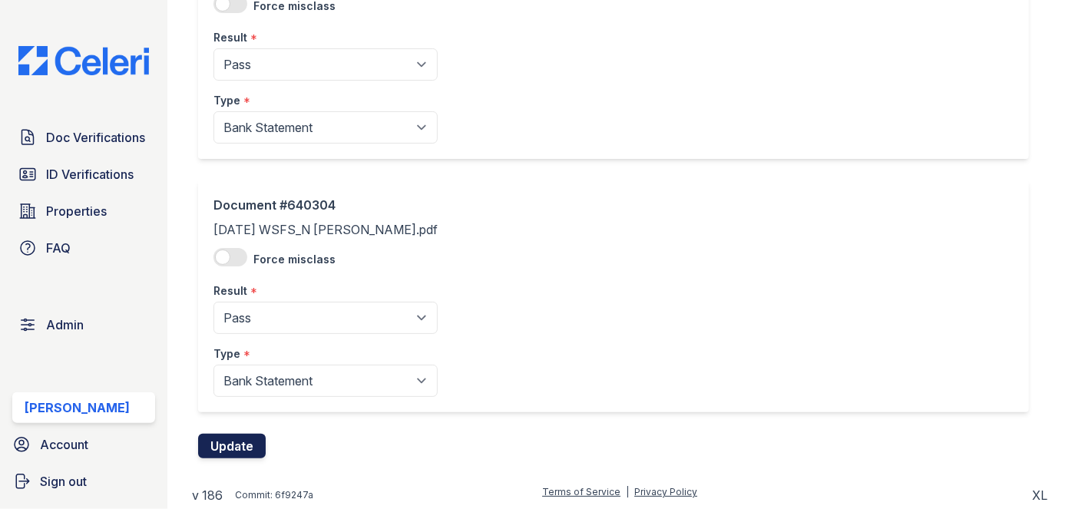
click at [258, 440] on button "Update" at bounding box center [232, 446] width 68 height 25
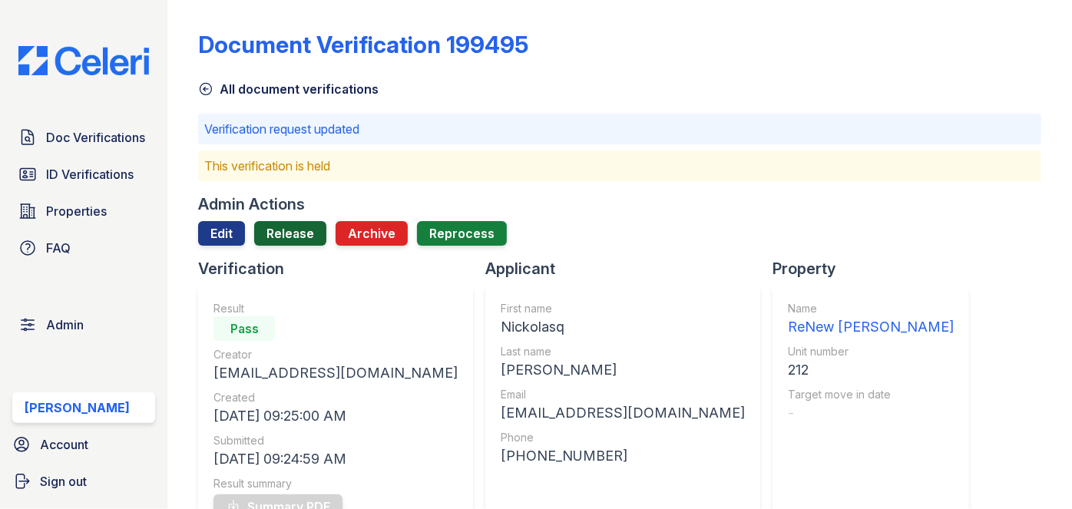
click at [300, 227] on link "Release" at bounding box center [290, 233] width 72 height 25
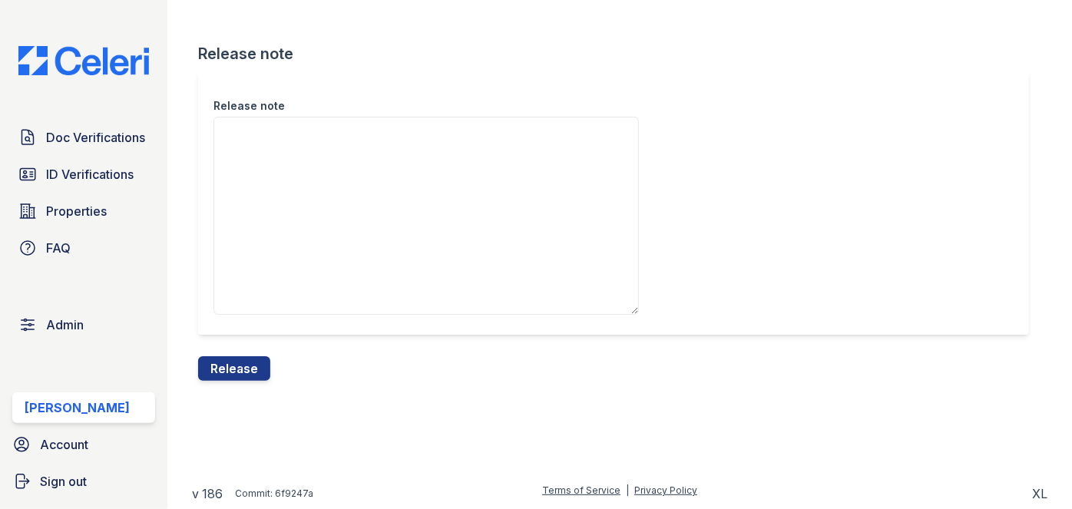
click at [246, 367] on button "Release" at bounding box center [234, 368] width 72 height 25
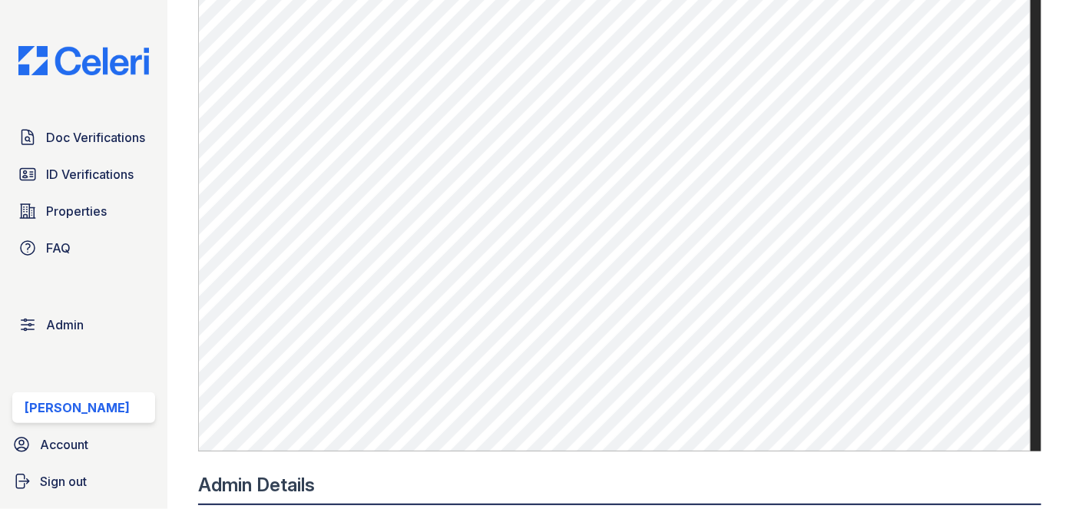
scroll to position [977, 0]
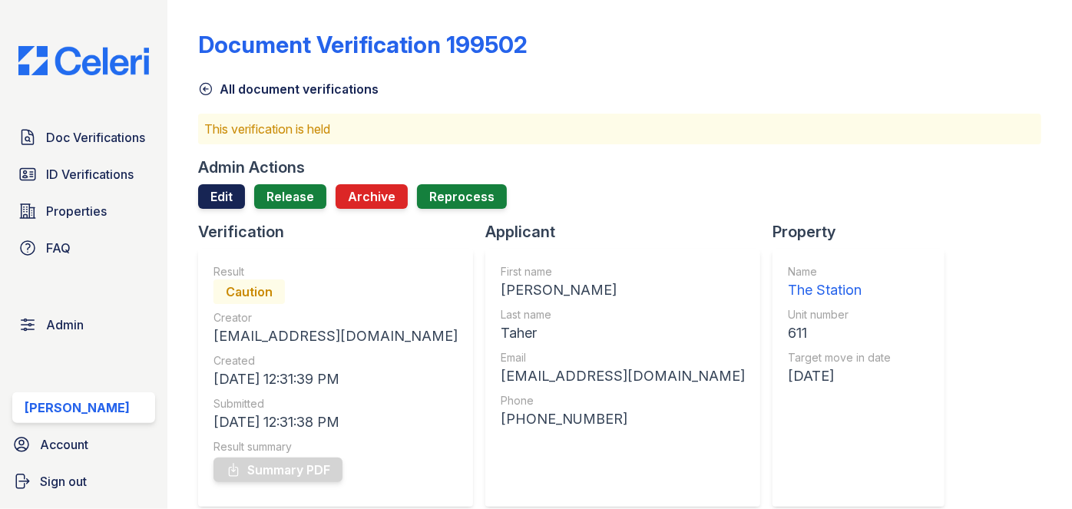
click at [226, 191] on link "Edit" at bounding box center [221, 196] width 47 height 25
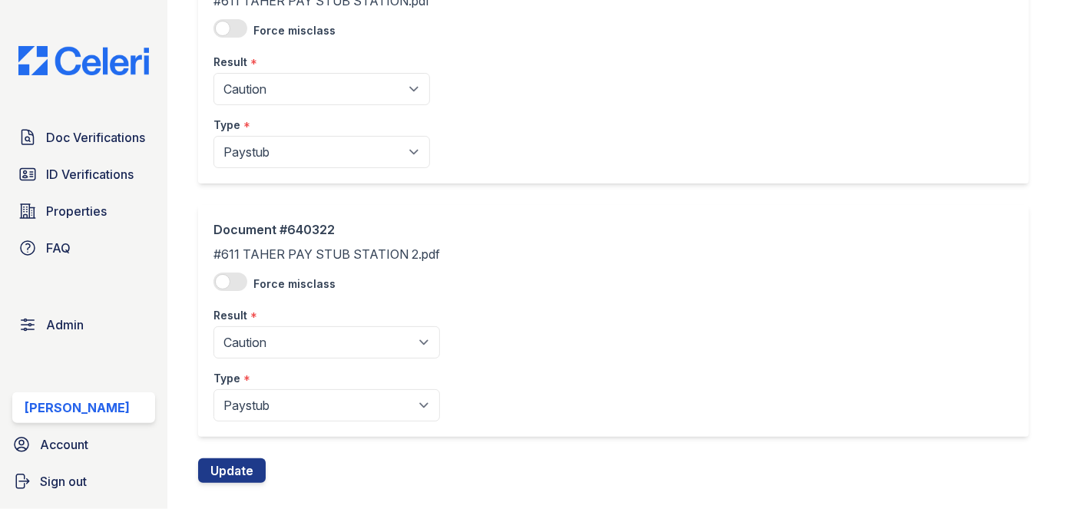
scroll to position [187, 0]
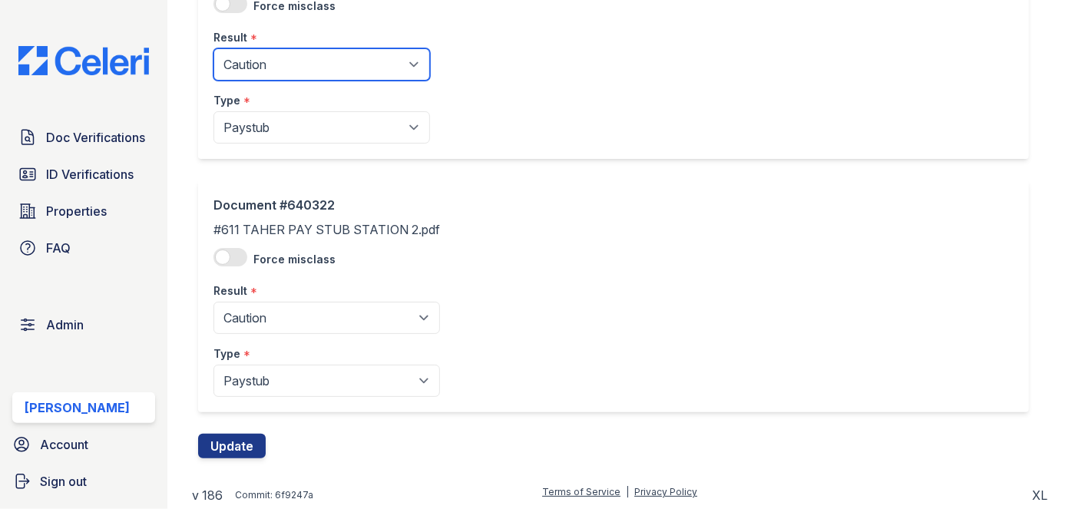
click at [289, 74] on select "Pending Sent Started Processing Pass Fail Caution Error N/A" at bounding box center [321, 64] width 217 height 32
select select "pass"
click at [213, 48] on select "Pending Sent Started Processing Pass Fail Caution Error N/A" at bounding box center [321, 64] width 217 height 32
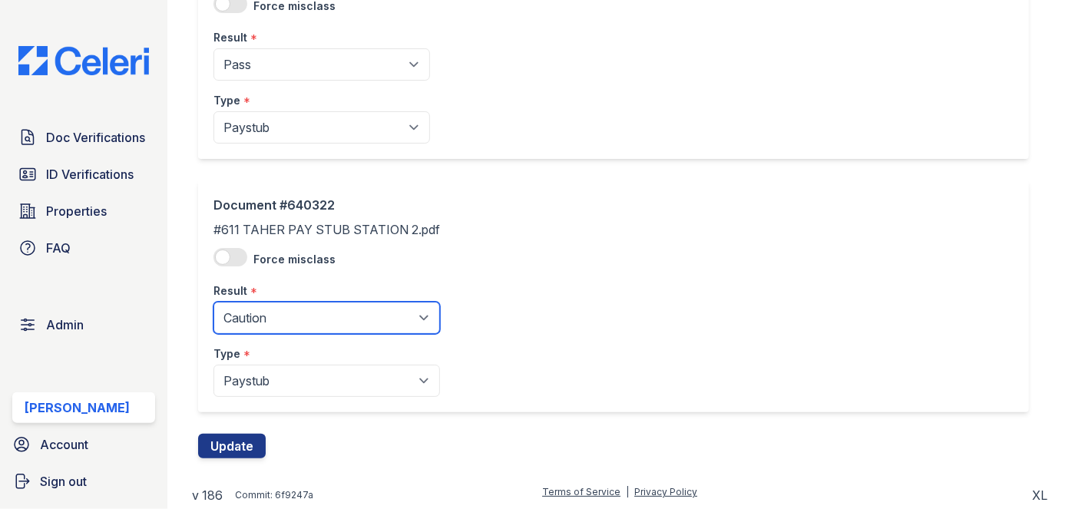
drag, startPoint x: 268, startPoint y: 319, endPoint x: 269, endPoint y: 306, distance: 13.1
click at [268, 319] on select "Pending Sent Started Processing Pass Fail Caution Error N/A" at bounding box center [326, 318] width 227 height 32
select select "pass"
click at [213, 302] on select "Pending Sent Started Processing Pass Fail Caution Error N/A" at bounding box center [326, 318] width 227 height 32
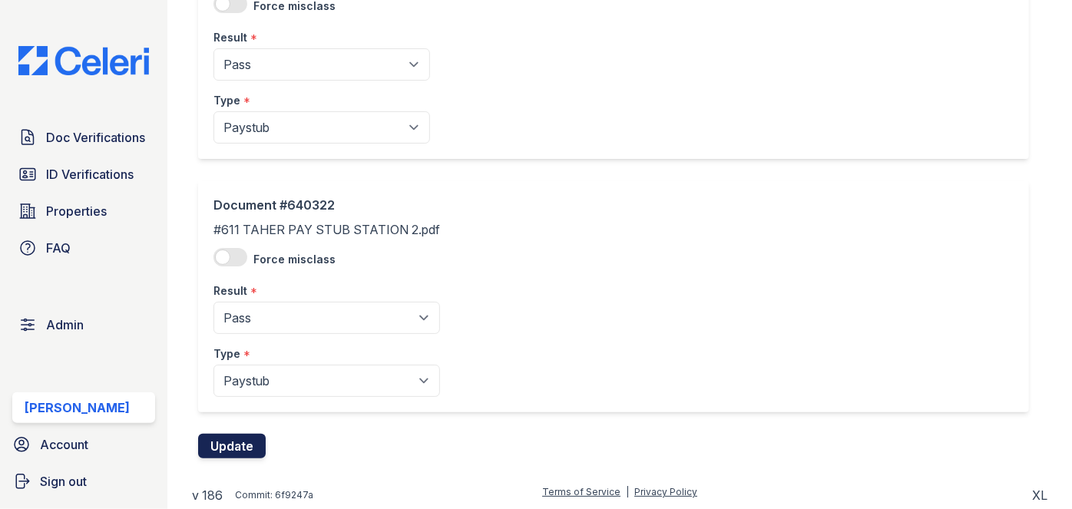
click at [237, 447] on button "Update" at bounding box center [232, 446] width 68 height 25
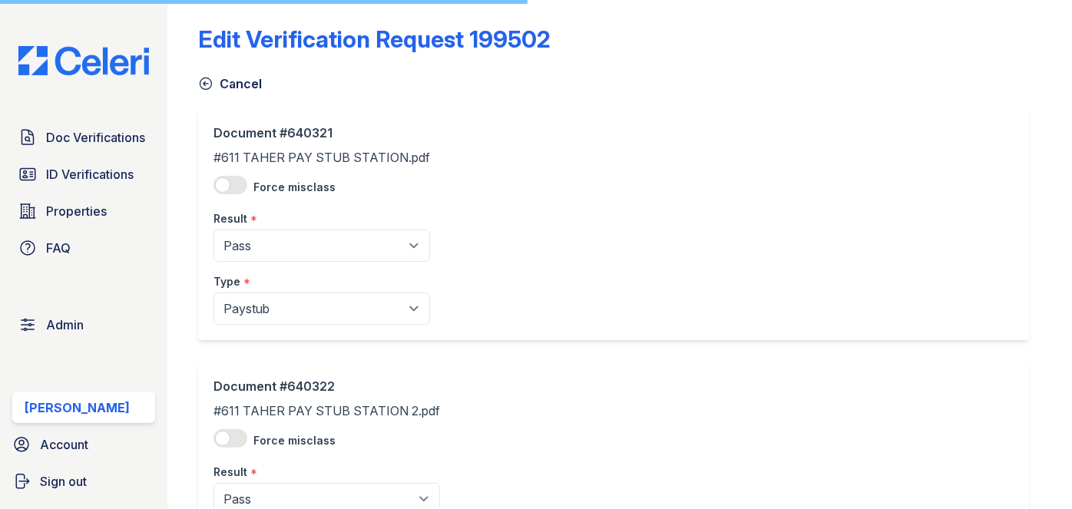
scroll to position [0, 0]
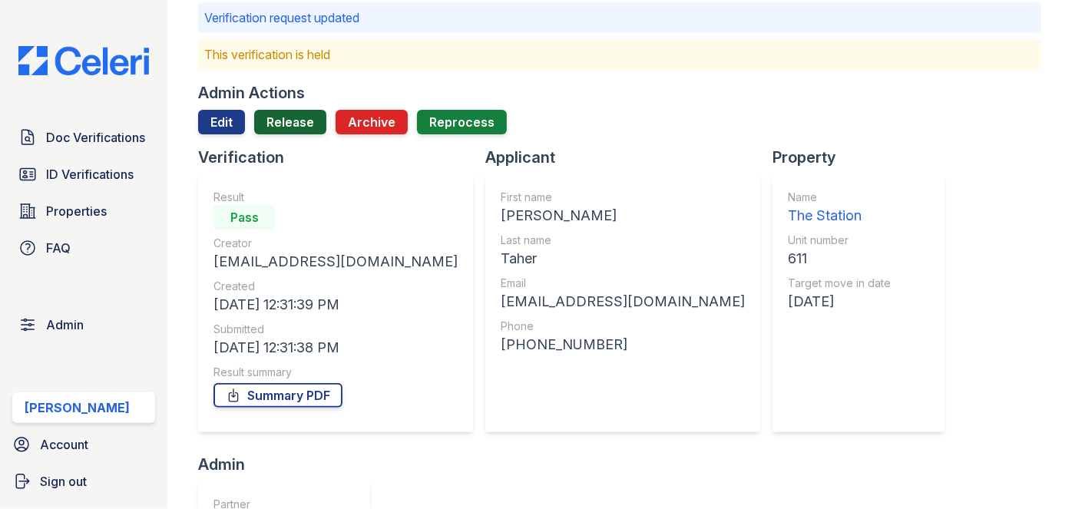
scroll to position [69, 0]
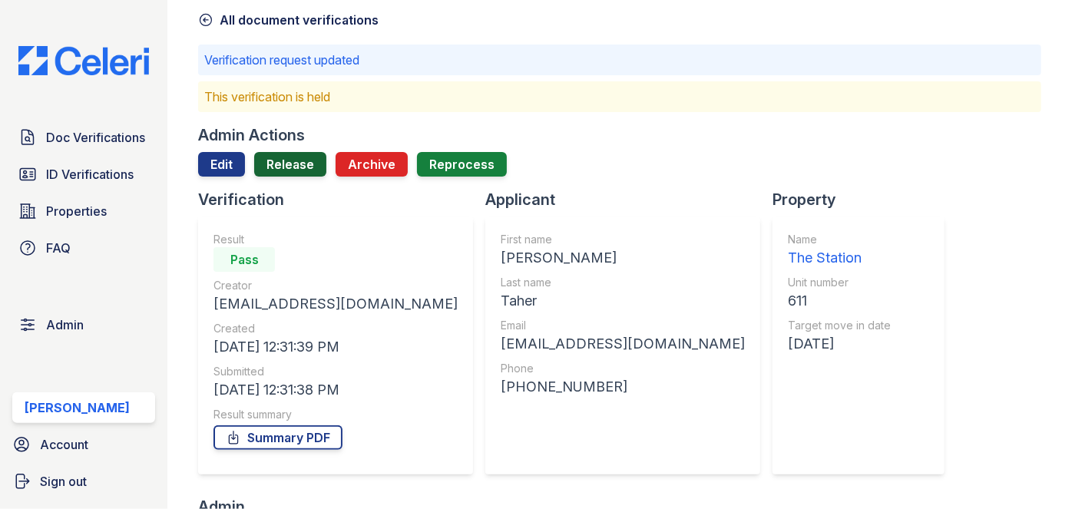
click at [304, 162] on link "Release" at bounding box center [290, 164] width 72 height 25
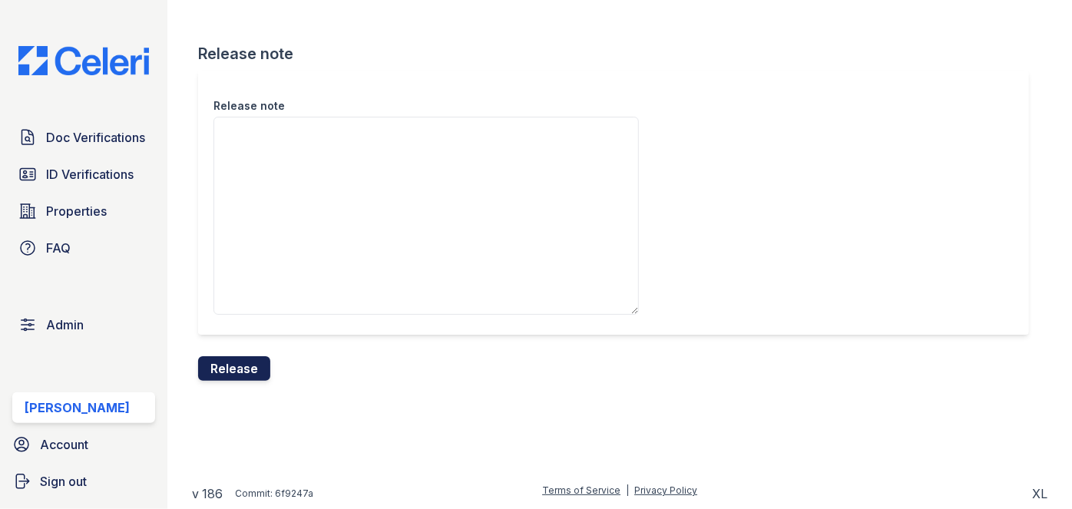
click at [246, 372] on button "Release" at bounding box center [234, 368] width 72 height 25
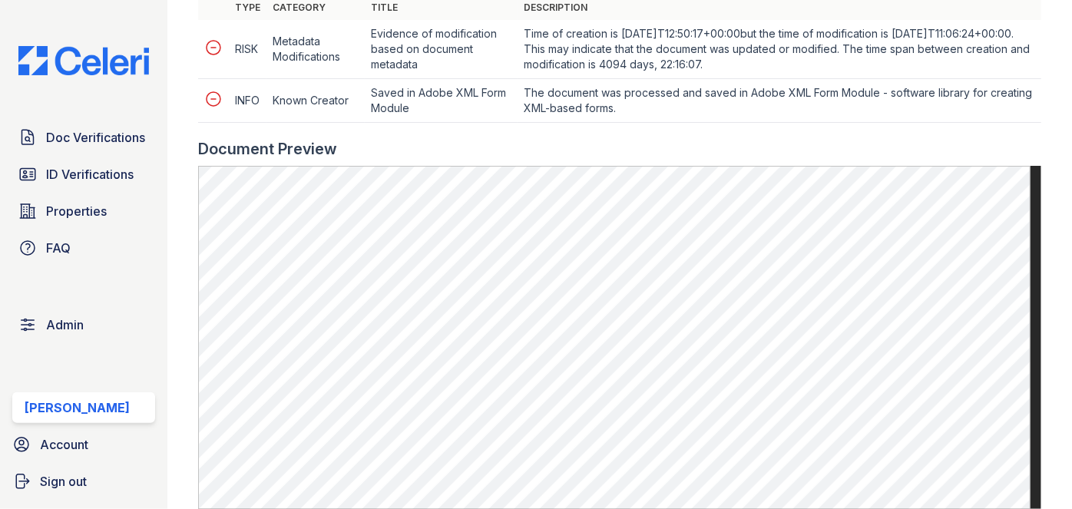
scroll to position [768, 0]
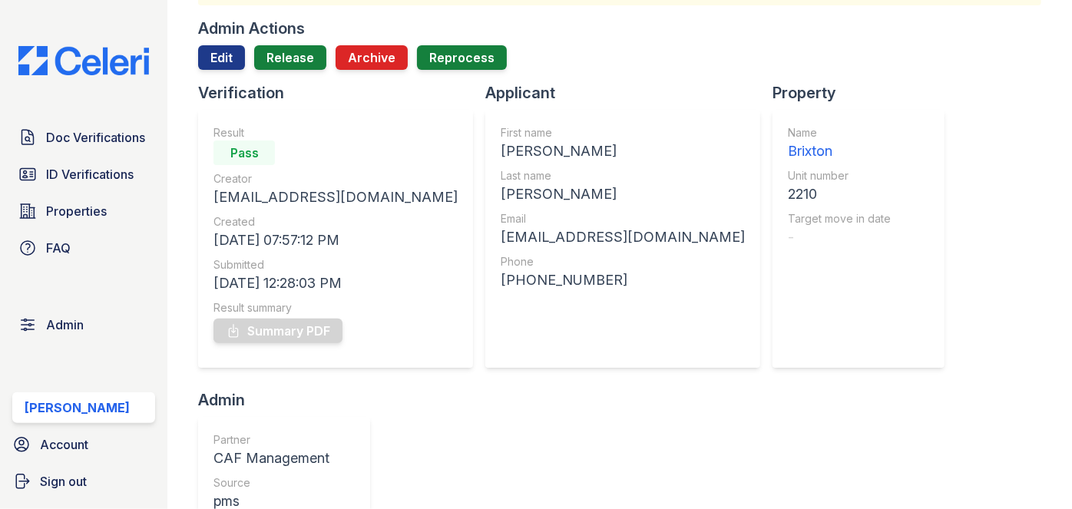
scroll to position [69, 0]
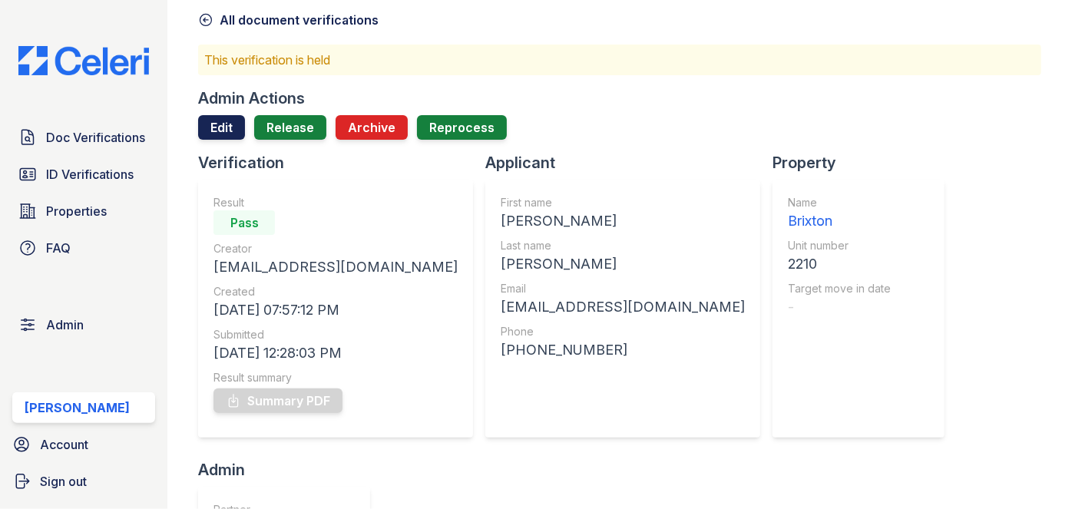
click at [231, 123] on link "Edit" at bounding box center [221, 127] width 47 height 25
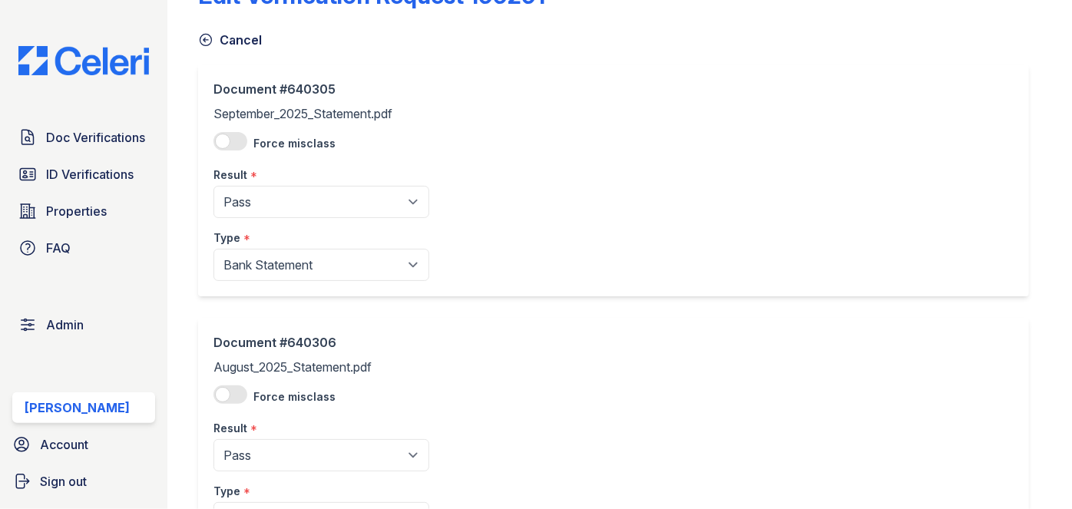
scroll to position [139, 0]
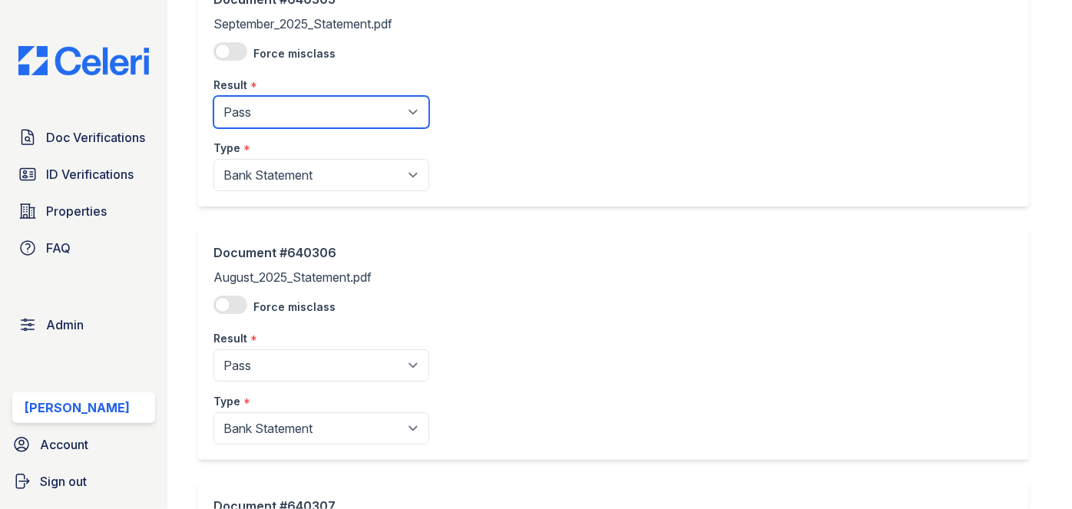
click at [282, 113] on select "Pending Sent Started Processing Pass Fail Caution Error N/A" at bounding box center [321, 112] width 216 height 32
select select "caution"
click at [213, 96] on select "Pending Sent Started Processing Pass Fail Caution Error N/A" at bounding box center [321, 112] width 216 height 32
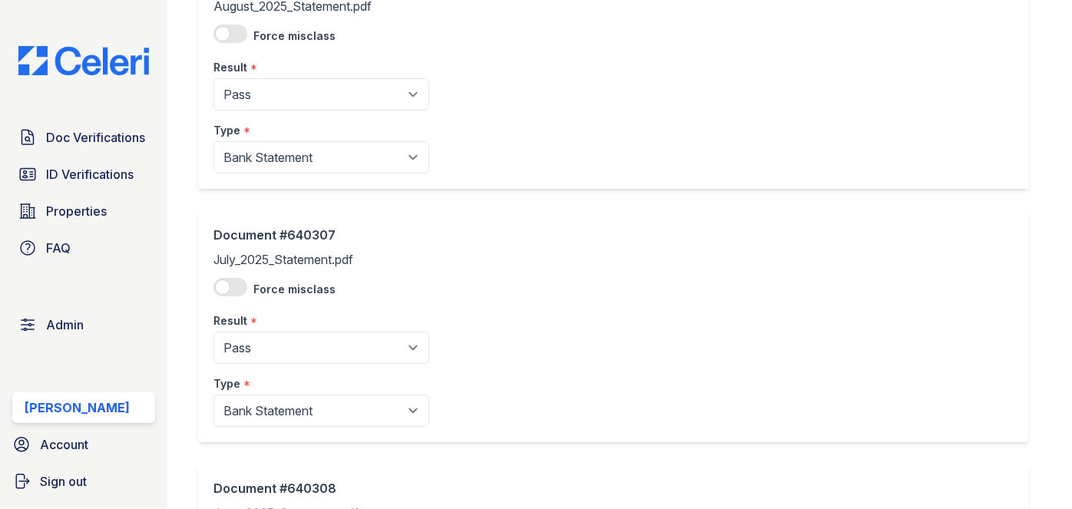
scroll to position [418, 0]
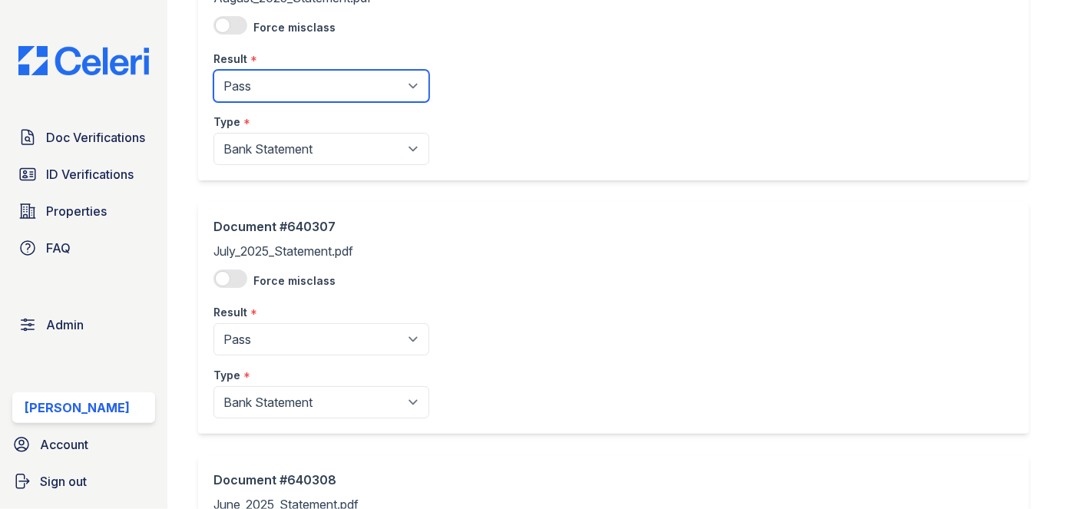
click at [284, 95] on select "Pending Sent Started Processing Pass Fail Caution Error N/A" at bounding box center [321, 86] width 216 height 32
select select "caution"
click at [213, 70] on select "Pending Sent Started Processing Pass Fail Caution Error N/A" at bounding box center [321, 86] width 216 height 32
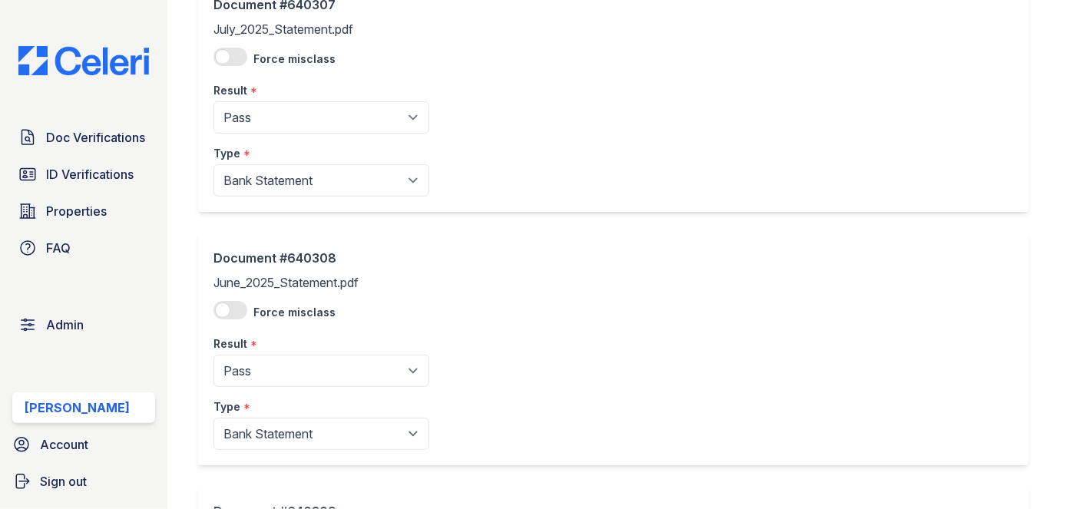
scroll to position [698, 0]
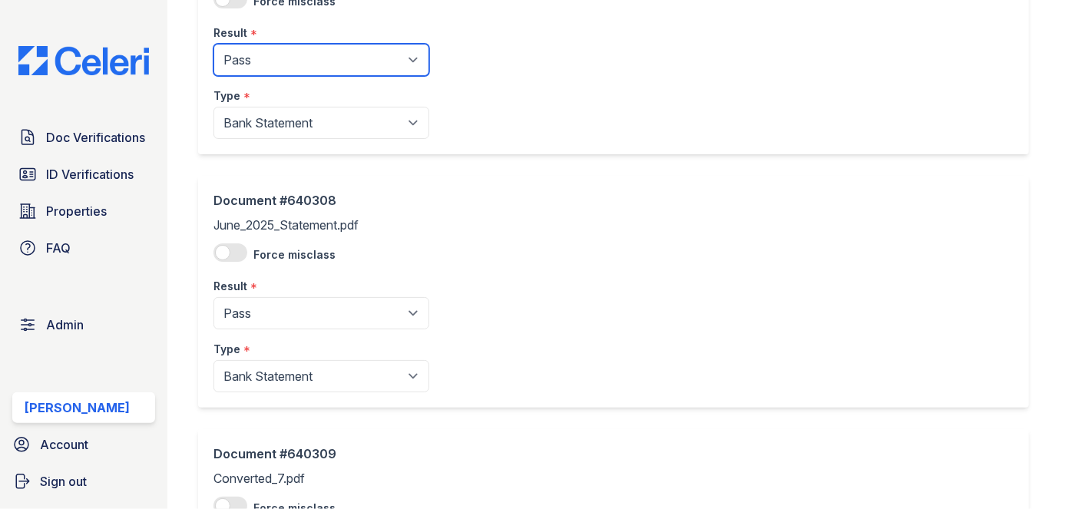
drag, startPoint x: 278, startPoint y: 55, endPoint x: 276, endPoint y: 64, distance: 8.6
click at [278, 55] on select "Pending Sent Started Processing Pass Fail Caution Error N/A" at bounding box center [321, 60] width 216 height 32
select select "caution"
click at [213, 44] on select "Pending Sent Started Processing Pass Fail Caution Error N/A" at bounding box center [321, 60] width 216 height 32
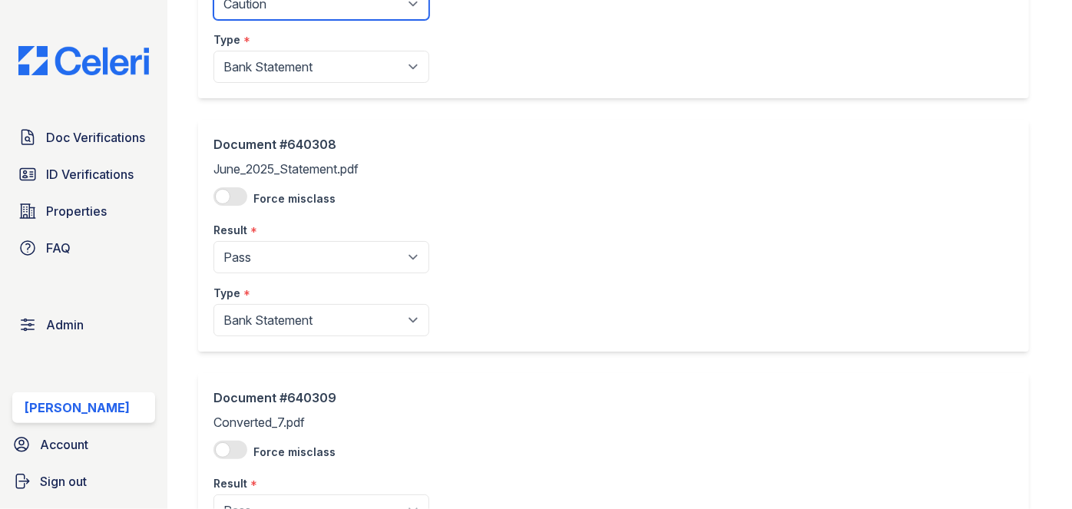
scroll to position [977, 0]
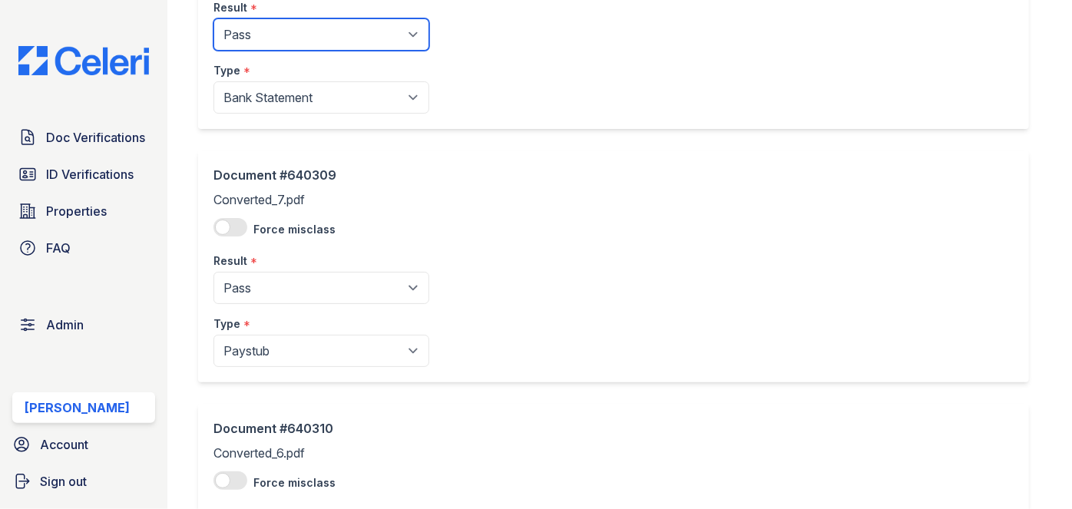
click at [284, 34] on select "Pending Sent Started Processing Pass Fail Caution Error N/A" at bounding box center [321, 34] width 216 height 32
select select "caution"
click at [213, 18] on select "Pending Sent Started Processing Pass Fail Caution Error N/A" at bounding box center [321, 34] width 216 height 32
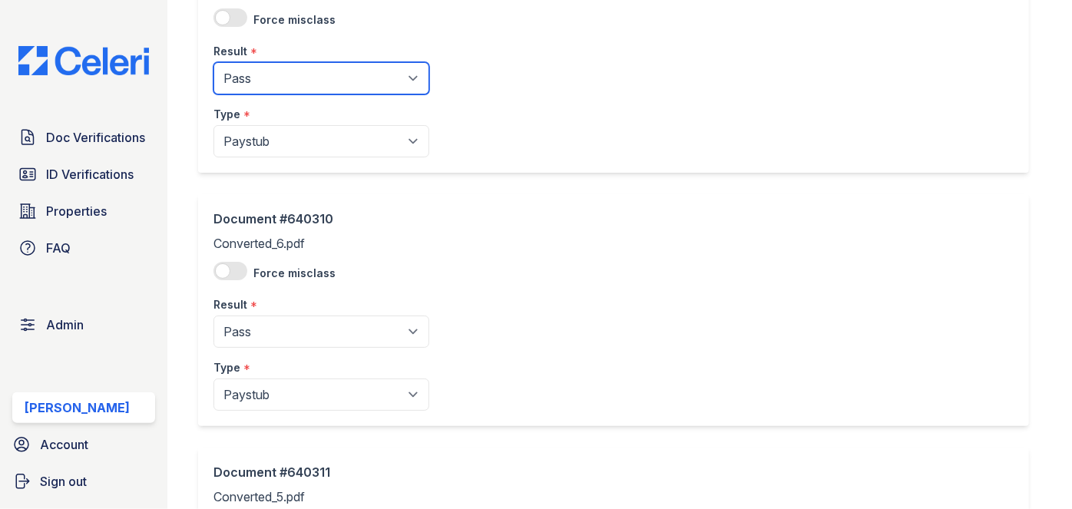
click at [288, 72] on select "Pending Sent Started Processing Pass Fail Caution Error N/A" at bounding box center [321, 78] width 216 height 32
select select "caution"
click at [213, 62] on select "Pending Sent Started Processing Pass Fail Caution Error N/A" at bounding box center [321, 78] width 216 height 32
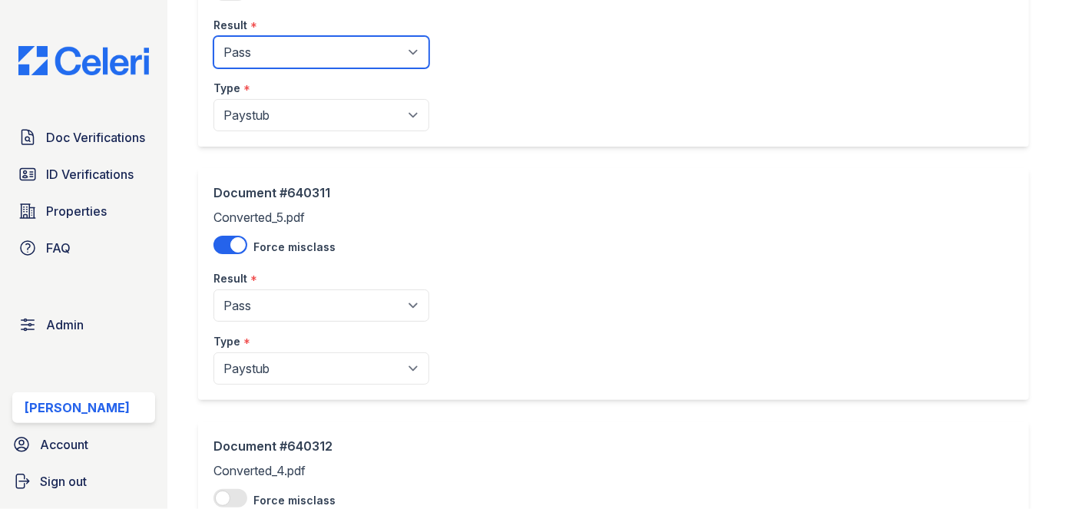
click at [288, 52] on select "Pending Sent Started Processing Pass Fail Caution Error N/A" at bounding box center [321, 52] width 216 height 32
select select "caution"
click at [213, 36] on select "Pending Sent Started Processing Pass Fail Caution Error N/A" at bounding box center [321, 52] width 216 height 32
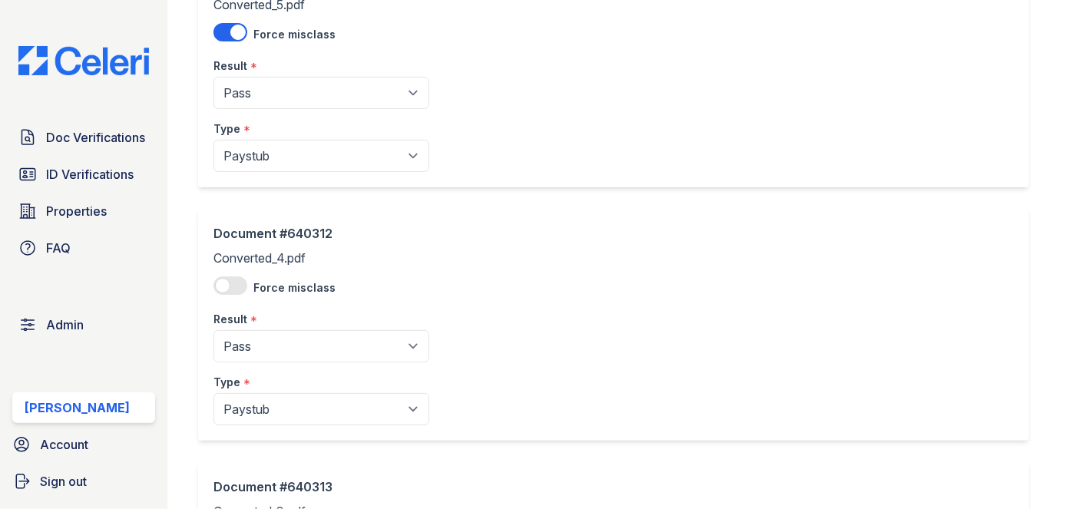
scroll to position [1744, 0]
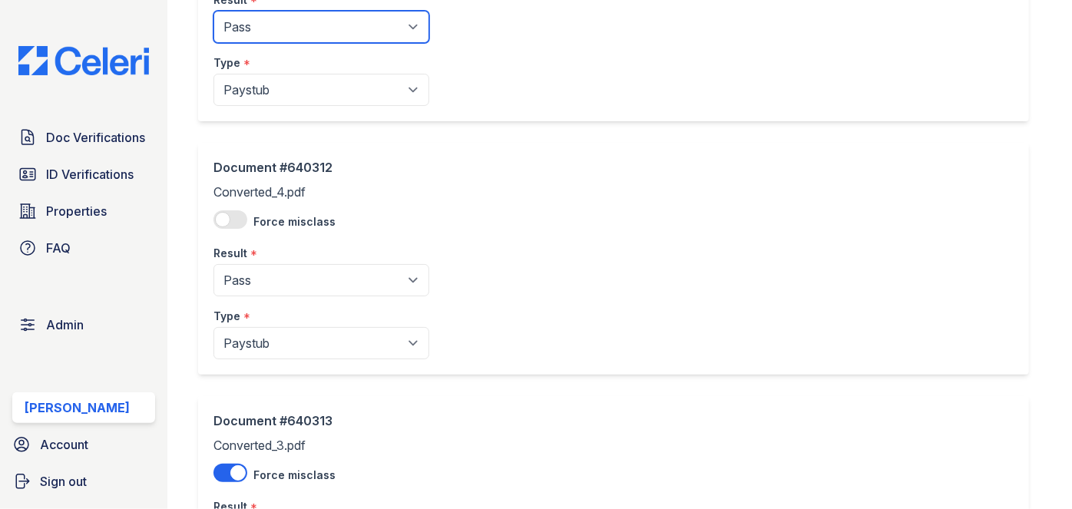
click at [294, 17] on select "Pending Sent Started Processing Pass Fail Caution Error N/A" at bounding box center [321, 27] width 216 height 32
select select "caution"
click at [213, 11] on select "Pending Sent Started Processing Pass Fail Caution Error N/A" at bounding box center [321, 27] width 216 height 32
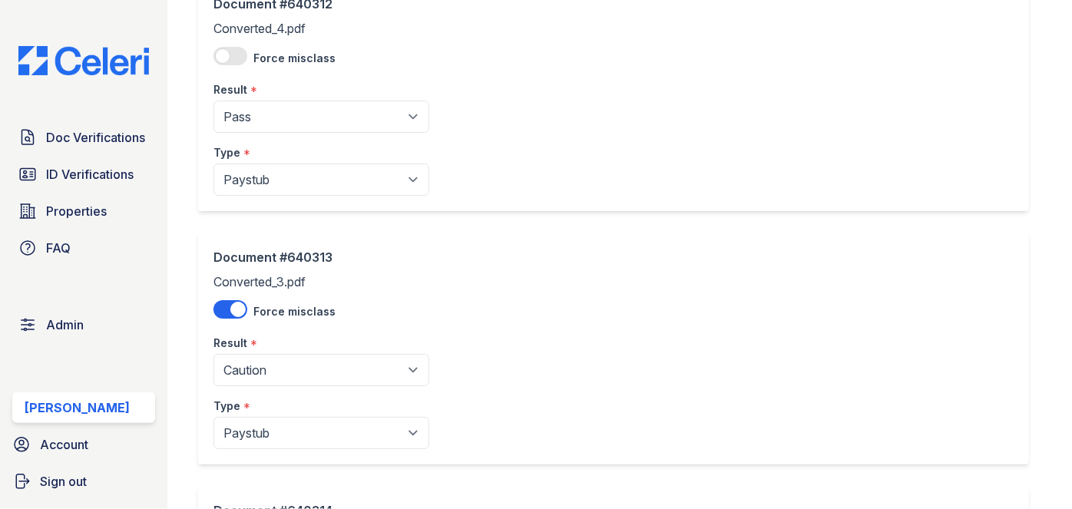
scroll to position [1954, 0]
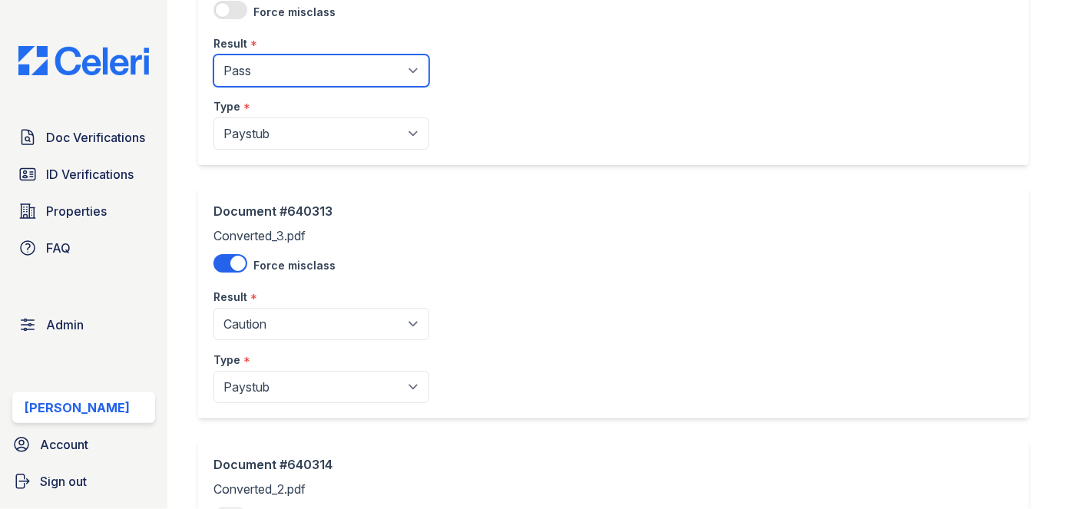
click at [292, 68] on select "Pending Sent Started Processing Pass Fail Caution Error N/A" at bounding box center [321, 71] width 216 height 32
select select "caution"
click at [213, 55] on select "Pending Sent Started Processing Pass Fail Caution Error N/A" at bounding box center [321, 71] width 216 height 32
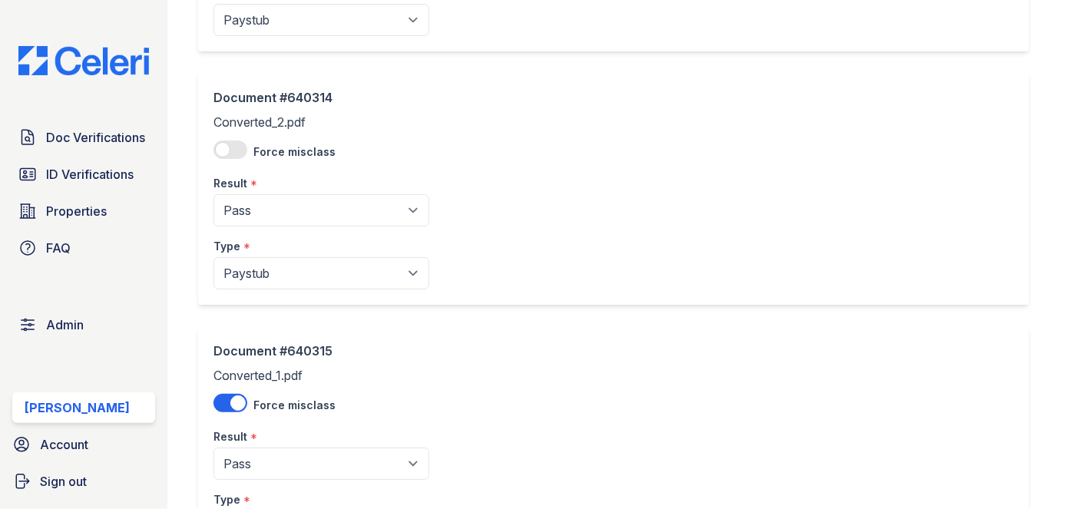
scroll to position [2442, 0]
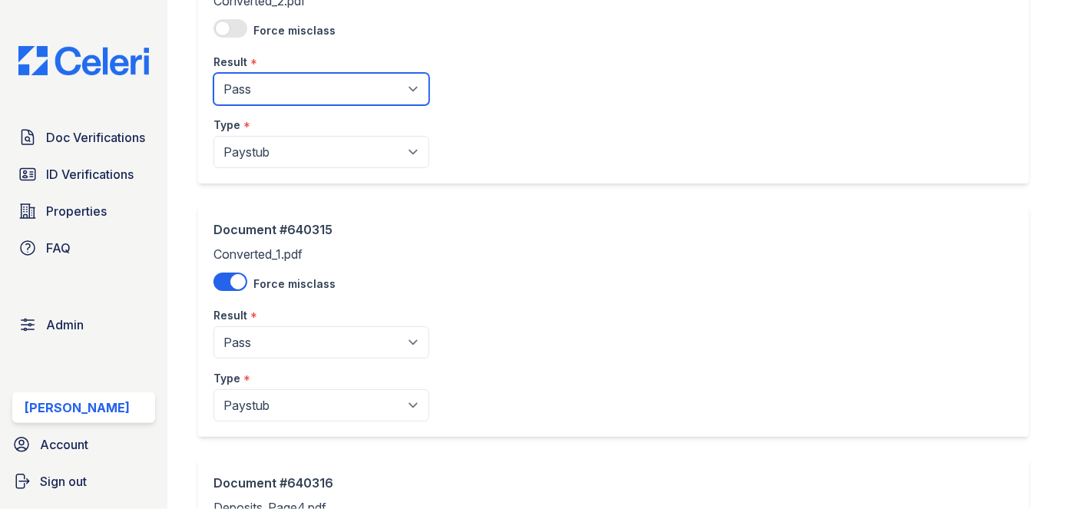
click at [290, 79] on select "Pending Sent Started Processing Pass Fail Caution Error N/A" at bounding box center [321, 89] width 216 height 32
select select "caution"
click at [213, 73] on select "Pending Sent Started Processing Pass Fail Caution Error N/A" at bounding box center [321, 89] width 216 height 32
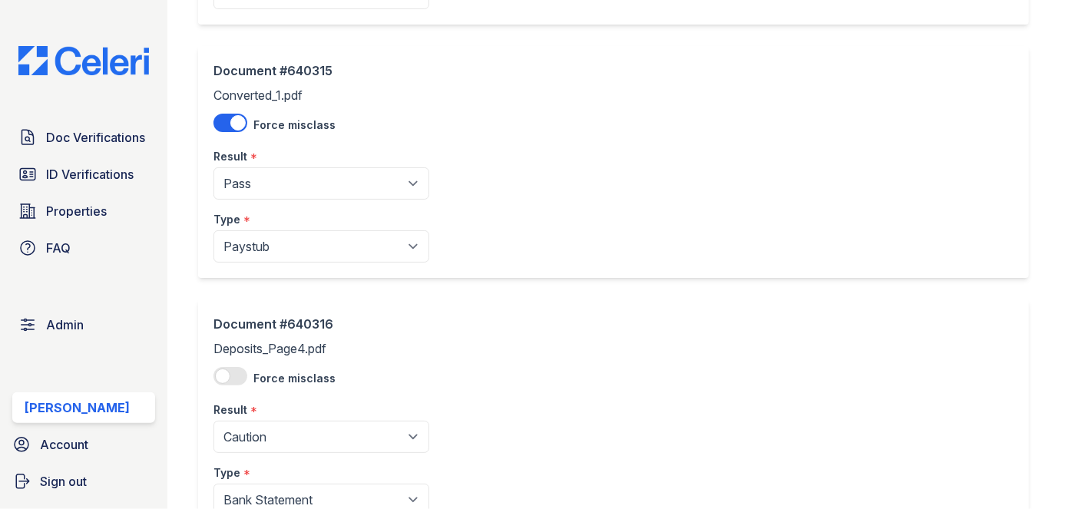
scroll to position [2722, 0]
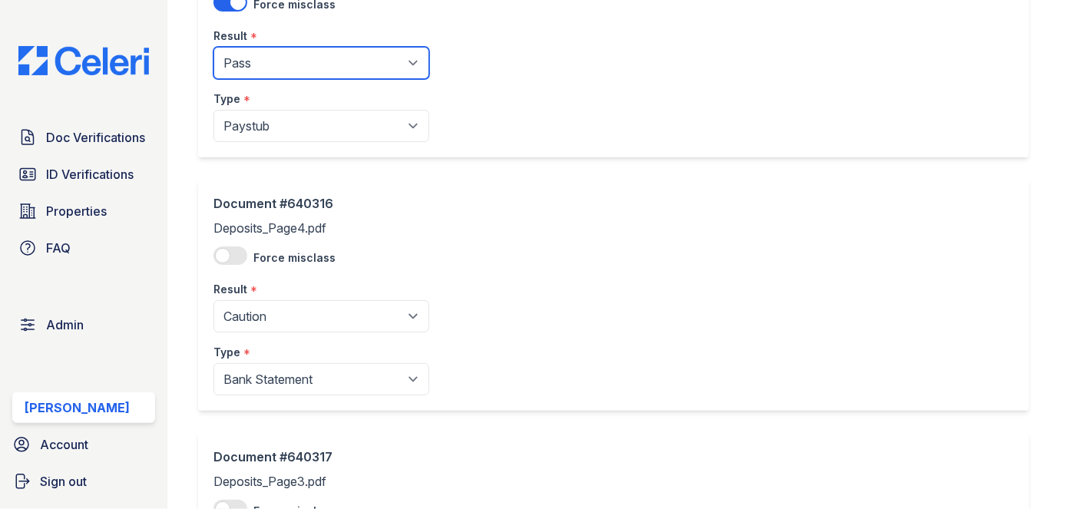
click at [268, 57] on select "Pending Sent Started Processing Pass Fail Caution Error N/A" at bounding box center [321, 63] width 216 height 32
select select "caution"
click at [213, 47] on select "Pending Sent Started Processing Pass Fail Caution Error N/A" at bounding box center [321, 63] width 216 height 32
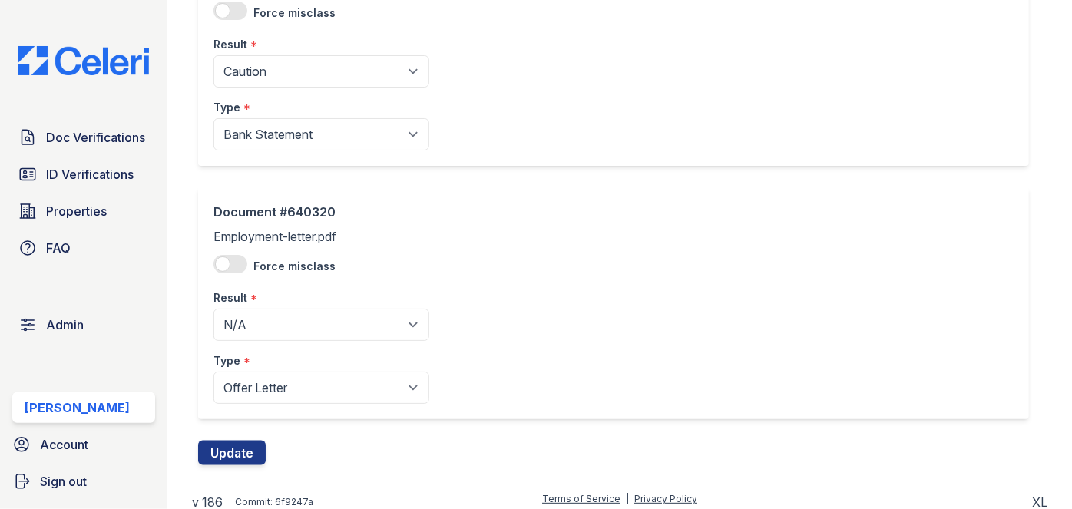
scroll to position [3728, 0]
click at [243, 439] on button "Update" at bounding box center [232, 451] width 68 height 25
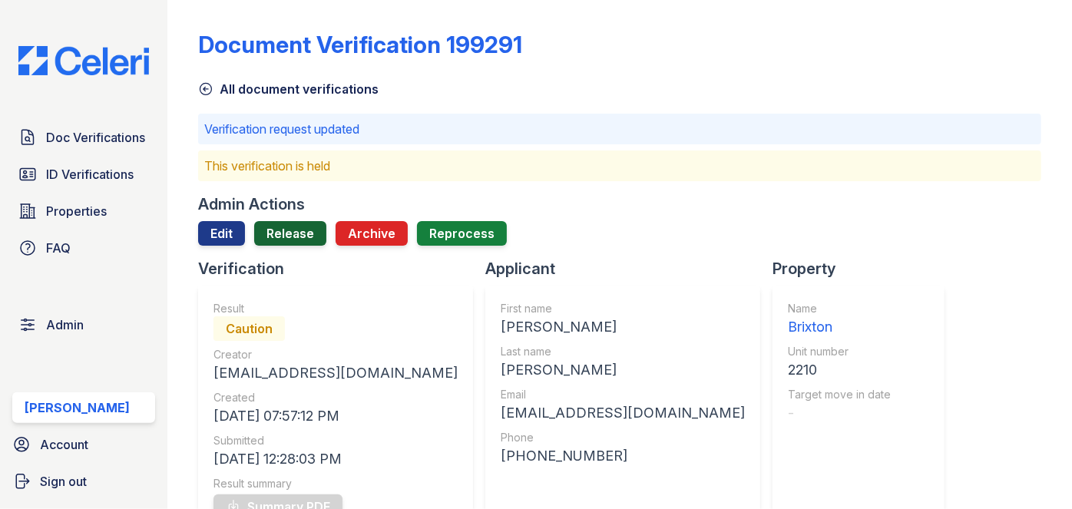
click at [293, 239] on link "Release" at bounding box center [290, 233] width 72 height 25
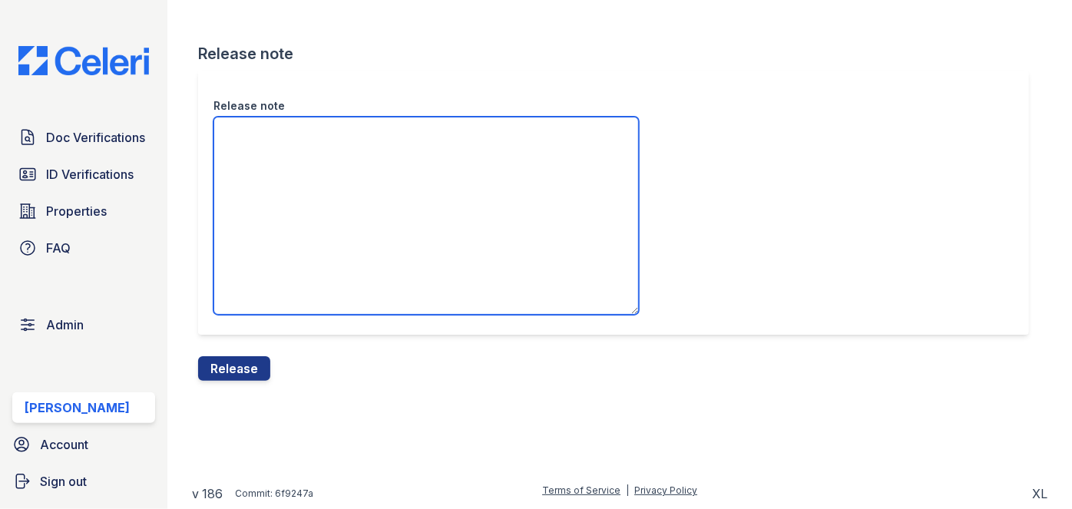
click at [290, 156] on textarea "Release note" at bounding box center [425, 216] width 425 height 198
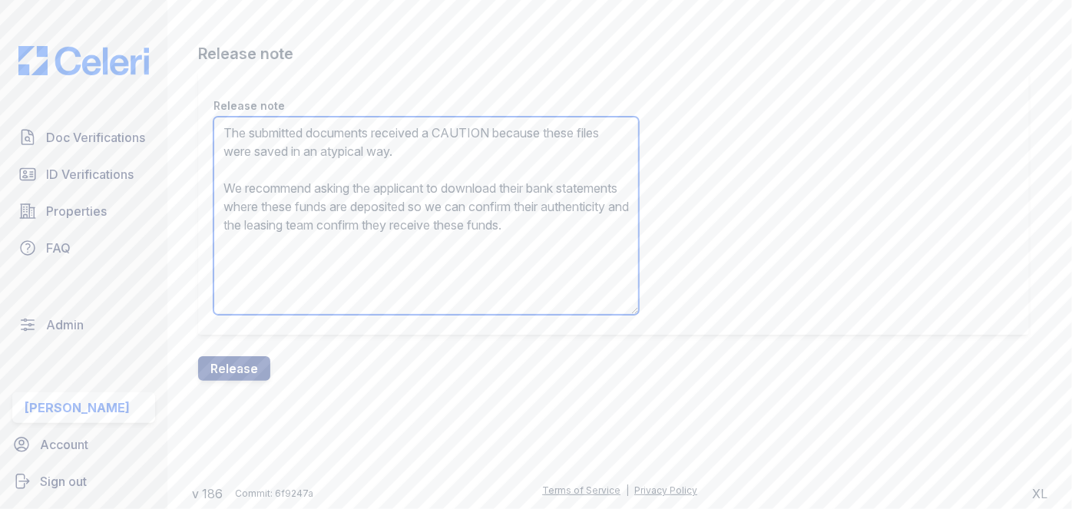
click at [295, 190] on textarea "The submitted documents received a CAUTION because these files were saved in an…" at bounding box center [425, 216] width 425 height 198
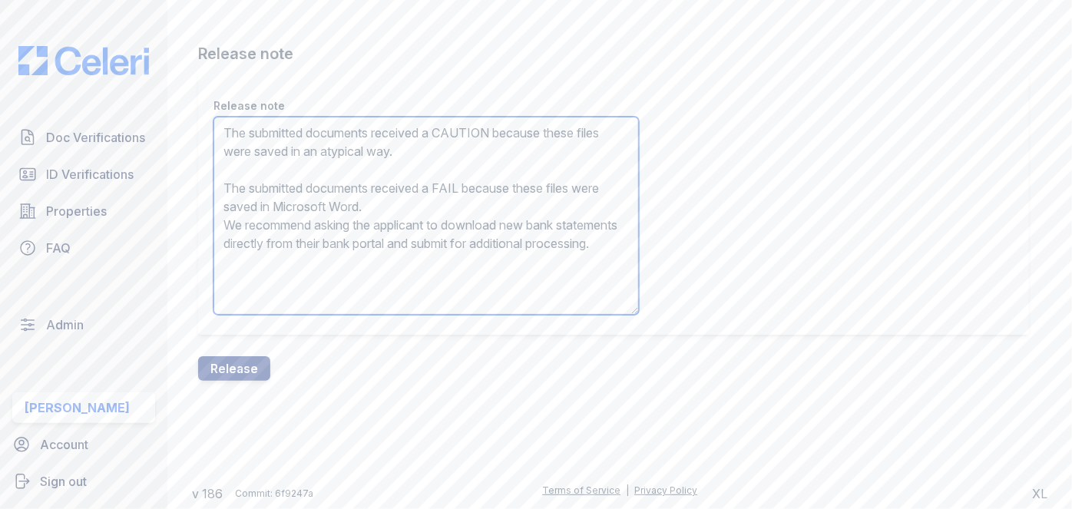
click at [292, 184] on textarea "The submitted documents received a CAUTION because these files were saved in an…" at bounding box center [425, 216] width 425 height 198
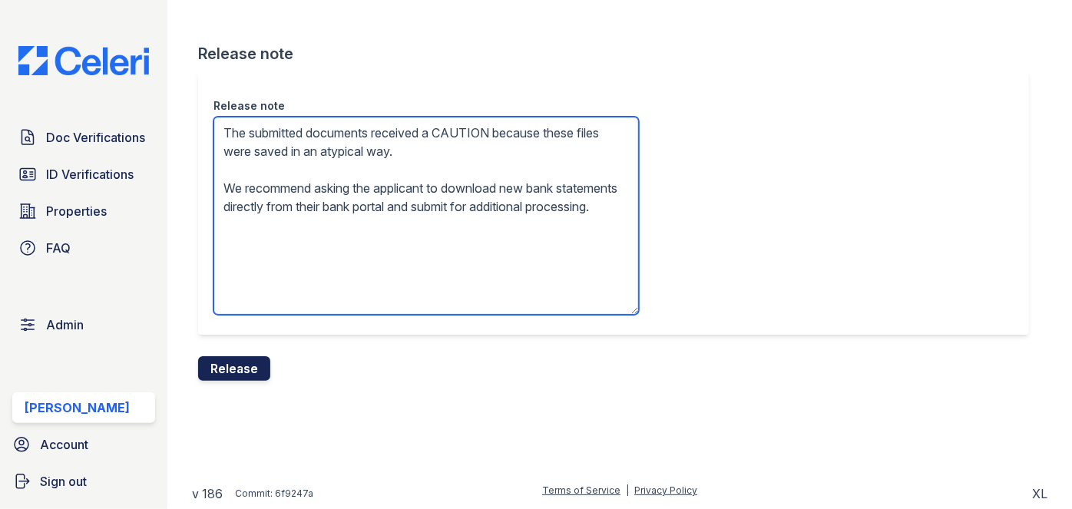
type textarea "The submitted documents received a CAUTION because these files were saved in an…"
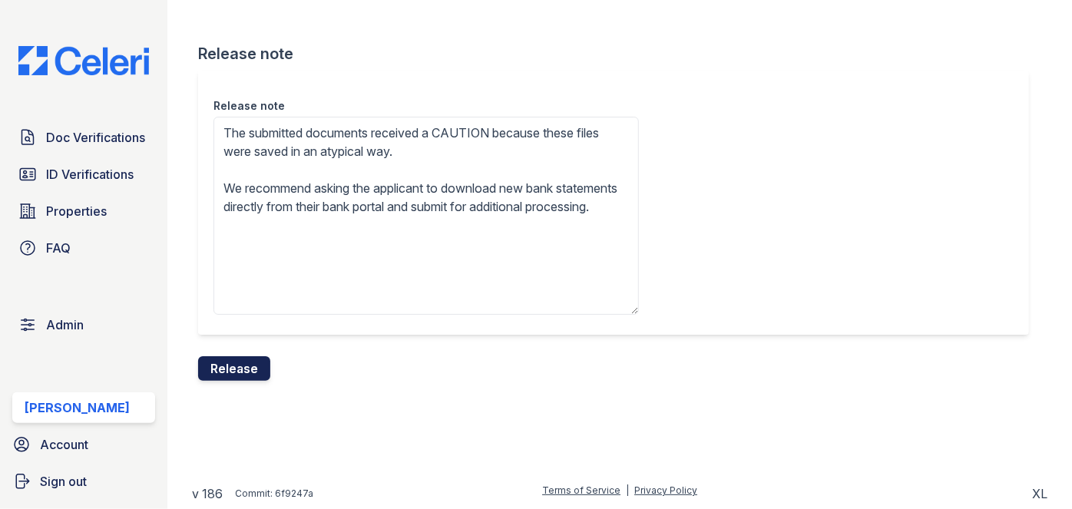
click at [246, 366] on button "Release" at bounding box center [234, 368] width 72 height 25
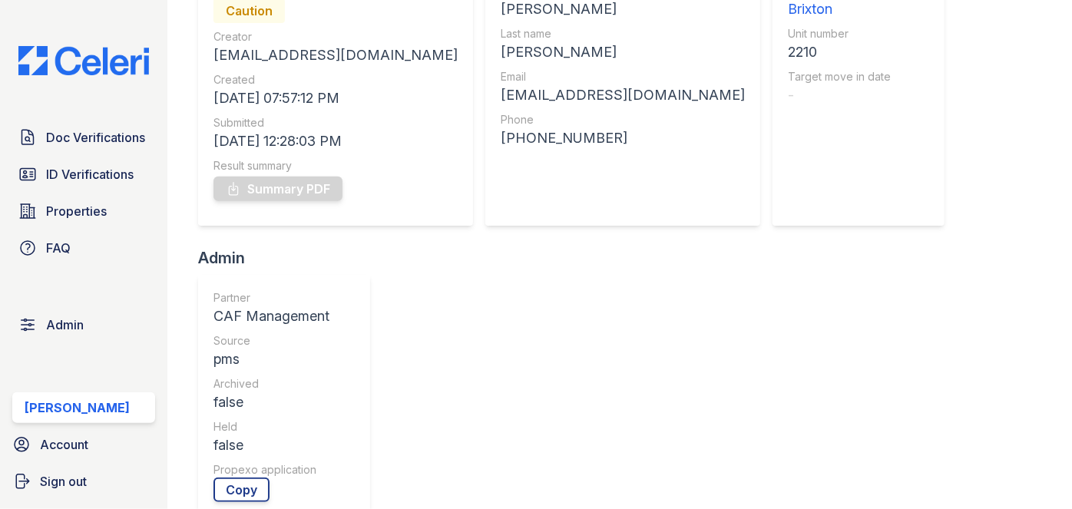
scroll to position [279, 0]
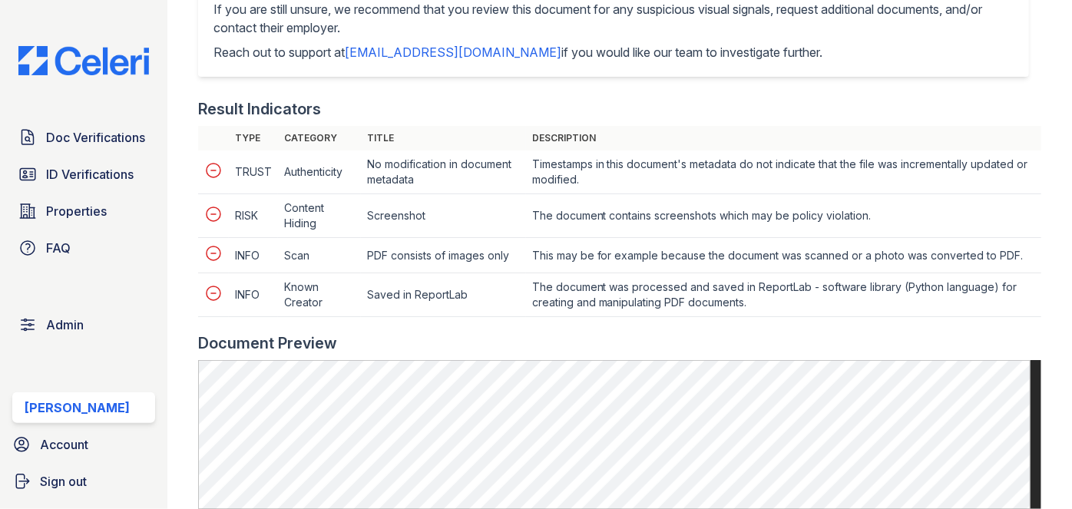
scroll to position [698, 0]
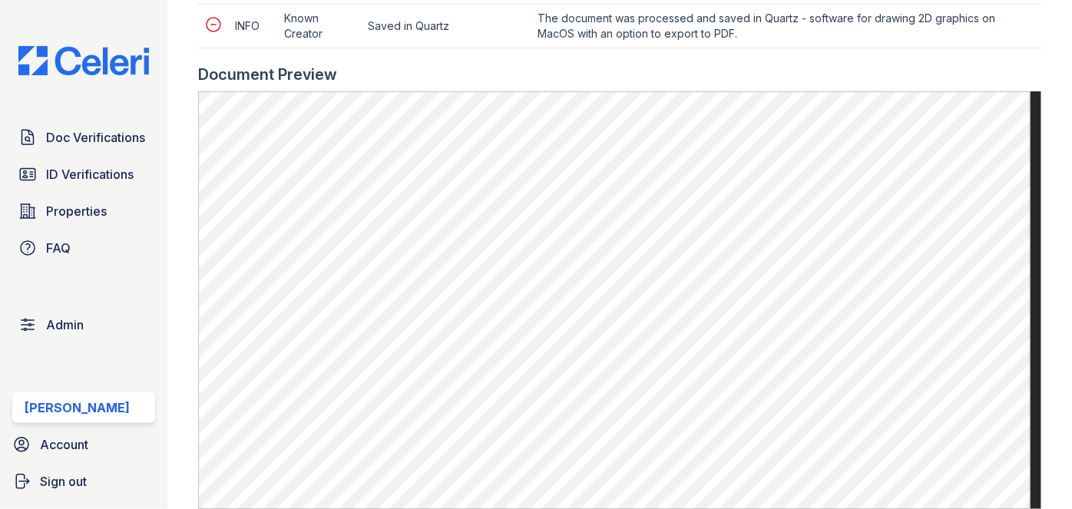
scroll to position [837, 0]
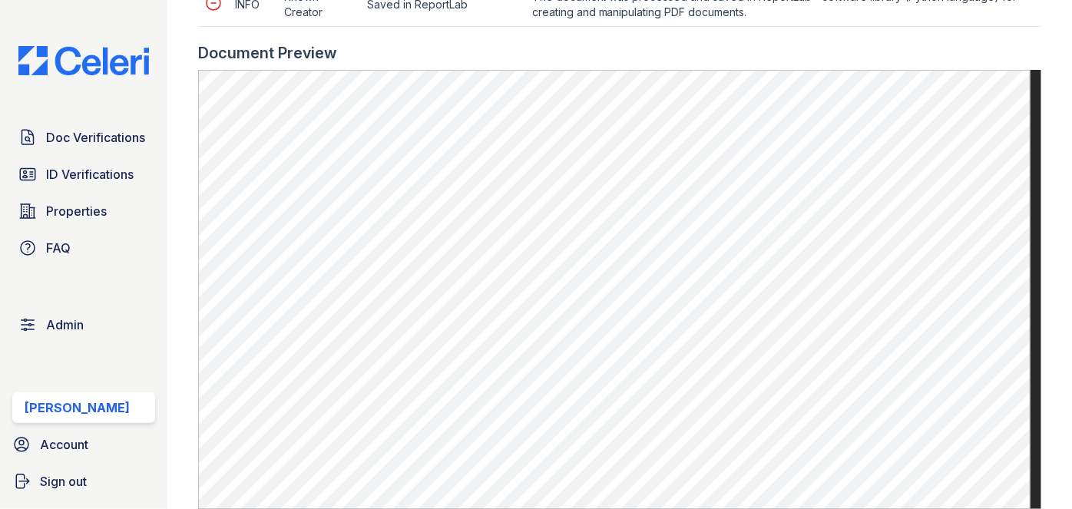
scroll to position [907, 0]
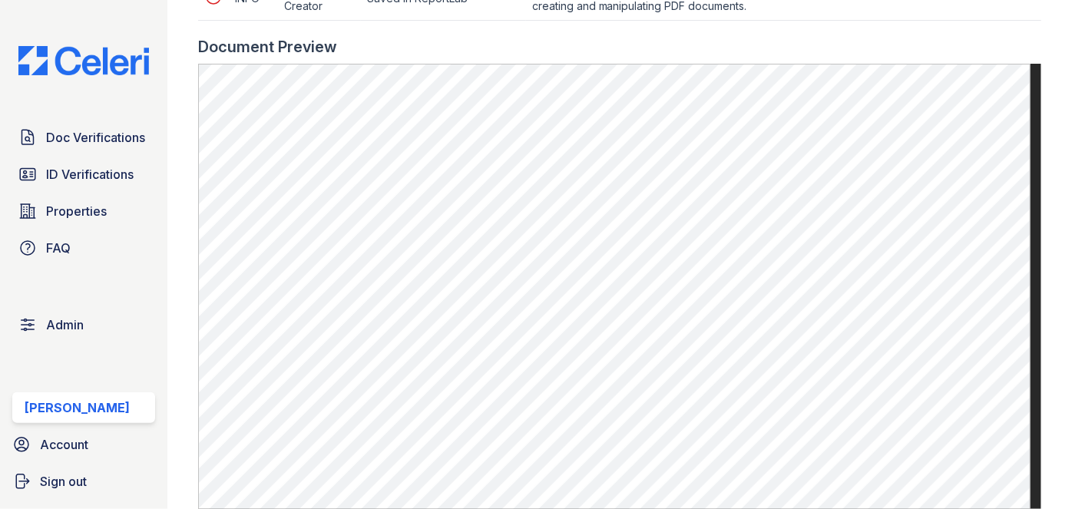
scroll to position [837, 0]
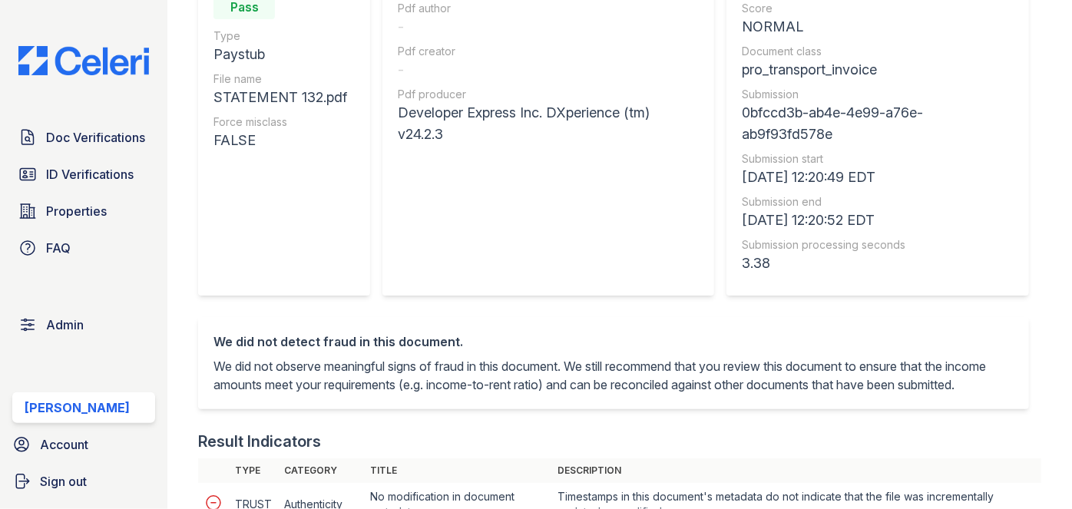
scroll to position [209, 0]
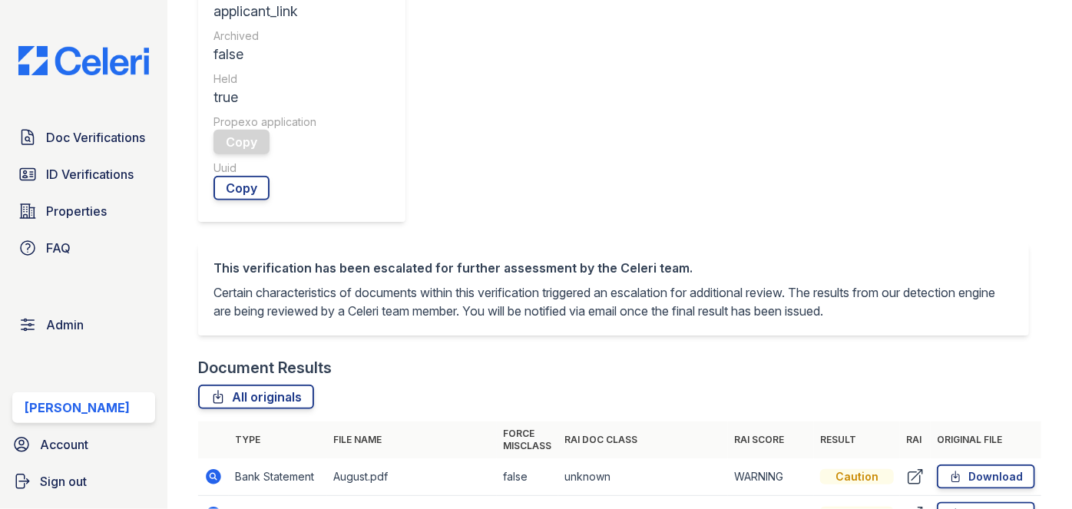
scroll to position [768, 0]
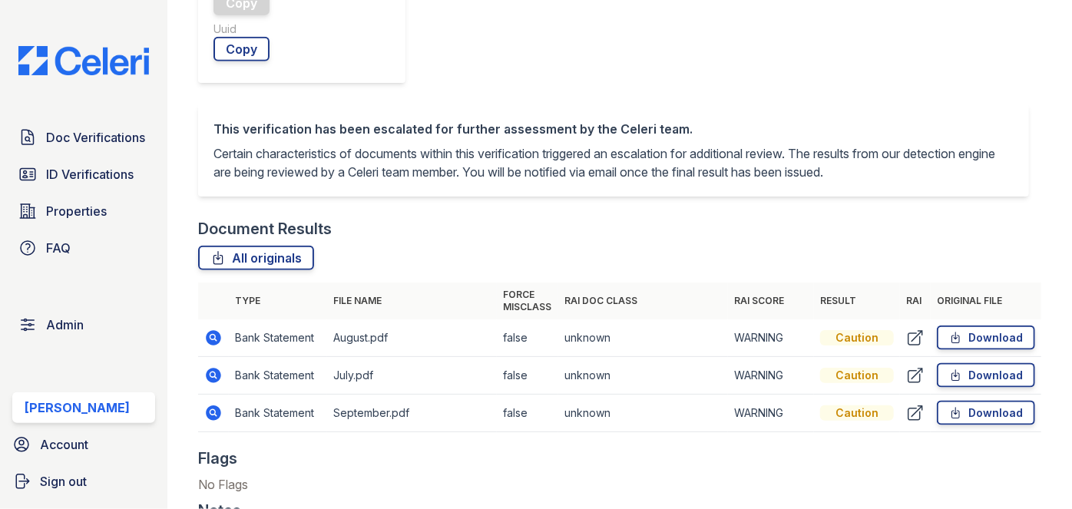
drag, startPoint x: 210, startPoint y: 85, endPoint x: 200, endPoint y: 107, distance: 24.0
click at [200, 395] on td at bounding box center [213, 414] width 31 height 38
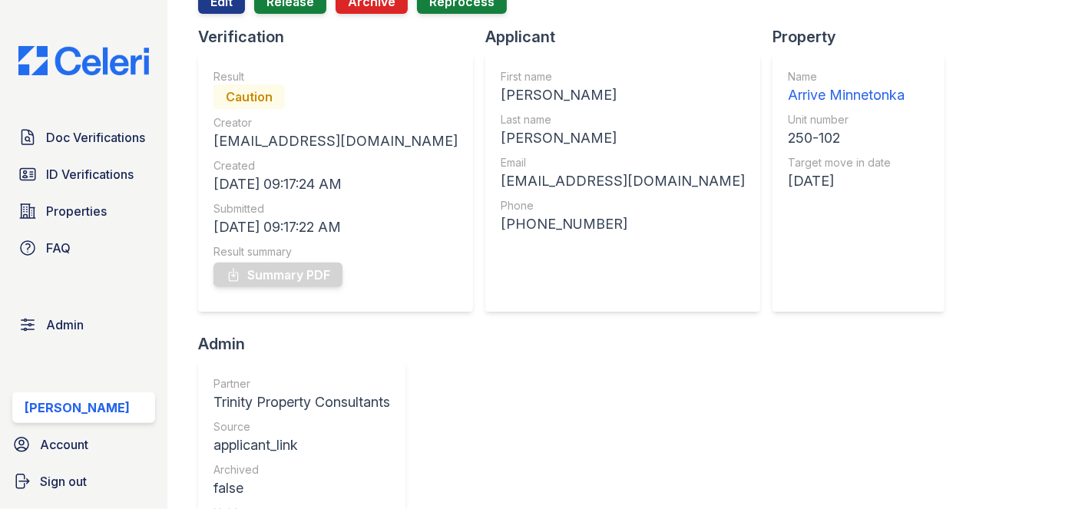
scroll to position [76, 0]
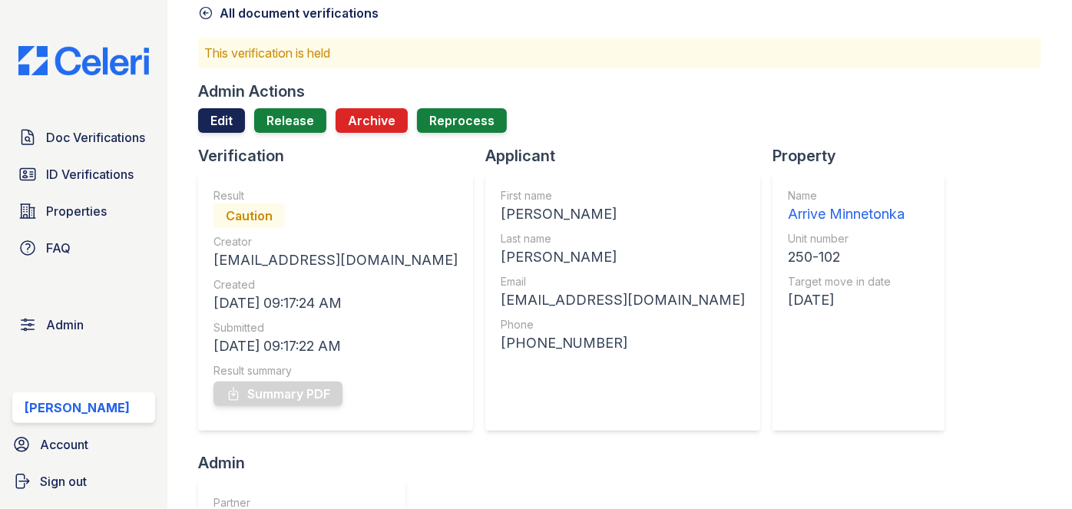
click at [219, 125] on link "Edit" at bounding box center [221, 120] width 47 height 25
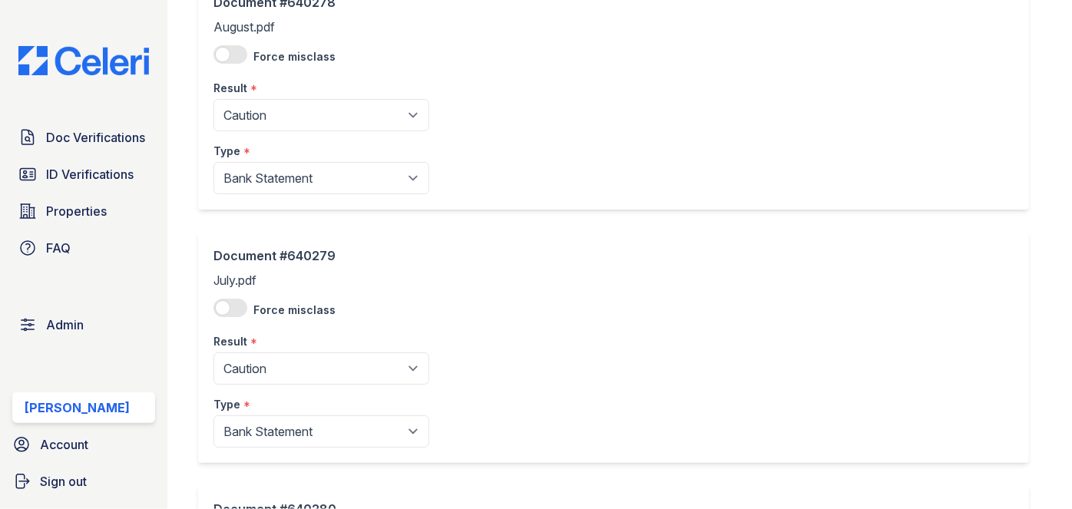
scroll to position [139, 0]
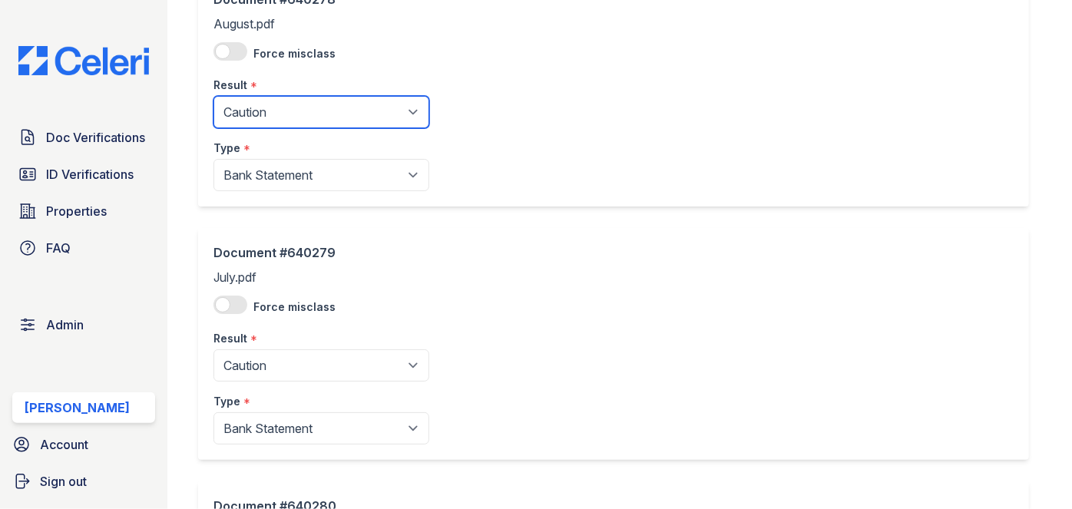
click at [295, 101] on select "Pending Sent Started Processing Pass Fail Caution Error N/A" at bounding box center [321, 112] width 216 height 32
select select "fail"
click at [213, 96] on select "Pending Sent Started Processing Pass Fail Caution Error N/A" at bounding box center [321, 112] width 216 height 32
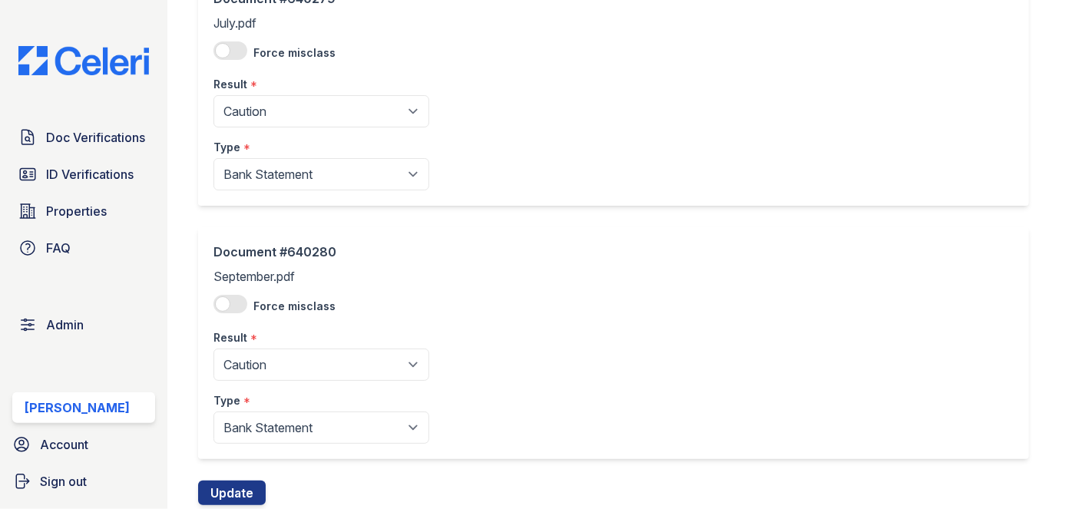
scroll to position [418, 0]
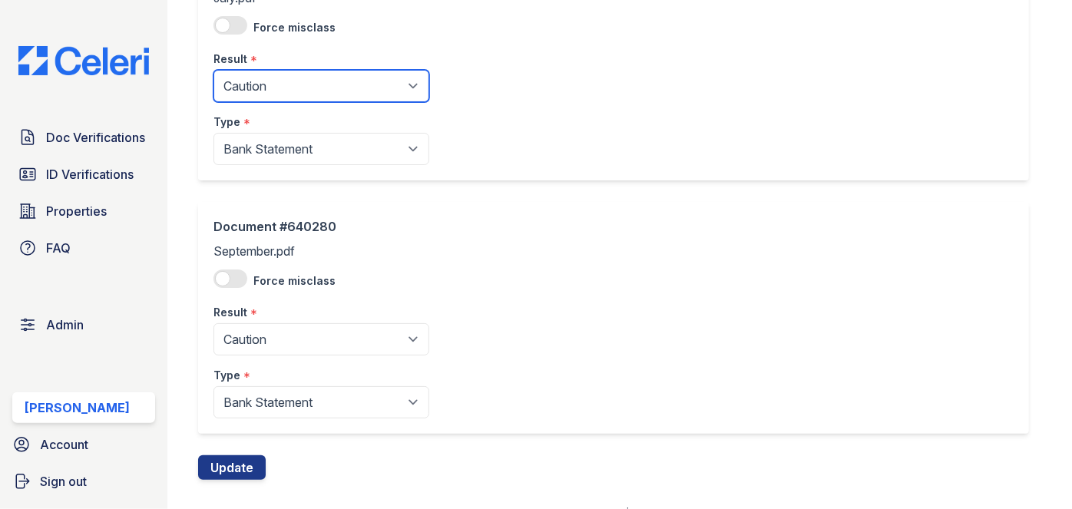
click at [266, 92] on select "Pending Sent Started Processing Pass Fail Caution Error N/A" at bounding box center [321, 86] width 216 height 32
select select "fail"
click at [213, 70] on select "Pending Sent Started Processing Pass Fail Caution Error N/A" at bounding box center [321, 86] width 216 height 32
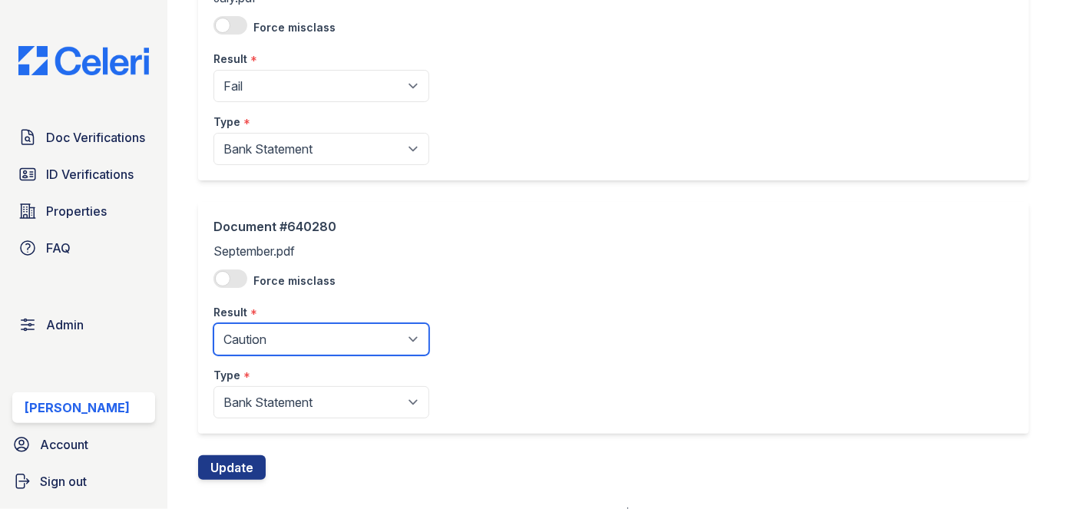
click at [260, 325] on select "Pending Sent Started Processing Pass Fail Caution Error N/A" at bounding box center [321, 339] width 216 height 32
select select "fail"
click at [213, 323] on select "Pending Sent Started Processing Pass Fail Caution Error N/A" at bounding box center [321, 339] width 216 height 32
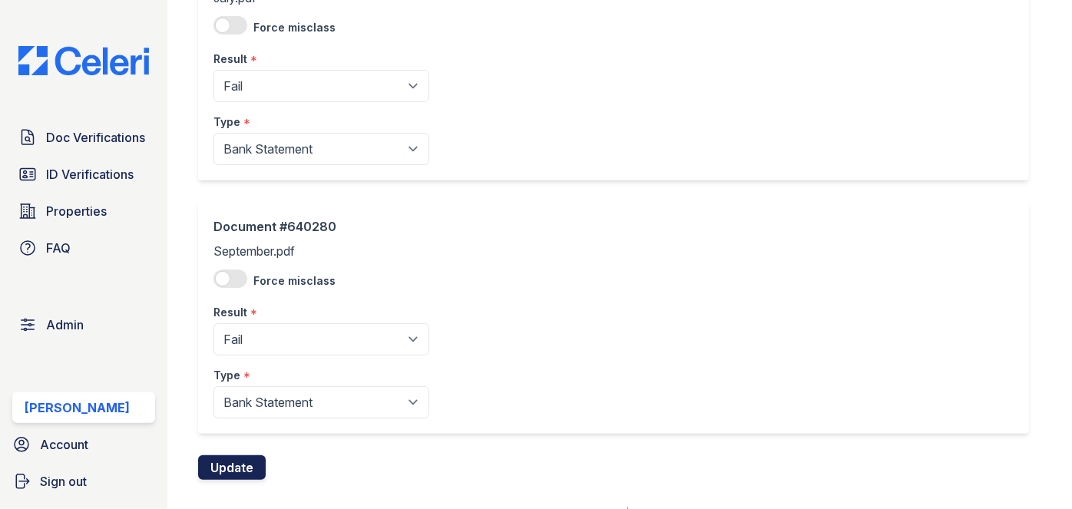
click at [245, 459] on button "Update" at bounding box center [232, 467] width 68 height 25
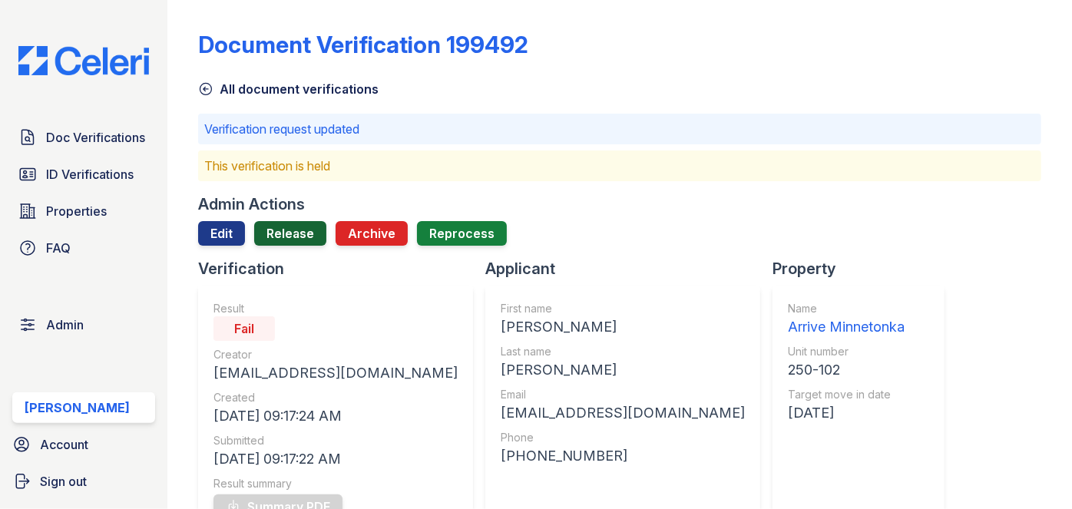
click at [281, 240] on link "Release" at bounding box center [290, 233] width 72 height 25
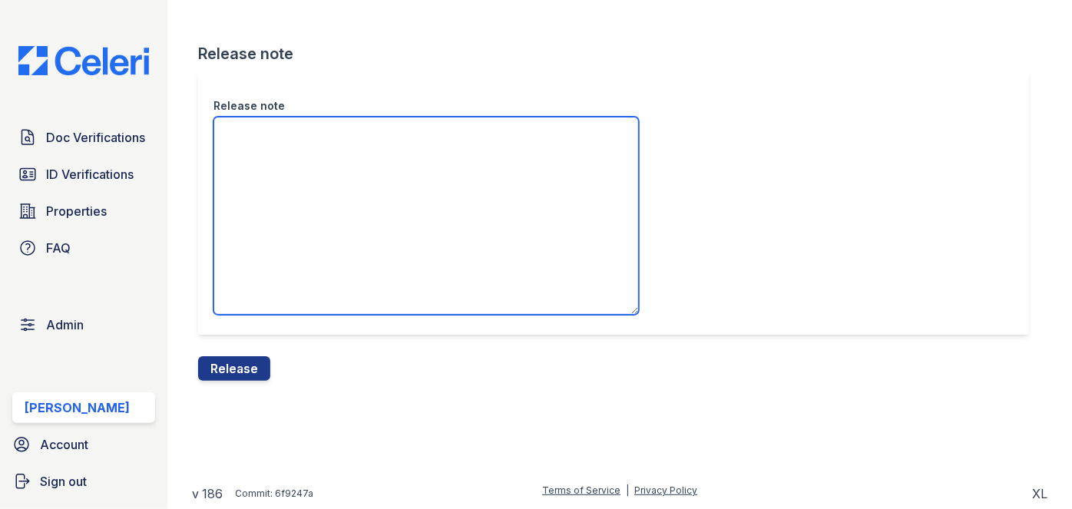
click at [281, 182] on textarea "Release note" at bounding box center [425, 216] width 425 height 198
type textarea "/"
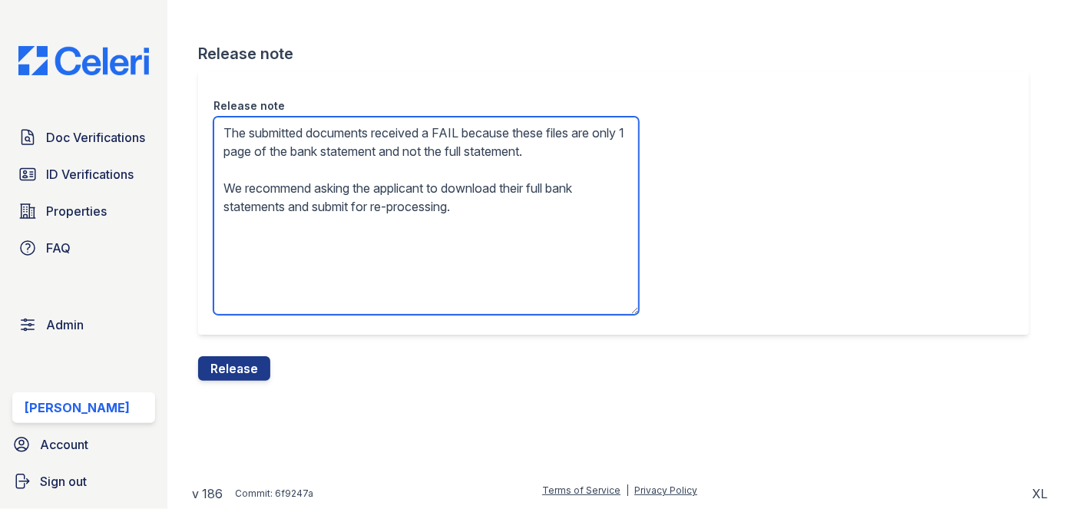
type textarea "The submitted documents received a FAIL because these files are only 1 page of …"
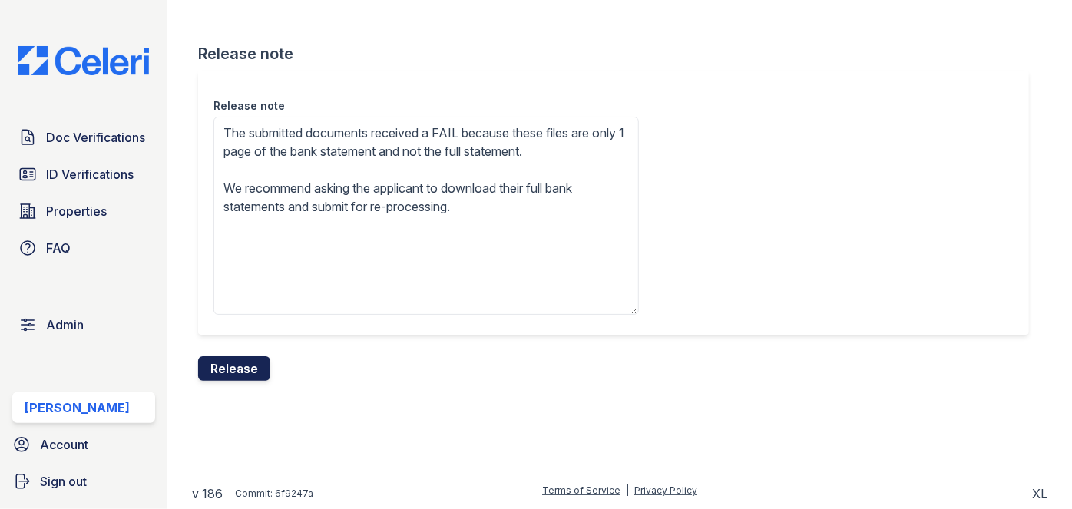
click at [245, 371] on button "Release" at bounding box center [234, 368] width 72 height 25
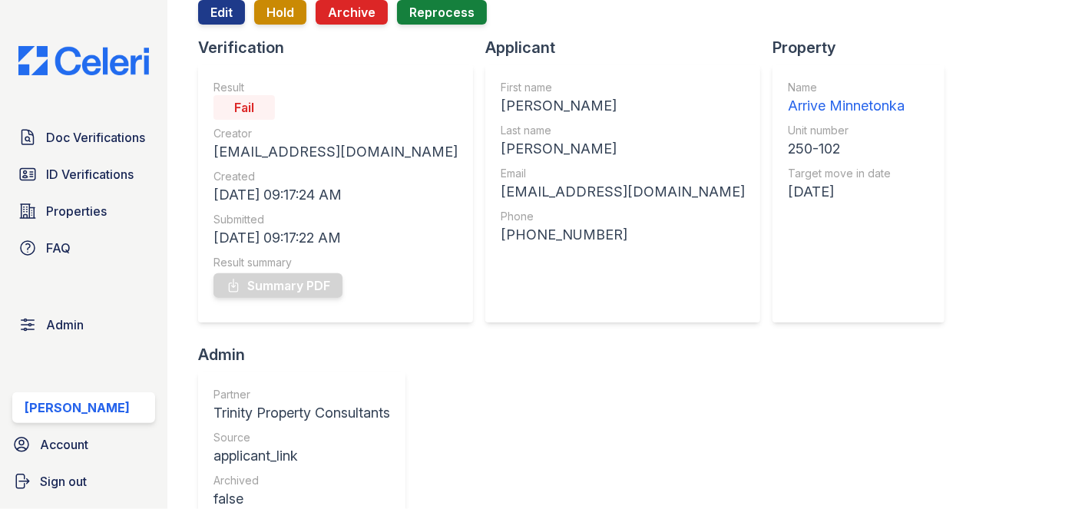
scroll to position [279, 0]
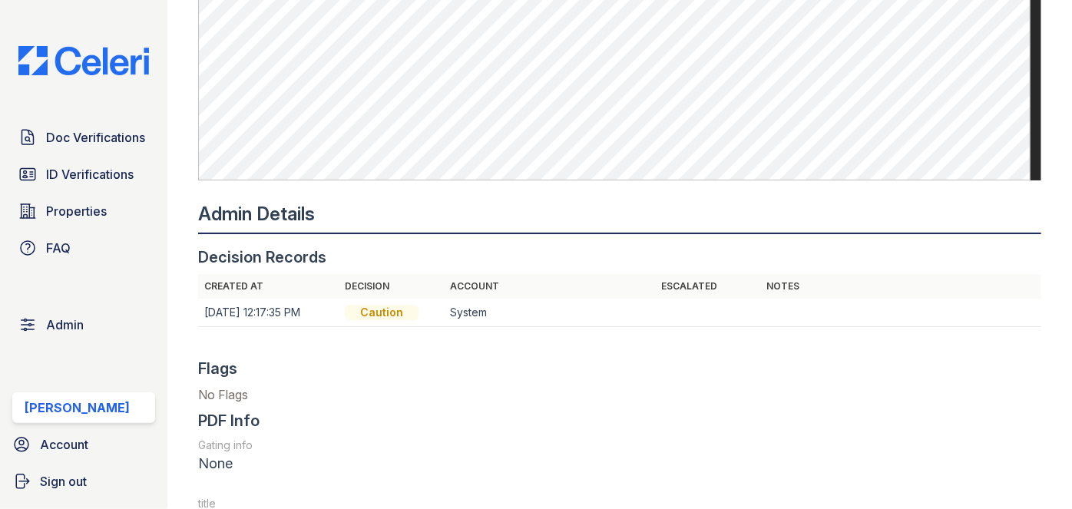
scroll to position [1047, 0]
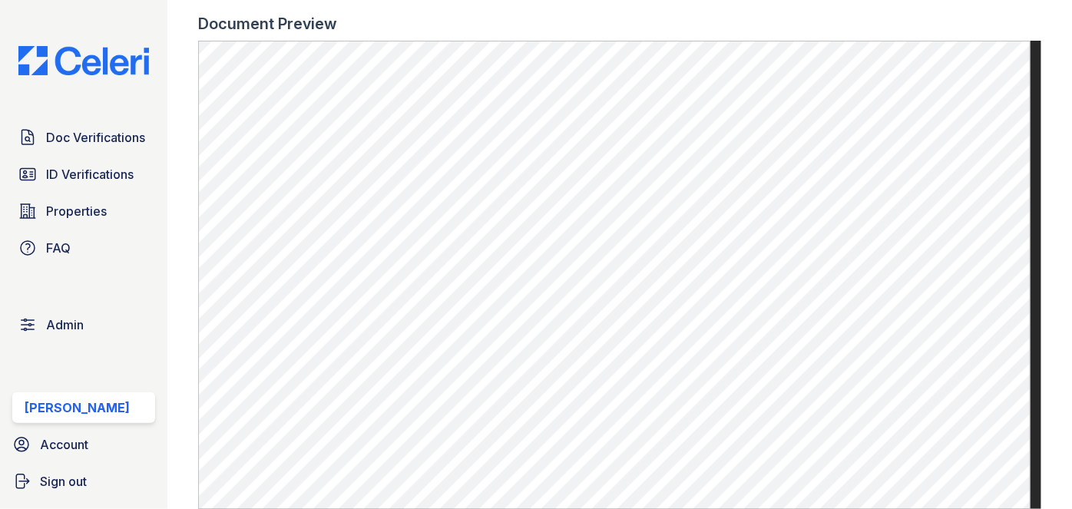
scroll to position [907, 0]
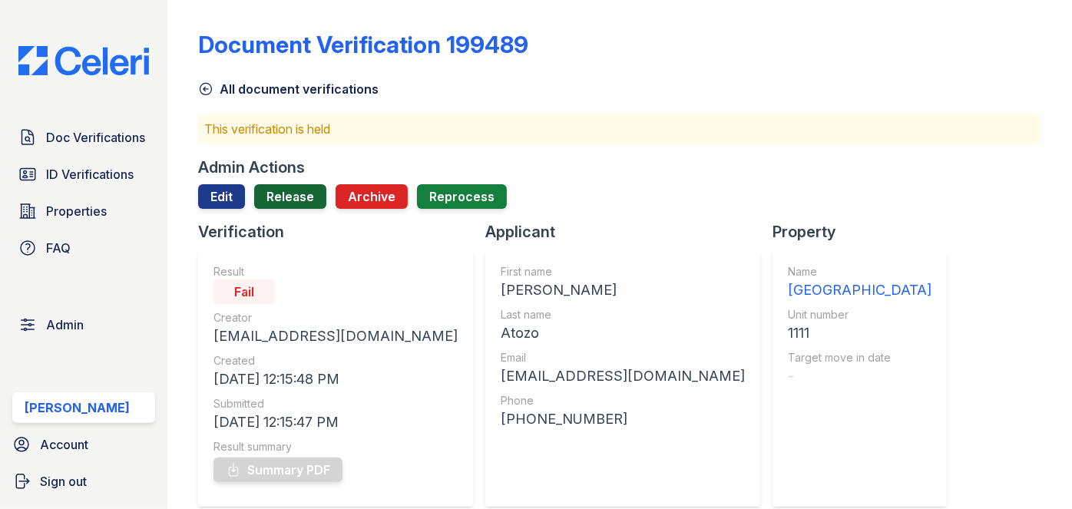
click at [296, 197] on link "Release" at bounding box center [290, 196] width 72 height 25
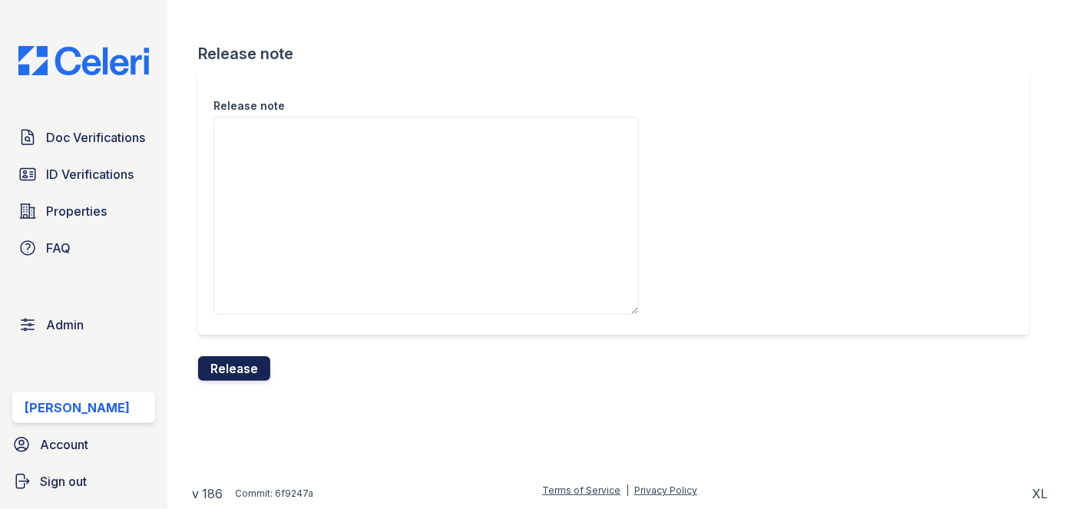
click at [252, 367] on button "Release" at bounding box center [234, 368] width 72 height 25
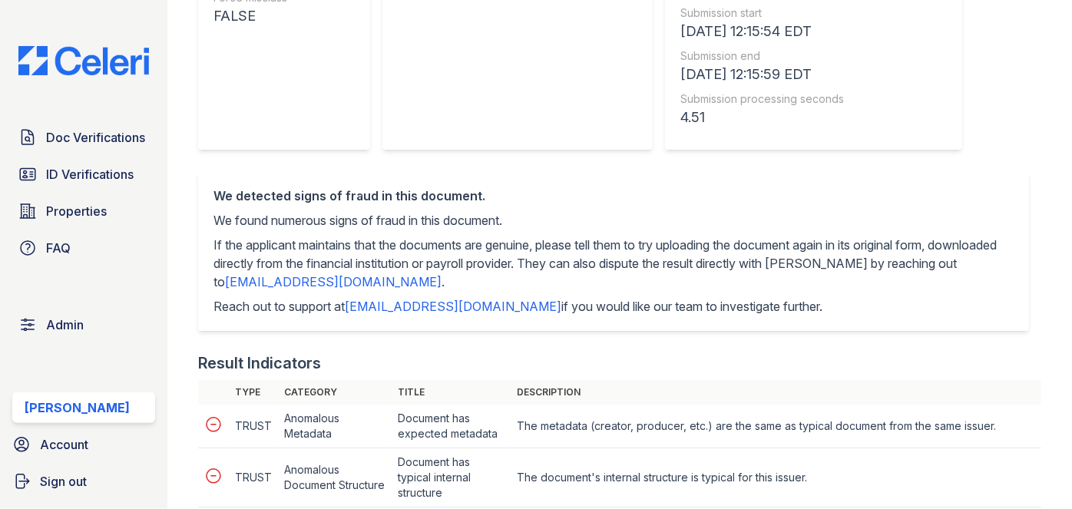
scroll to position [279, 0]
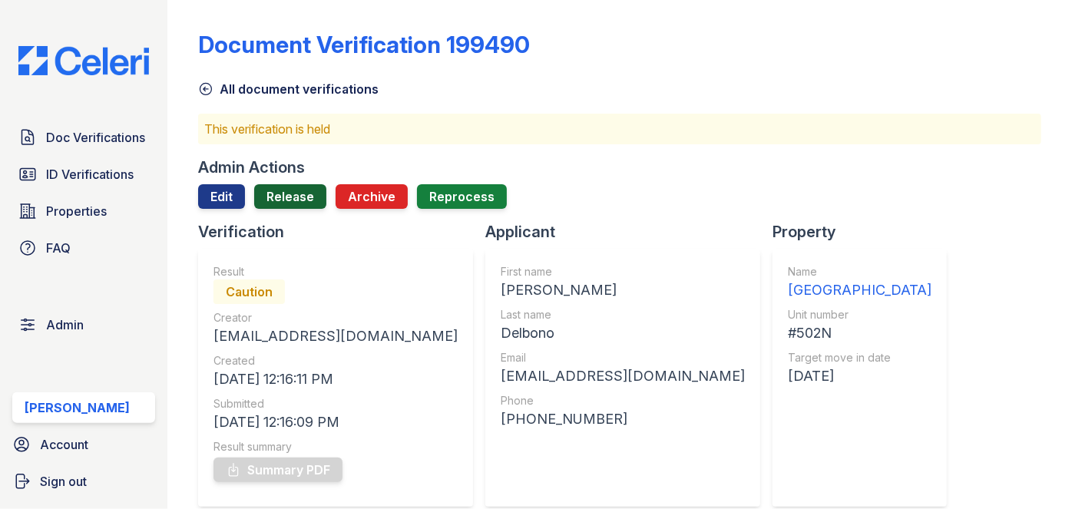
click at [290, 197] on link "Release" at bounding box center [290, 196] width 72 height 25
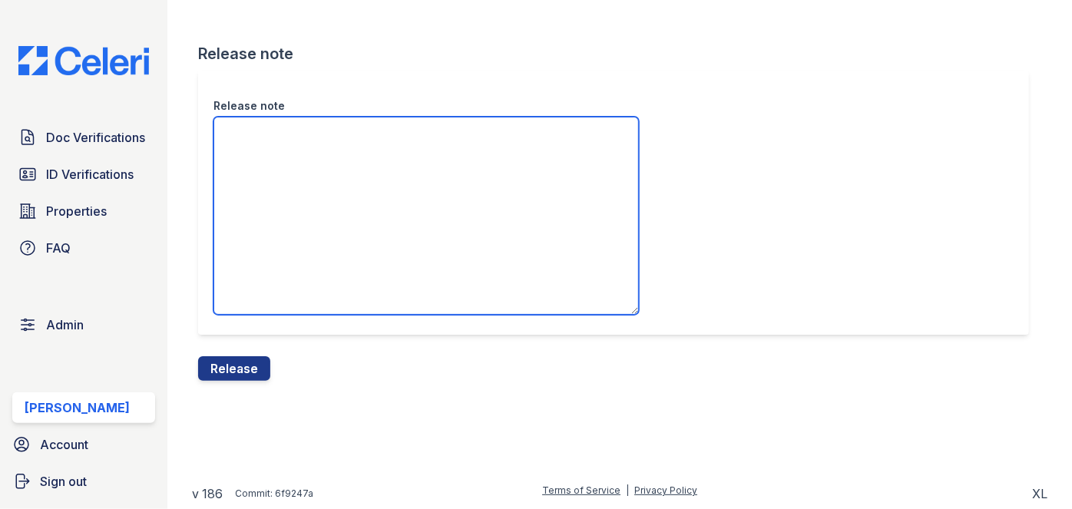
click at [282, 168] on textarea "Release note" at bounding box center [425, 216] width 425 height 198
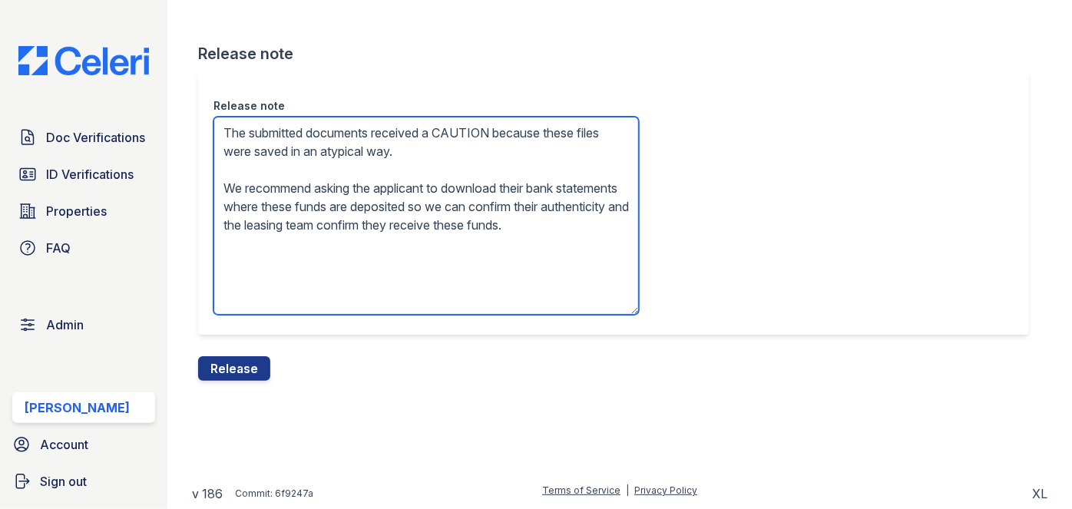
type textarea "The submitted documents received a CAUTION because these files were saved in an…"
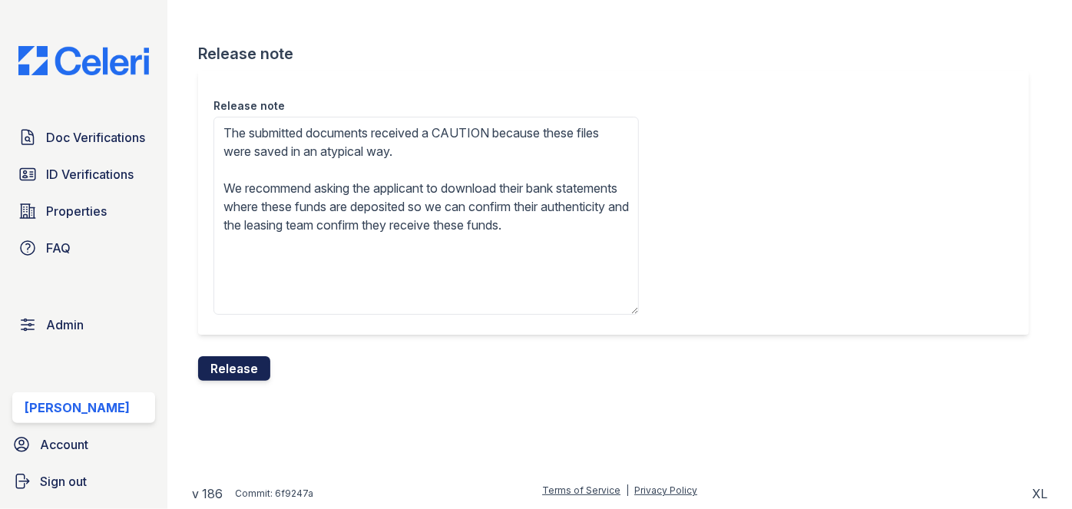
click at [240, 362] on button "Release" at bounding box center [234, 368] width 72 height 25
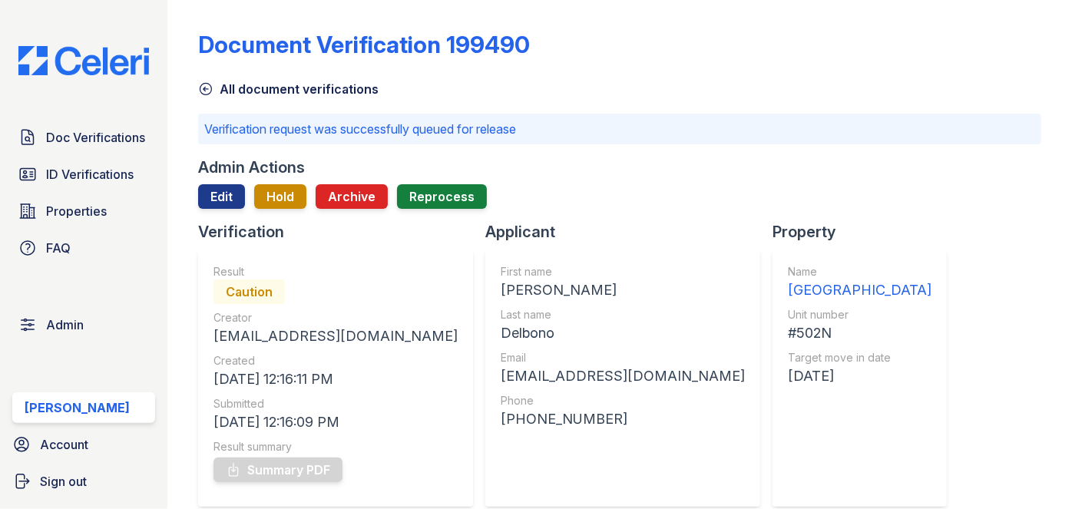
click at [973, 35] on div "Document Verification 199490" at bounding box center [619, 51] width 843 height 40
click at [136, 131] on span "Doc Verifications" at bounding box center [95, 137] width 99 height 18
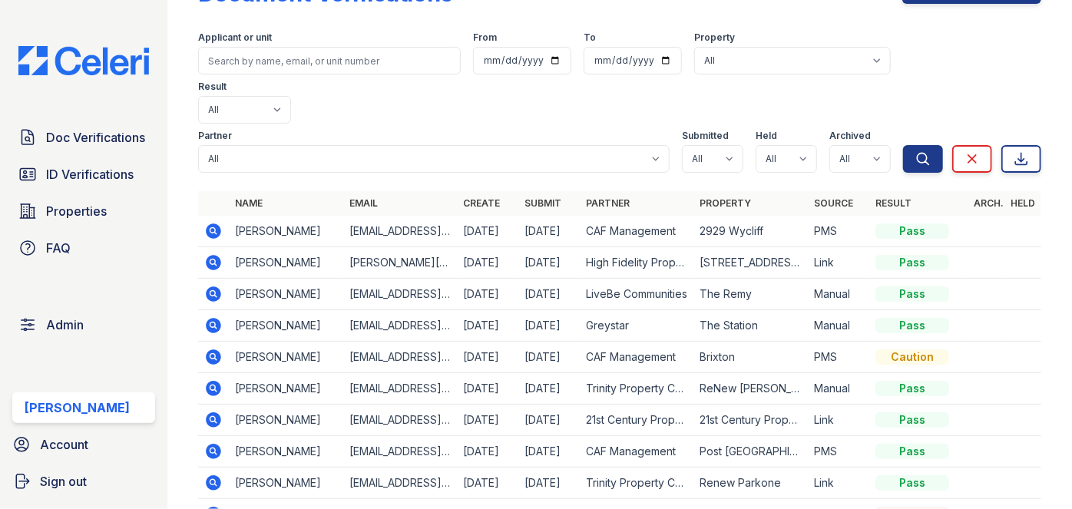
scroll to position [139, 0]
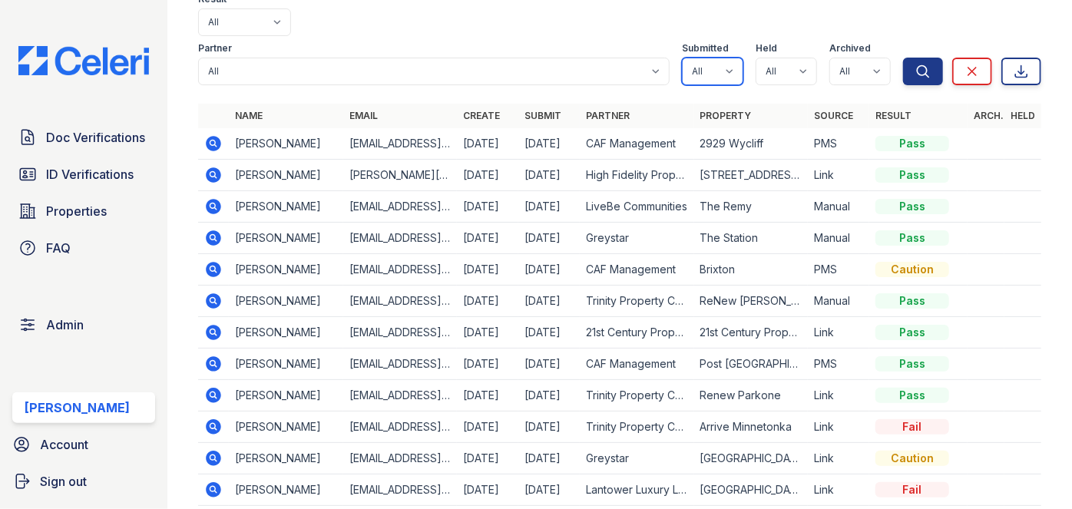
click at [725, 58] on select "All true false" at bounding box center [712, 72] width 61 height 28
select select "true"
click at [682, 58] on select "All true false" at bounding box center [712, 72] width 61 height 28
click at [796, 58] on select "All true false" at bounding box center [786, 72] width 61 height 28
select select "true"
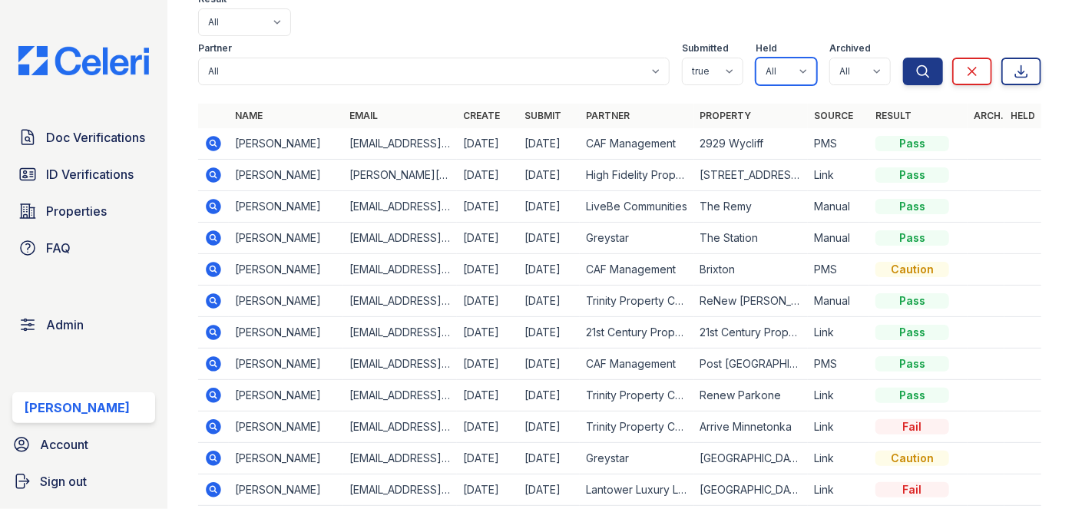
click at [756, 58] on select "All true false" at bounding box center [786, 72] width 61 height 28
click at [862, 58] on select "All true false" at bounding box center [859, 72] width 61 height 28
select select "false"
click at [829, 58] on select "All true false" at bounding box center [859, 72] width 61 height 28
click at [915, 64] on icon "submit" at bounding box center [922, 71] width 15 height 15
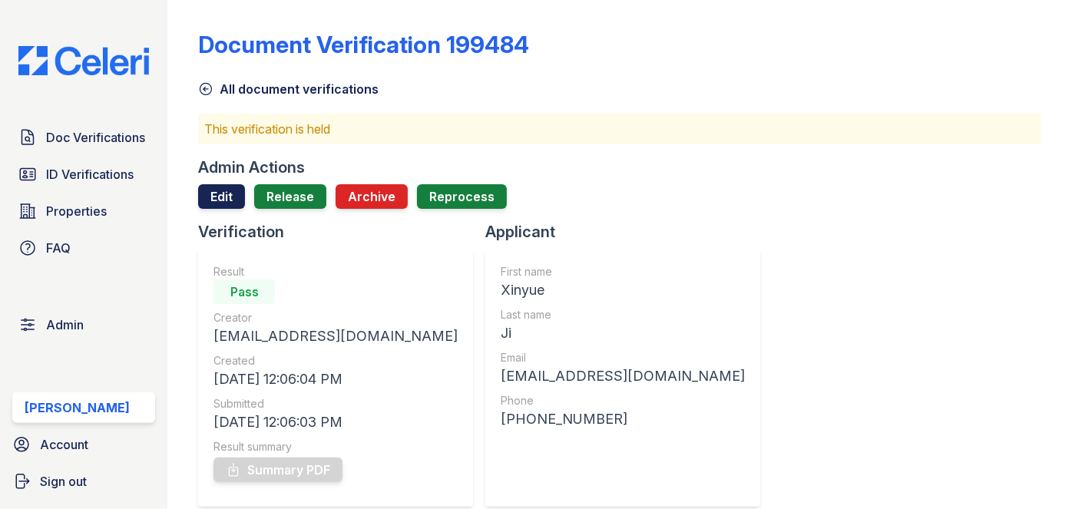
click at [203, 191] on link "Edit" at bounding box center [221, 196] width 47 height 25
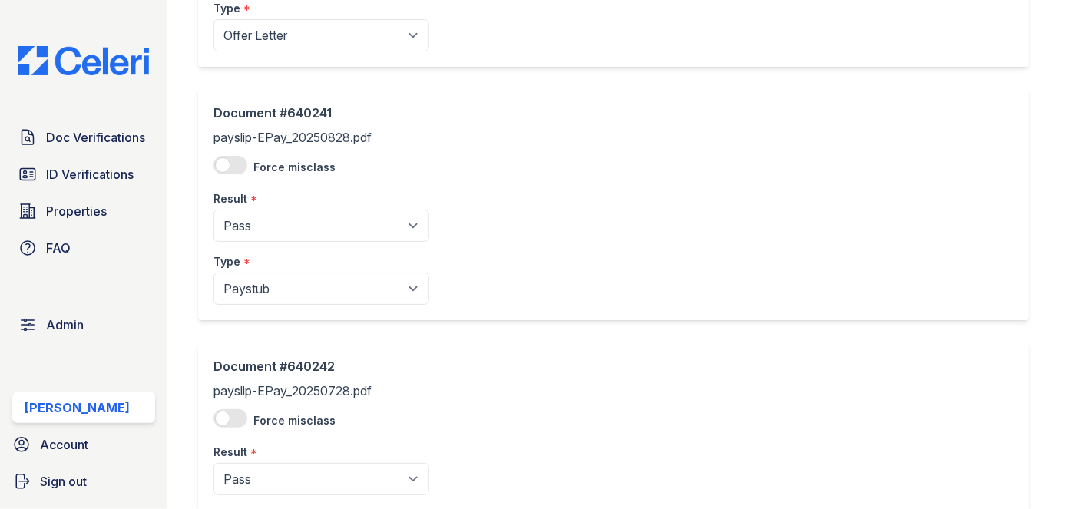
scroll to position [418, 0]
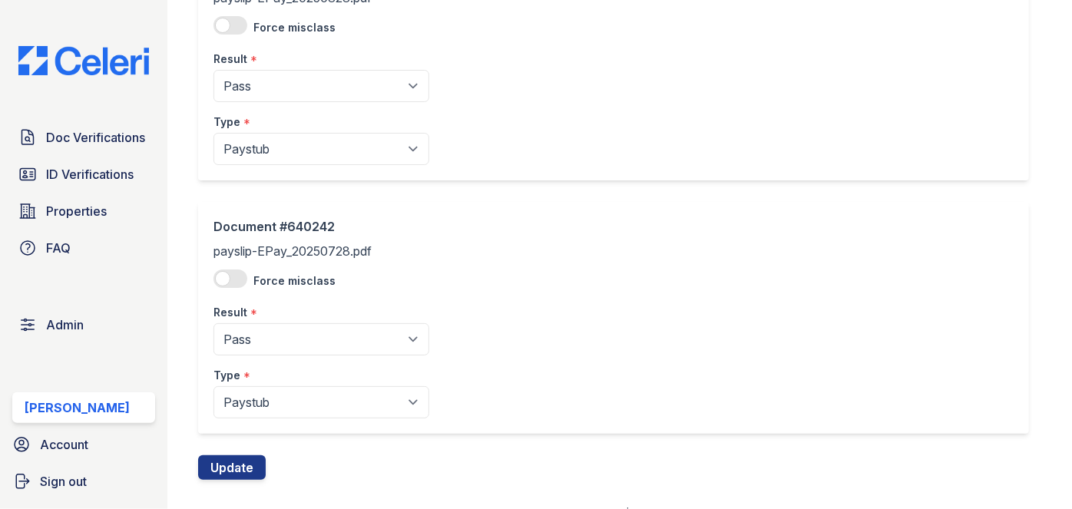
click at [292, 104] on div "Type *" at bounding box center [321, 117] width 216 height 31
click at [274, 78] on select "Pending Sent Started Processing Pass Fail Caution Error N/A" at bounding box center [321, 86] width 216 height 32
select select "caution"
click at [213, 70] on select "Pending Sent Started Processing Pass Fail Caution Error N/A" at bounding box center [321, 86] width 216 height 32
drag, startPoint x: 280, startPoint y: 352, endPoint x: 286, endPoint y: 338, distance: 15.5
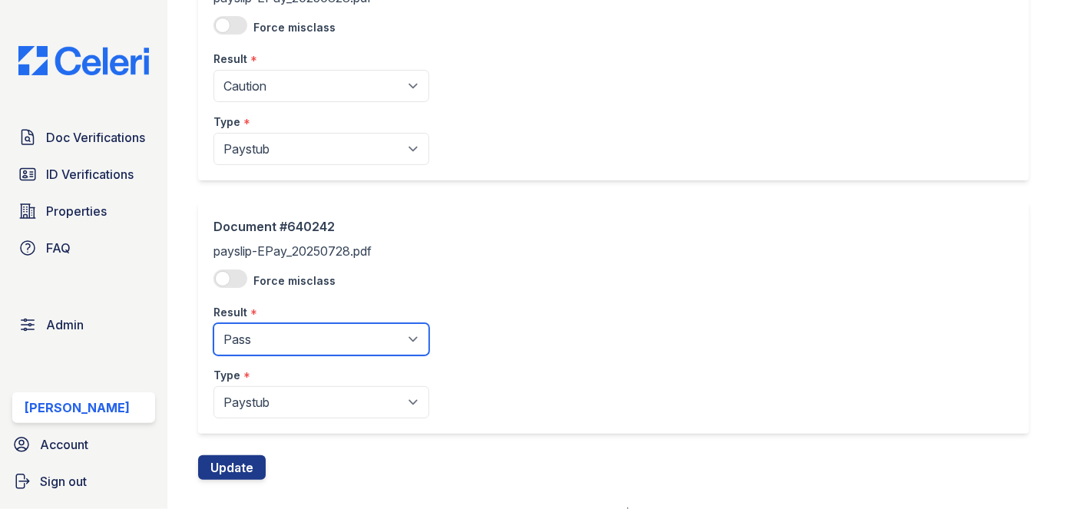
click at [280, 352] on select "Pending Sent Started Processing Pass Fail Caution Error N/A" at bounding box center [321, 339] width 216 height 32
select select "caution"
click at [213, 323] on select "Pending Sent Started Processing Pass Fail Caution Error N/A" at bounding box center [321, 339] width 216 height 32
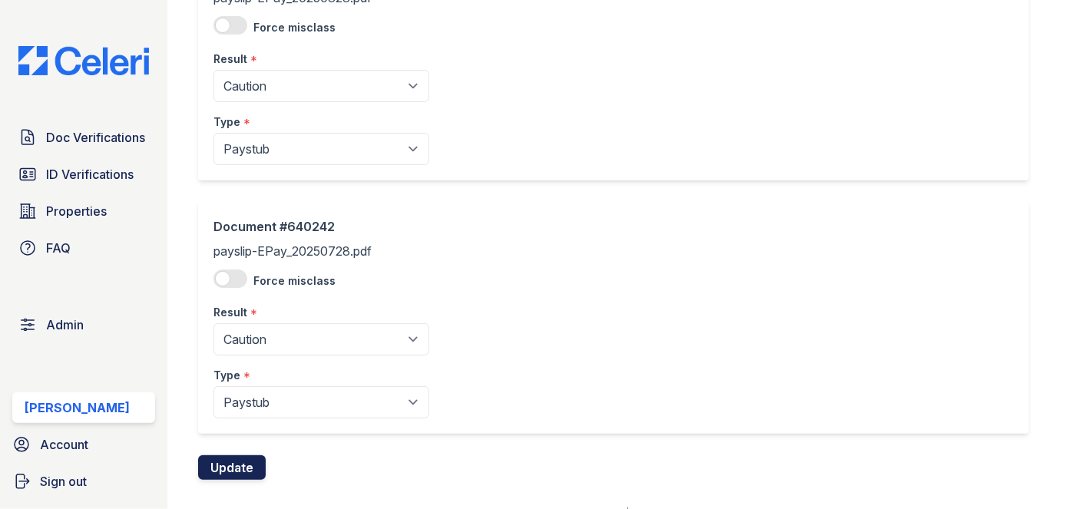
click at [247, 466] on button "Update" at bounding box center [232, 467] width 68 height 25
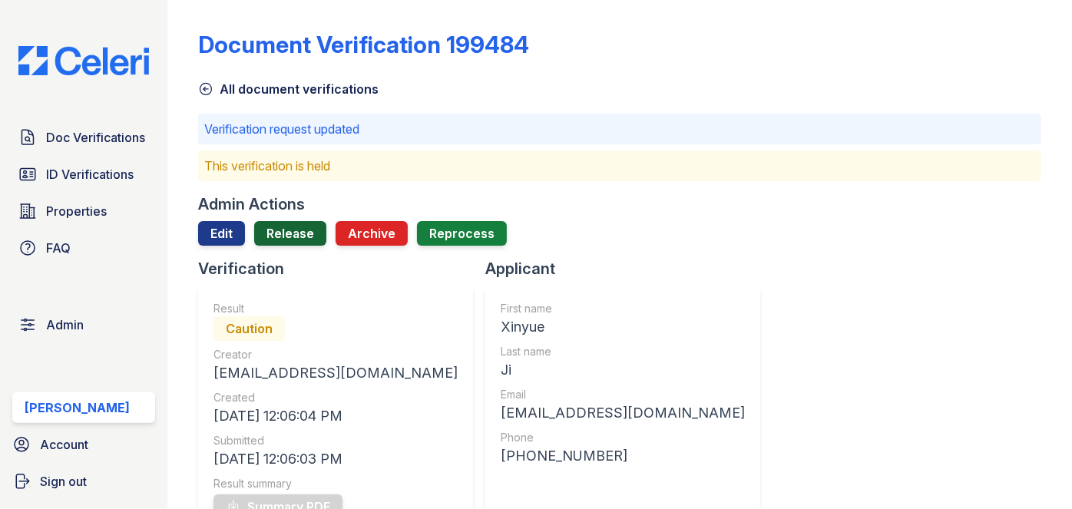
click at [297, 240] on link "Release" at bounding box center [290, 233] width 72 height 25
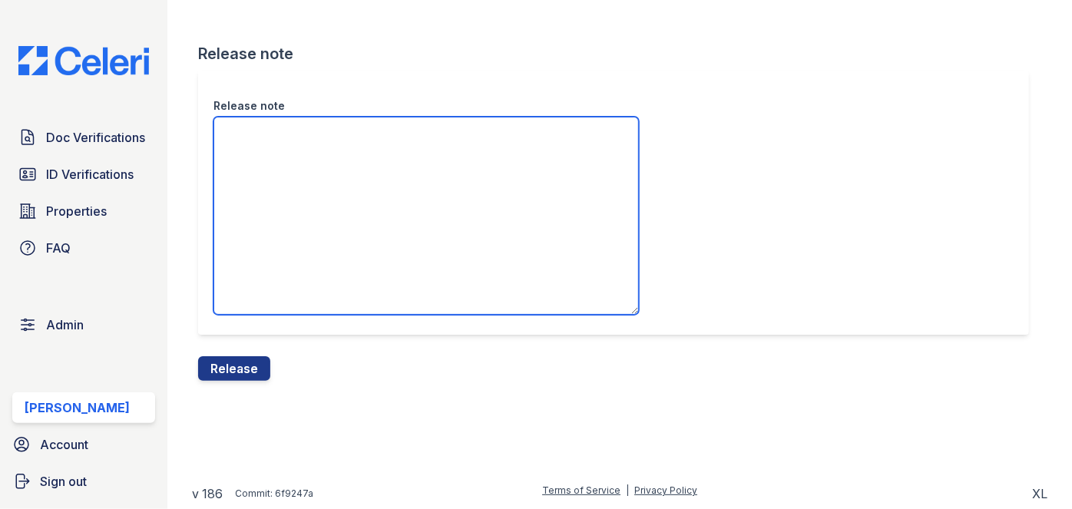
click at [283, 141] on textarea "Release note" at bounding box center [425, 216] width 425 height 198
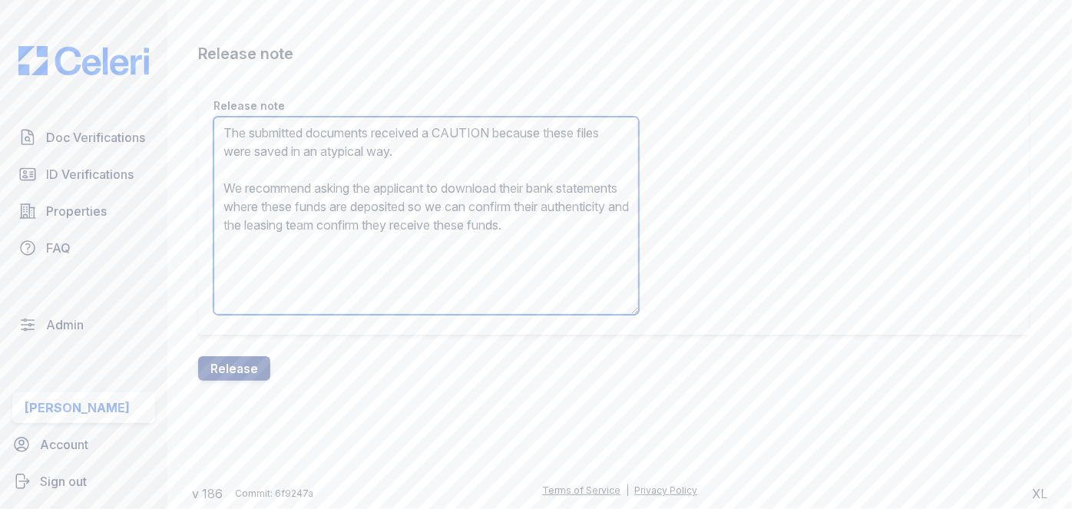
type textarea "The submitted documents received a CAUTION because these files were saved in an…"
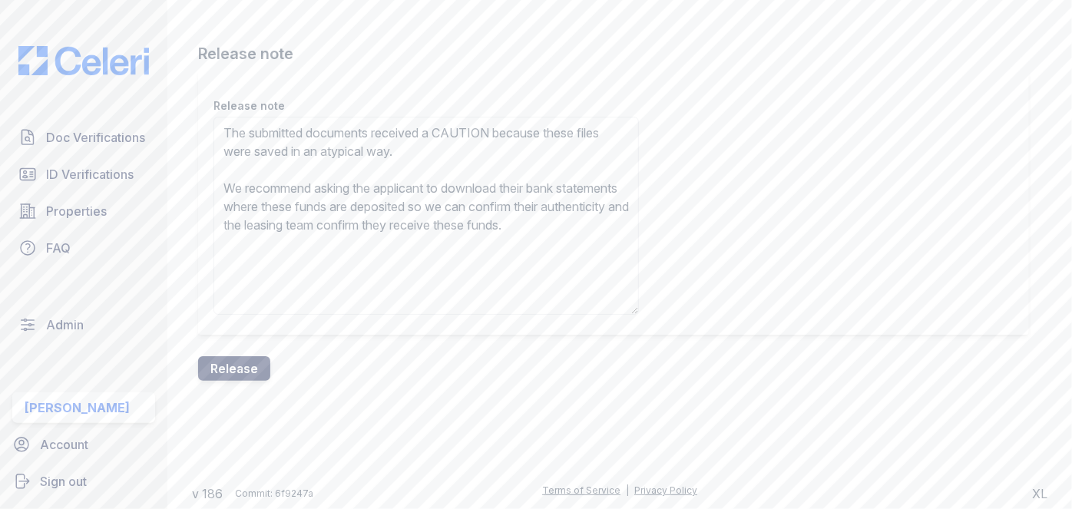
drag, startPoint x: 271, startPoint y: 361, endPoint x: 263, endPoint y: 362, distance: 8.6
click at [266, 361] on form "Release note Release note The submitted documents received a CAUTION because th…" at bounding box center [619, 212] width 843 height 338
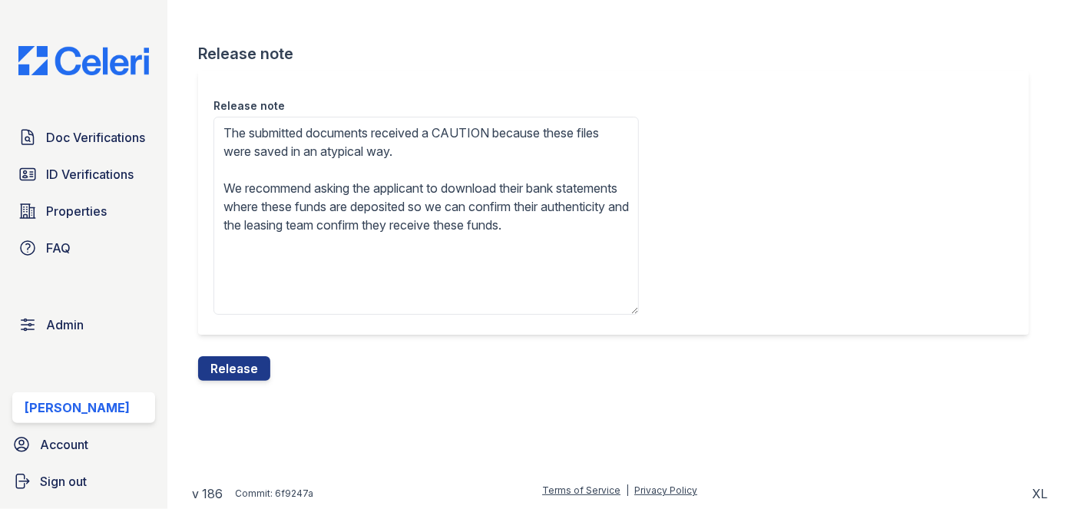
click at [260, 362] on button "Release" at bounding box center [234, 368] width 72 height 25
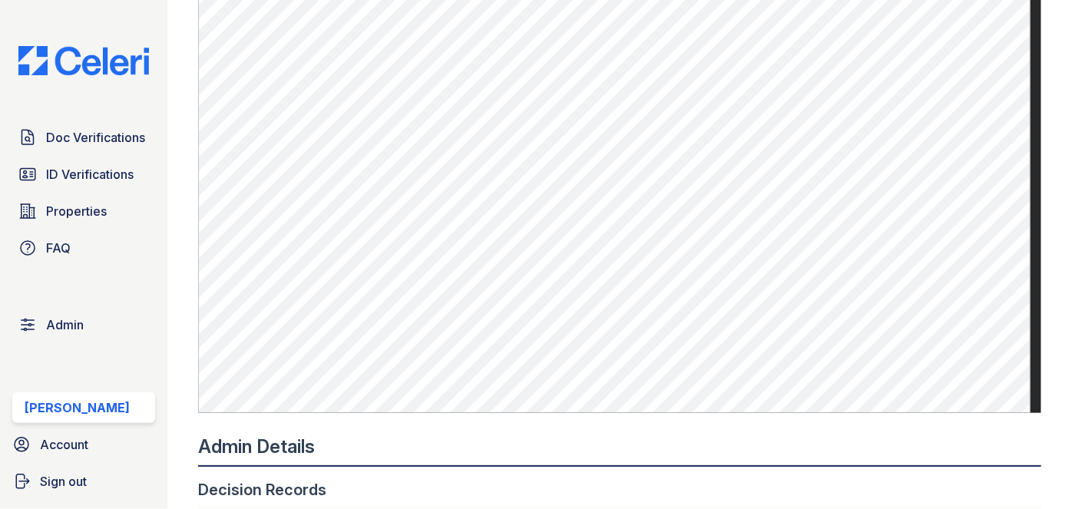
scroll to position [1047, 0]
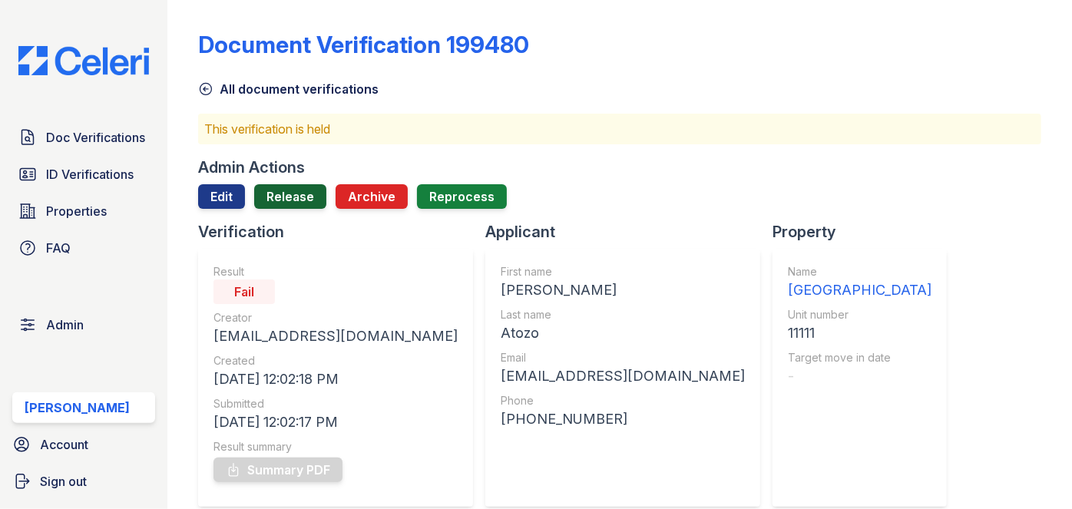
click at [299, 195] on link "Release" at bounding box center [290, 196] width 72 height 25
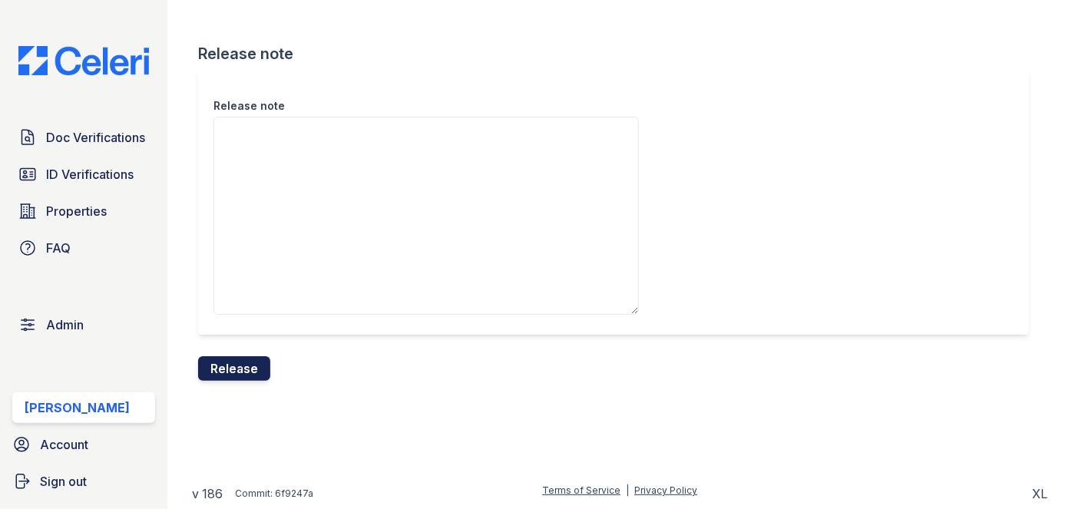
click at [243, 369] on button "Release" at bounding box center [234, 368] width 72 height 25
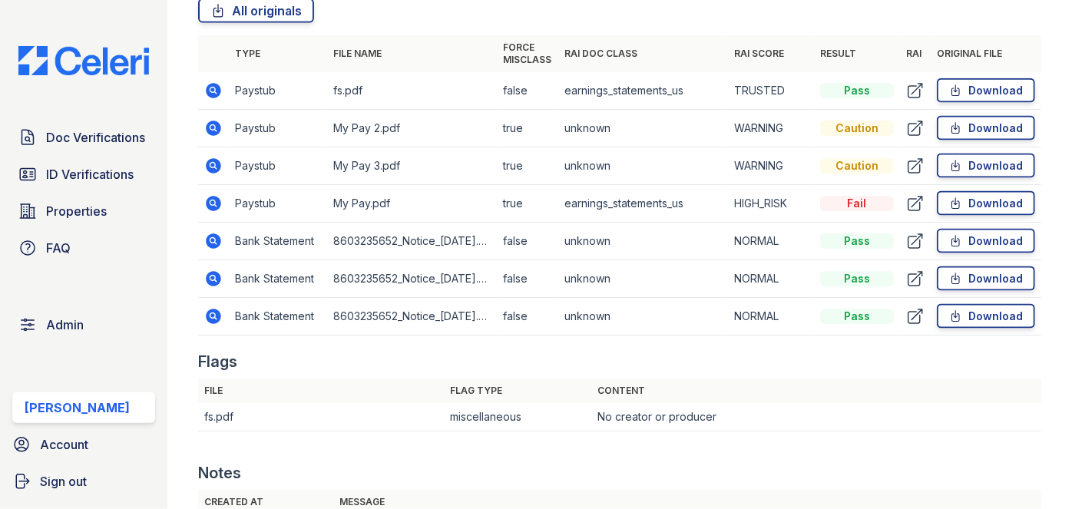
scroll to position [1047, 0]
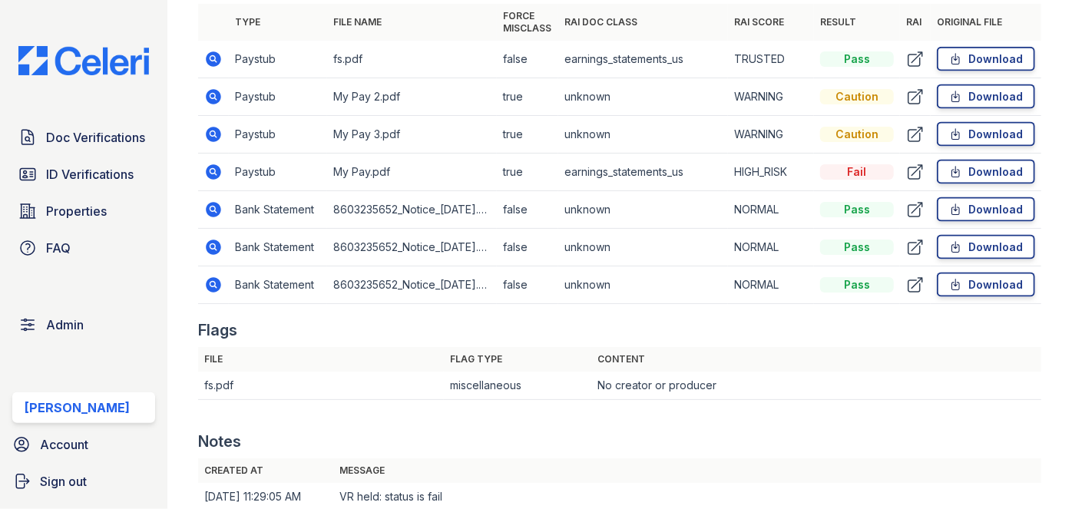
click at [243, 68] on td "Paystub" at bounding box center [278, 60] width 98 height 38
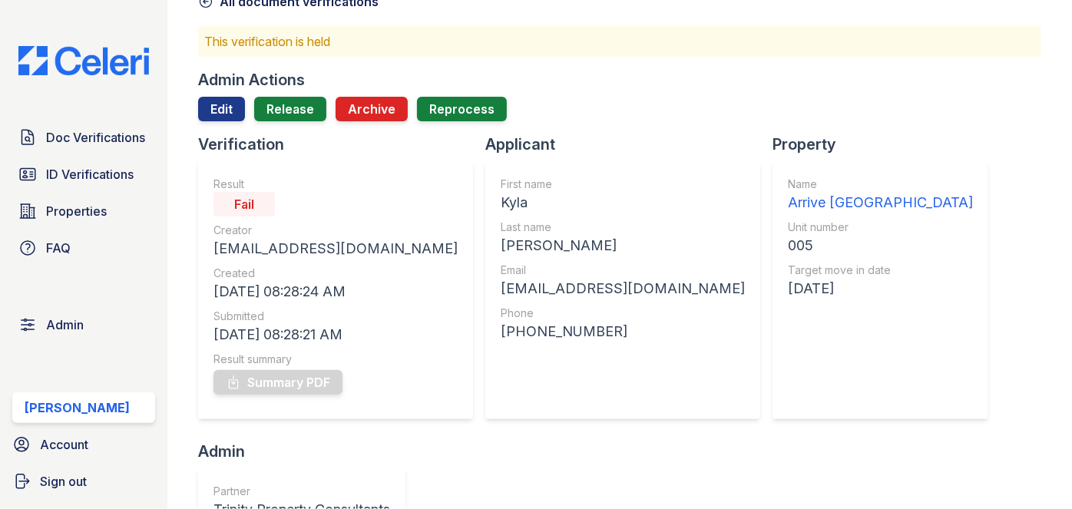
scroll to position [69, 0]
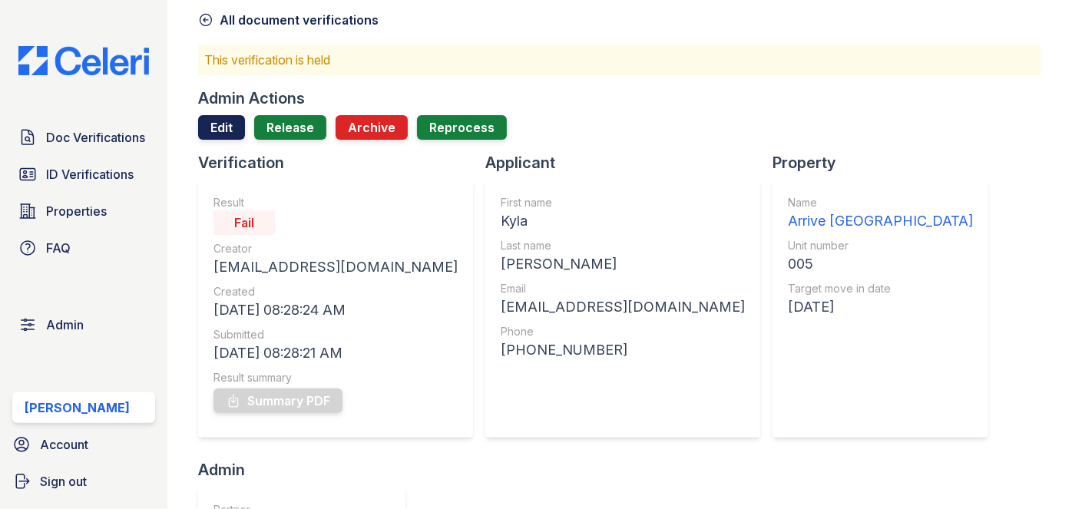
click at [219, 119] on link "Edit" at bounding box center [221, 127] width 47 height 25
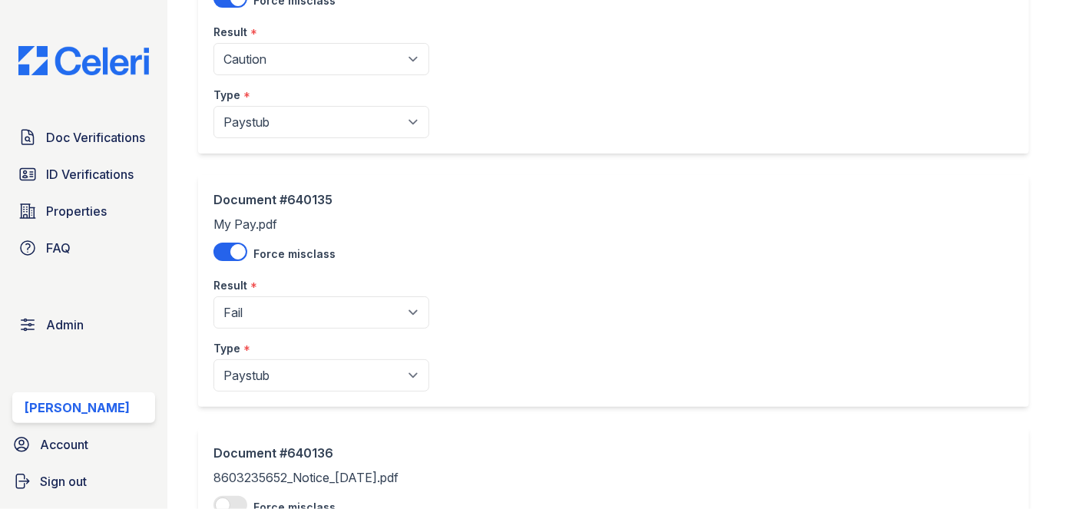
scroll to position [907, 0]
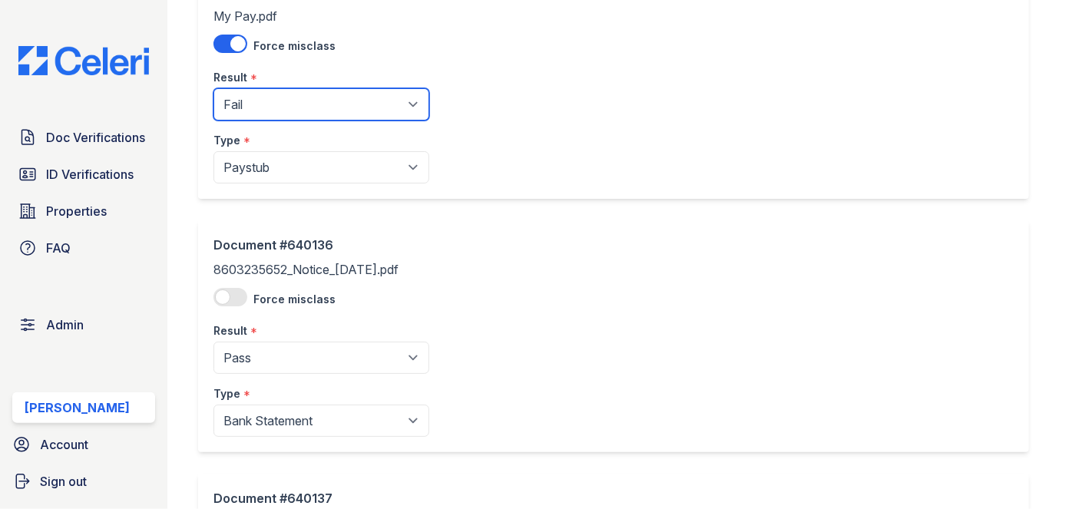
click at [283, 104] on select "Pending Sent Started Processing Pass Fail Caution Error N/A" at bounding box center [321, 104] width 216 height 32
select select "caution"
click at [213, 88] on select "Pending Sent Started Processing Pass Fail Caution Error N/A" at bounding box center [321, 104] width 216 height 32
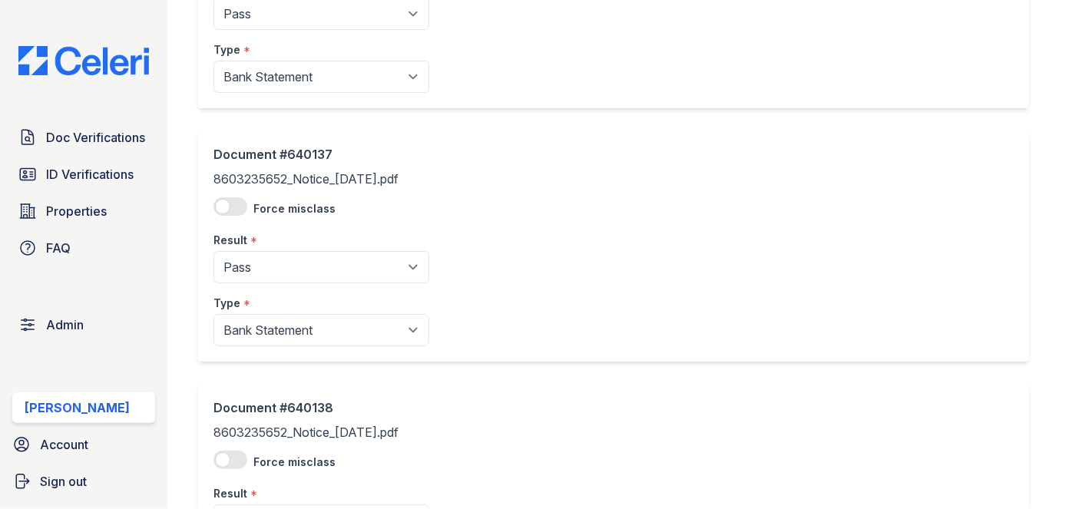
scroll to position [1256, 0]
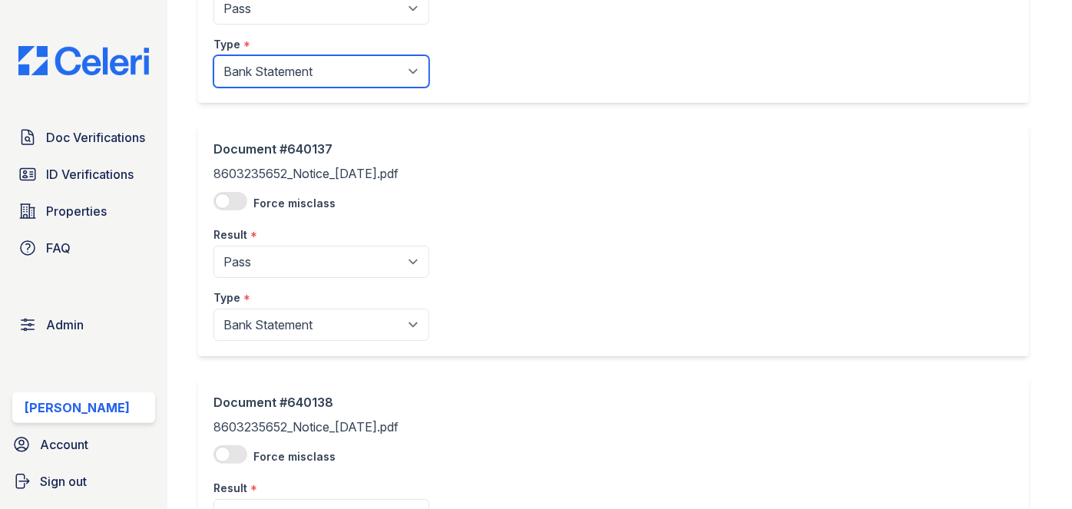
click at [287, 66] on select "Paystub Bank Statement Offer Letter Tax Documents Benefit Award Letter Investme…" at bounding box center [321, 71] width 216 height 32
select select "other"
click at [213, 55] on select "Paystub Bank Statement Offer Letter Tax Documents Benefit Award Letter Investme…" at bounding box center [321, 71] width 216 height 32
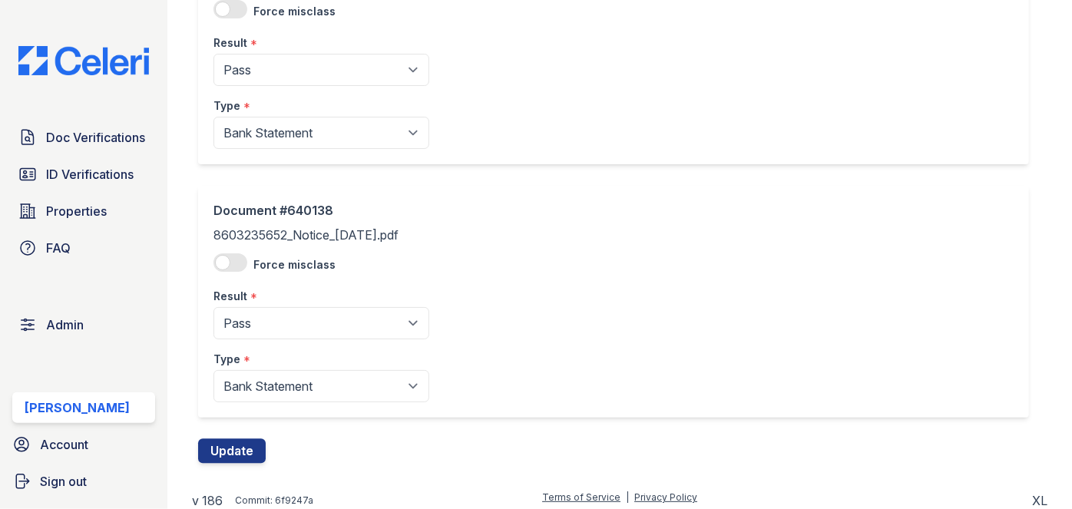
scroll to position [1451, 0]
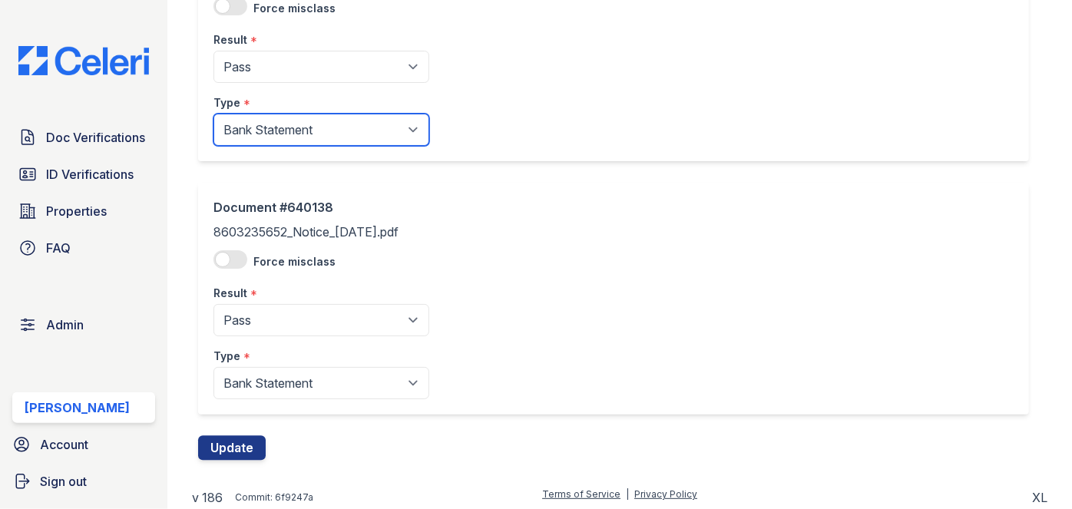
click at [288, 125] on select "Paystub Bank Statement Offer Letter Tax Documents Benefit Award Letter Investme…" at bounding box center [321, 130] width 216 height 32
select select "other"
click at [213, 114] on select "Paystub Bank Statement Offer Letter Tax Documents Benefit Award Letter Investme…" at bounding box center [321, 130] width 216 height 32
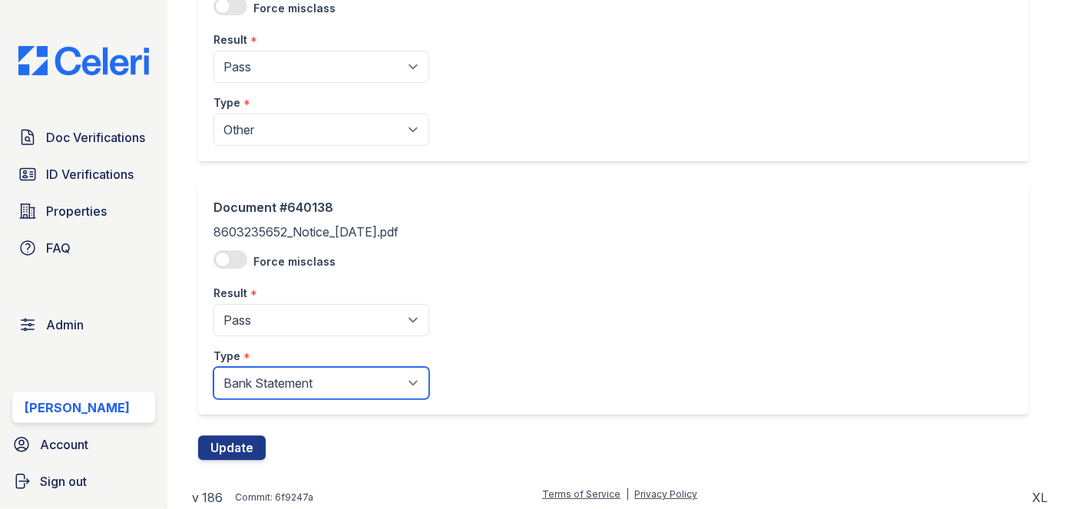
drag, startPoint x: 268, startPoint y: 389, endPoint x: 267, endPoint y: 378, distance: 10.8
click at [268, 389] on select "Paystub Bank Statement Offer Letter Tax Documents Benefit Award Letter Investme…" at bounding box center [321, 383] width 216 height 32
select select "other"
click at [213, 367] on select "Paystub Bank Statement Offer Letter Tax Documents Benefit Award Letter Investme…" at bounding box center [321, 383] width 216 height 32
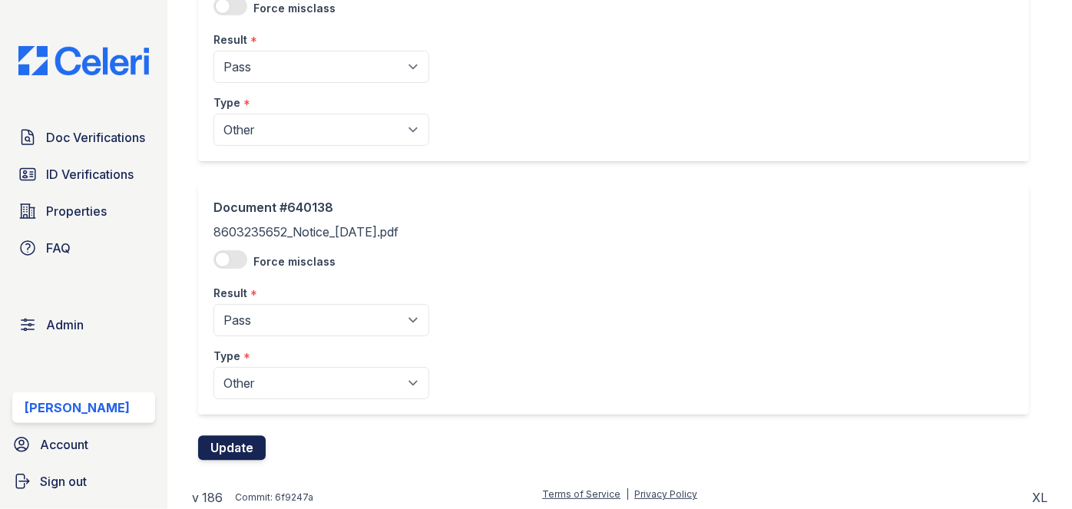
click at [240, 449] on button "Update" at bounding box center [232, 448] width 68 height 25
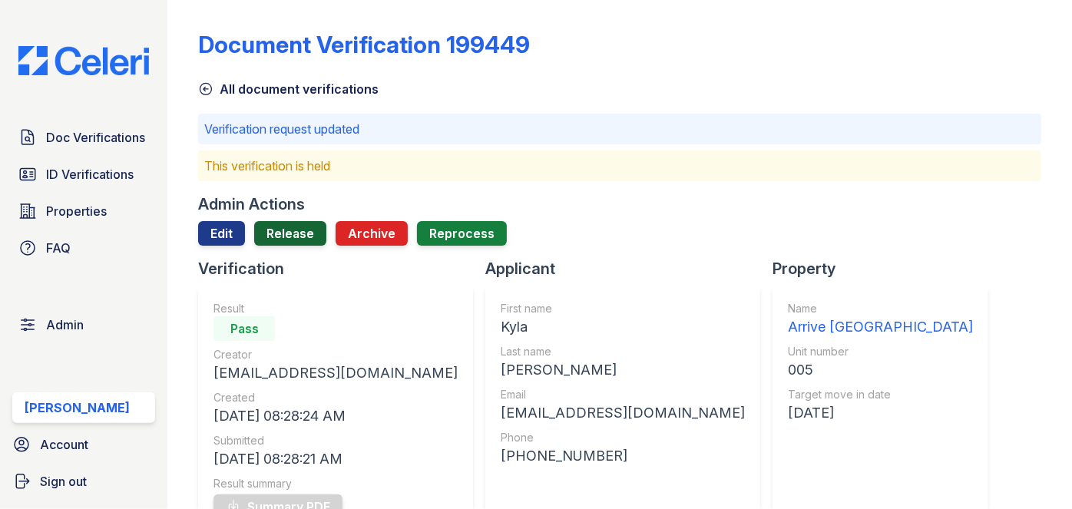
click at [289, 233] on link "Release" at bounding box center [290, 233] width 72 height 25
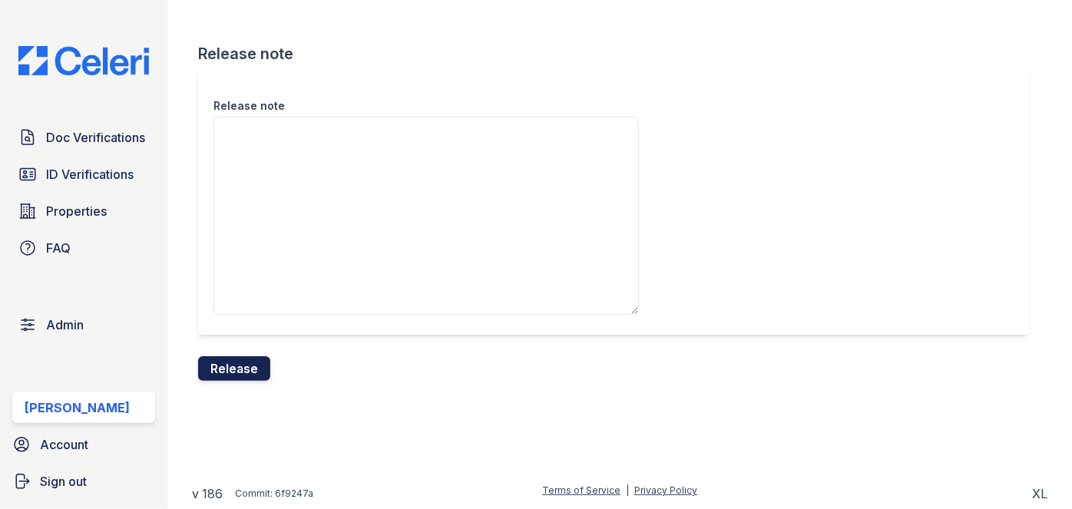
click at [243, 365] on button "Release" at bounding box center [234, 368] width 72 height 25
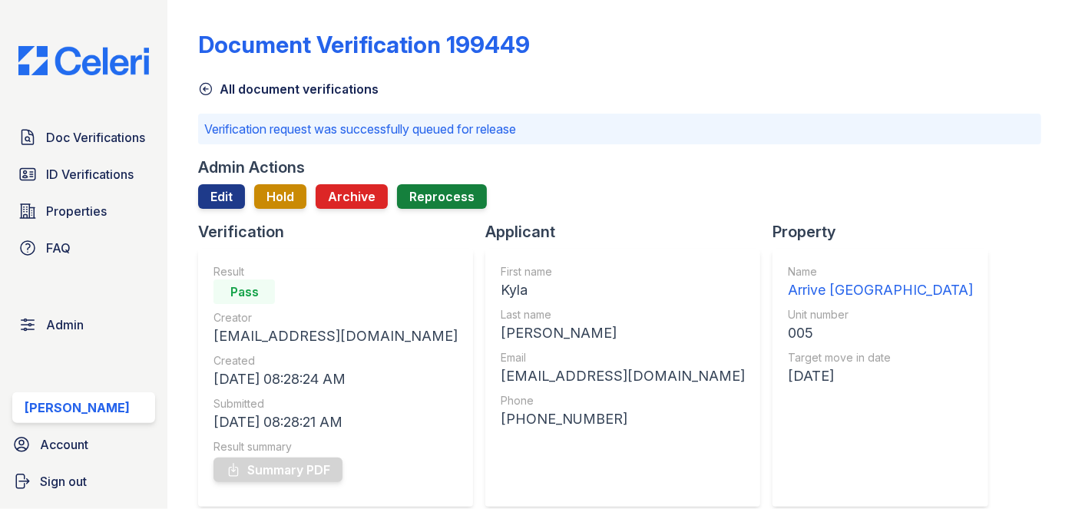
drag, startPoint x: 1014, startPoint y: 37, endPoint x: 996, endPoint y: 31, distance: 18.7
click at [1014, 37] on div "Document Verification 199449" at bounding box center [619, 51] width 843 height 40
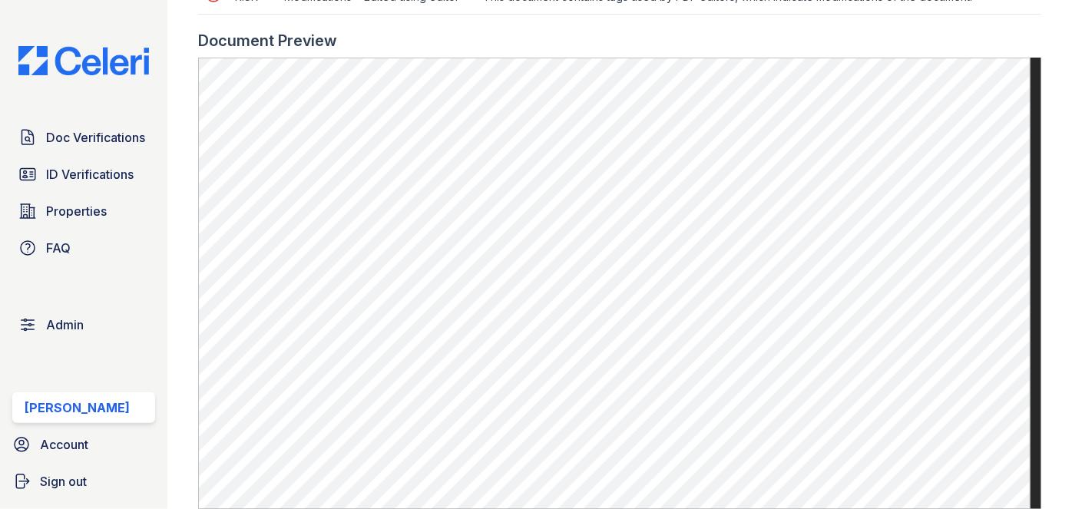
scroll to position [1047, 0]
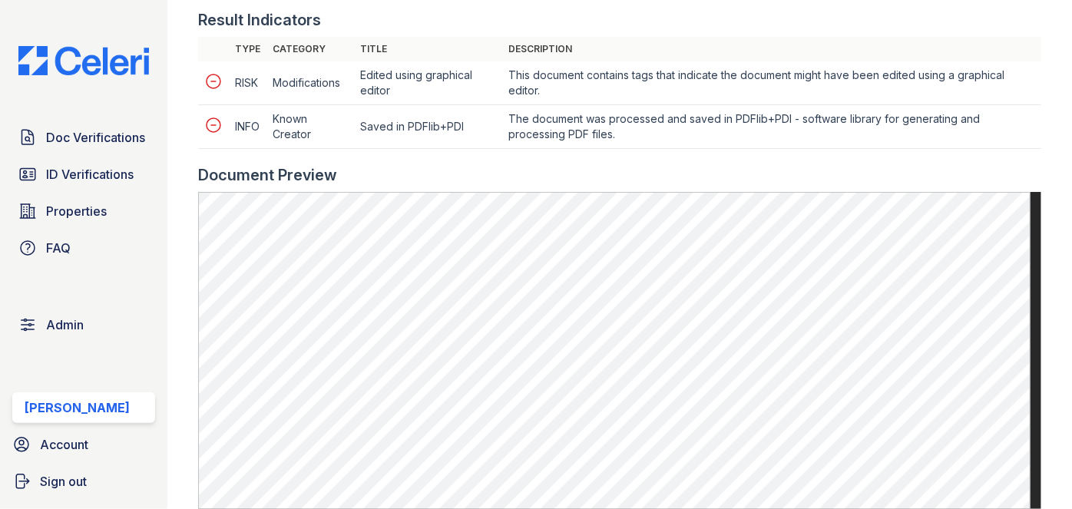
scroll to position [628, 0]
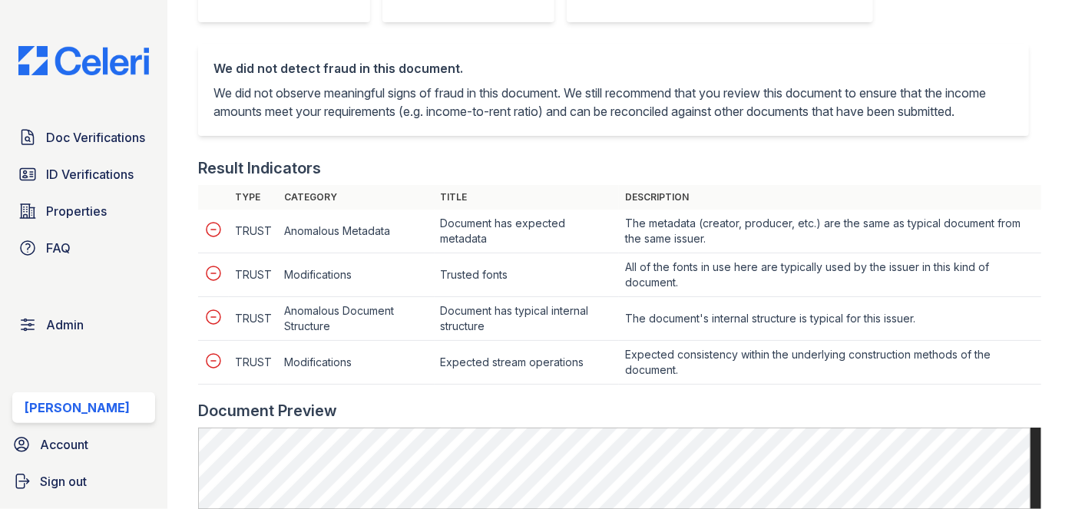
scroll to position [698, 0]
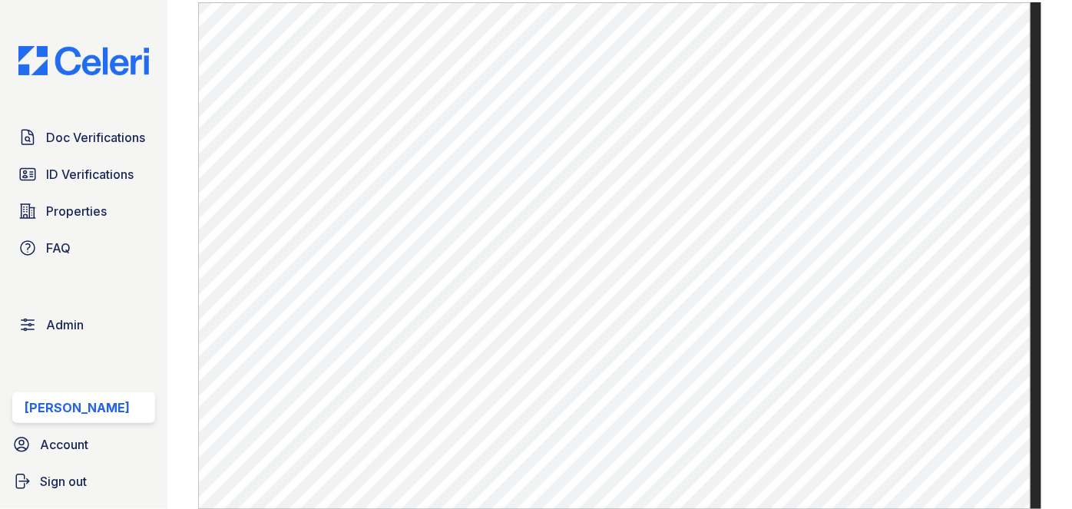
scroll to position [907, 0]
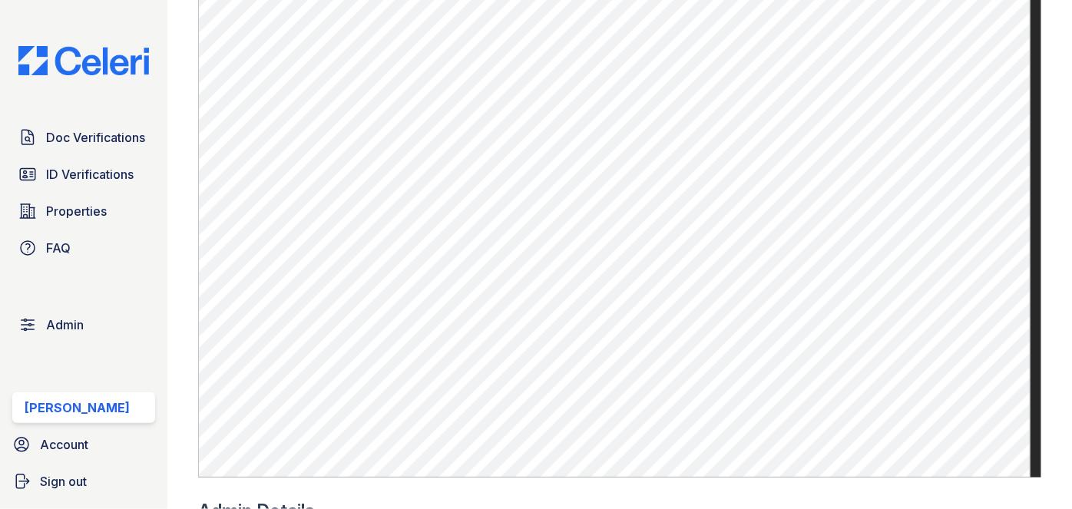
scroll to position [768, 0]
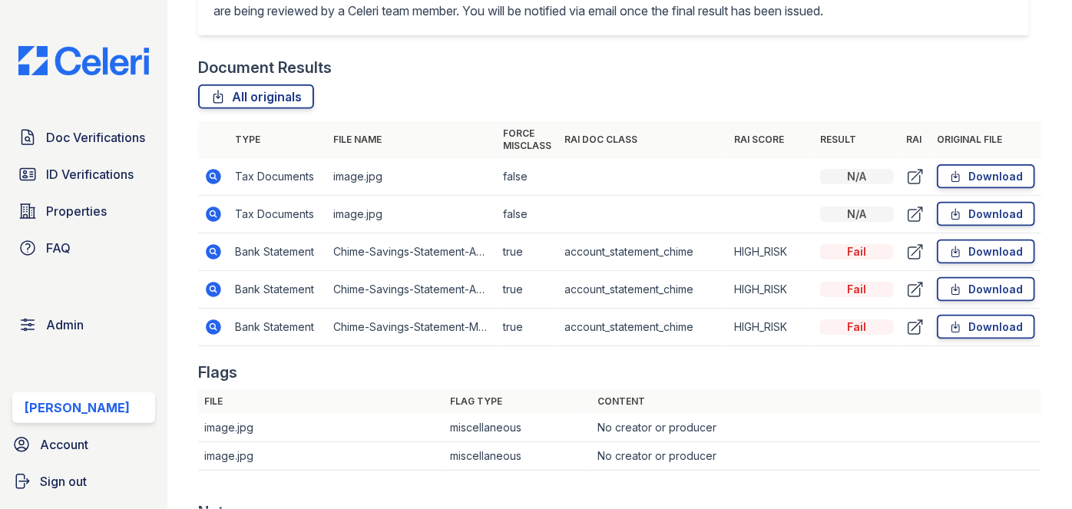
scroll to position [1047, 0]
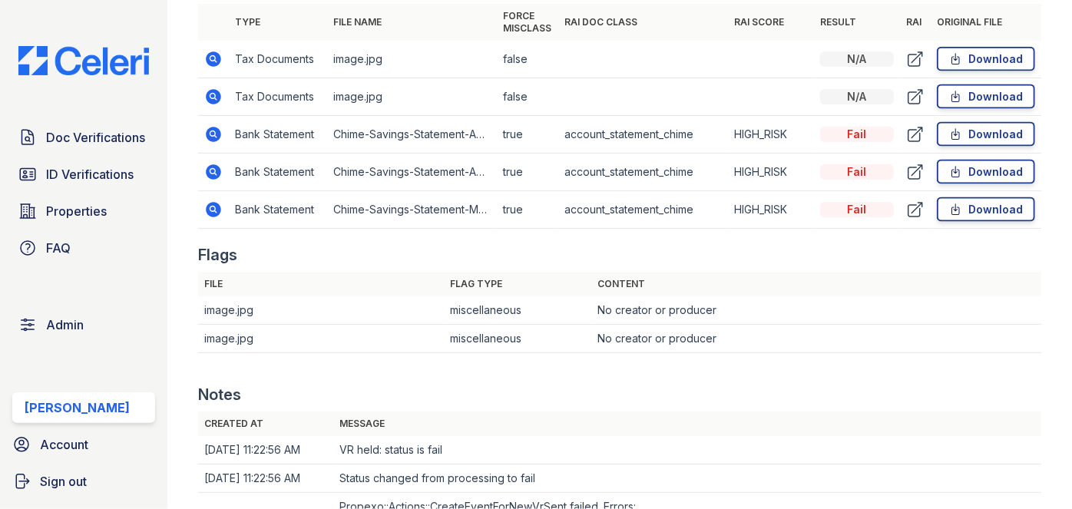
click at [256, 145] on td "Bank Statement" at bounding box center [278, 135] width 98 height 38
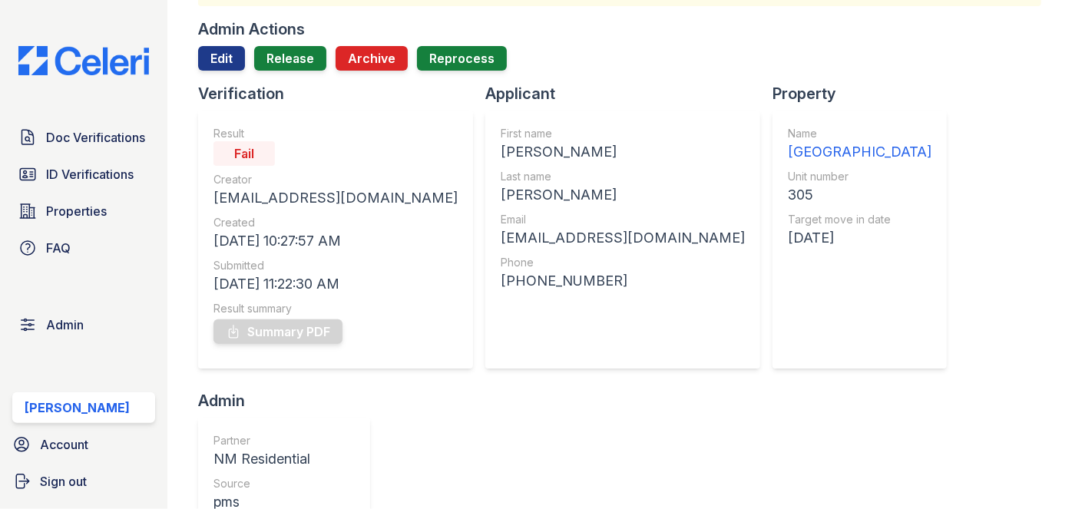
scroll to position [69, 0]
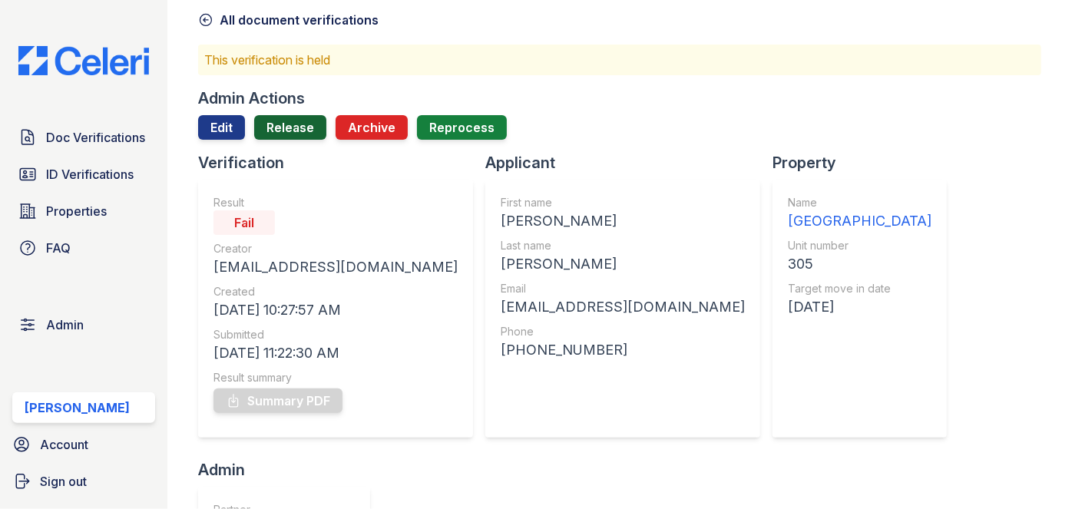
click at [303, 128] on link "Release" at bounding box center [290, 127] width 72 height 25
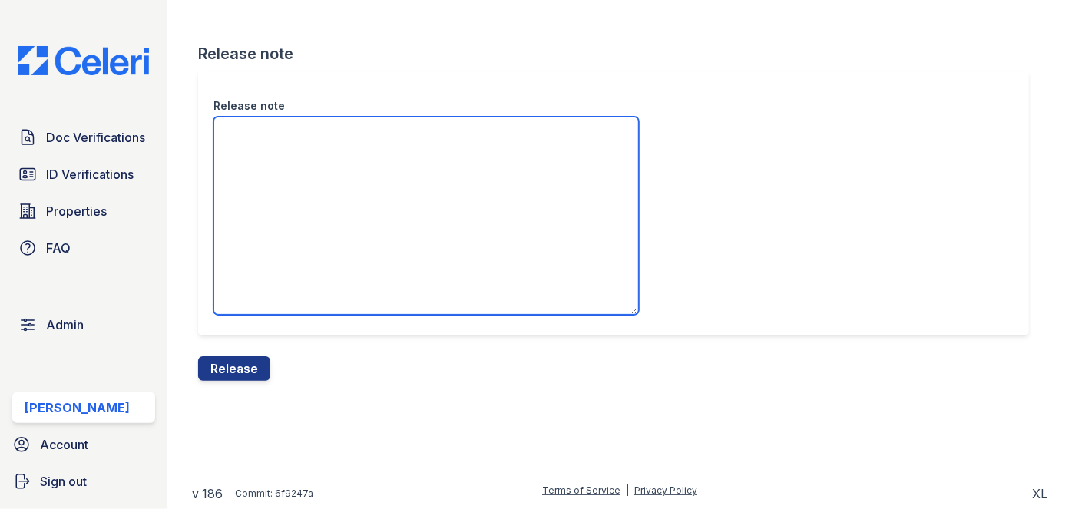
click at [286, 131] on textarea "Release note" at bounding box center [425, 216] width 425 height 198
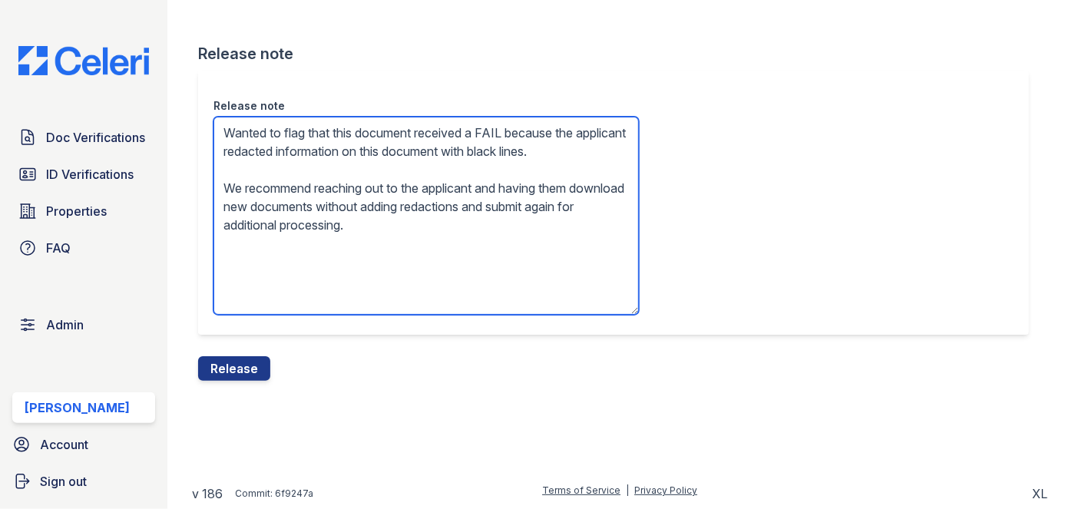
click at [283, 171] on textarea "Wanted to flag that this document received a FAIL because the applicant redacte…" at bounding box center [425, 216] width 425 height 198
type textarea "Wanted to flag that this document received a FAIL because the applicant redacte…"
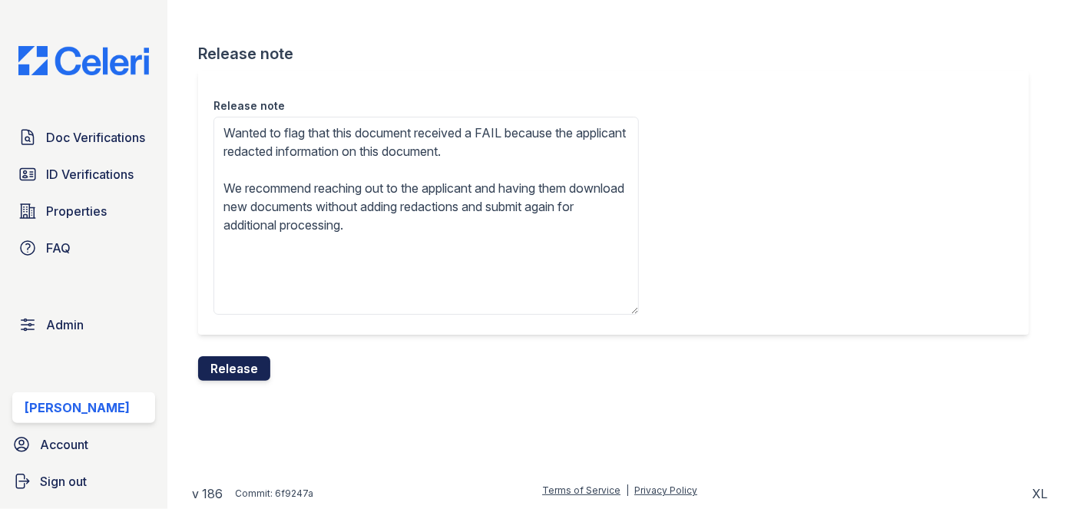
click at [247, 367] on button "Release" at bounding box center [234, 368] width 72 height 25
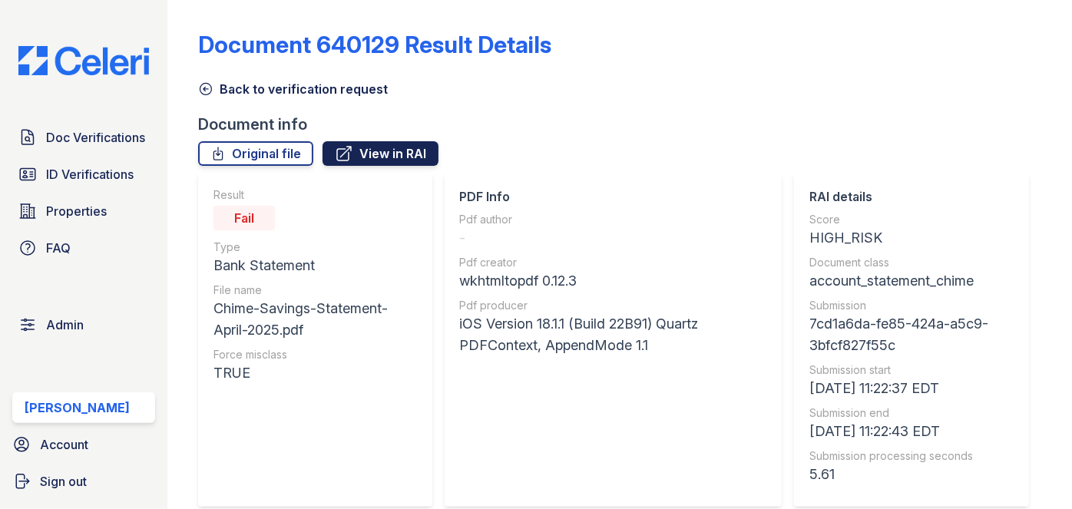
click at [362, 150] on link "View in RAI" at bounding box center [380, 153] width 116 height 25
click at [265, 145] on link "Original file" at bounding box center [255, 153] width 115 height 25
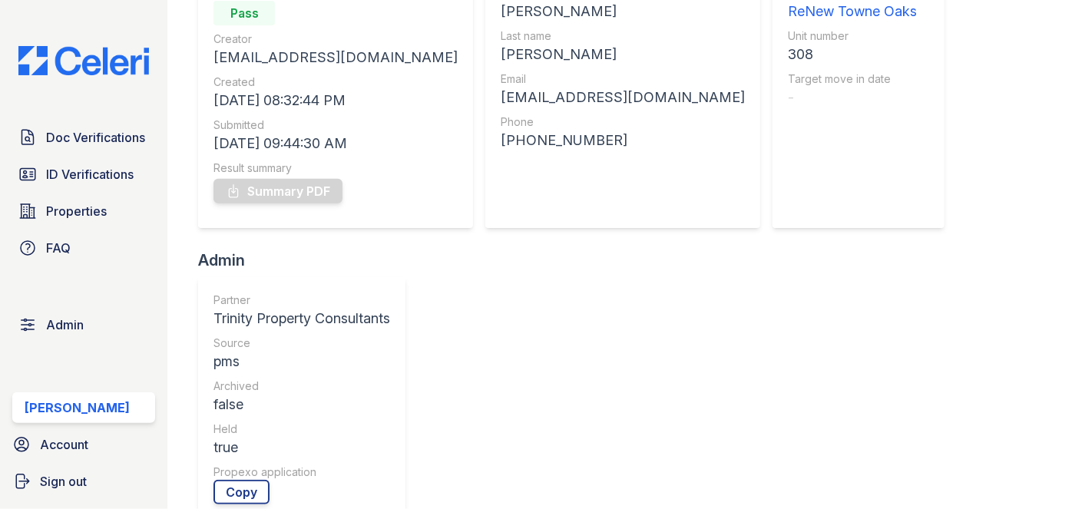
scroll to position [69, 0]
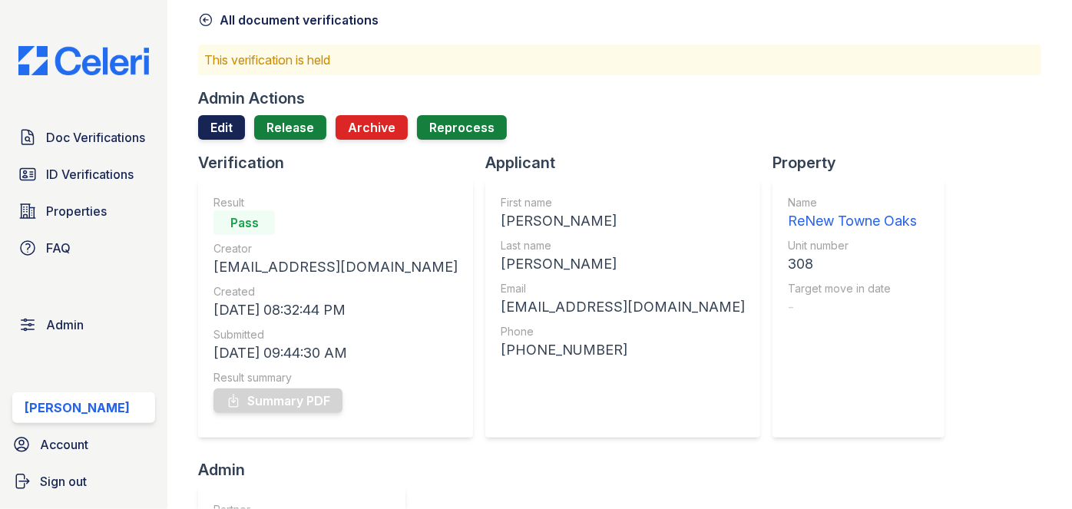
click at [223, 117] on link "Edit" at bounding box center [221, 127] width 47 height 25
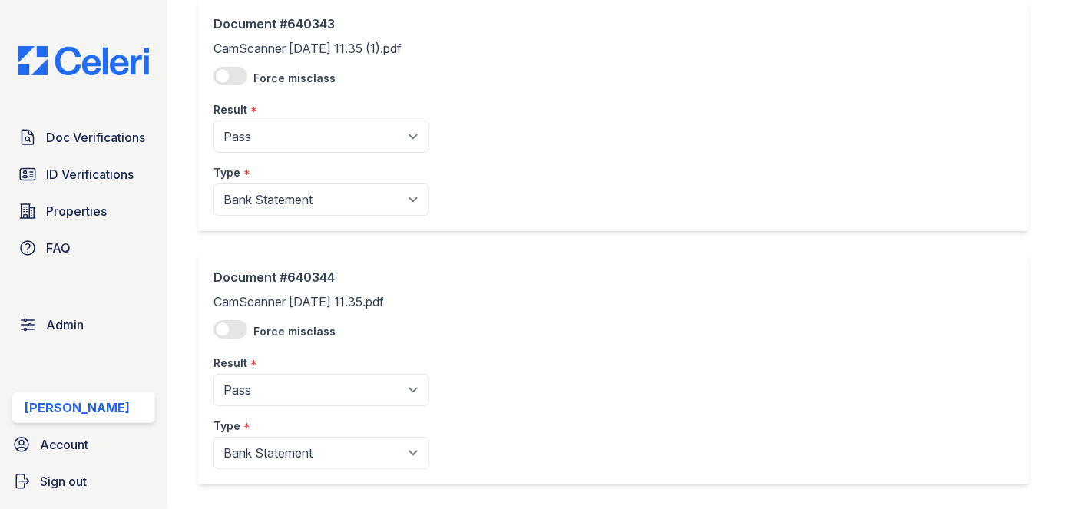
scroll to position [209, 0]
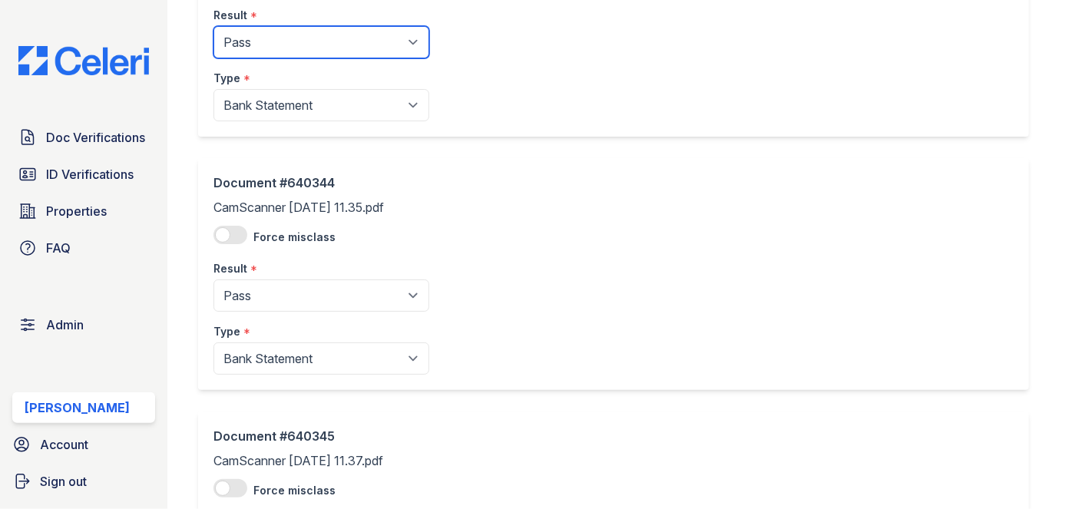
click at [310, 48] on select "Pending Sent Started Processing Pass Fail Caution Error N/A" at bounding box center [321, 42] width 216 height 32
select select "caution"
click at [213, 26] on select "Pending Sent Started Processing Pass Fail Caution Error N/A" at bounding box center [321, 42] width 216 height 32
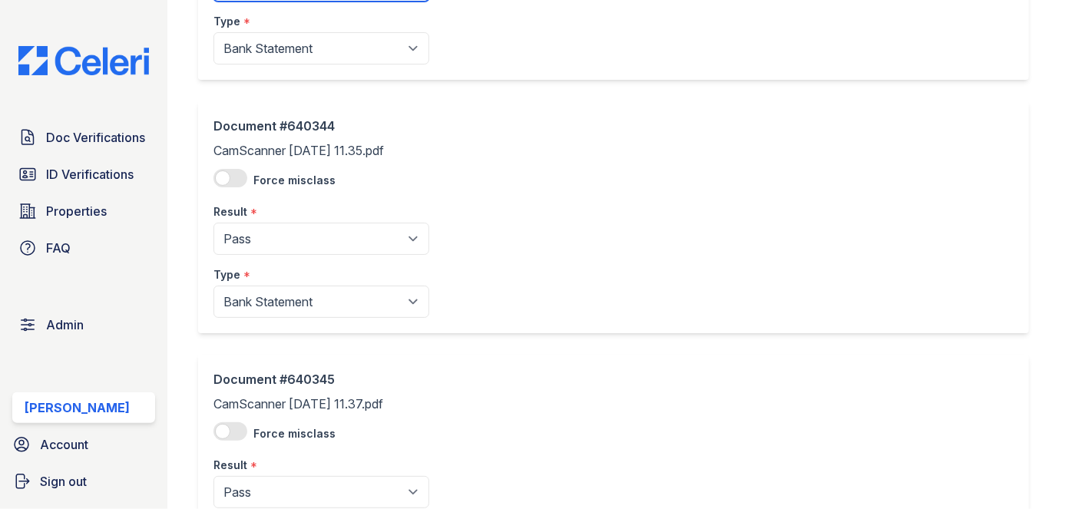
scroll to position [349, 0]
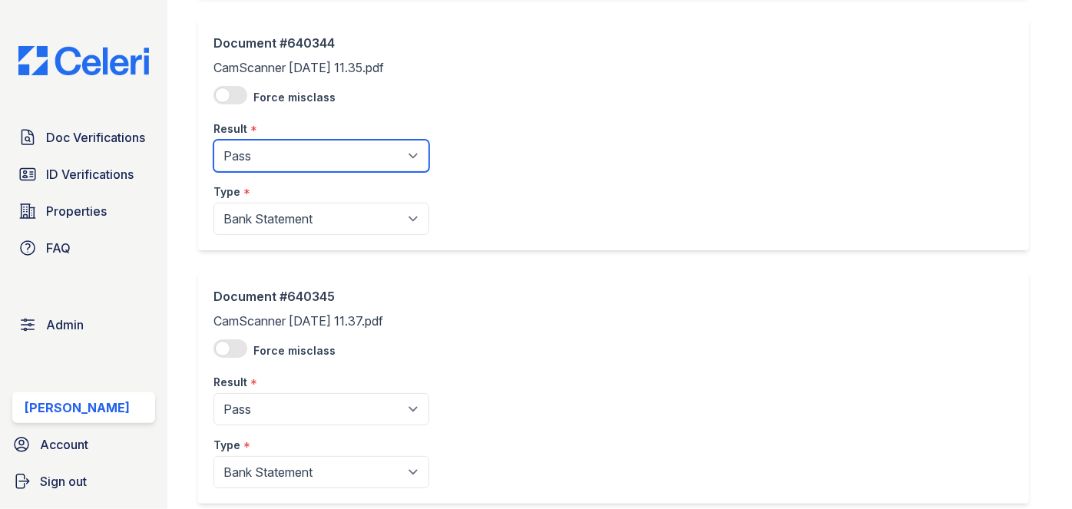
click at [305, 164] on select "Pending Sent Started Processing Pass Fail Caution Error N/A" at bounding box center [321, 156] width 216 height 32
select select "caution"
click at [213, 140] on select "Pending Sent Started Processing Pass Fail Caution Error N/A" at bounding box center [321, 156] width 216 height 32
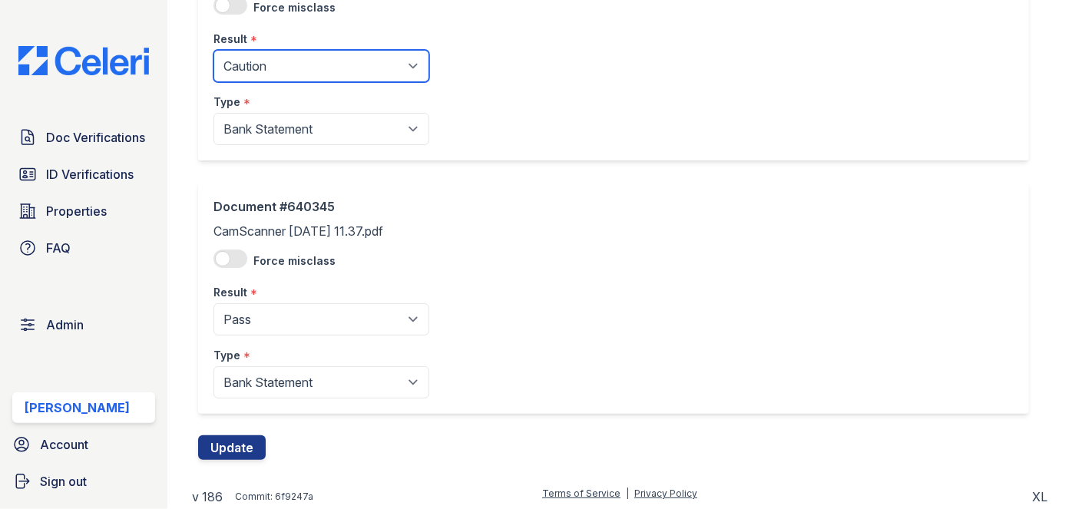
scroll to position [440, 0]
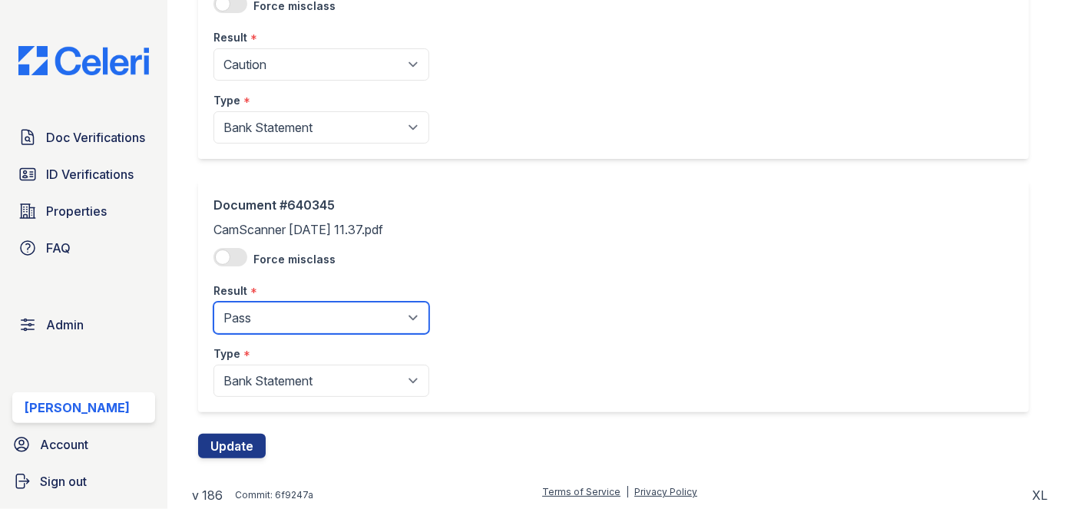
click at [278, 319] on select "Pending Sent Started Processing Pass Fail Caution Error N/A" at bounding box center [321, 318] width 216 height 32
select select "caution"
click at [213, 302] on select "Pending Sent Started Processing Pass Fail Caution Error N/A" at bounding box center [321, 318] width 216 height 32
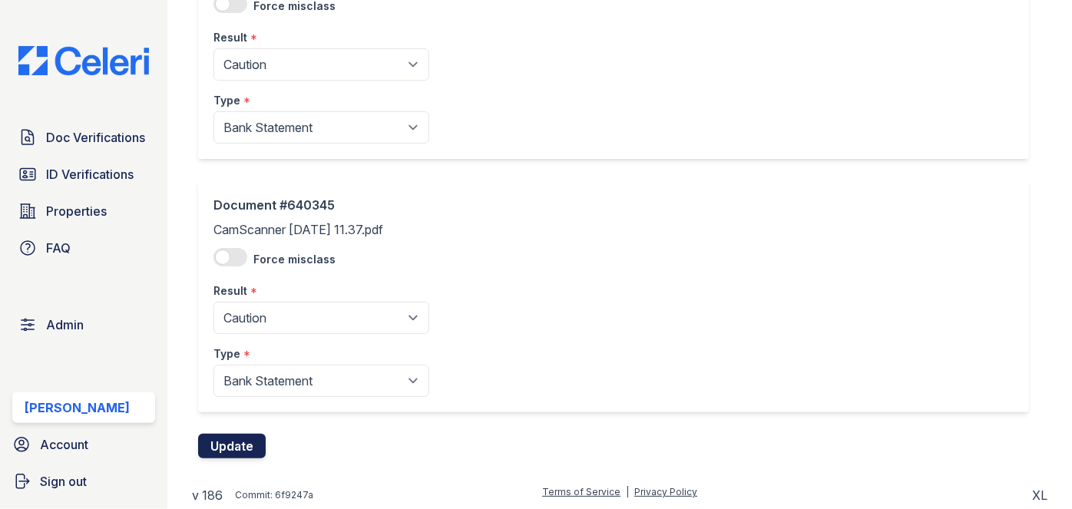
click at [236, 435] on button "Update" at bounding box center [232, 446] width 68 height 25
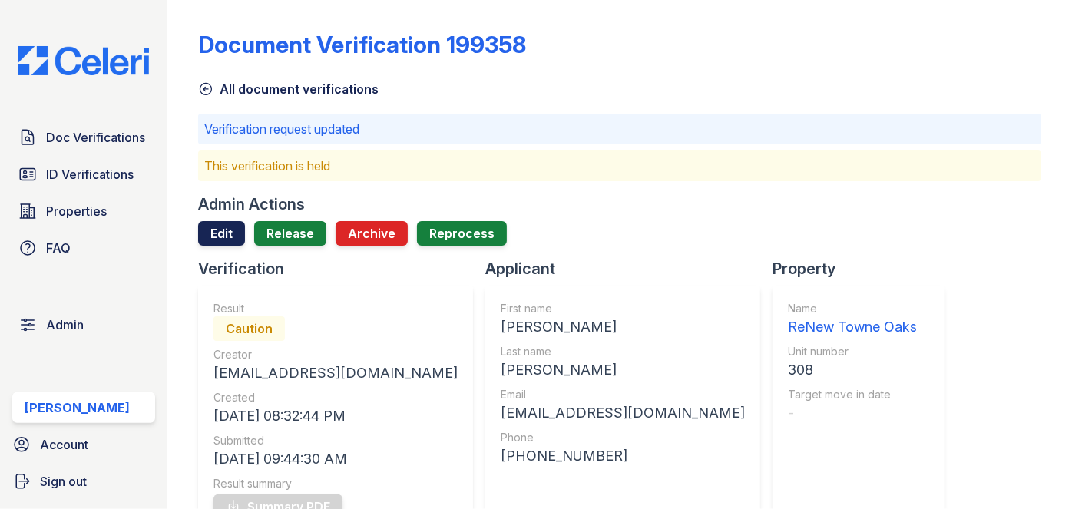
click at [223, 233] on link "Edit" at bounding box center [221, 233] width 47 height 25
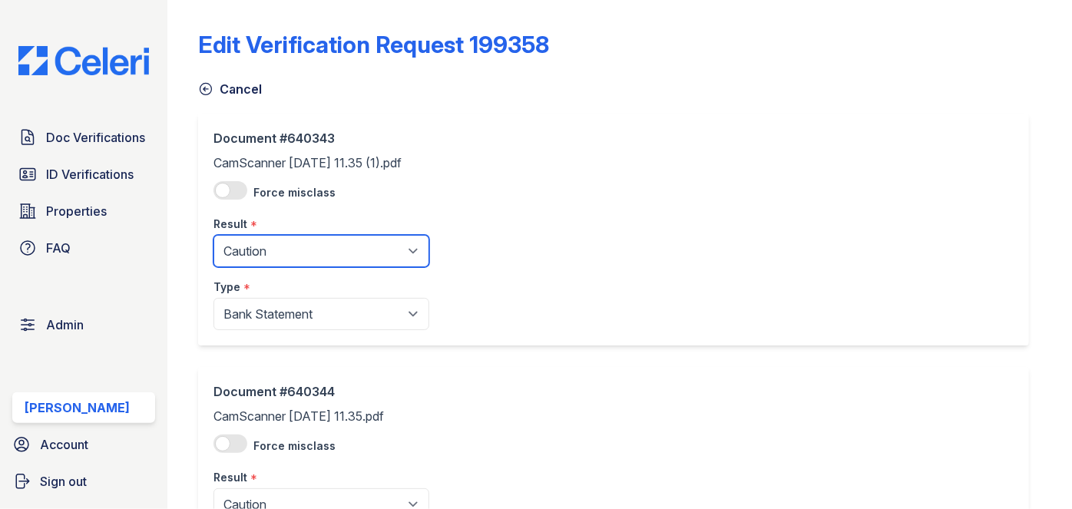
click at [270, 260] on select "Pending Sent Started Processing Pass Fail Caution Error N/A" at bounding box center [321, 251] width 216 height 32
select select "fail"
click at [213, 235] on select "Pending Sent Started Processing Pass Fail Caution Error N/A" at bounding box center [321, 251] width 216 height 32
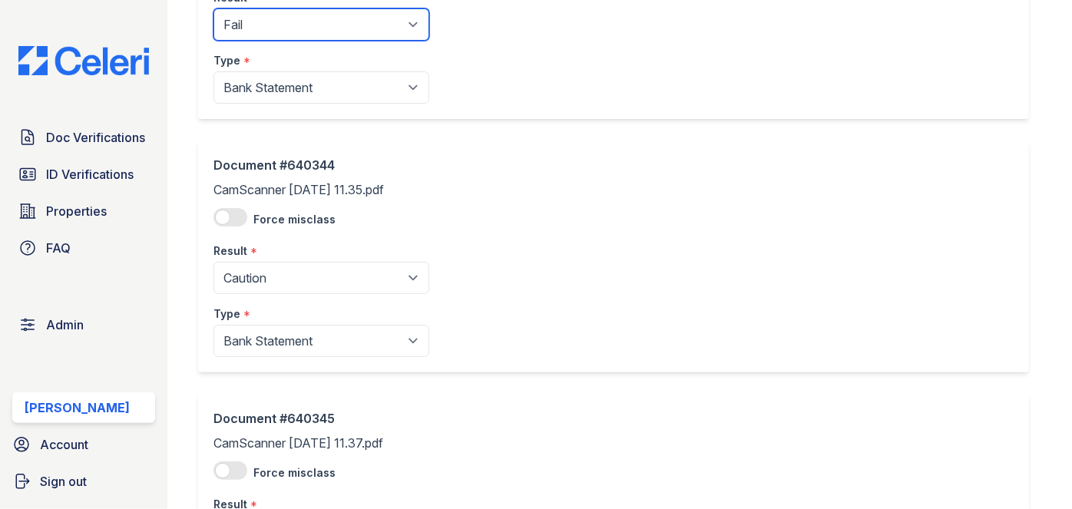
scroll to position [279, 0]
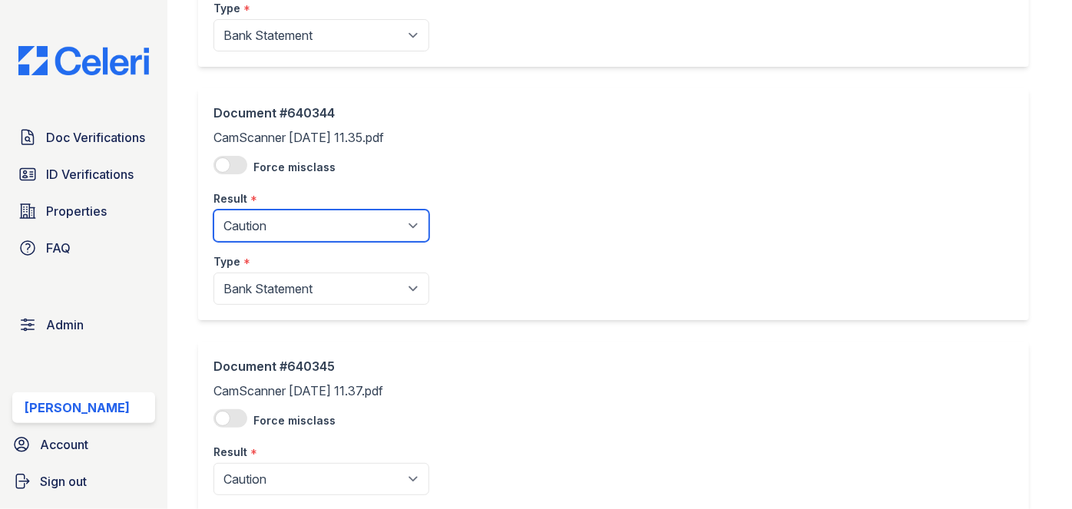
click at [270, 224] on select "Pending Sent Started Processing Pass Fail Caution Error N/A" at bounding box center [321, 226] width 216 height 32
select select "fail"
click at [213, 210] on select "Pending Sent Started Processing Pass Fail Caution Error N/A" at bounding box center [321, 226] width 216 height 32
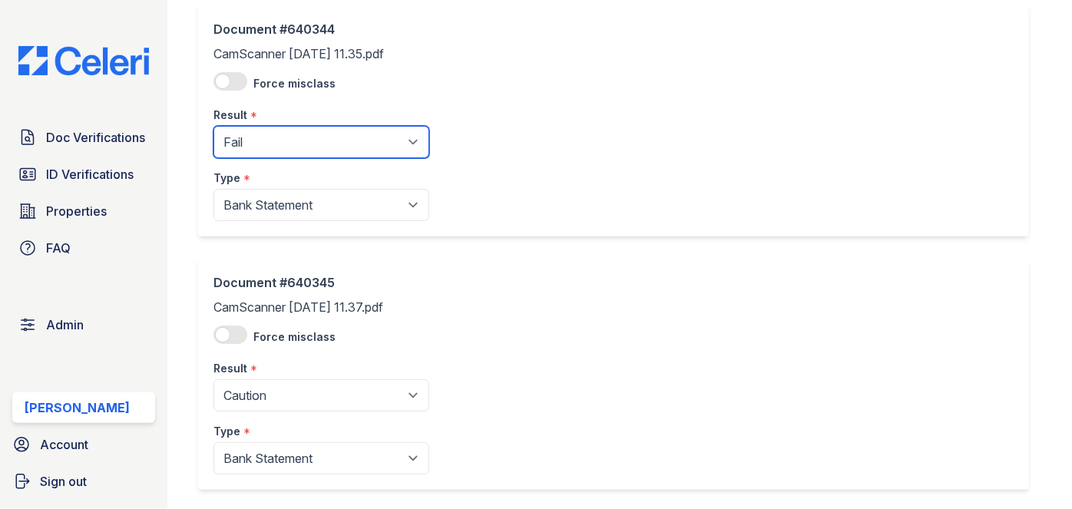
scroll to position [440, 0]
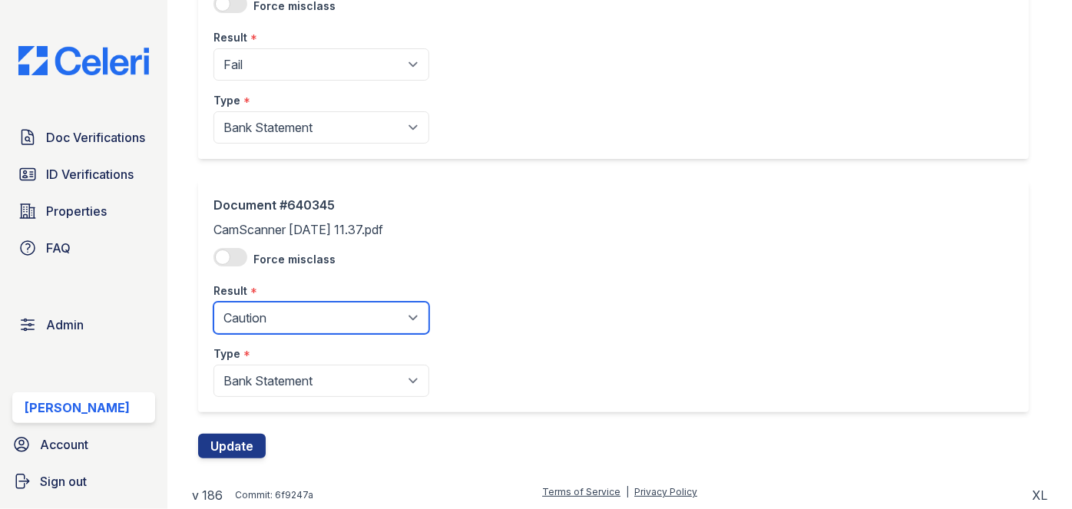
click at [260, 320] on select "Pending Sent Started Processing Pass Fail Caution Error N/A" at bounding box center [321, 318] width 216 height 32
select select "fail"
click at [213, 302] on select "Pending Sent Started Processing Pass Fail Caution Error N/A" at bounding box center [321, 318] width 216 height 32
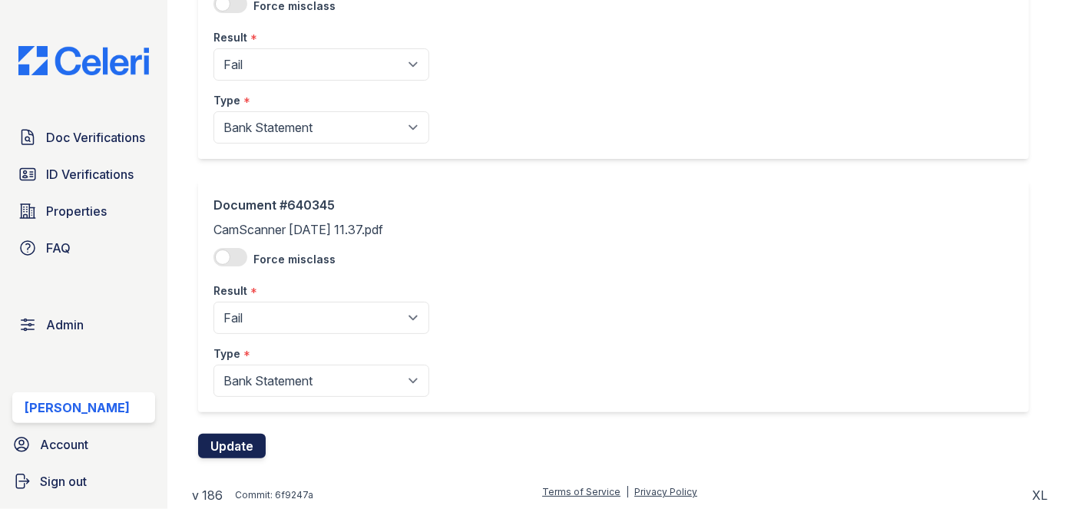
click at [241, 436] on button "Update" at bounding box center [232, 446] width 68 height 25
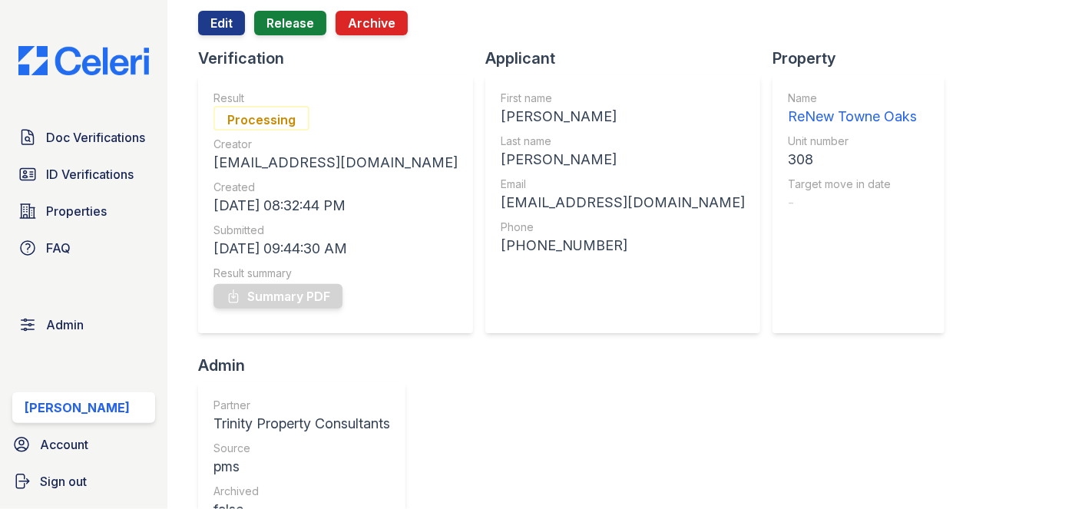
scroll to position [209, 0]
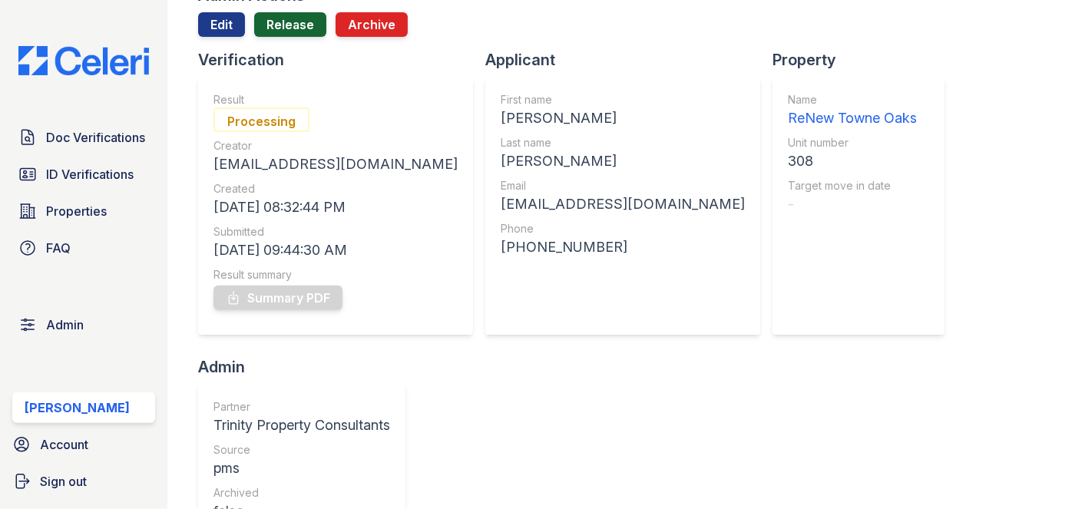
click at [292, 28] on link "Release" at bounding box center [290, 24] width 72 height 25
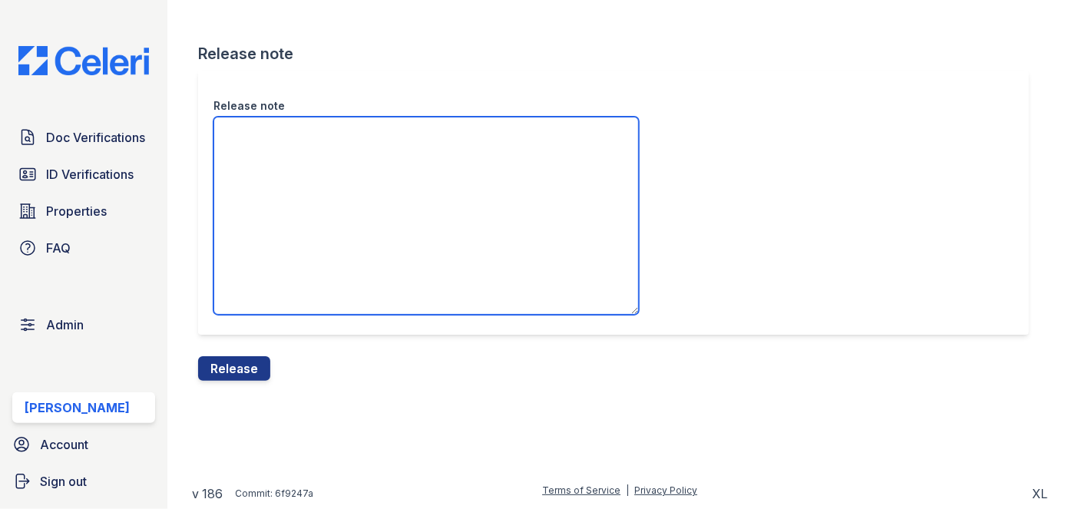
click at [262, 142] on textarea "Release note" at bounding box center [425, 216] width 425 height 198
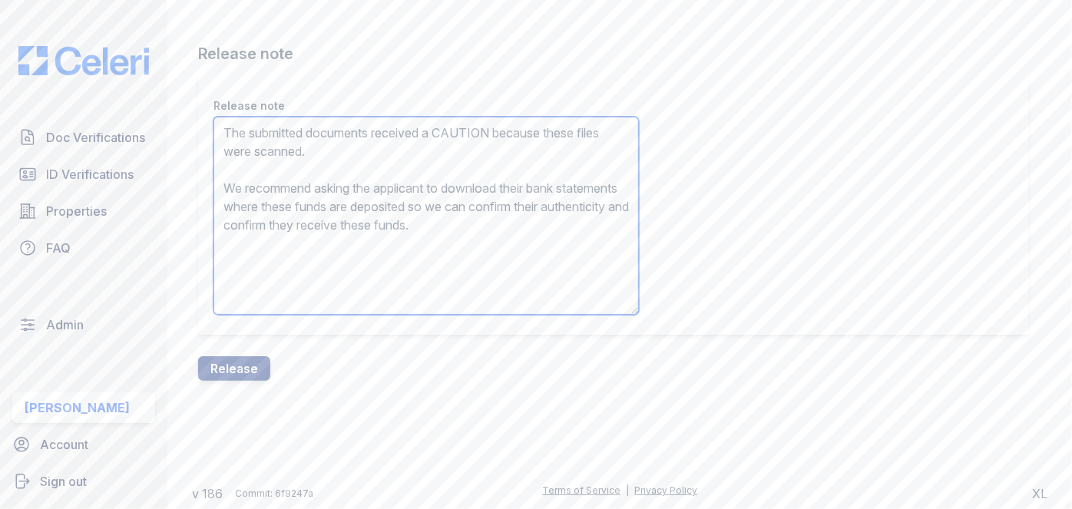
click at [463, 130] on textarea "The submitted documents received a CAUTION because these files were scanned. We…" at bounding box center [425, 216] width 425 height 198
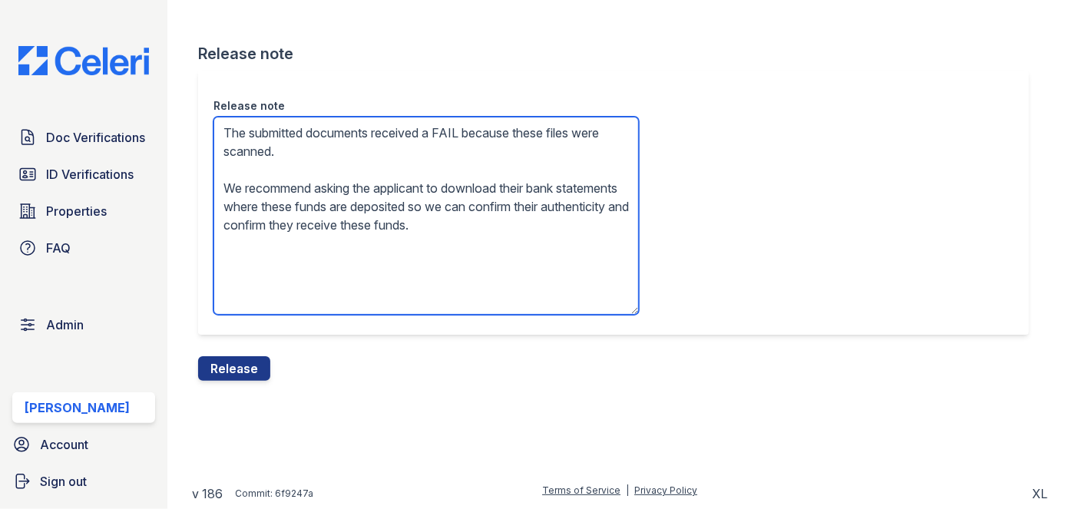
click at [316, 208] on textarea "The submitted documents received a FAIL because these files were scanned. We re…" at bounding box center [425, 216] width 425 height 198
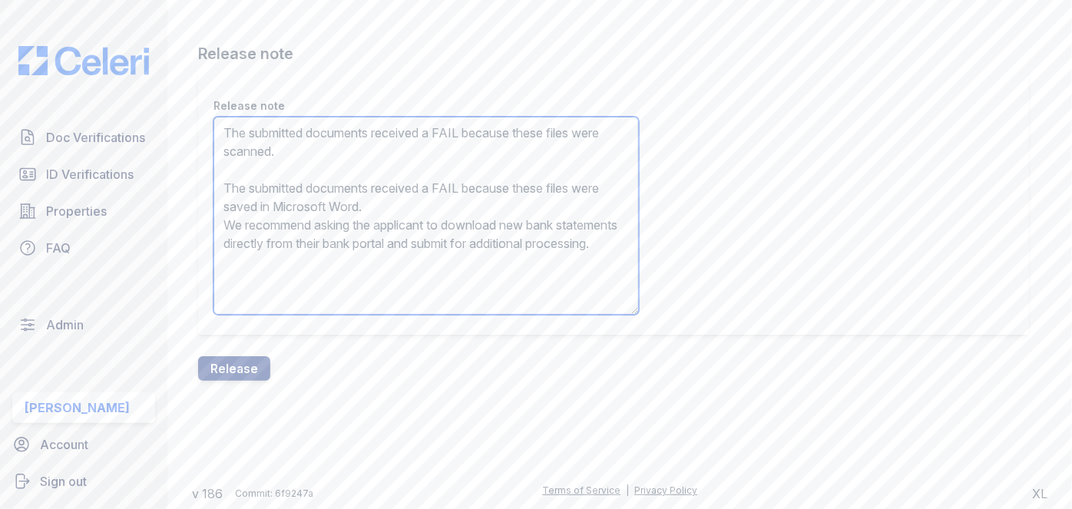
click at [316, 208] on textarea "The submitted documents received a FAIL because these files were scanned. The s…" at bounding box center [425, 216] width 425 height 198
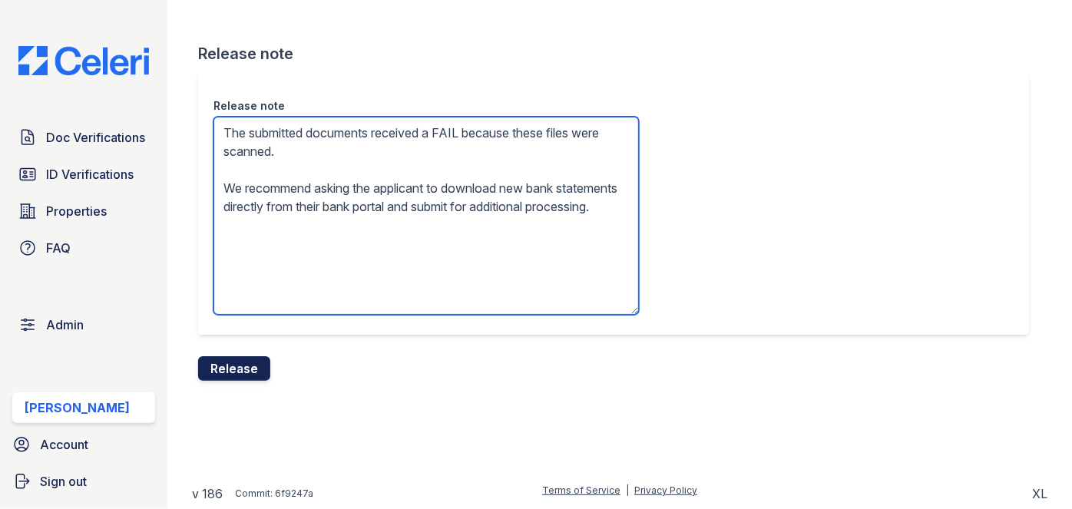
type textarea "The submitted documents received a FAIL because these files were scanned. We re…"
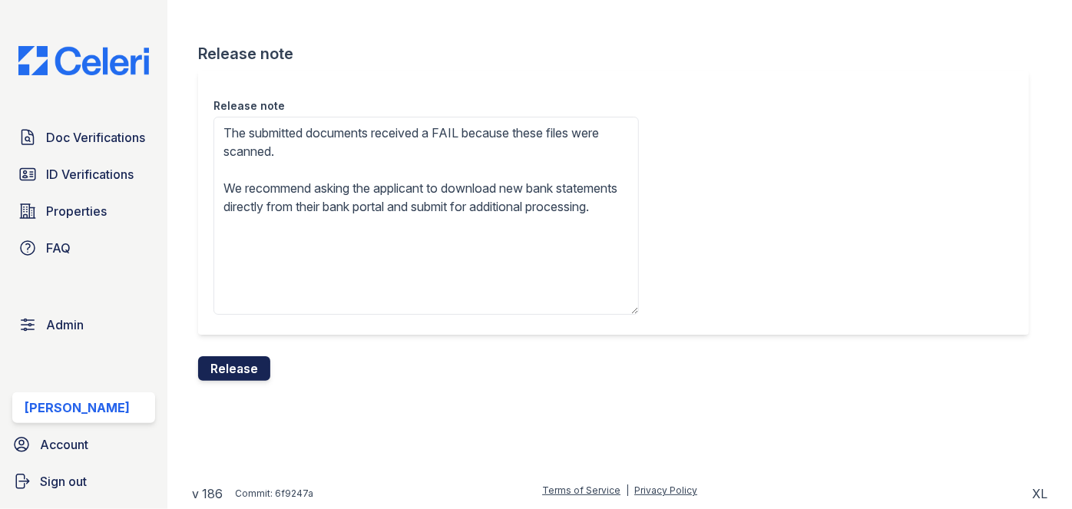
click at [241, 365] on button "Release" at bounding box center [234, 368] width 72 height 25
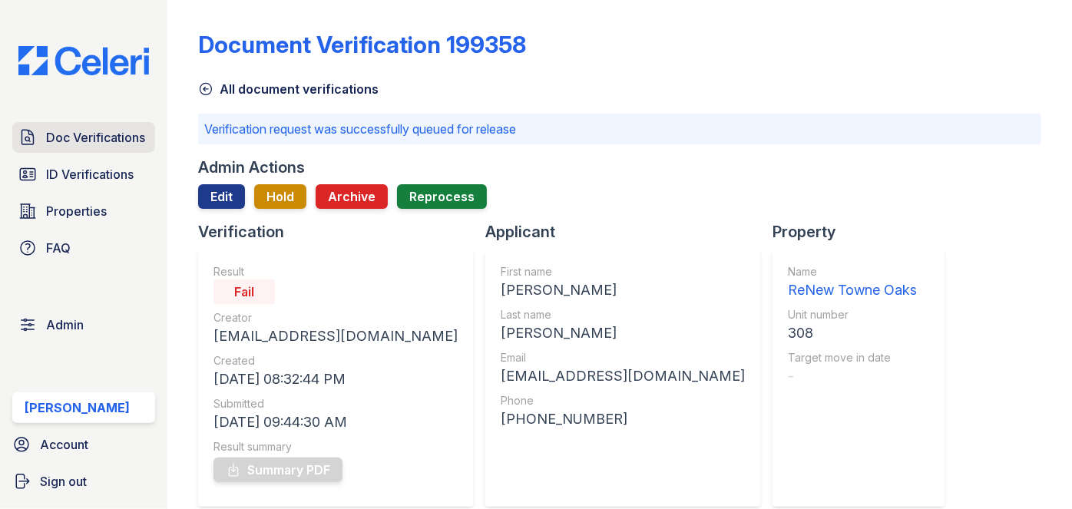
click at [86, 140] on span "Doc Verifications" at bounding box center [95, 137] width 99 height 18
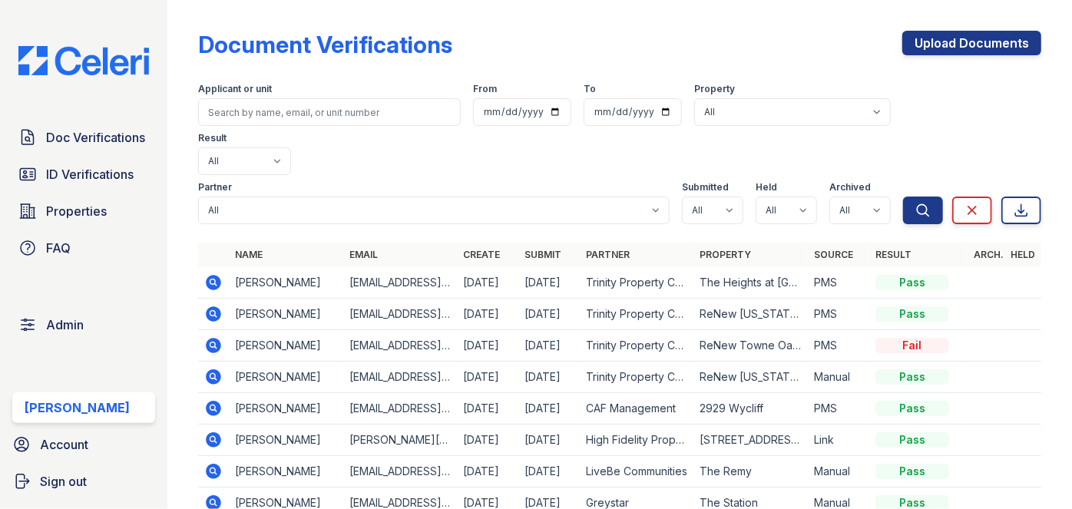
click at [562, 35] on div "Document Verifications Upload Documents" at bounding box center [619, 51] width 843 height 40
click at [137, 134] on span "Doc Verifications" at bounding box center [95, 137] width 99 height 18
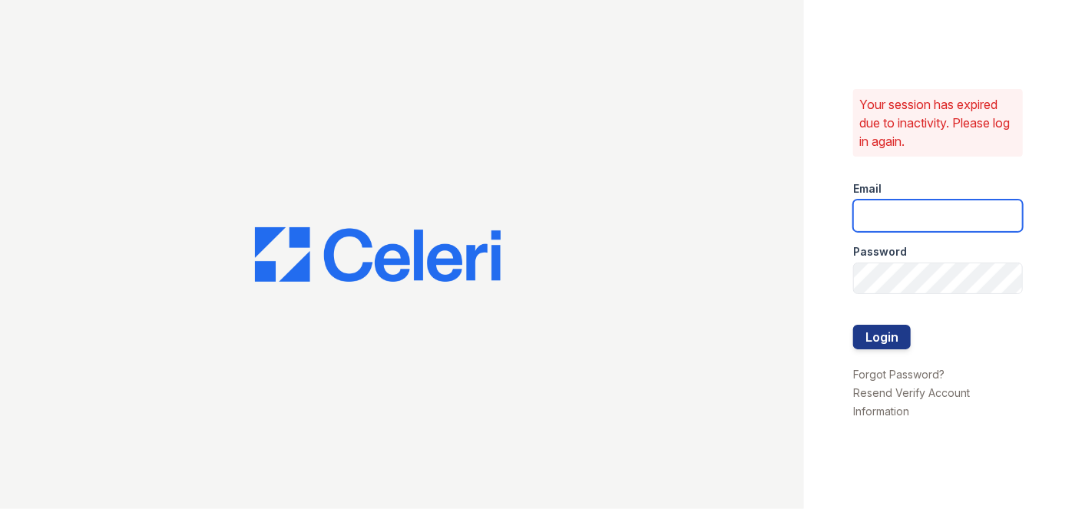
type input "darija.dedic@esusu.org"
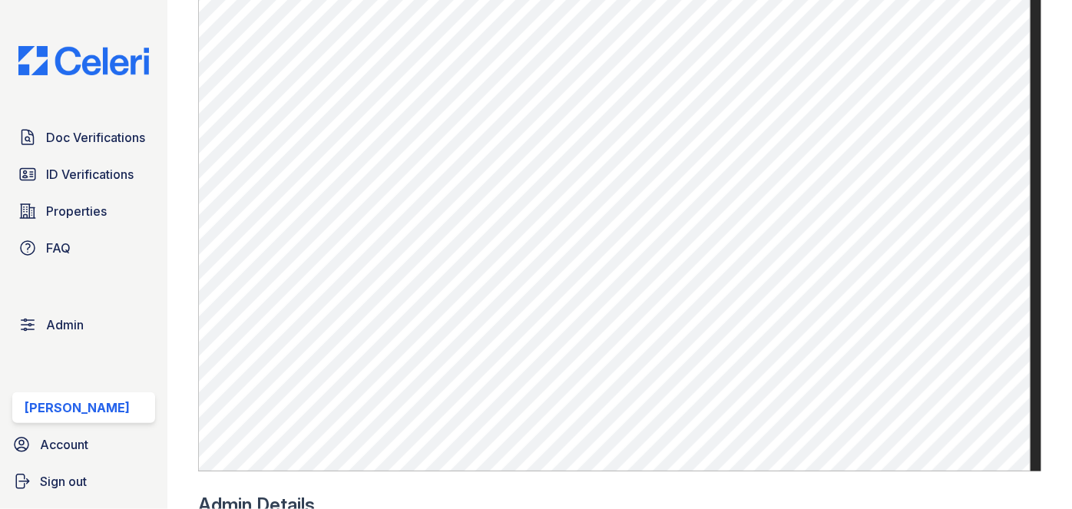
scroll to position [977, 0]
